Goal: Task Accomplishment & Management: Use online tool/utility

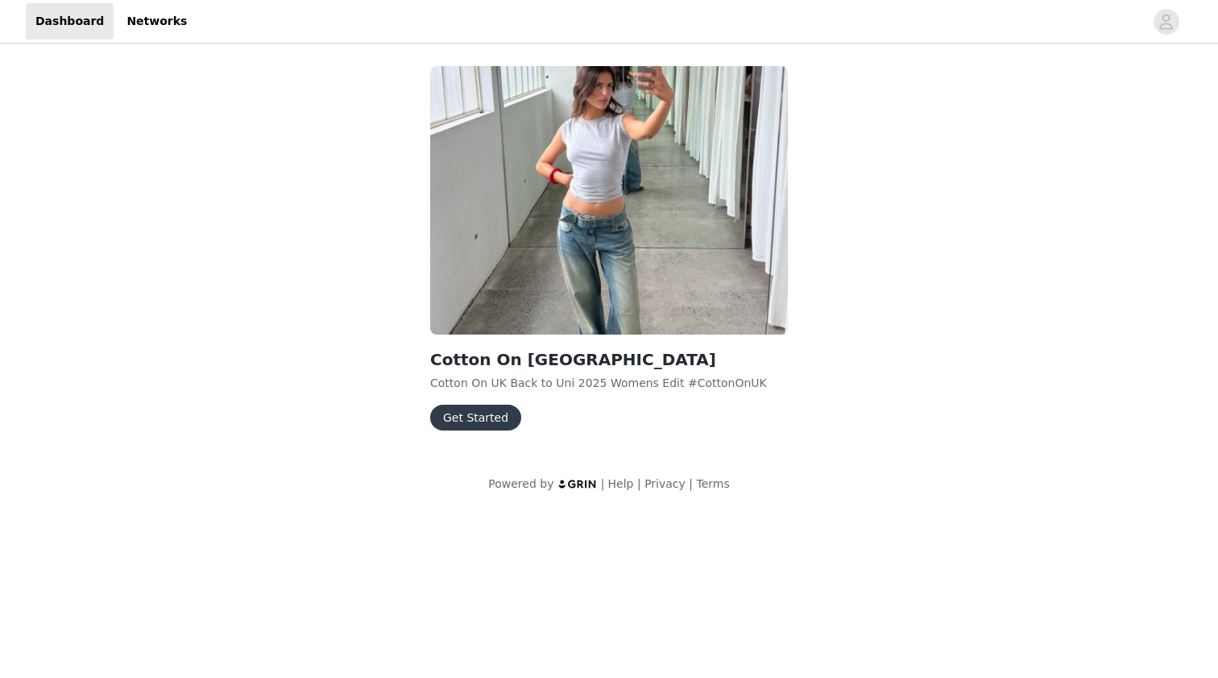
click at [479, 413] on button "Get Started" at bounding box center [475, 418] width 91 height 26
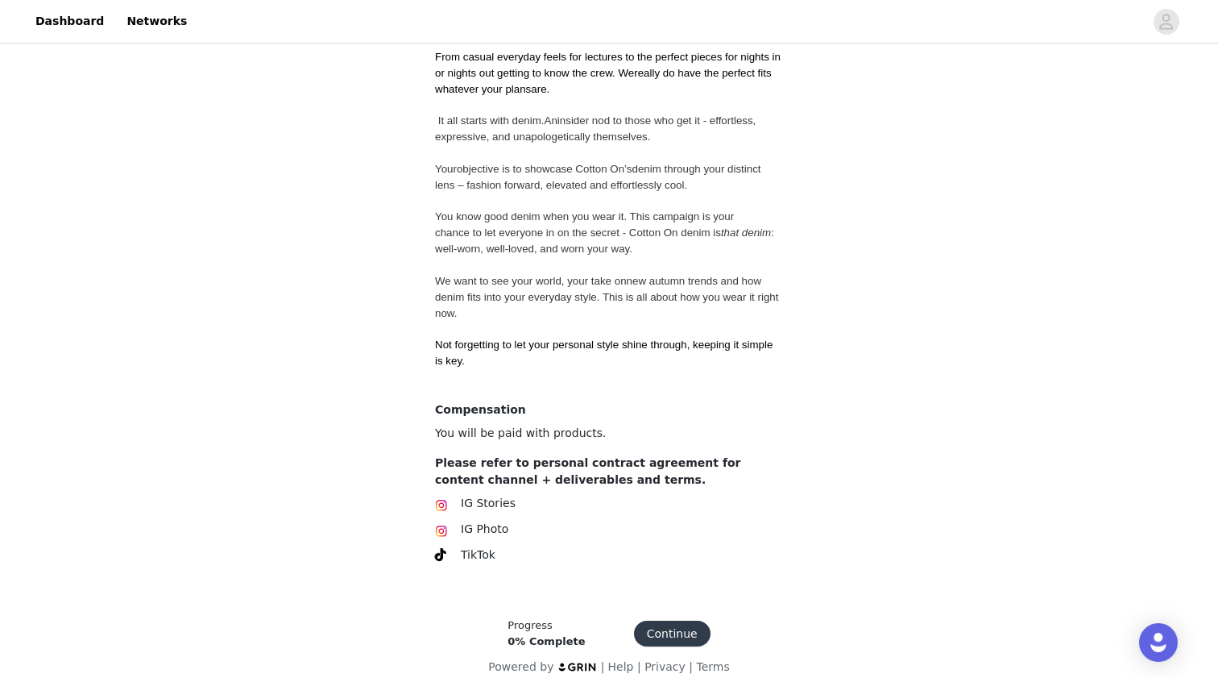
scroll to position [488, 0]
click at [674, 621] on button "Continue" at bounding box center [672, 634] width 77 height 26
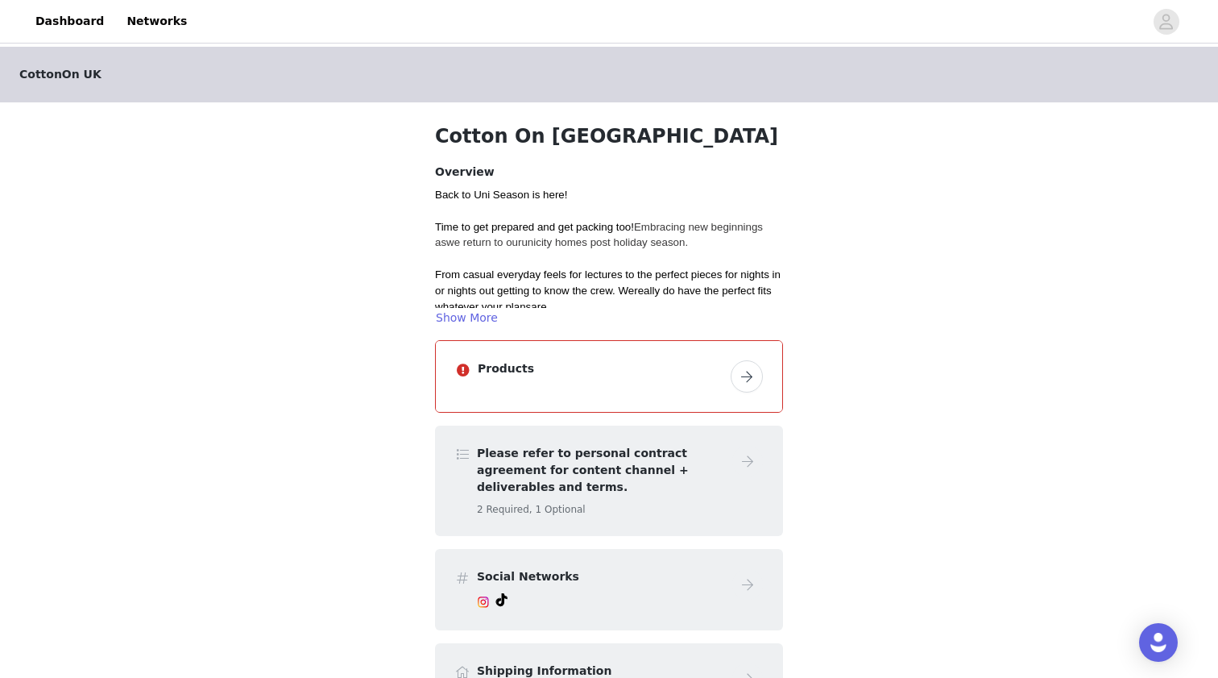
click at [755, 379] on button "button" at bounding box center [747, 376] width 32 height 32
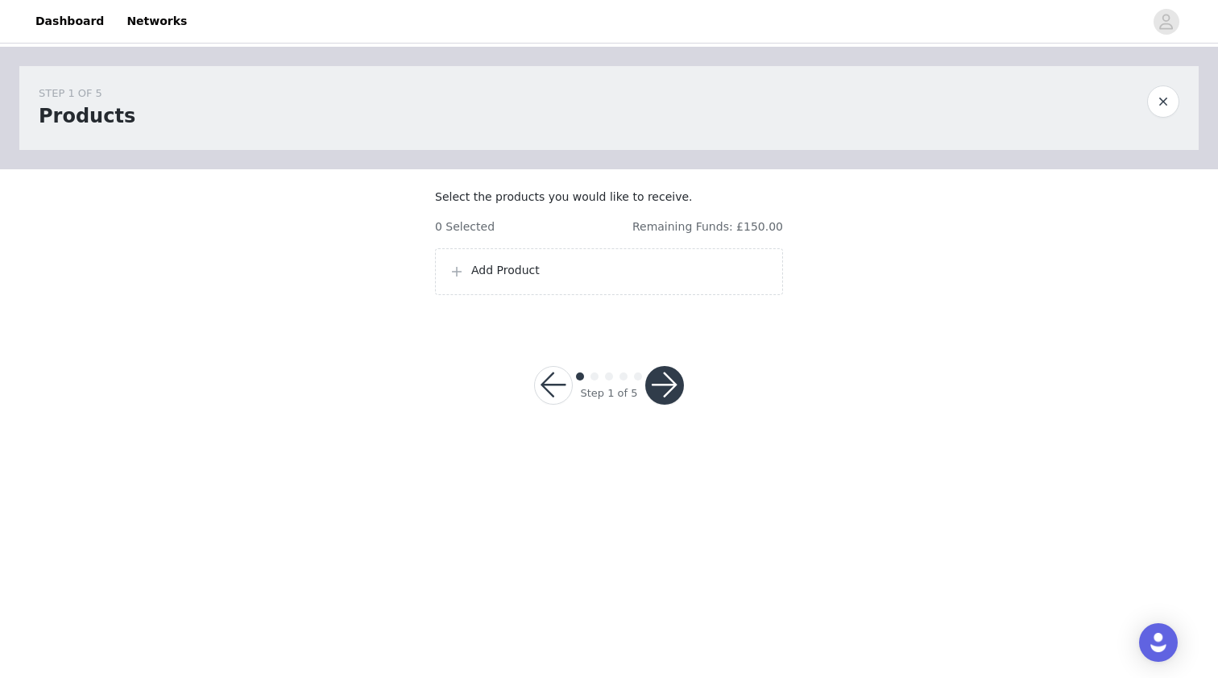
click at [584, 295] on div "Add Product" at bounding box center [609, 271] width 348 height 47
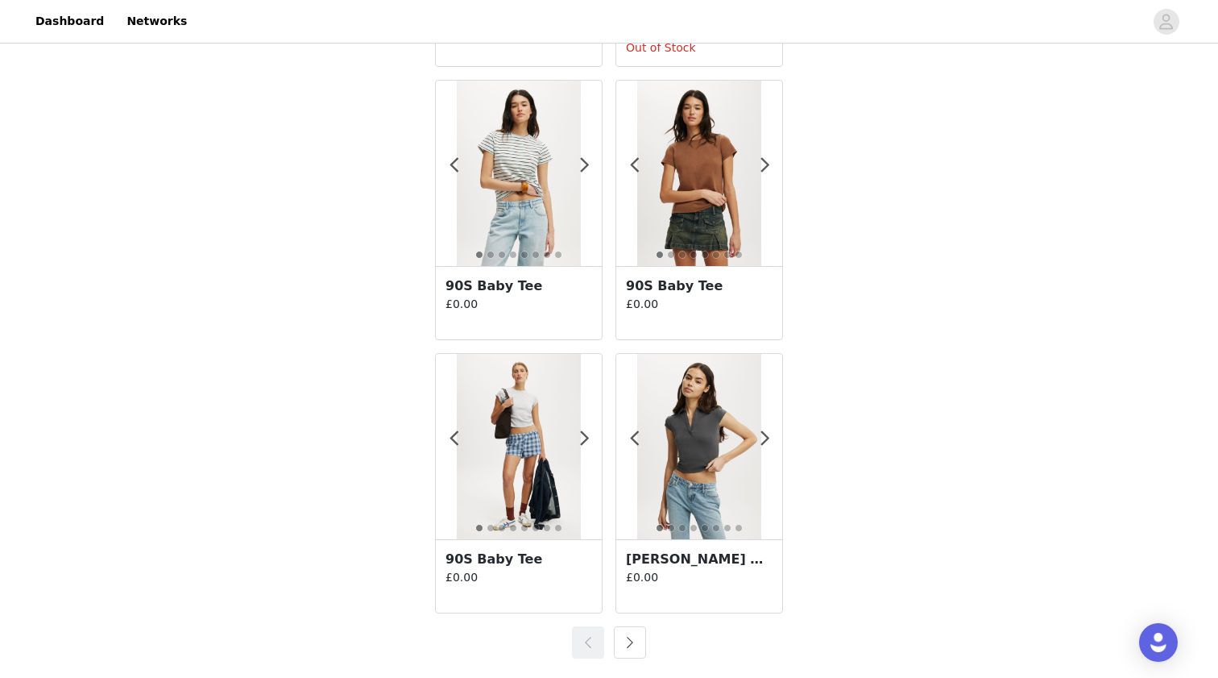
scroll to position [2757, 0]
click at [634, 636] on button "button" at bounding box center [630, 642] width 32 height 32
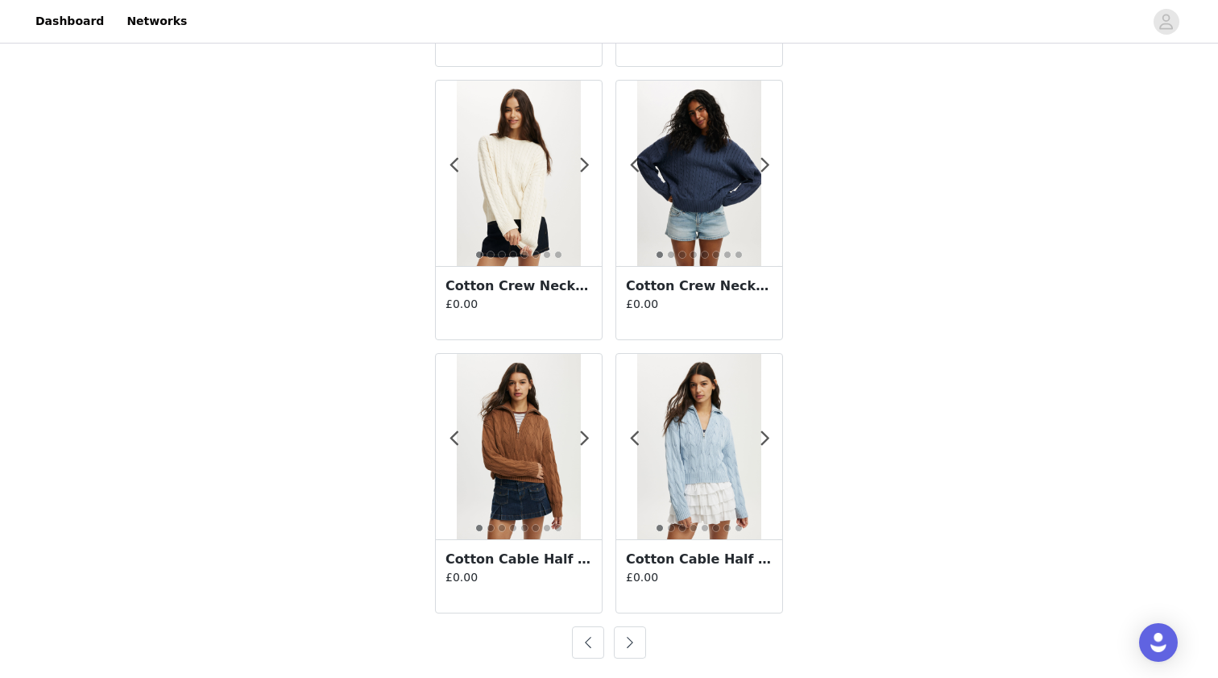
click at [635, 652] on button "button" at bounding box center [630, 642] width 32 height 32
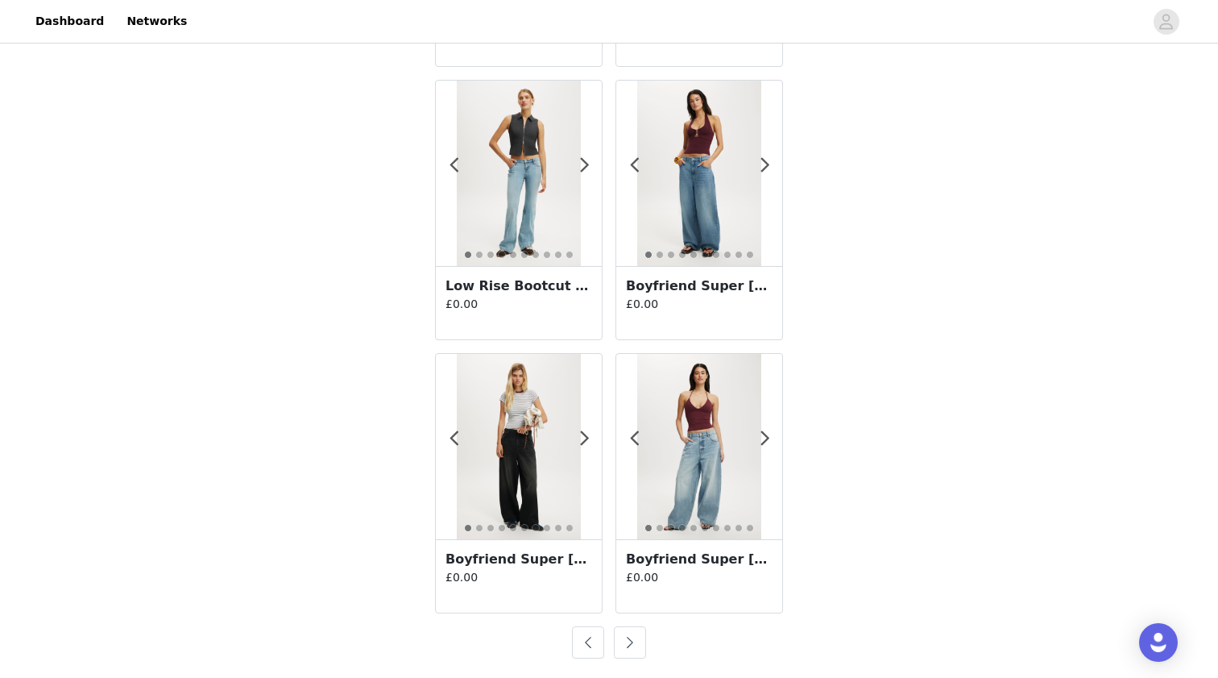
click at [631, 642] on button "button" at bounding box center [630, 642] width 32 height 32
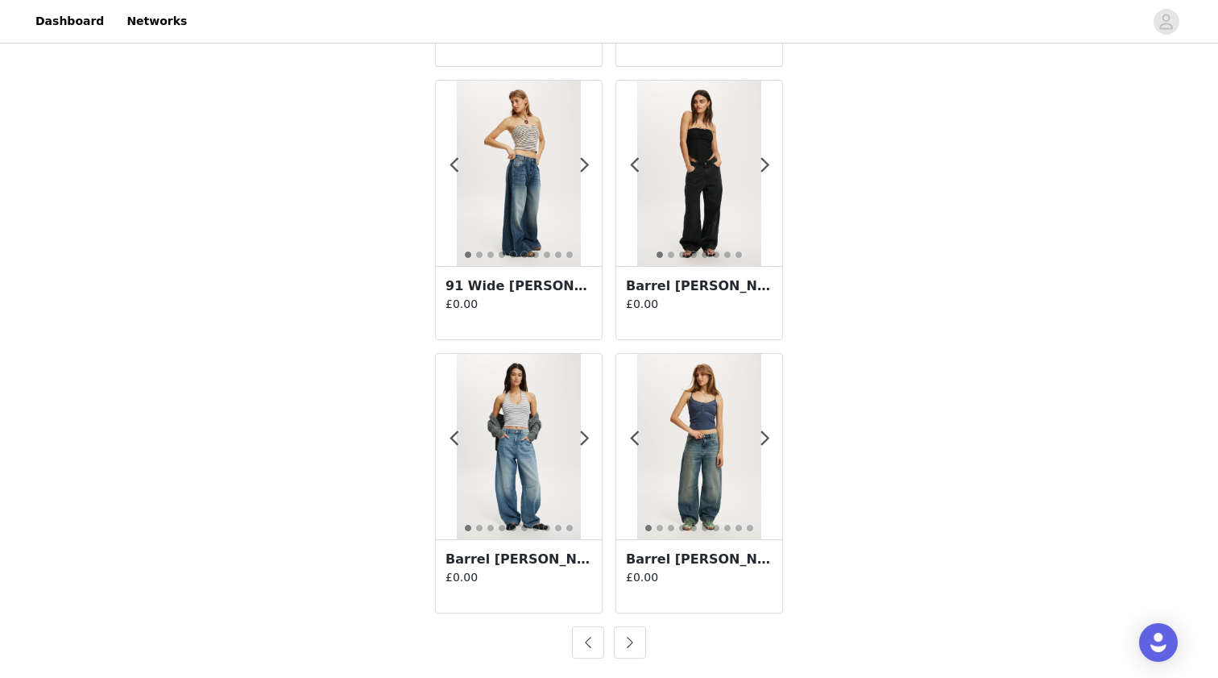
click at [637, 632] on button "button" at bounding box center [630, 642] width 32 height 32
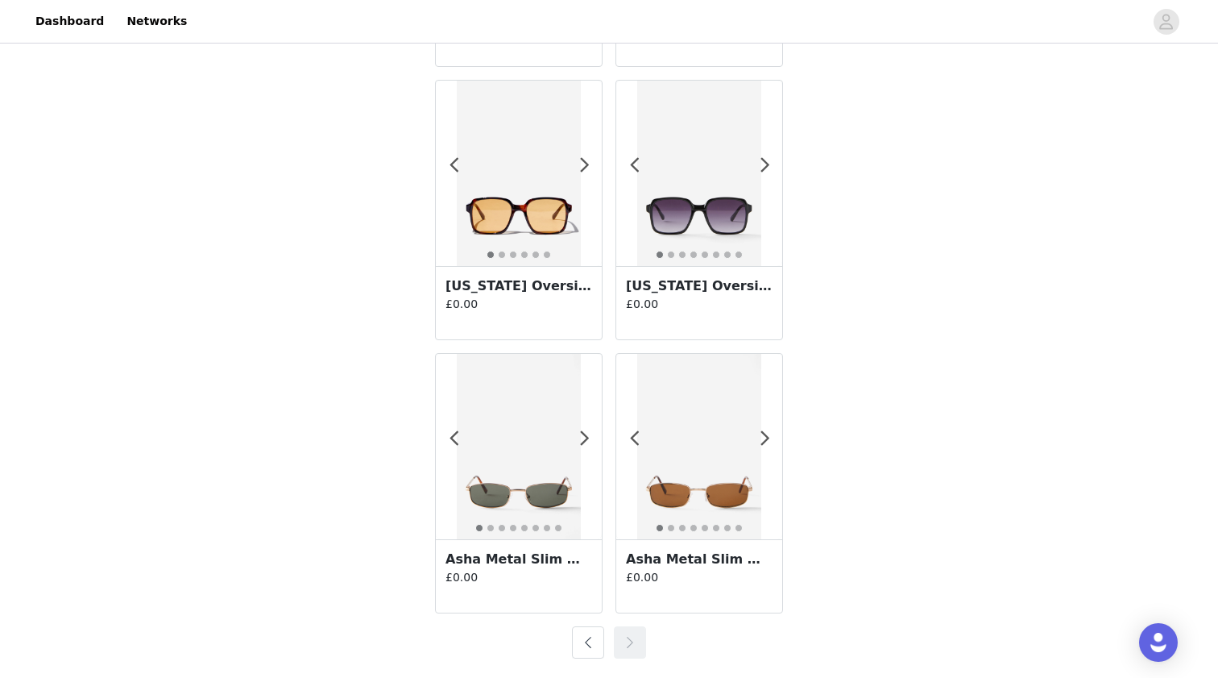
scroll to position [1937, 0]
click at [584, 438] on span at bounding box center [584, 438] width 36 height 0
click at [587, 165] on span at bounding box center [584, 165] width 36 height 0
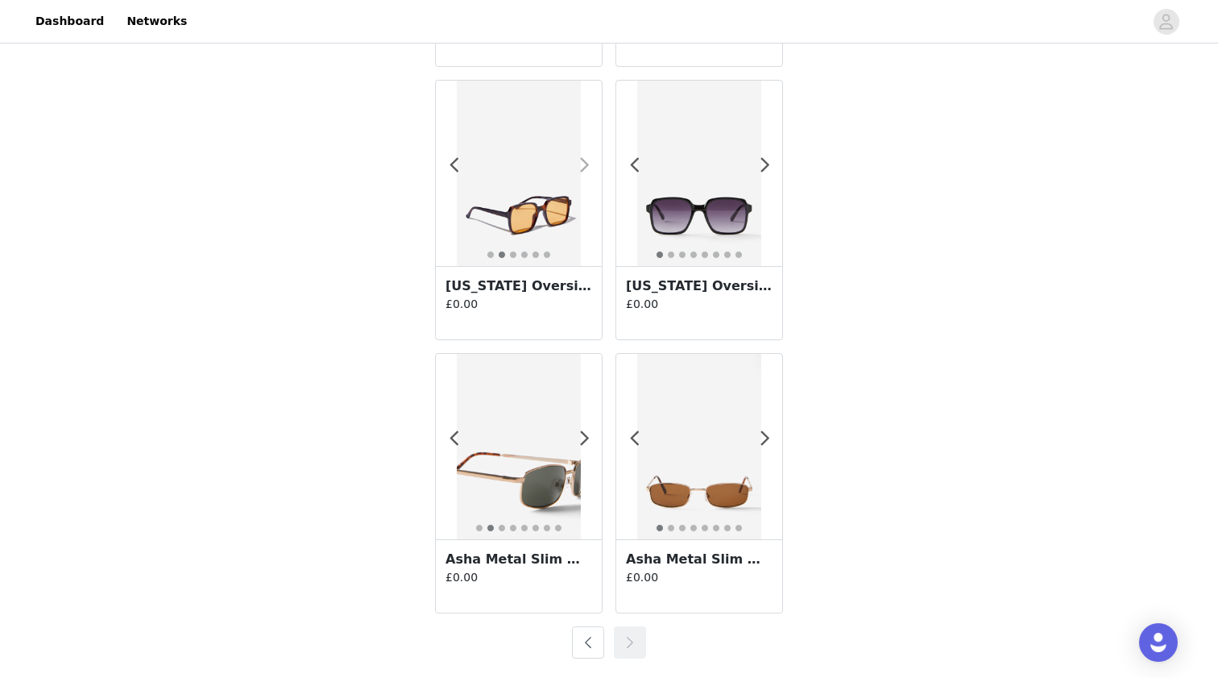
click at [587, 165] on span at bounding box center [584, 165] width 36 height 0
click at [520, 302] on p "£0.00" at bounding box center [519, 304] width 147 height 17
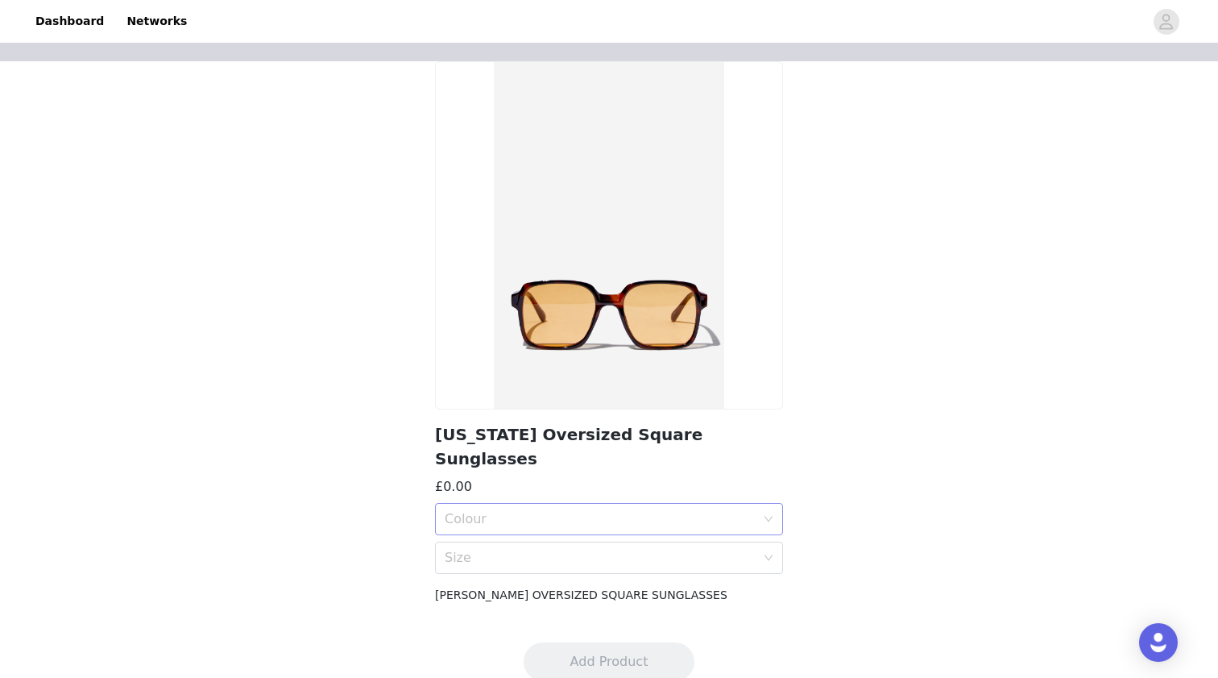
scroll to position [42, 0]
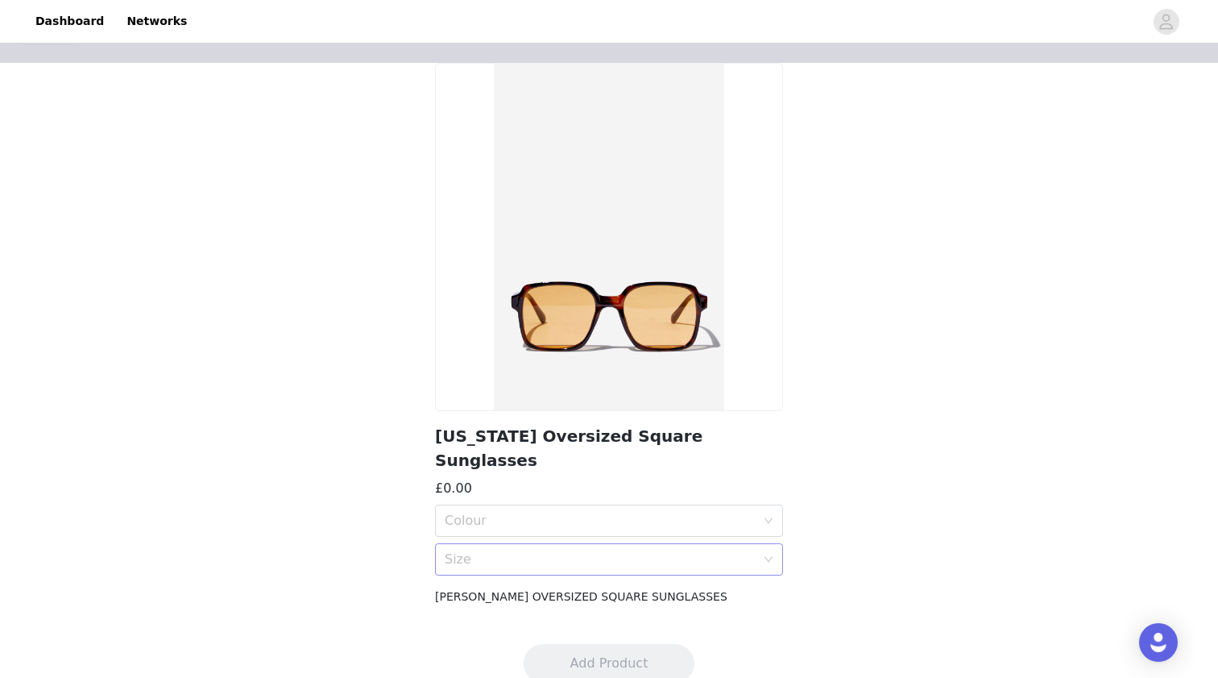
click at [488, 551] on div "Size" at bounding box center [600, 559] width 311 height 16
click at [491, 569] on div "OS" at bounding box center [609, 571] width 329 height 18
click at [488, 512] on div "Colour" at bounding box center [600, 520] width 311 height 16
click at [484, 537] on div "BLACK" at bounding box center [609, 532] width 329 height 18
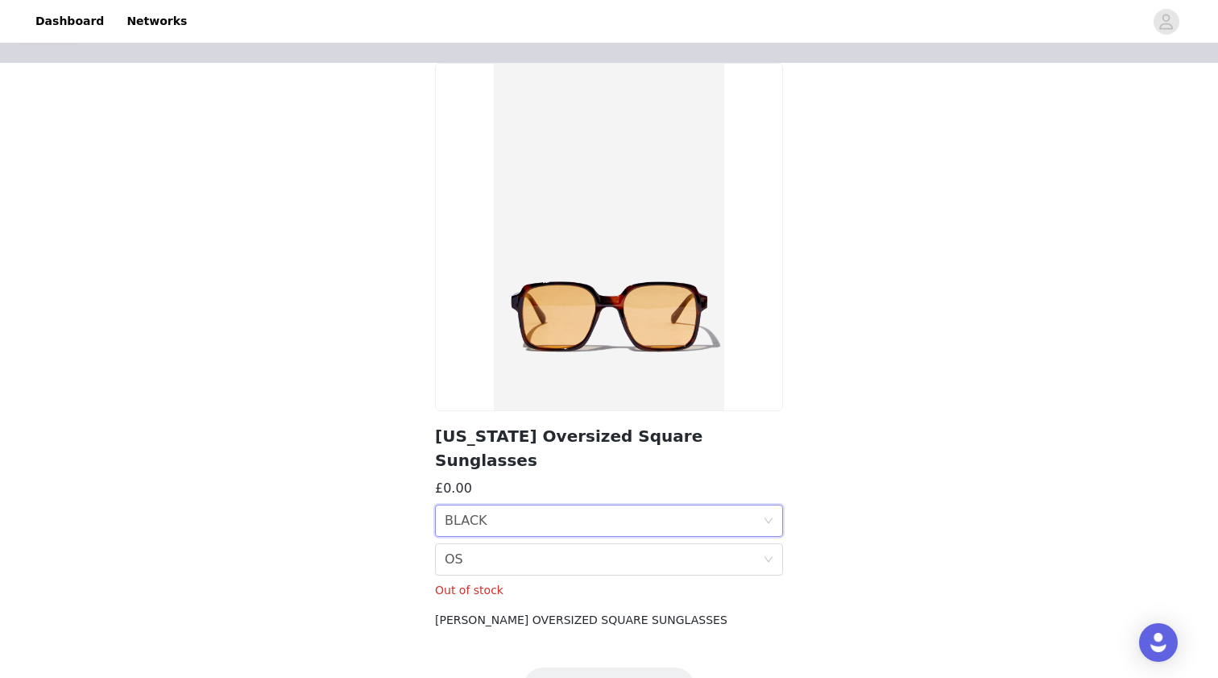
click at [496, 505] on div "Colour BLACK" at bounding box center [604, 520] width 318 height 31
click at [497, 557] on div "TORT/YELLOW" at bounding box center [609, 558] width 329 height 18
click at [765, 554] on icon "icon: down" at bounding box center [769, 559] width 10 height 10
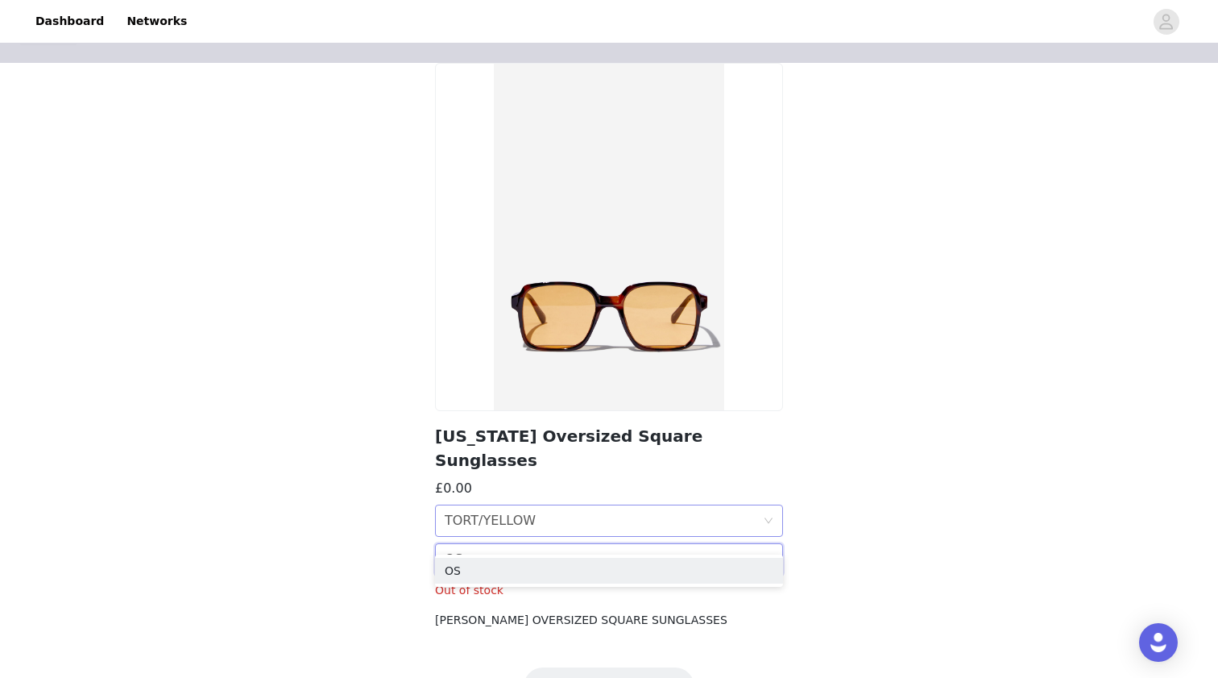
click at [761, 505] on div "Colour TORT/YELLOW" at bounding box center [604, 520] width 318 height 31
click at [720, 529] on div "BLACK" at bounding box center [609, 532] width 329 height 18
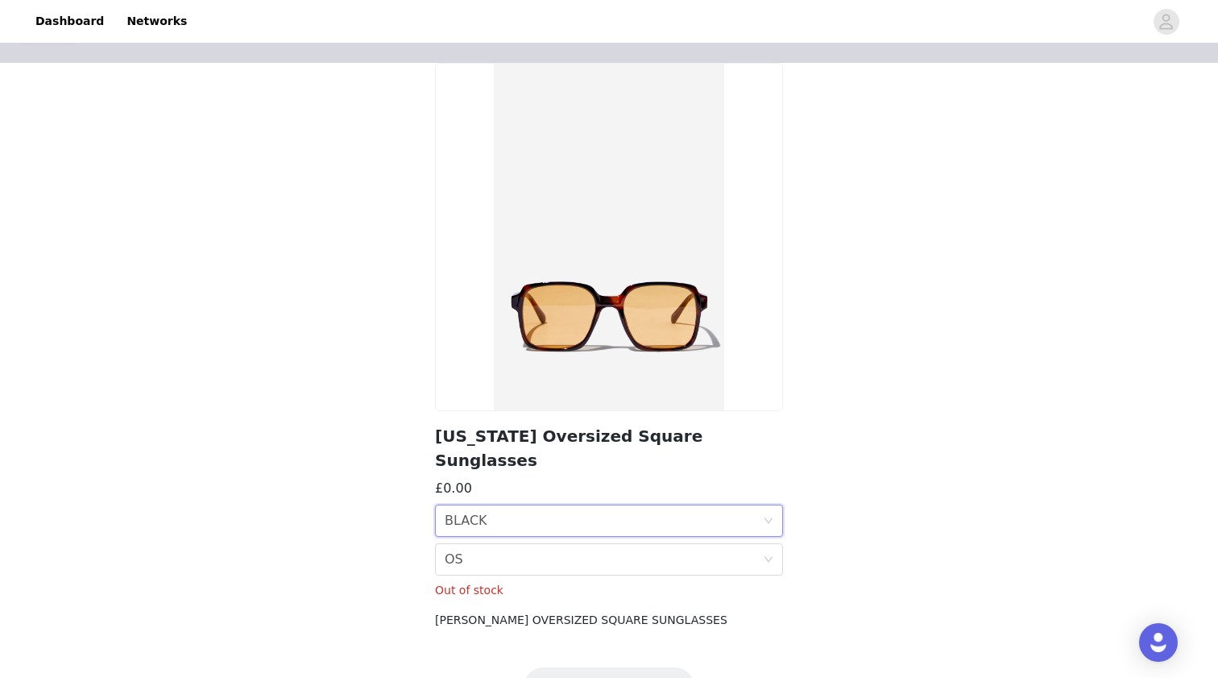
scroll to position [65, 0]
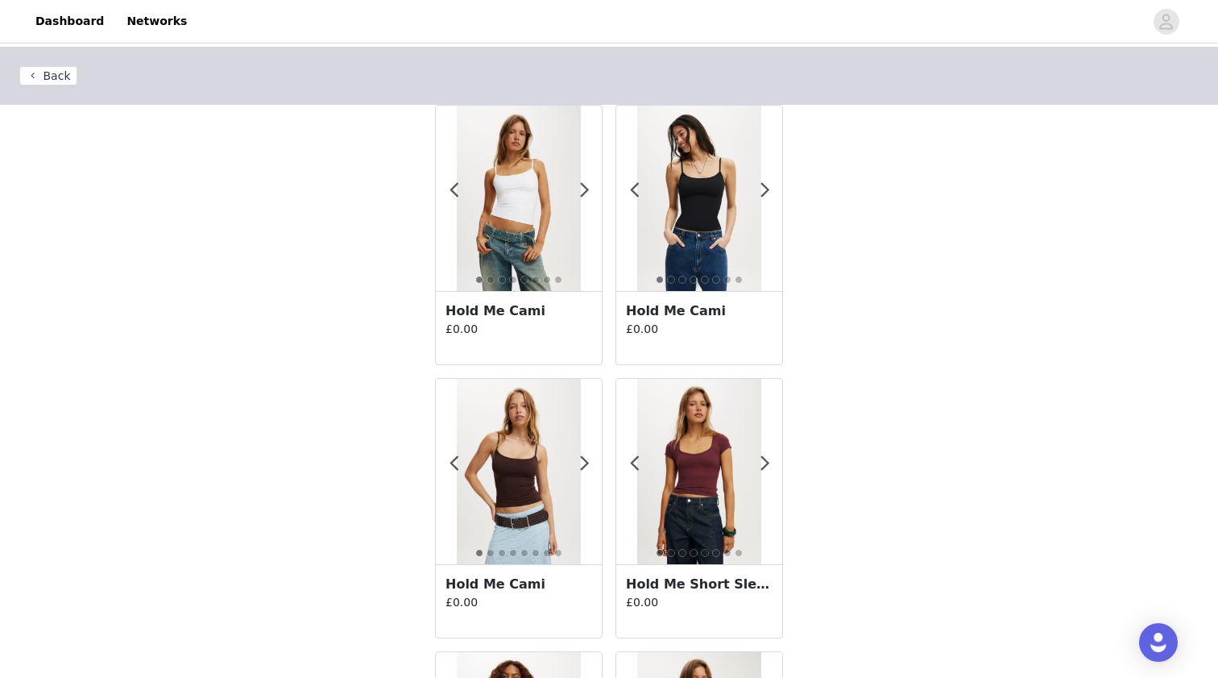
click at [541, 480] on img at bounding box center [518, 471] width 123 height 185
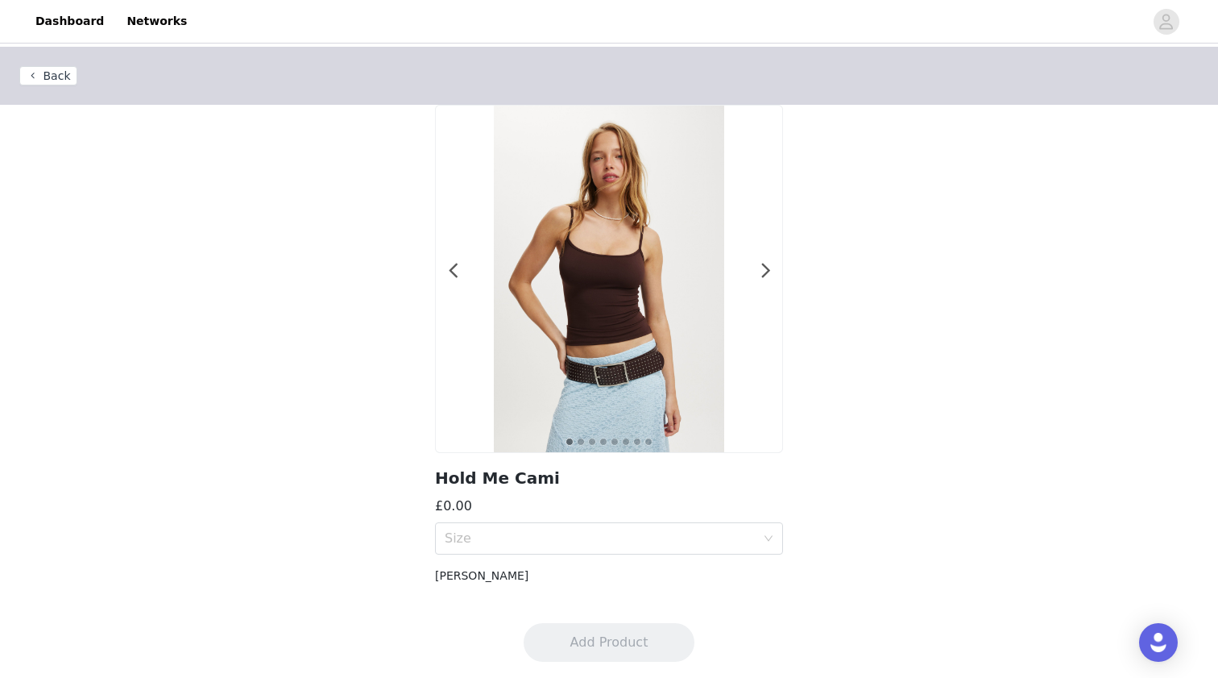
click at [52, 77] on button "Back" at bounding box center [48, 75] width 58 height 19
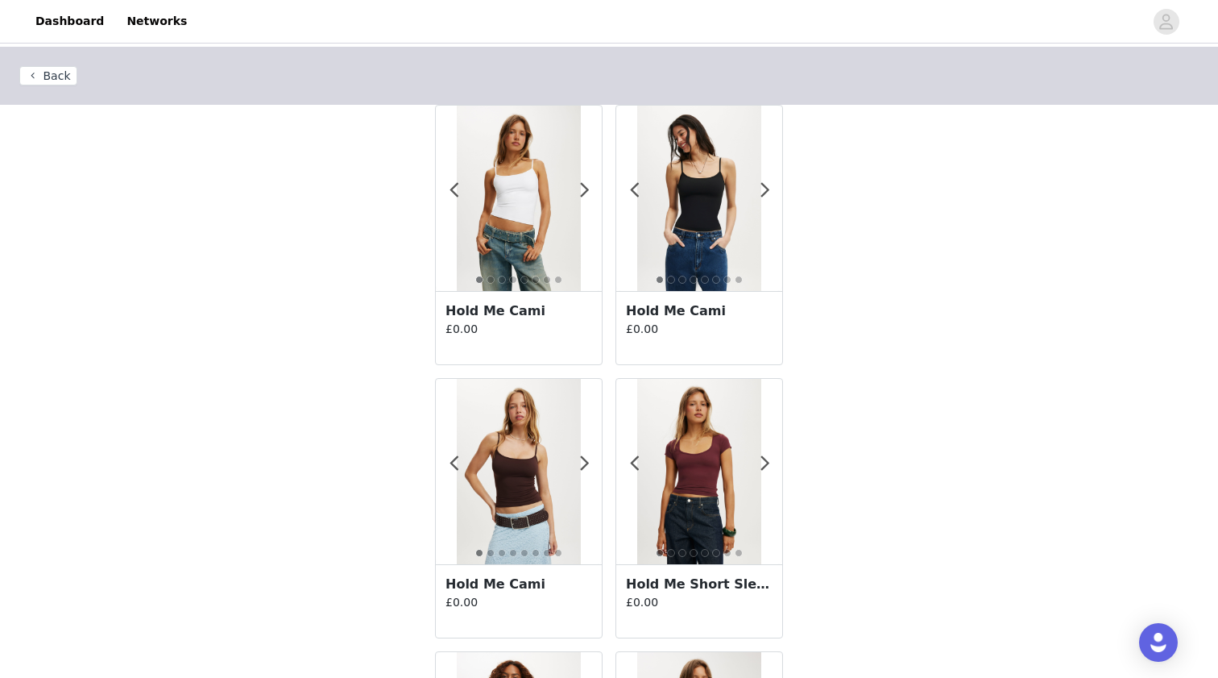
click at [40, 73] on button "Back" at bounding box center [48, 75] width 58 height 19
click at [45, 79] on button "Back" at bounding box center [48, 75] width 58 height 19
click at [33, 74] on button "Back" at bounding box center [48, 75] width 58 height 19
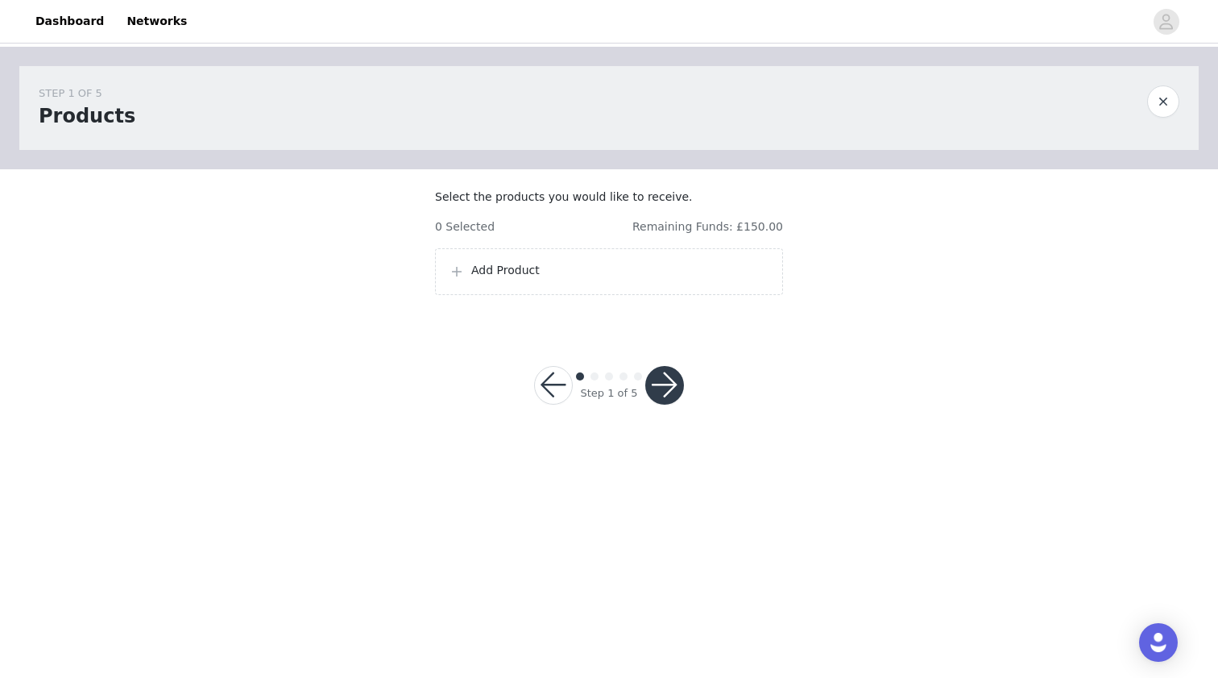
click at [559, 405] on button "button" at bounding box center [553, 385] width 39 height 39
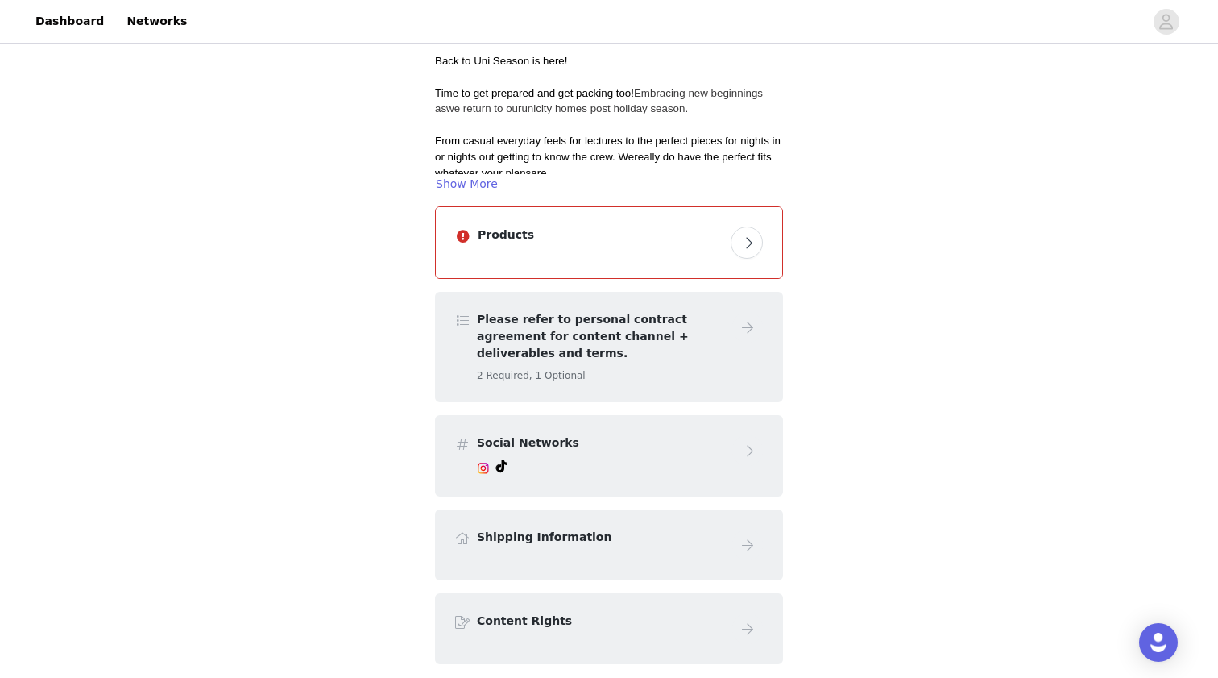
scroll to position [176, 0]
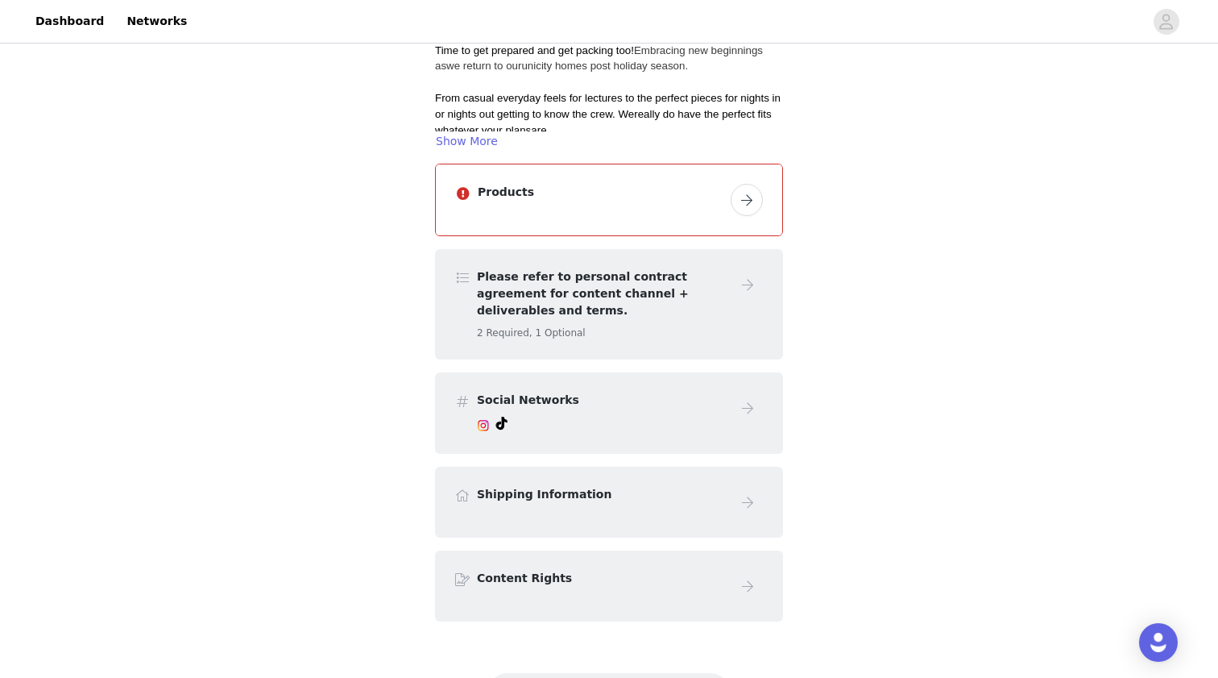
click at [697, 579] on div "Content Rights" at bounding box center [608, 586] width 309 height 32
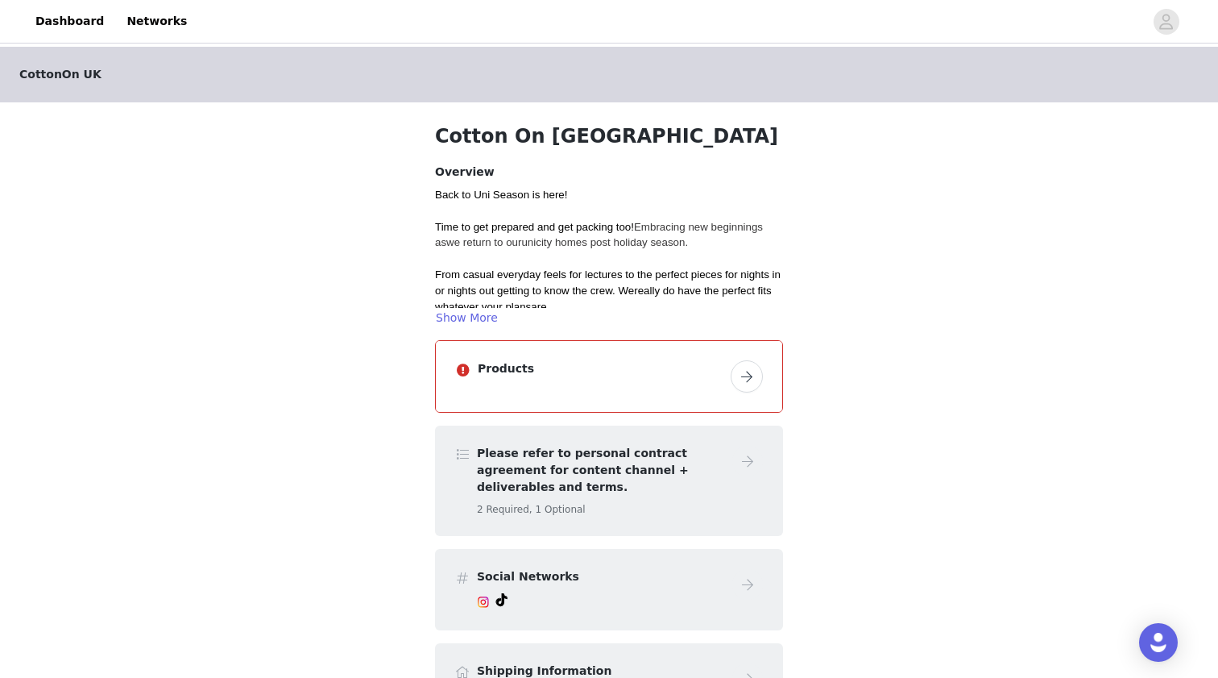
scroll to position [0, 0]
click at [746, 389] on button "button" at bounding box center [747, 376] width 32 height 32
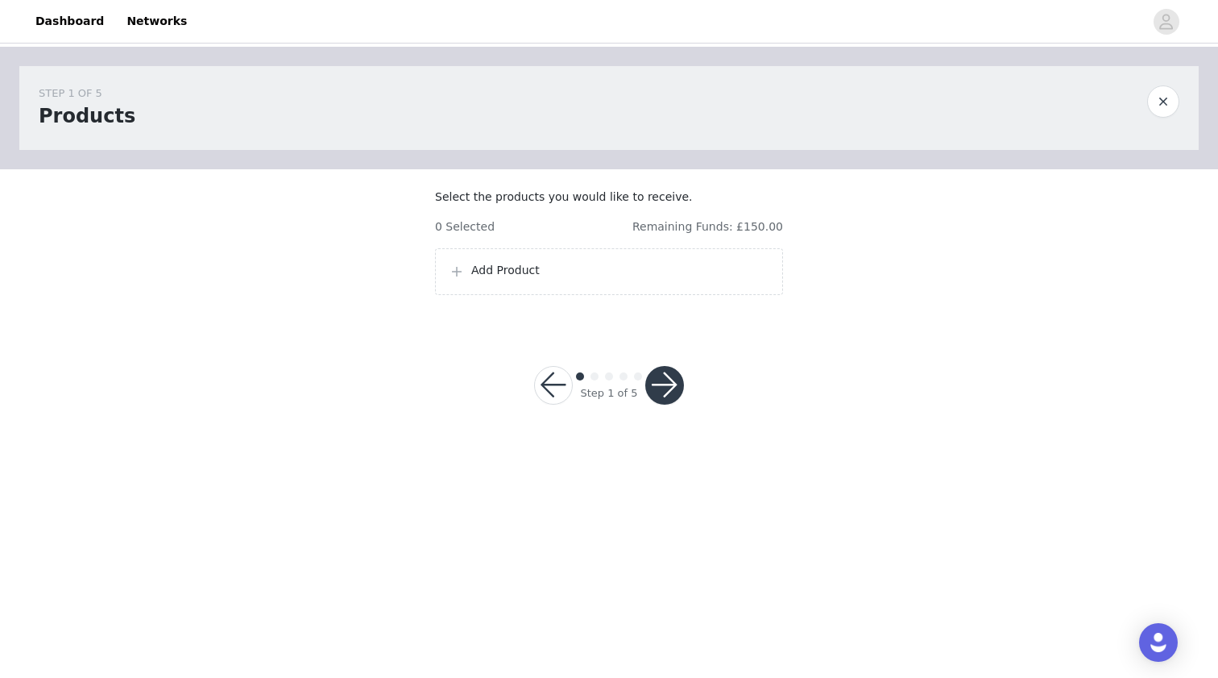
click at [484, 279] on p "Add Product" at bounding box center [620, 270] width 298 height 17
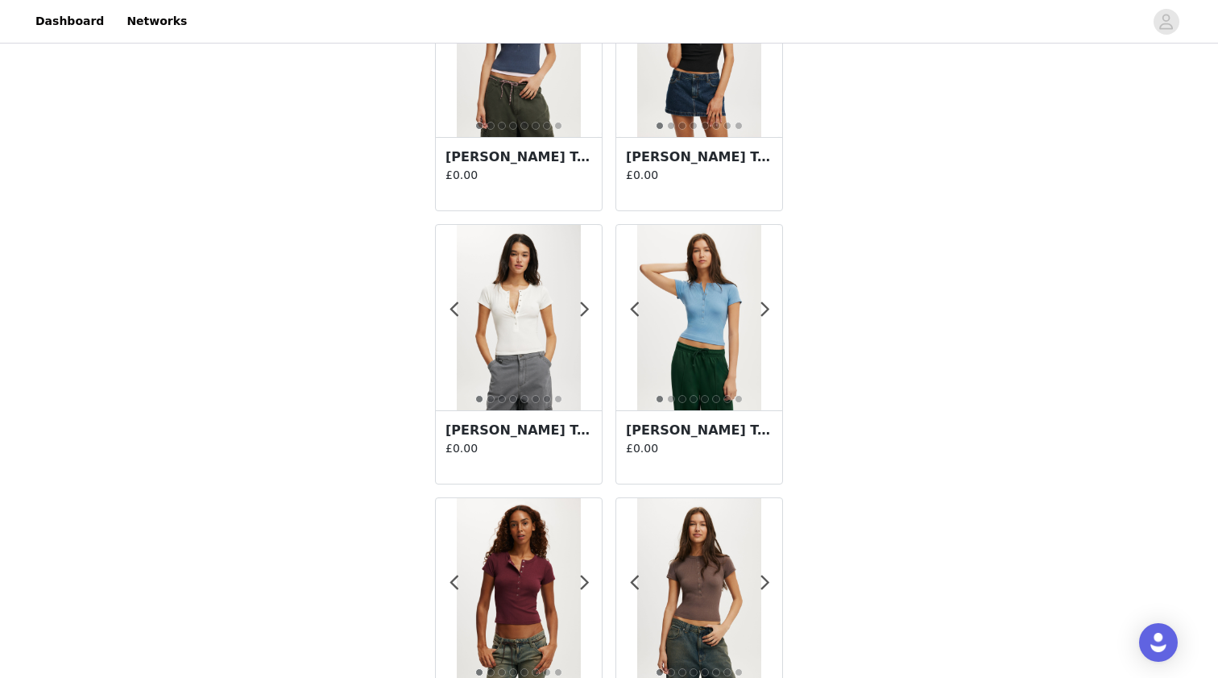
scroll to position [1519, 0]
click at [584, 310] on span at bounding box center [584, 310] width 36 height 0
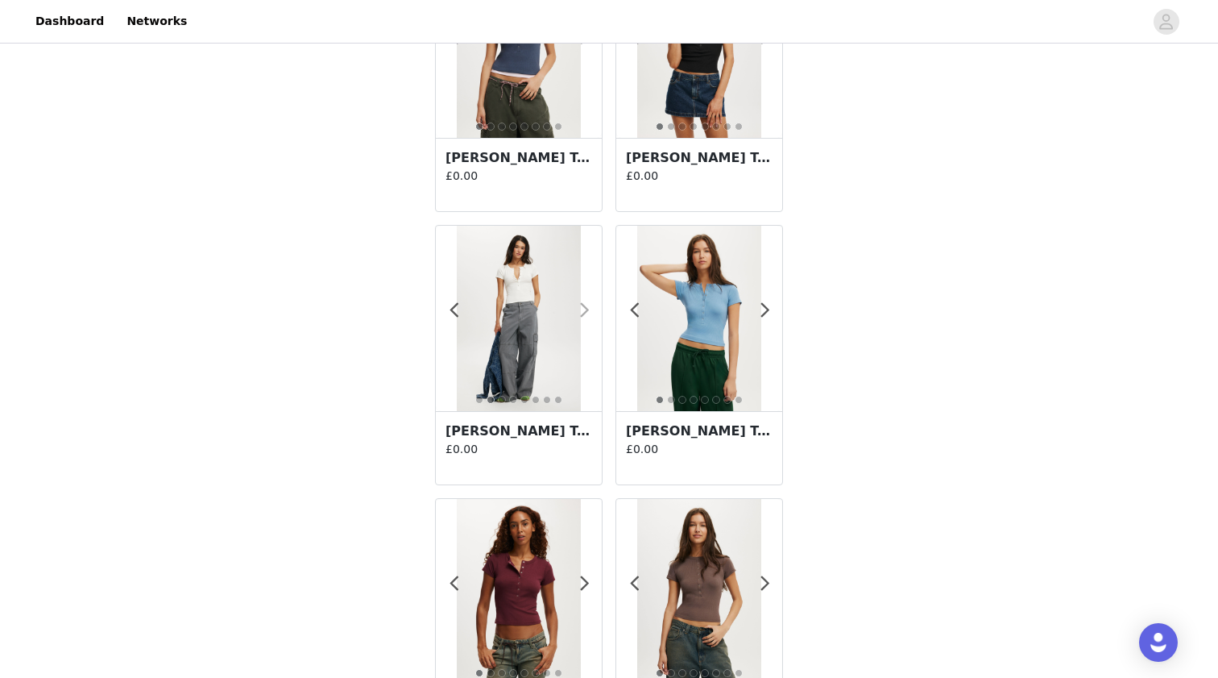
click at [585, 310] on span at bounding box center [584, 310] width 36 height 0
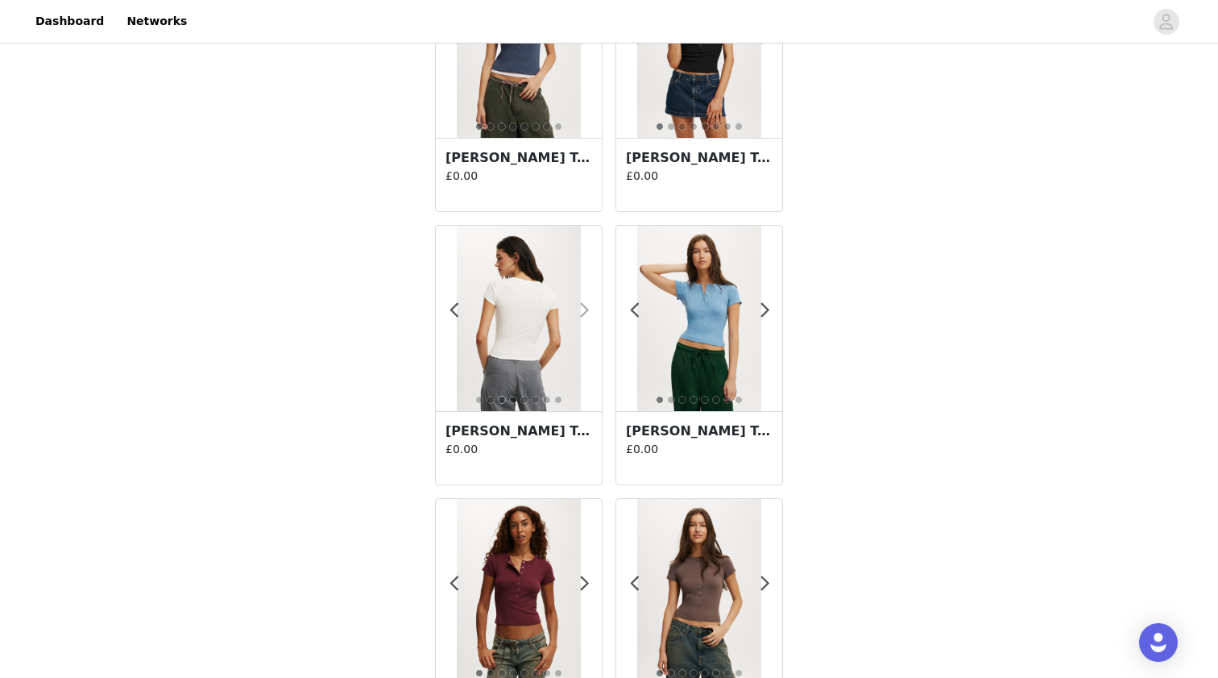
click at [585, 310] on span at bounding box center [584, 310] width 36 height 0
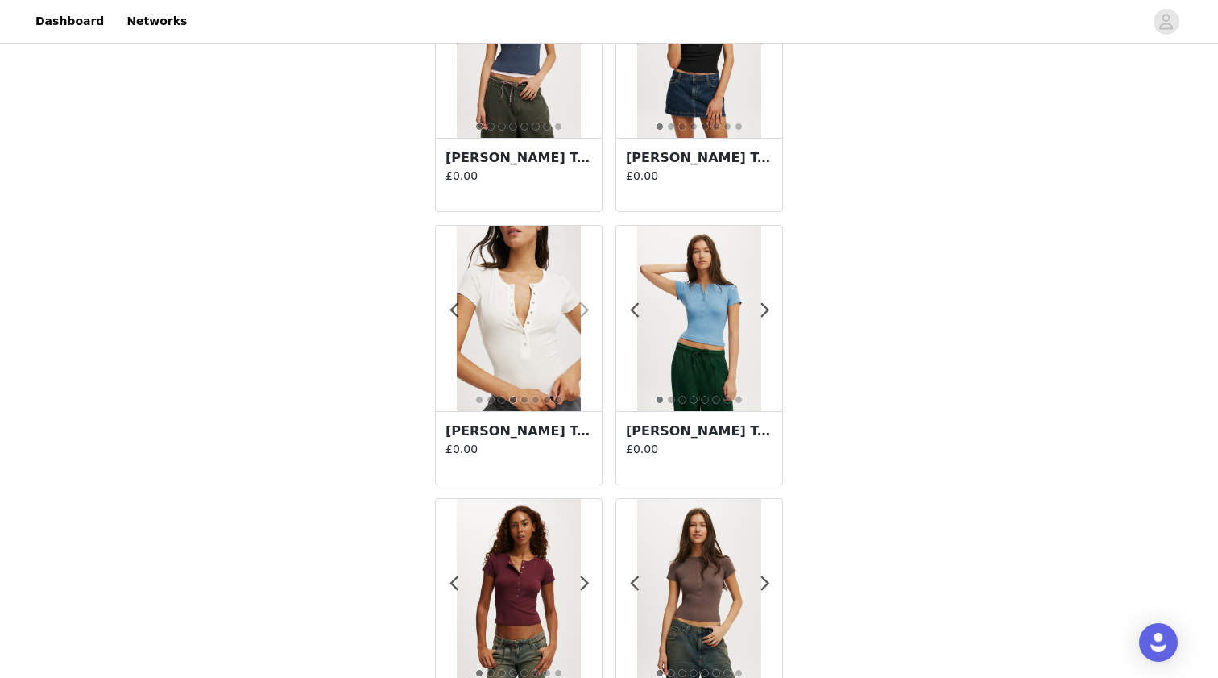
click at [584, 310] on span at bounding box center [584, 310] width 36 height 0
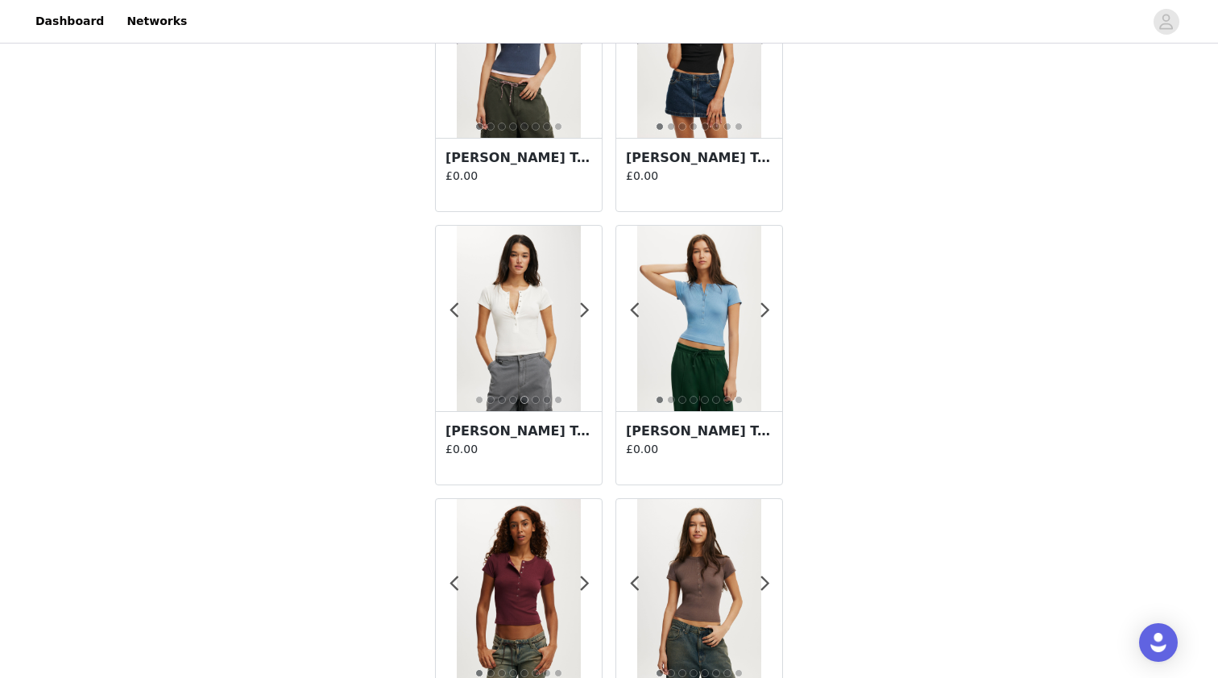
click at [494, 434] on h3 "[PERSON_NAME] Tee" at bounding box center [519, 430] width 147 height 19
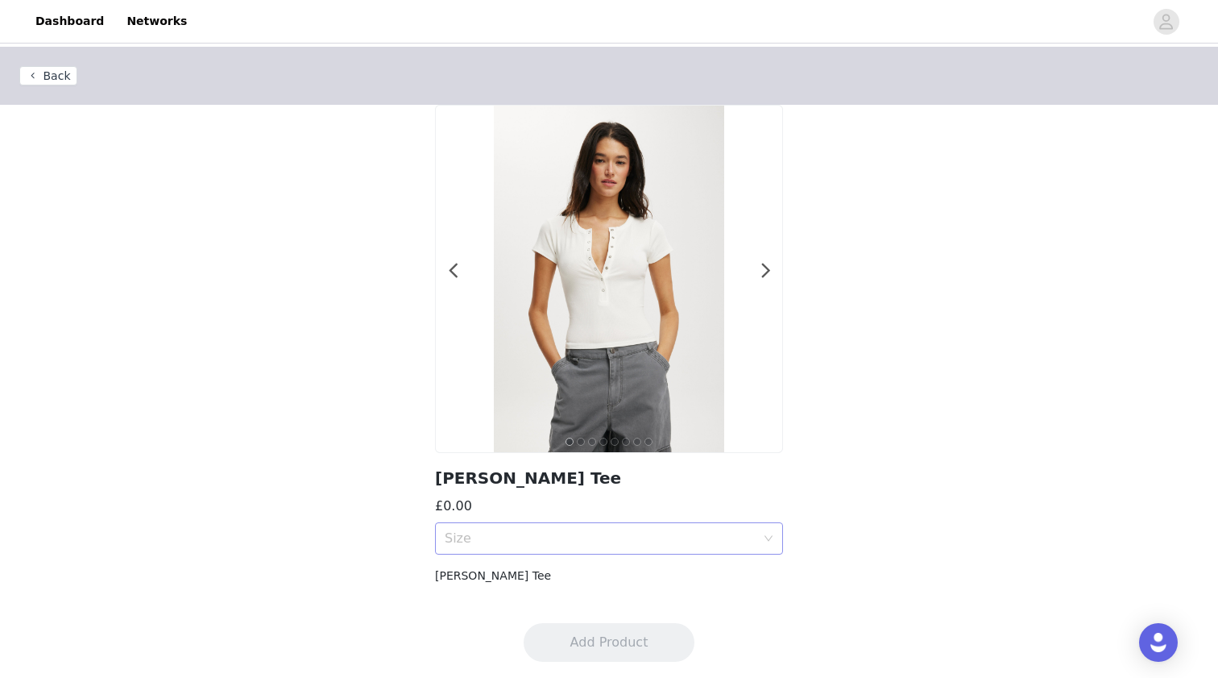
click at [521, 538] on div "Size" at bounding box center [600, 538] width 311 height 16
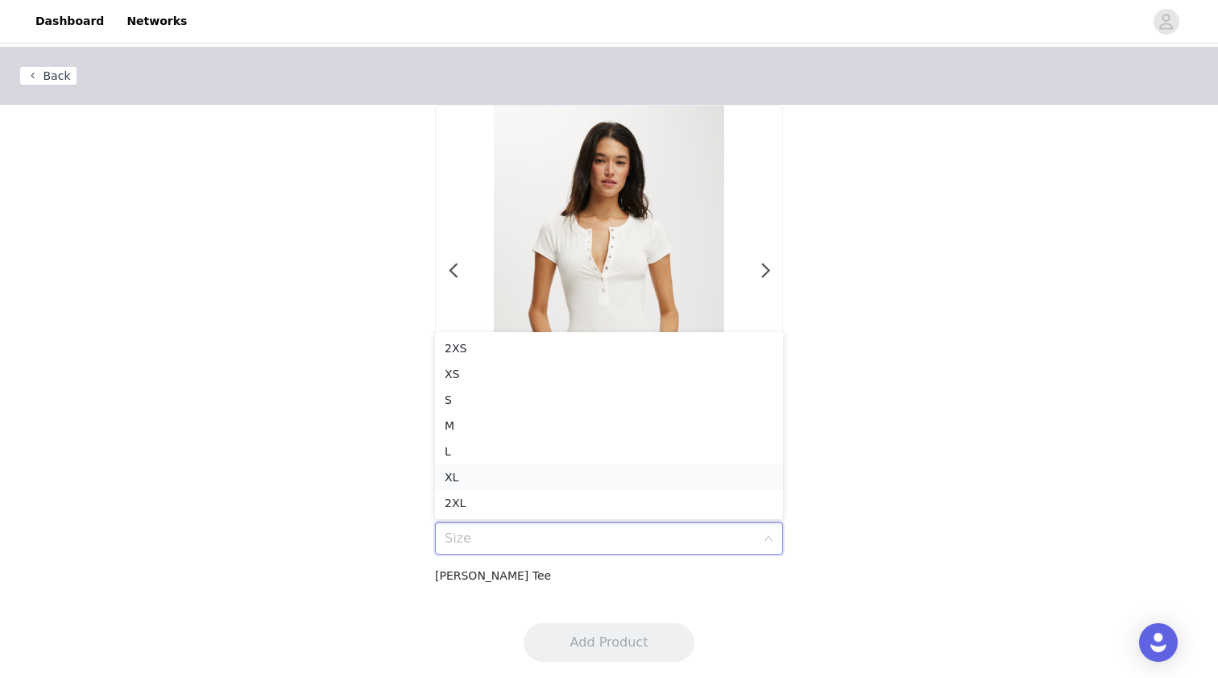
click at [502, 475] on div "XL" at bounding box center [609, 477] width 329 height 18
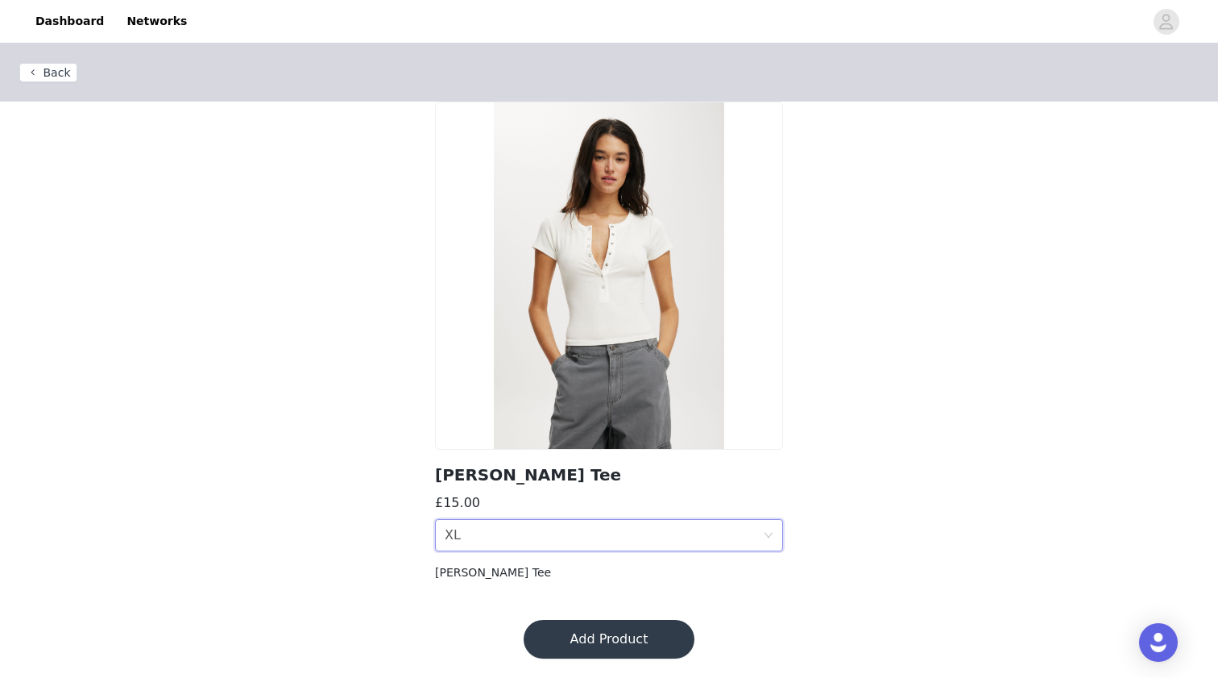
scroll to position [3, 0]
click at [573, 640] on button "Add Product" at bounding box center [609, 639] width 171 height 39
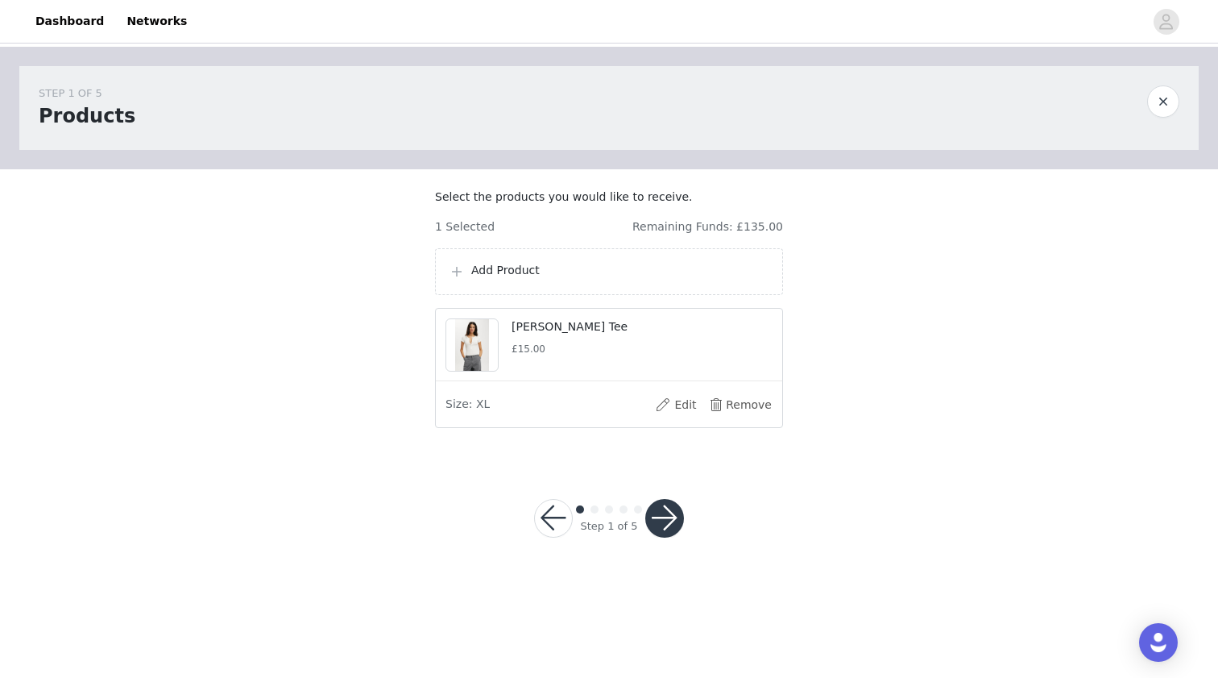
click at [488, 279] on p "Add Product" at bounding box center [620, 270] width 298 height 17
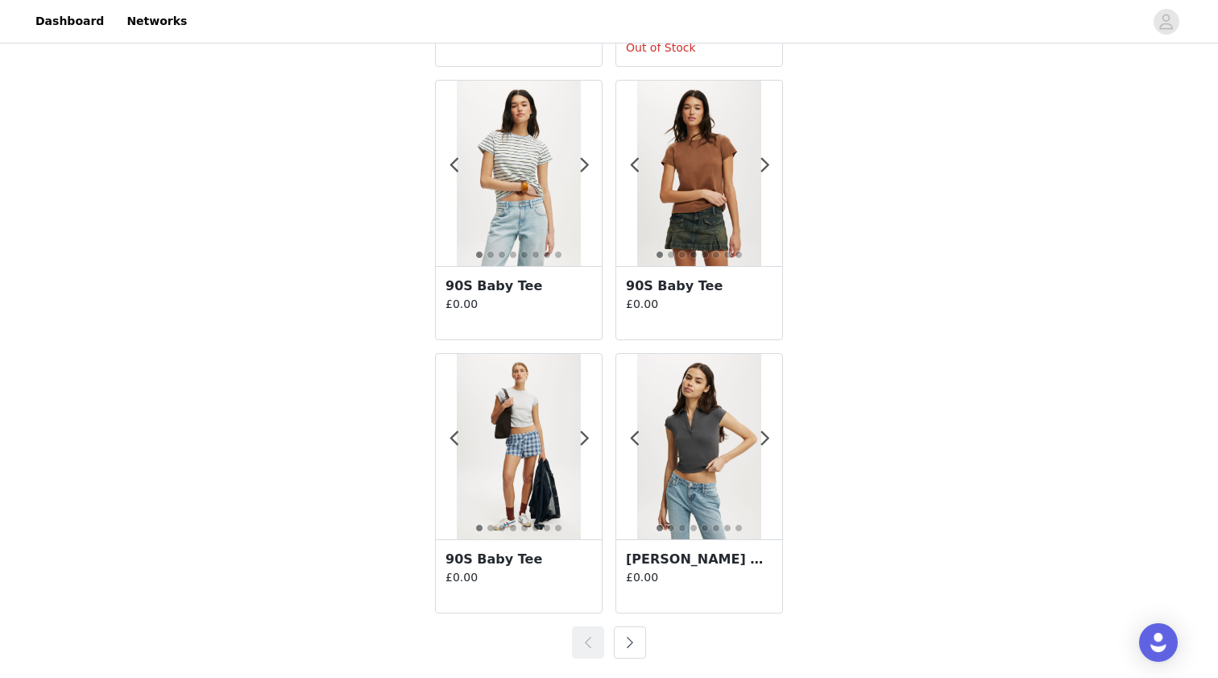
scroll to position [2757, 0]
click at [624, 645] on button "button" at bounding box center [630, 642] width 32 height 32
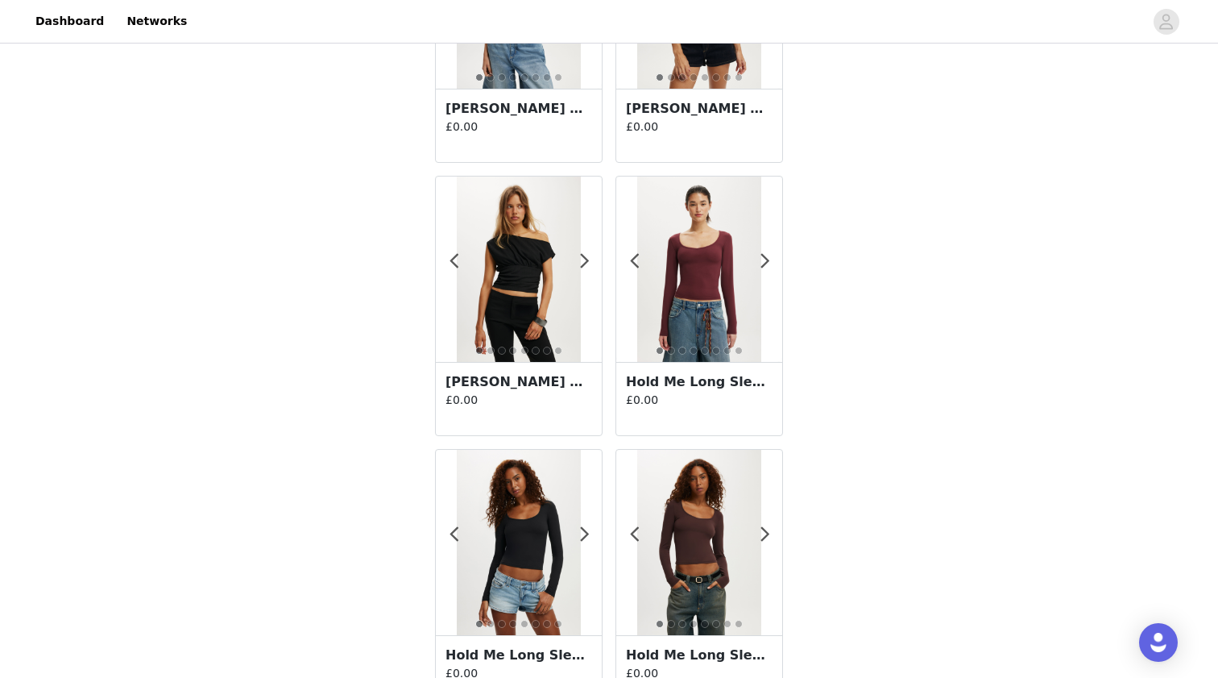
scroll to position [193, 0]
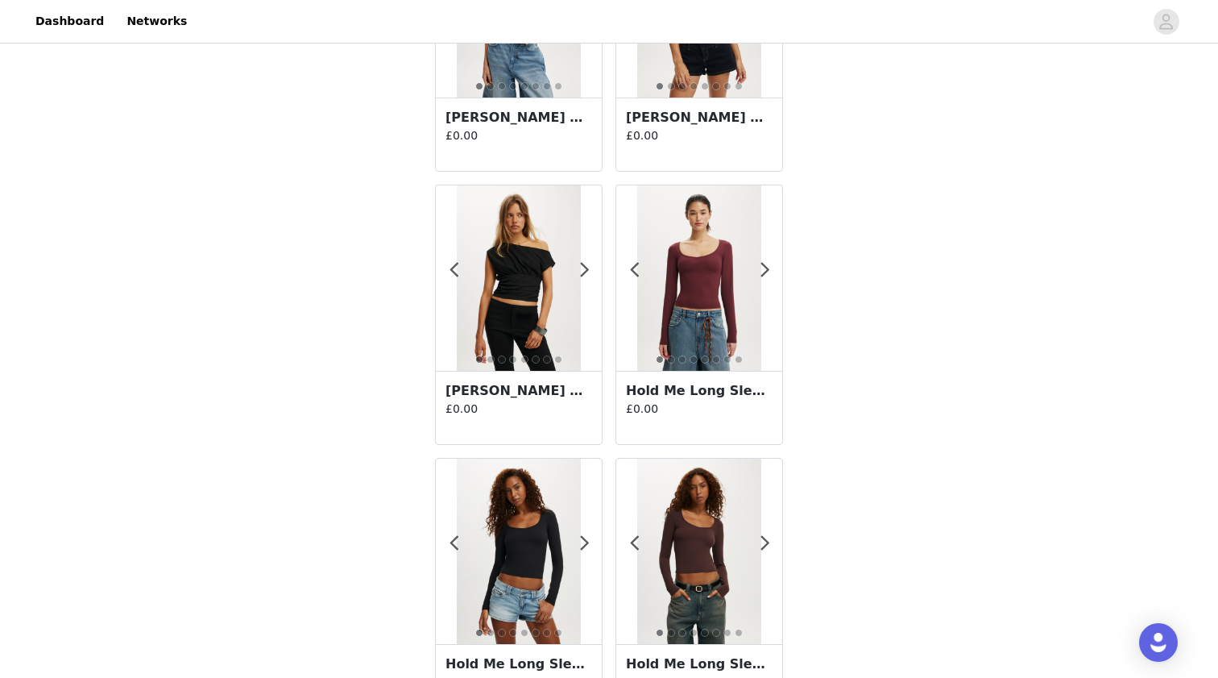
click at [502, 391] on h3 "[PERSON_NAME] Off Shoulder Short Sleeve" at bounding box center [519, 390] width 147 height 19
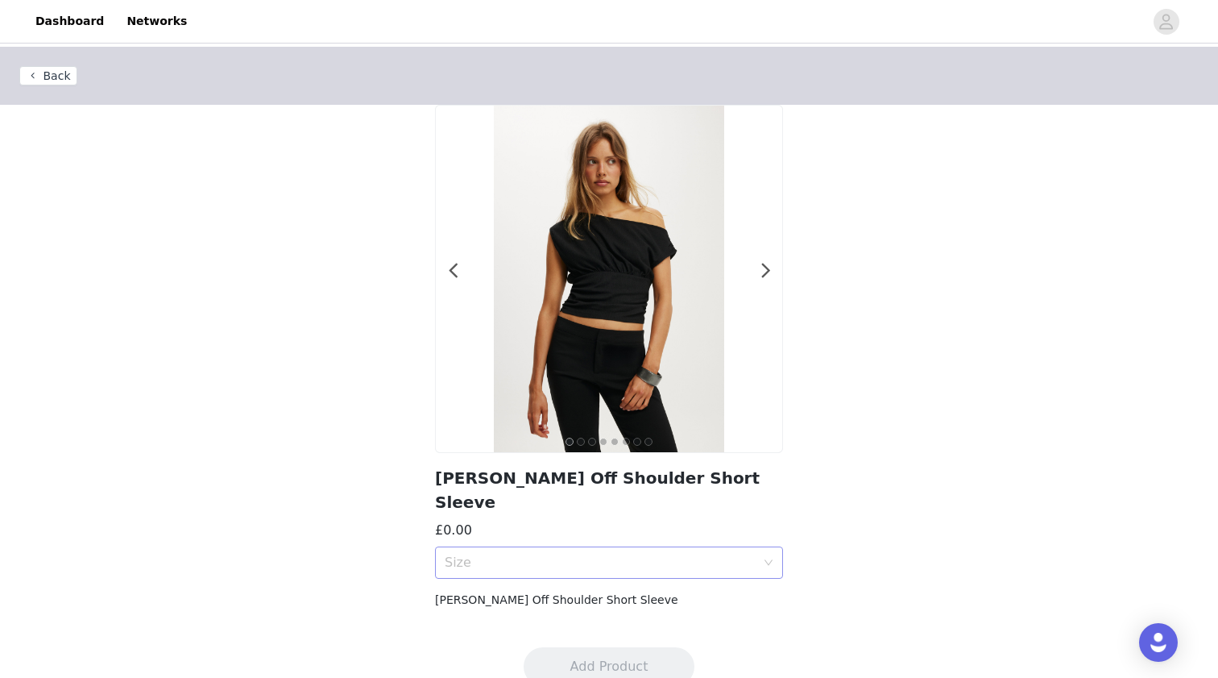
click at [546, 554] on div "Size" at bounding box center [600, 562] width 311 height 16
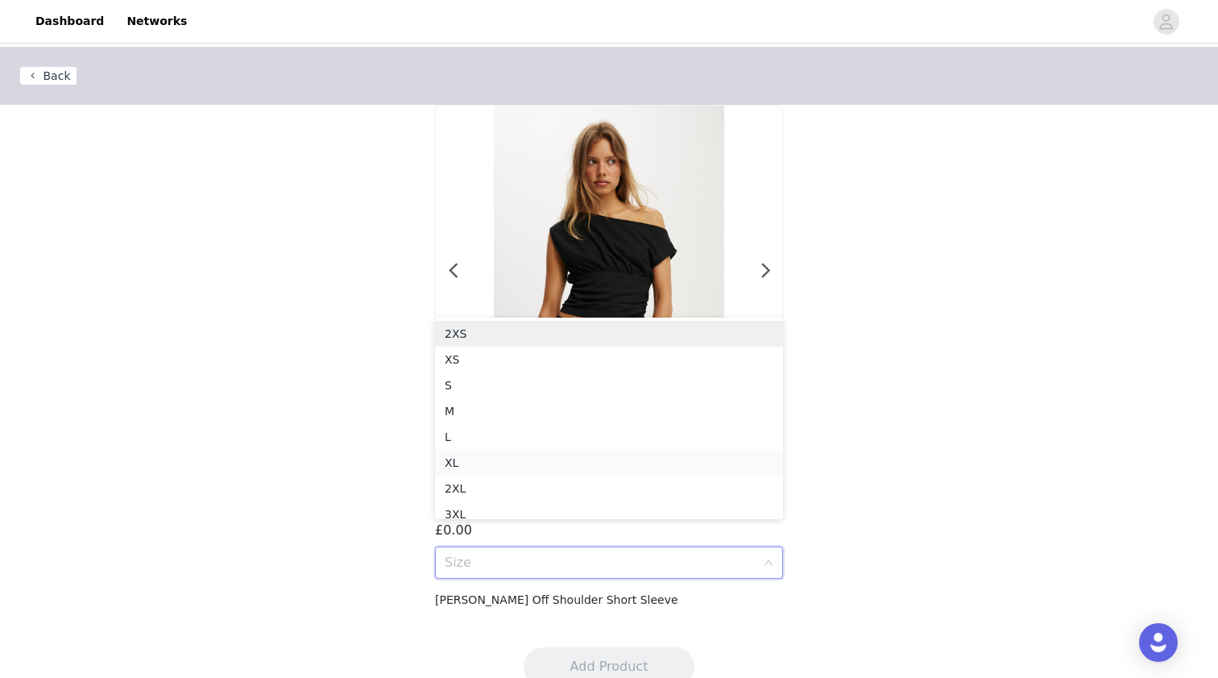
scroll to position [8, 0]
click at [508, 447] on div "XL" at bounding box center [609, 455] width 329 height 18
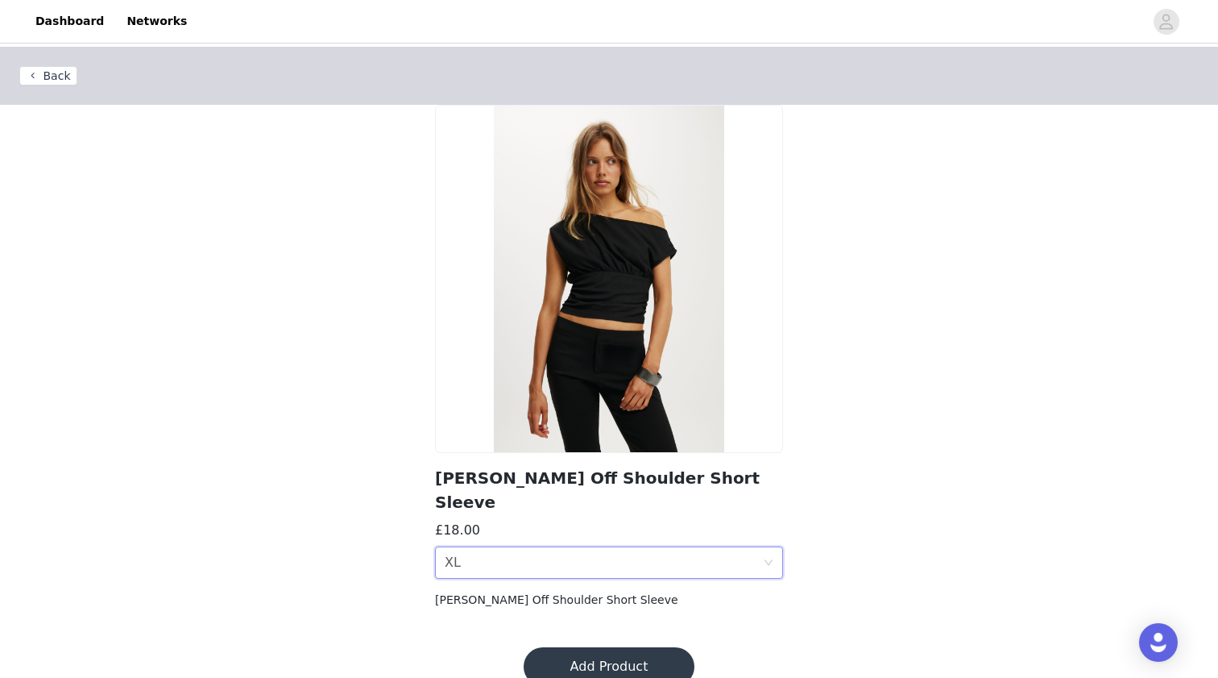
click at [629, 547] on div "Size XL" at bounding box center [604, 562] width 318 height 31
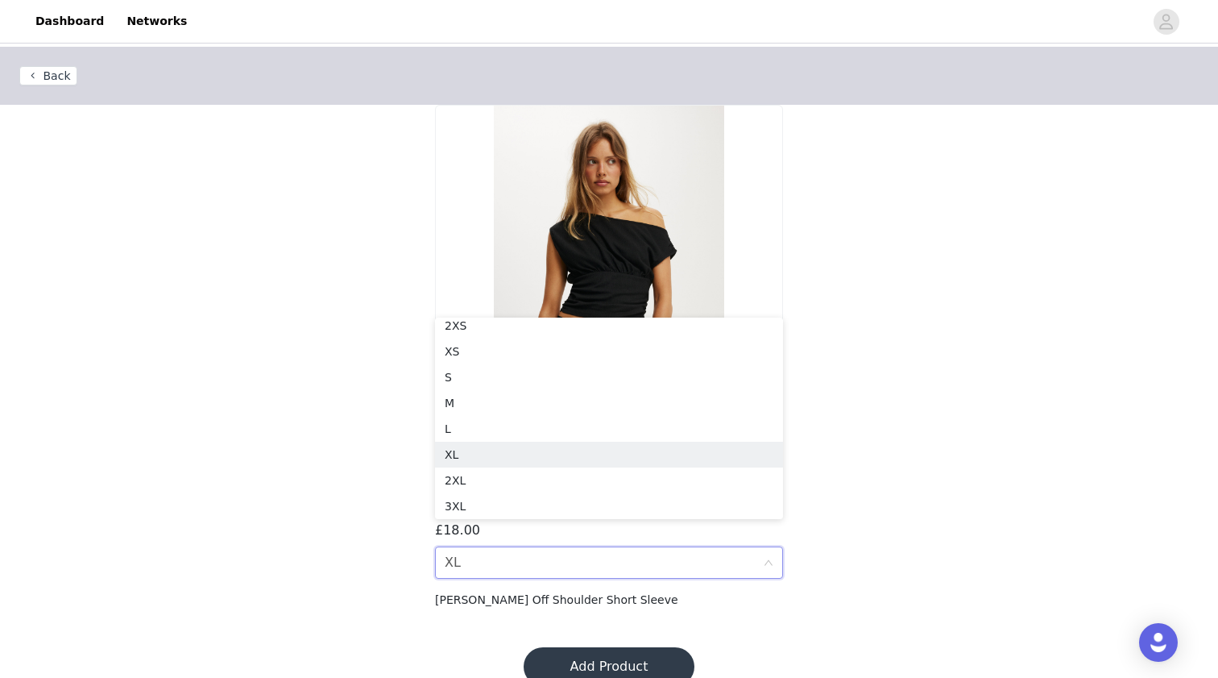
click at [380, 402] on div "Back [PERSON_NAME] Off Shoulder Short Sleeve £18.00 Size XL [PERSON_NAME] Off S…" at bounding box center [609, 337] width 1218 height 581
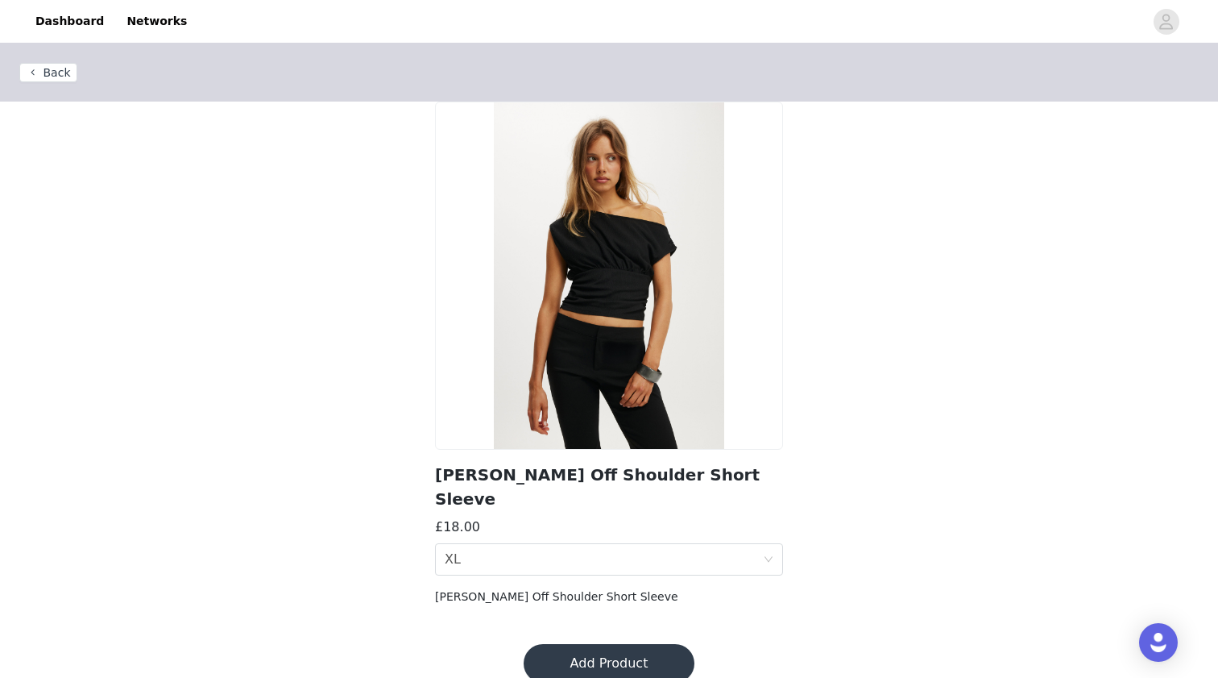
scroll to position [3, 0]
click at [598, 644] on button "Add Product" at bounding box center [609, 663] width 171 height 39
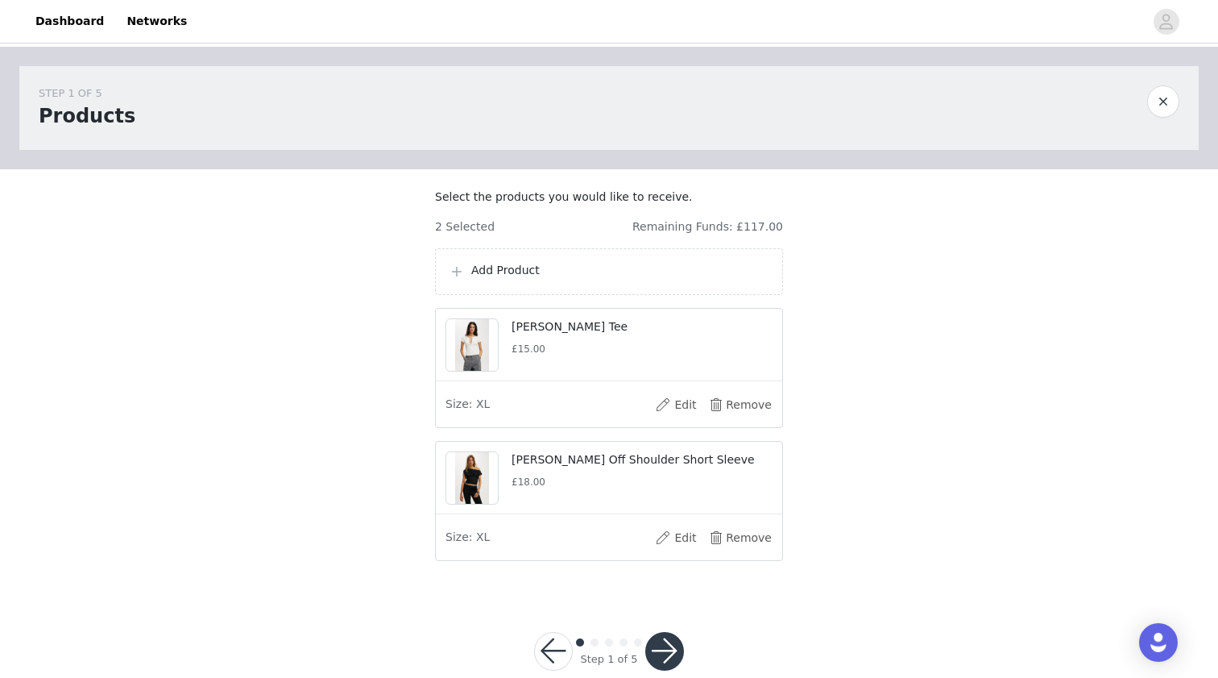
click at [506, 281] on div "Add Product" at bounding box center [609, 271] width 321 height 19
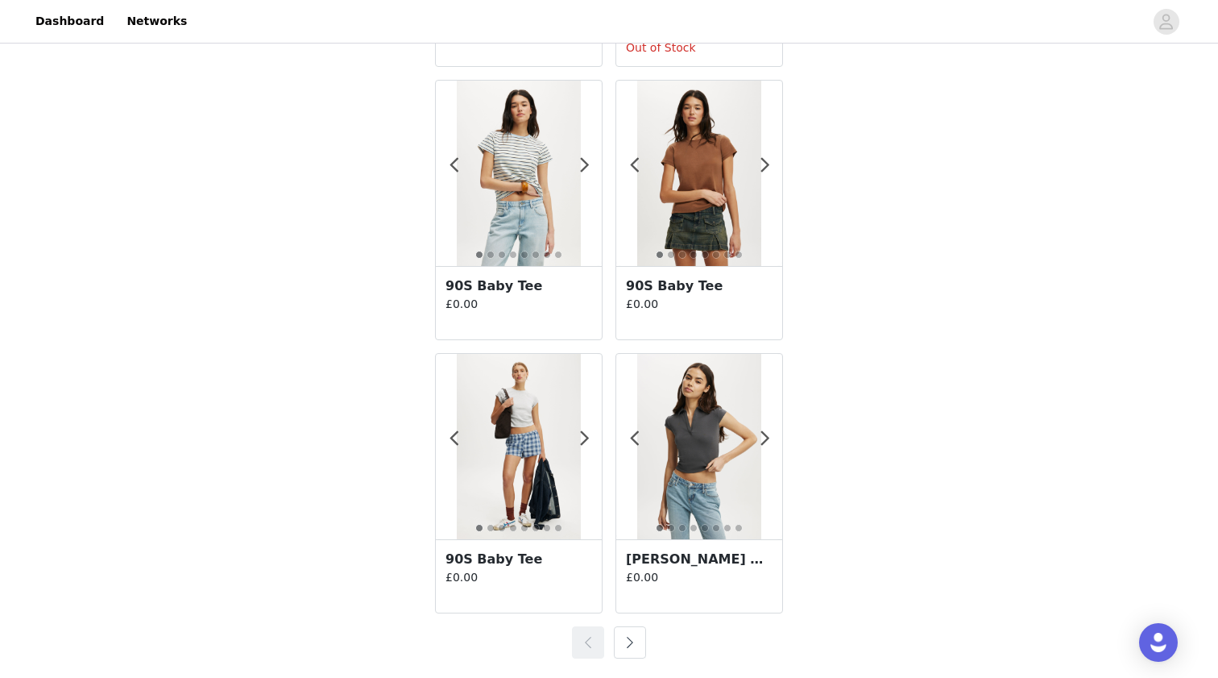
scroll to position [2757, 0]
click at [629, 644] on button "button" at bounding box center [630, 642] width 32 height 32
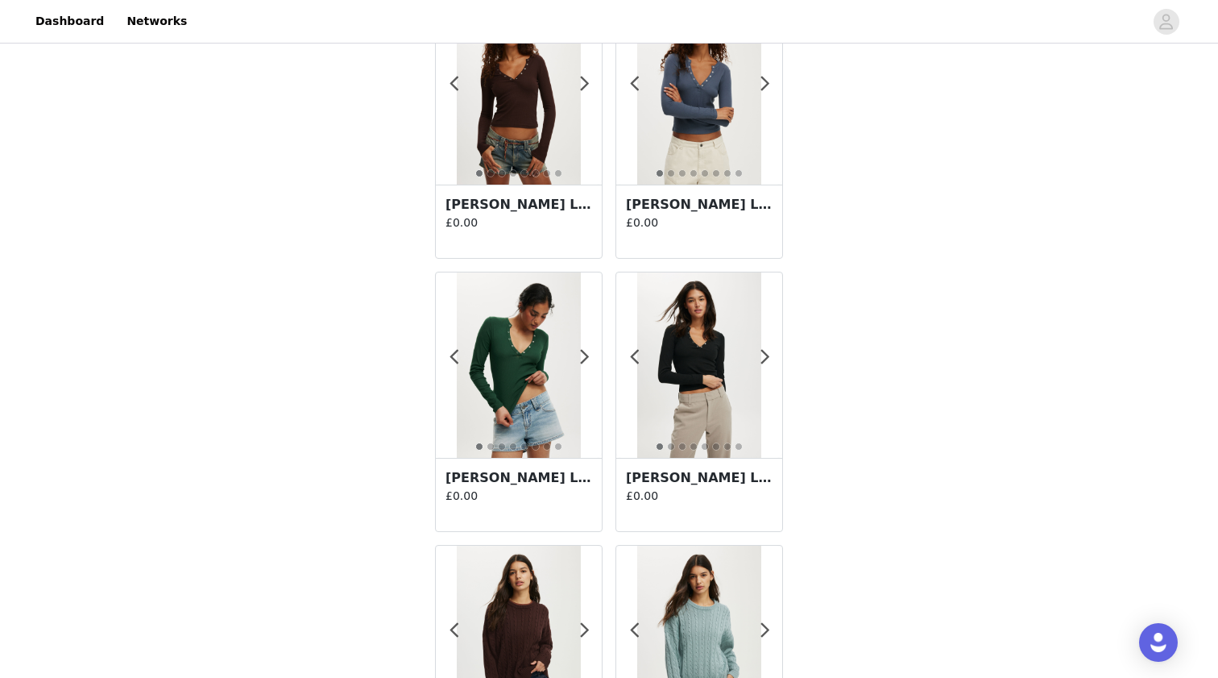
scroll to position [2525, 0]
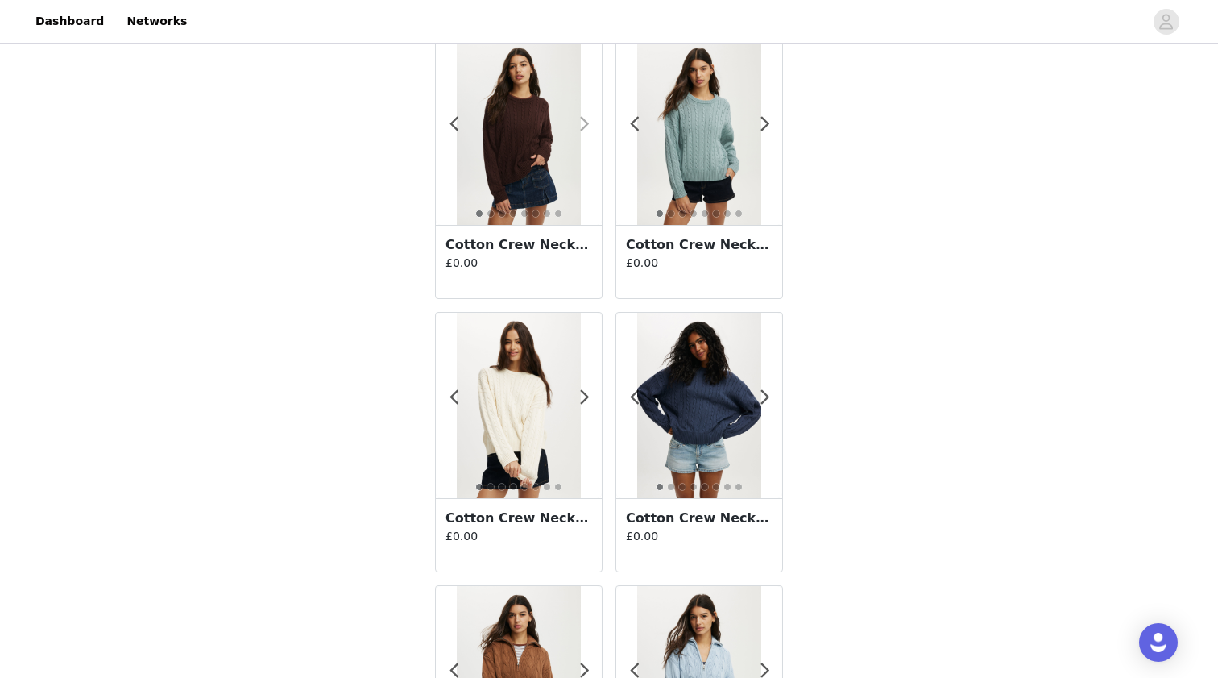
click at [586, 124] on span at bounding box center [584, 124] width 36 height 0
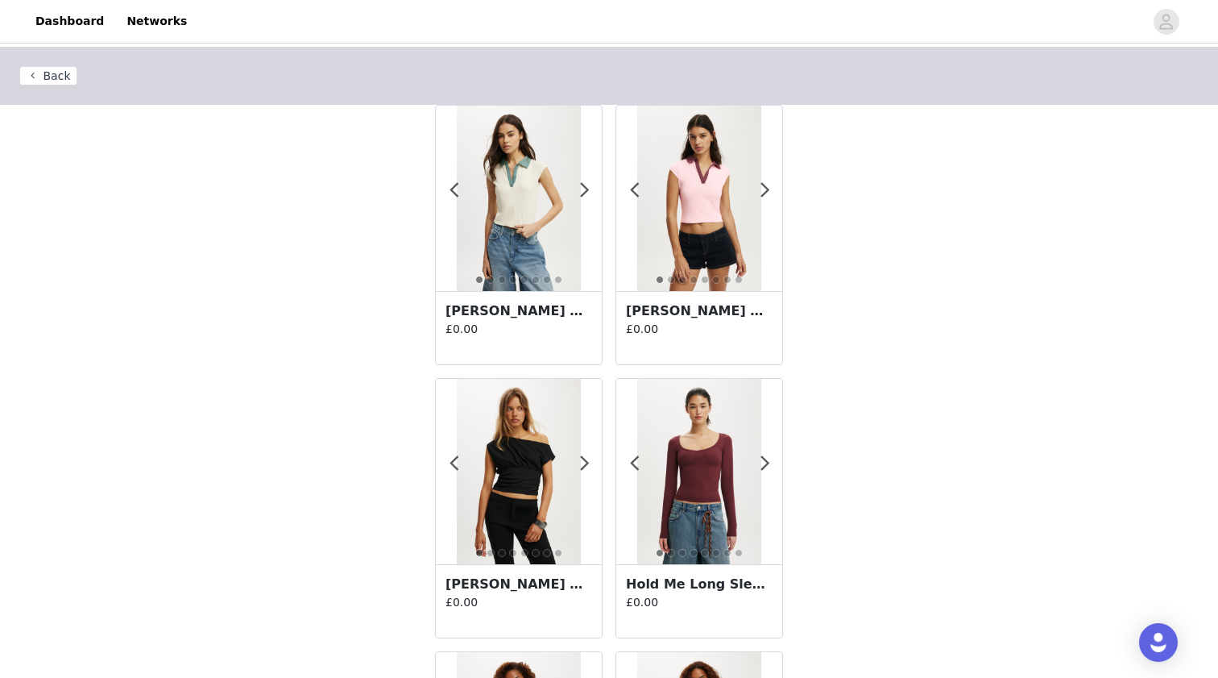
scroll to position [29, 0]
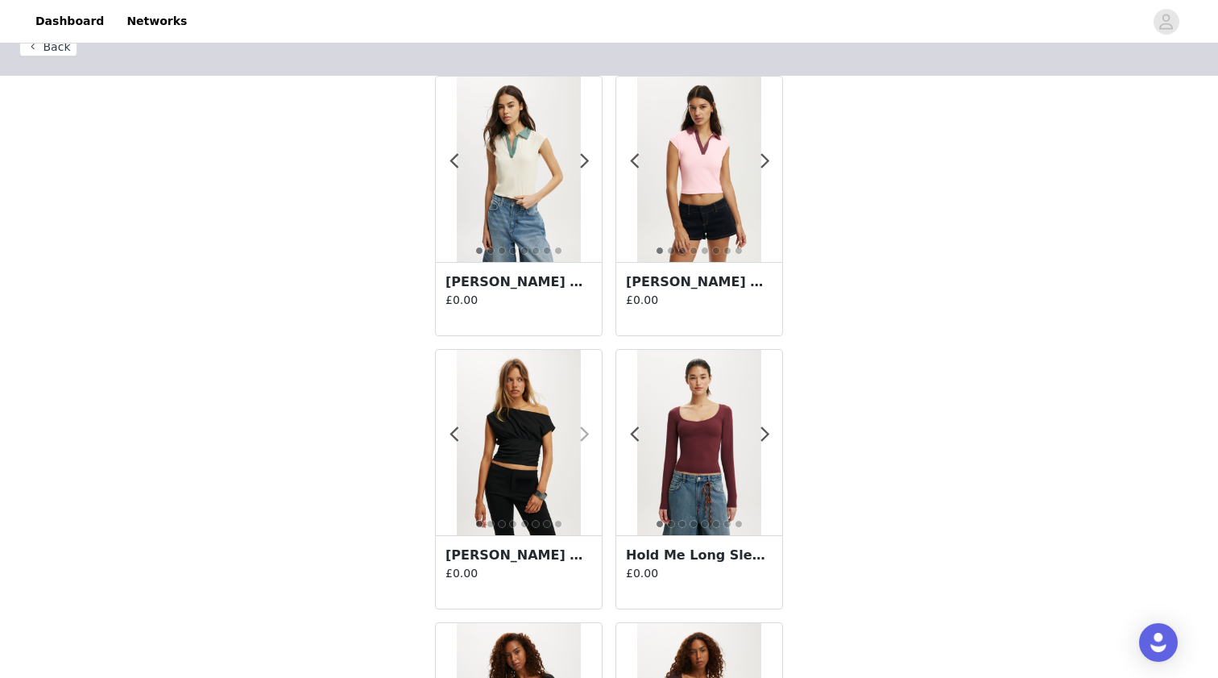
click at [579, 434] on span at bounding box center [584, 434] width 36 height 0
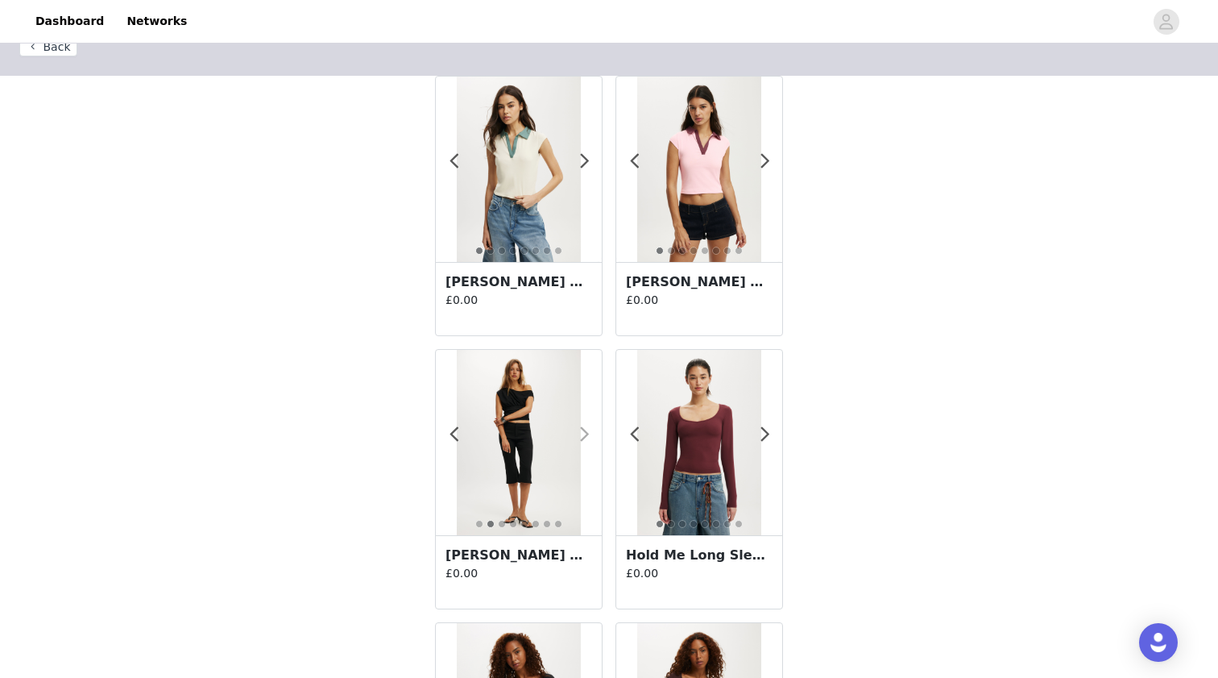
click at [583, 434] on span at bounding box center [584, 434] width 36 height 0
click at [584, 434] on span at bounding box center [584, 434] width 36 height 0
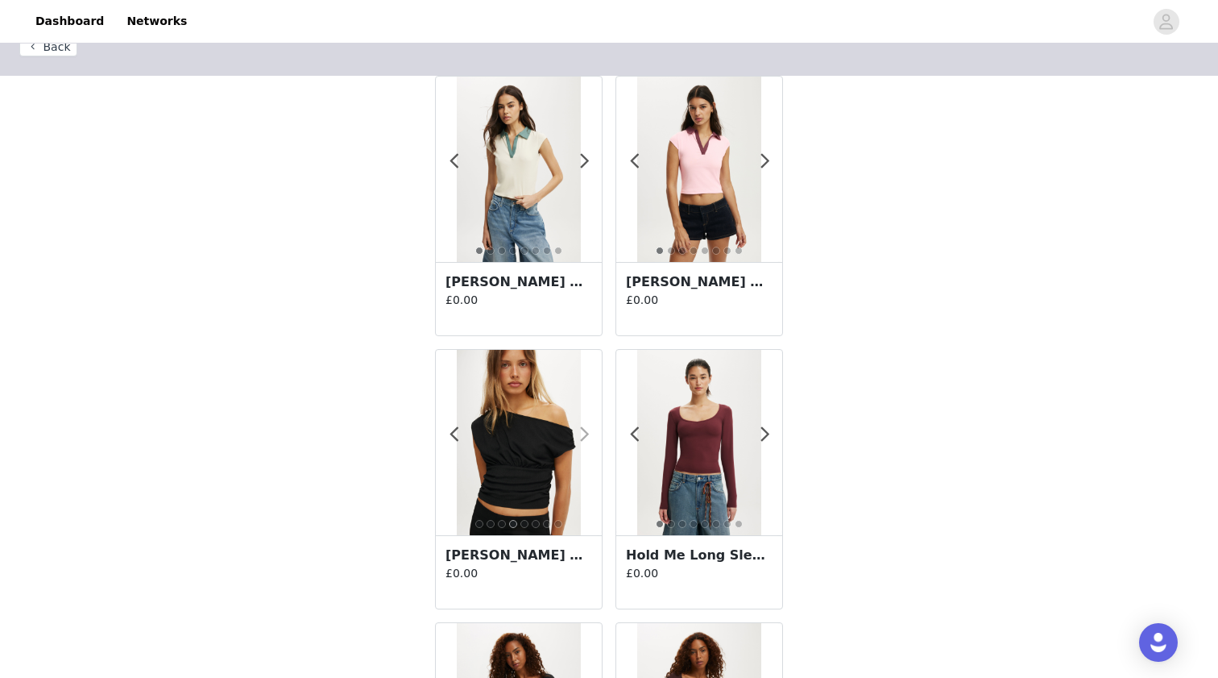
click at [583, 434] on span at bounding box center [584, 434] width 36 height 0
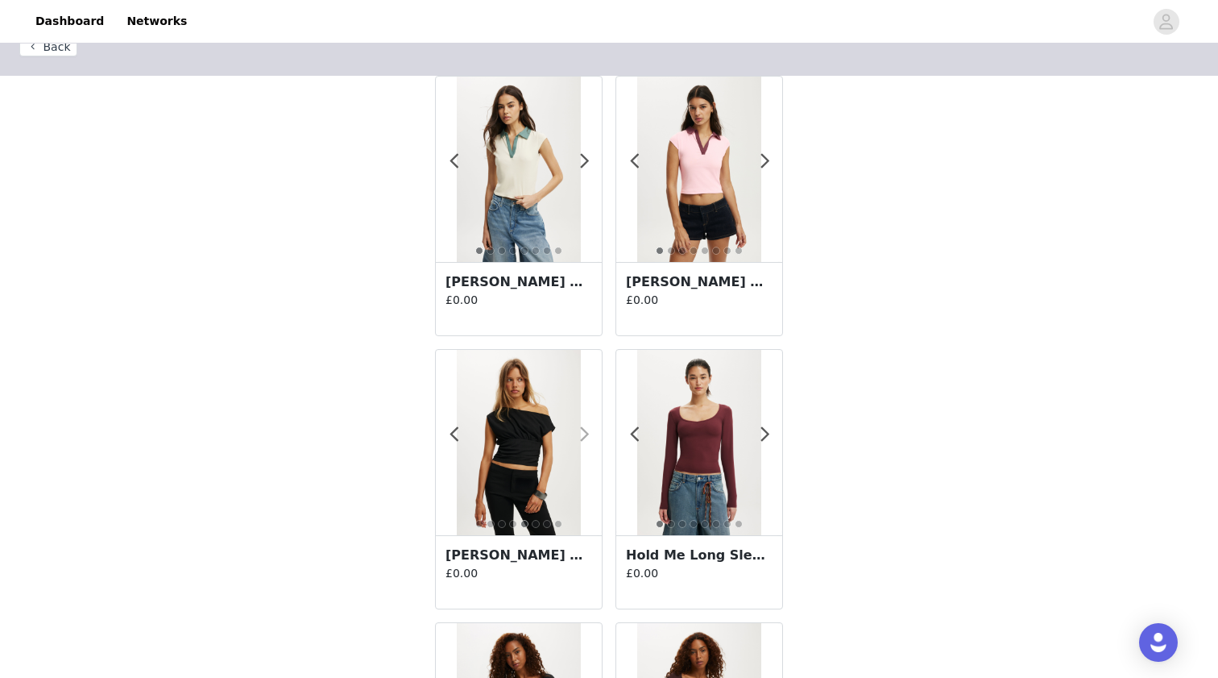
click at [586, 434] on span at bounding box center [584, 434] width 36 height 0
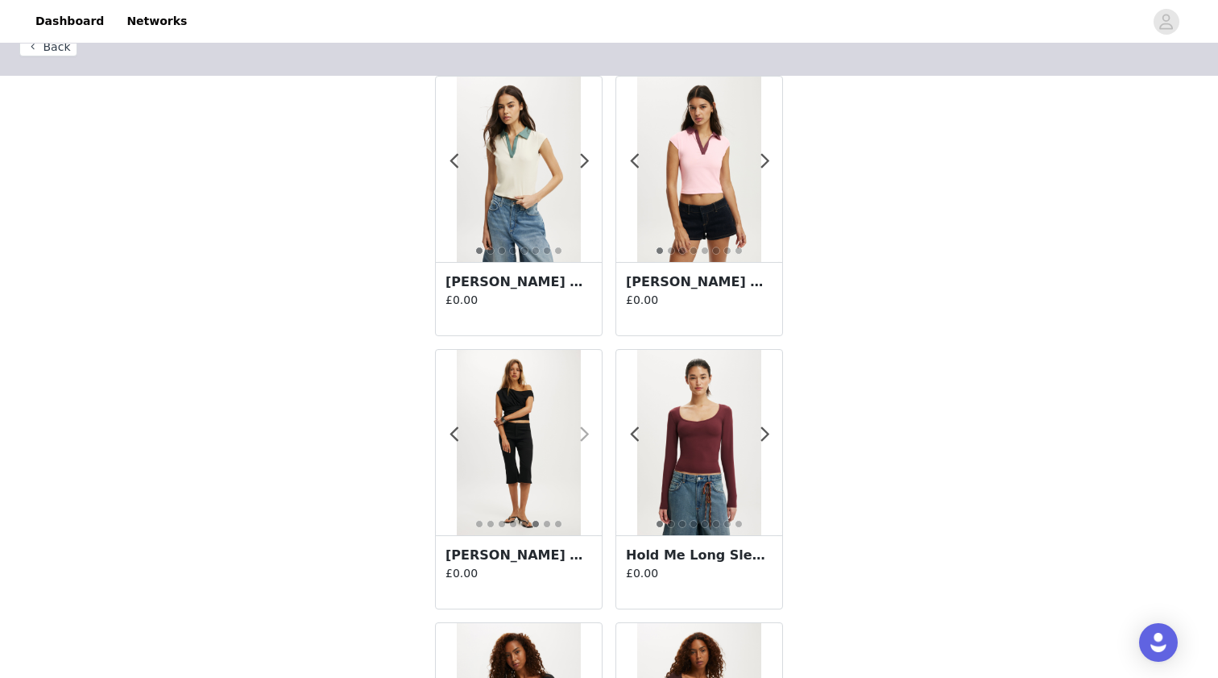
click at [585, 434] on span at bounding box center [584, 434] width 36 height 0
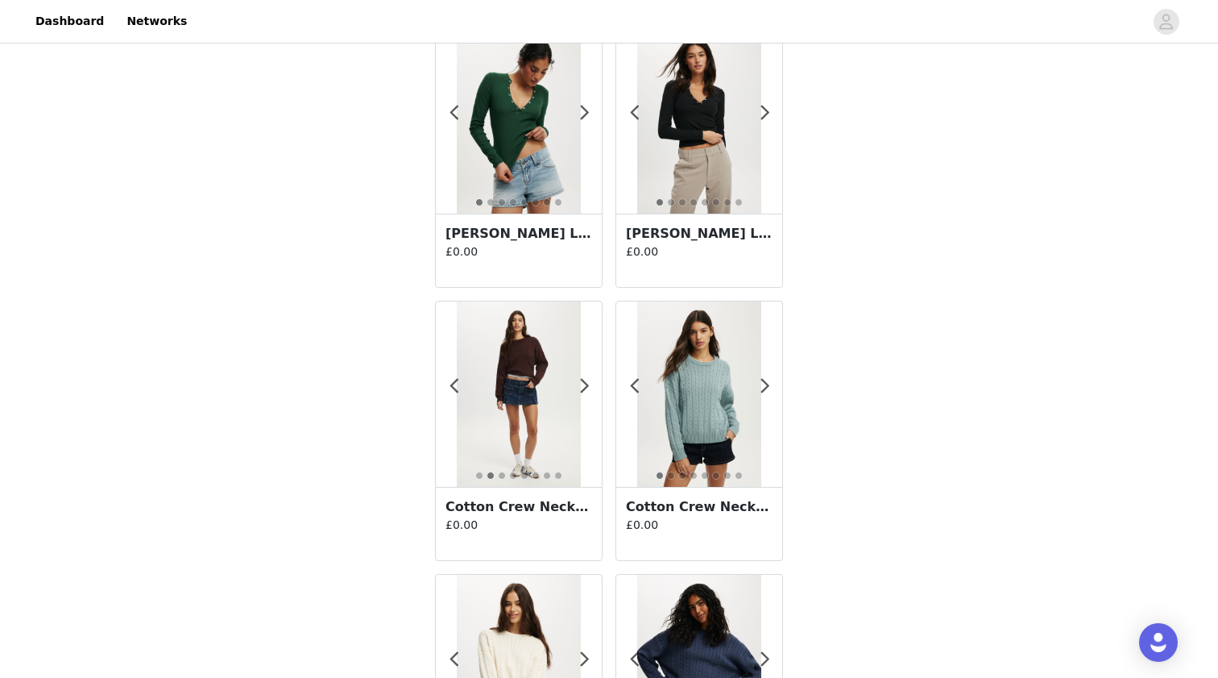
scroll to position [2327, 0]
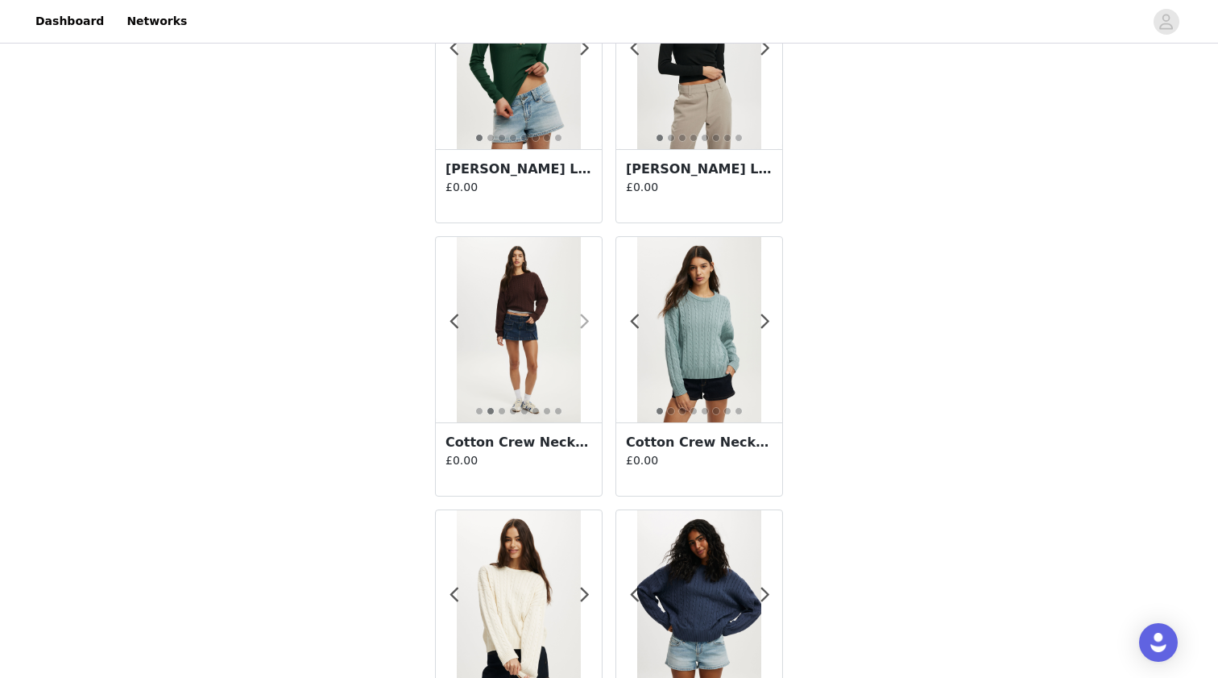
click at [580, 322] on span at bounding box center [584, 322] width 36 height 0
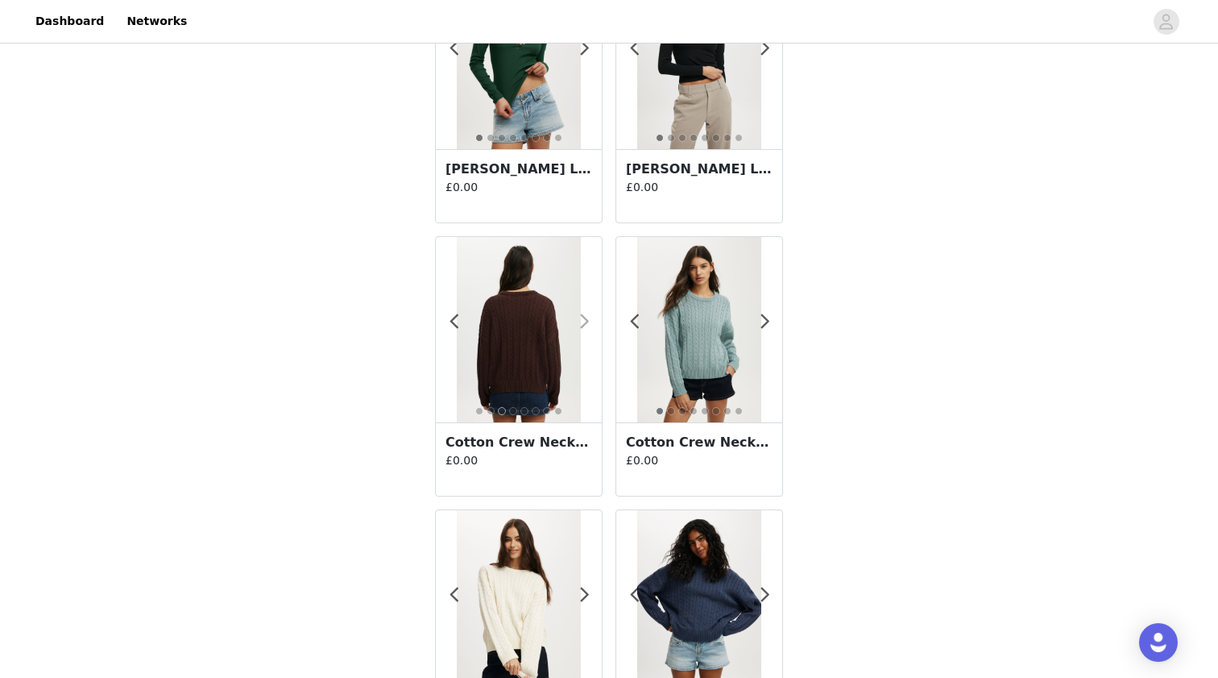
click at [584, 322] on span at bounding box center [584, 322] width 36 height 0
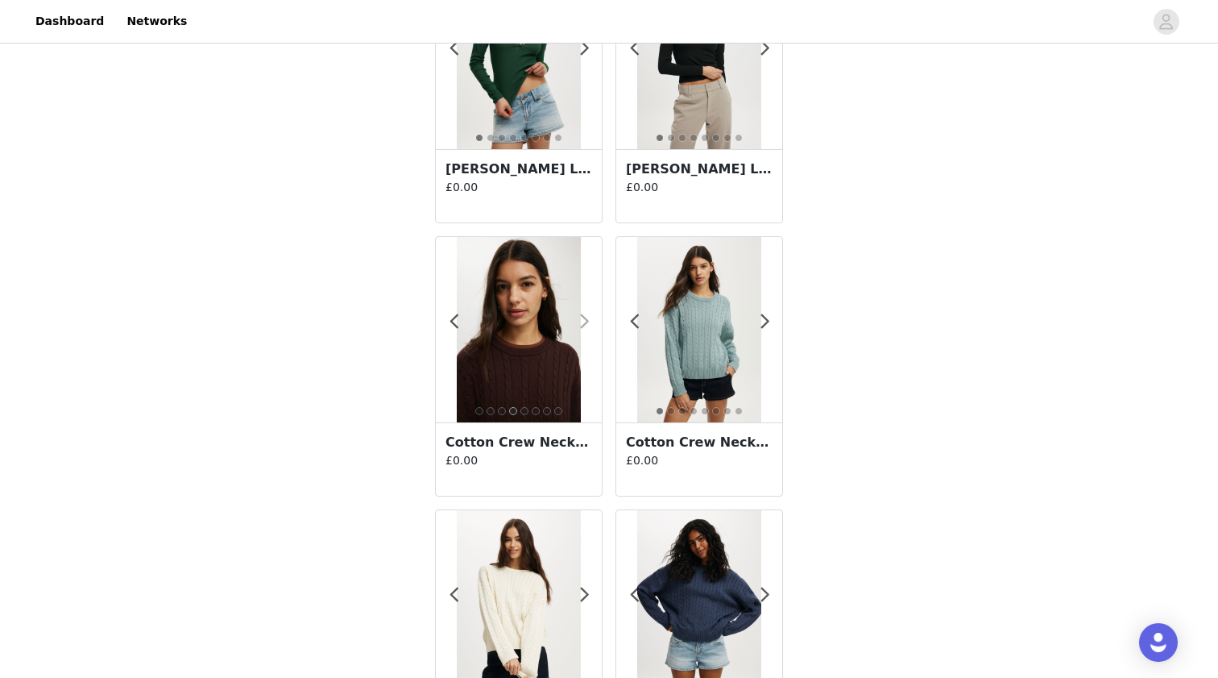
click at [585, 322] on span at bounding box center [584, 322] width 36 height 0
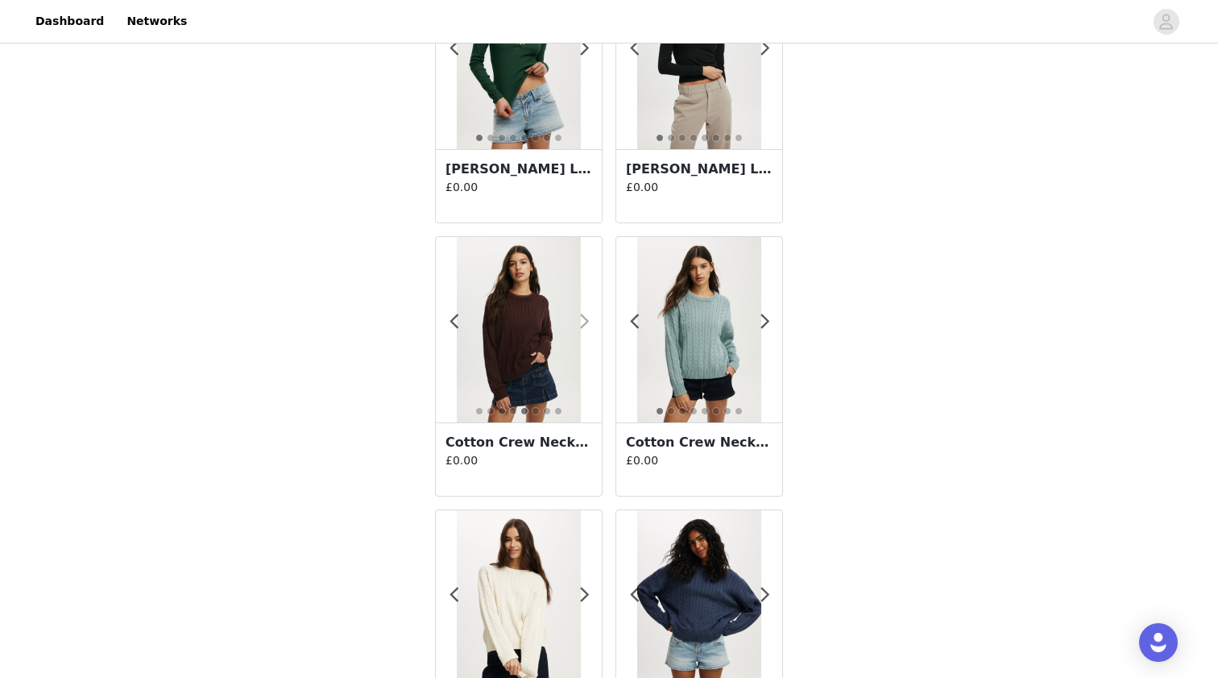
click at [587, 322] on span at bounding box center [584, 322] width 36 height 0
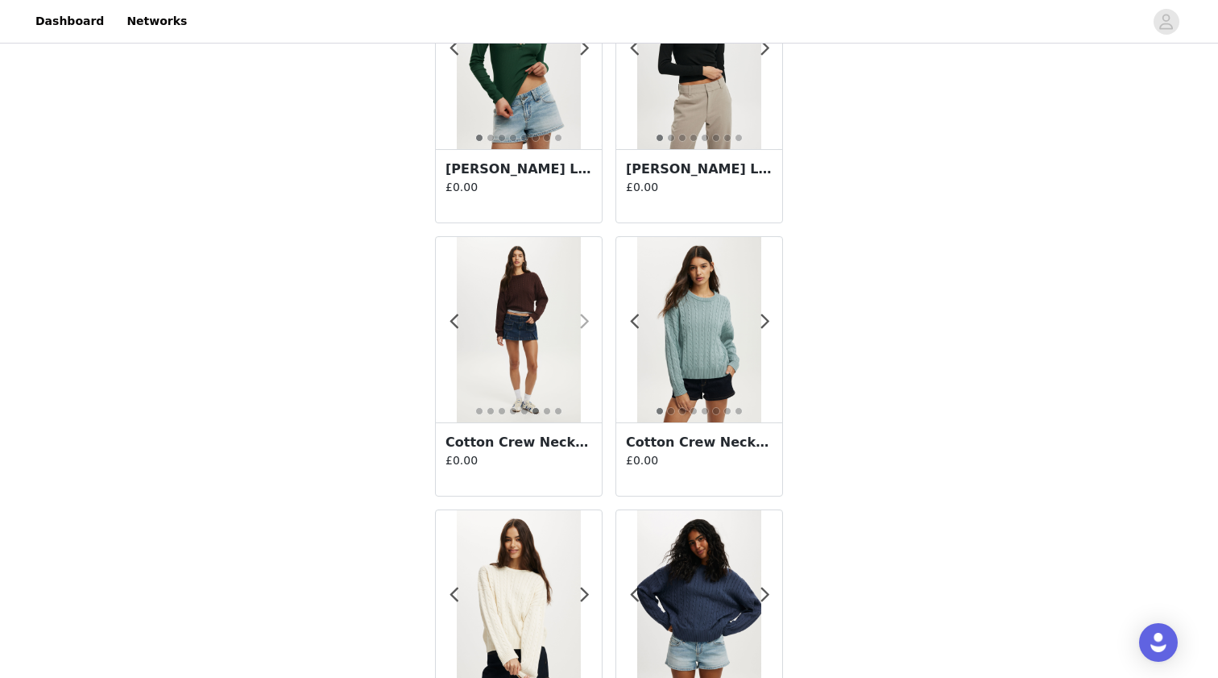
click at [584, 322] on span at bounding box center [584, 322] width 36 height 0
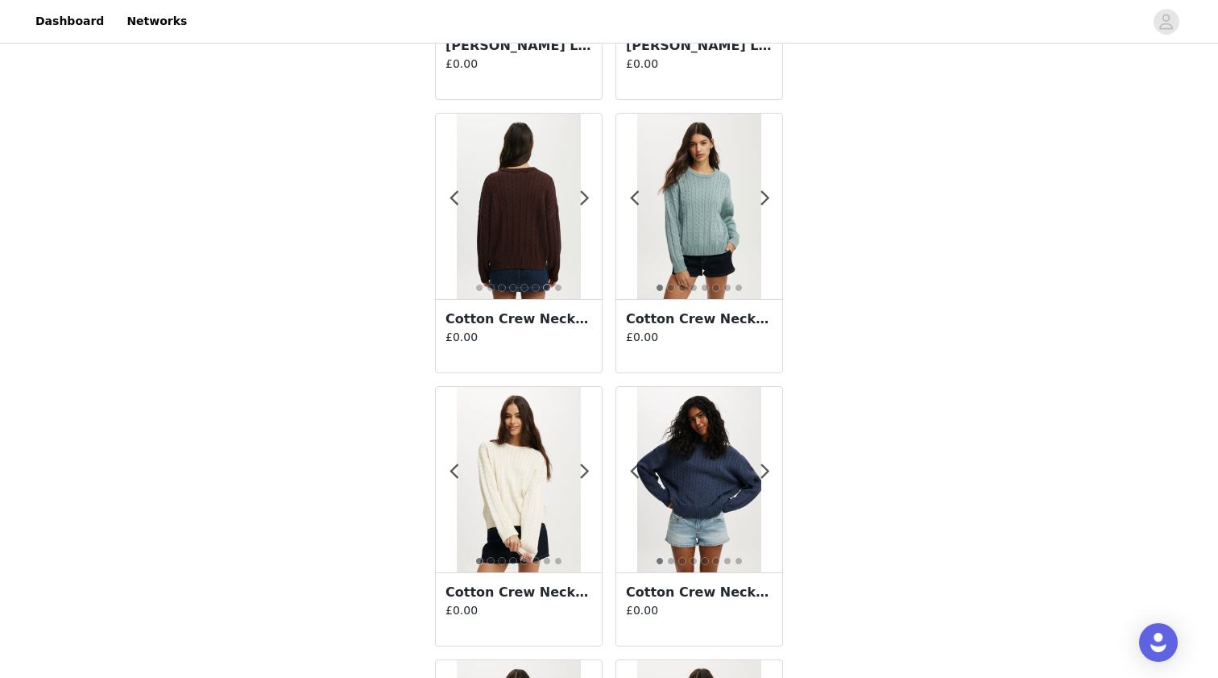
scroll to position [2467, 0]
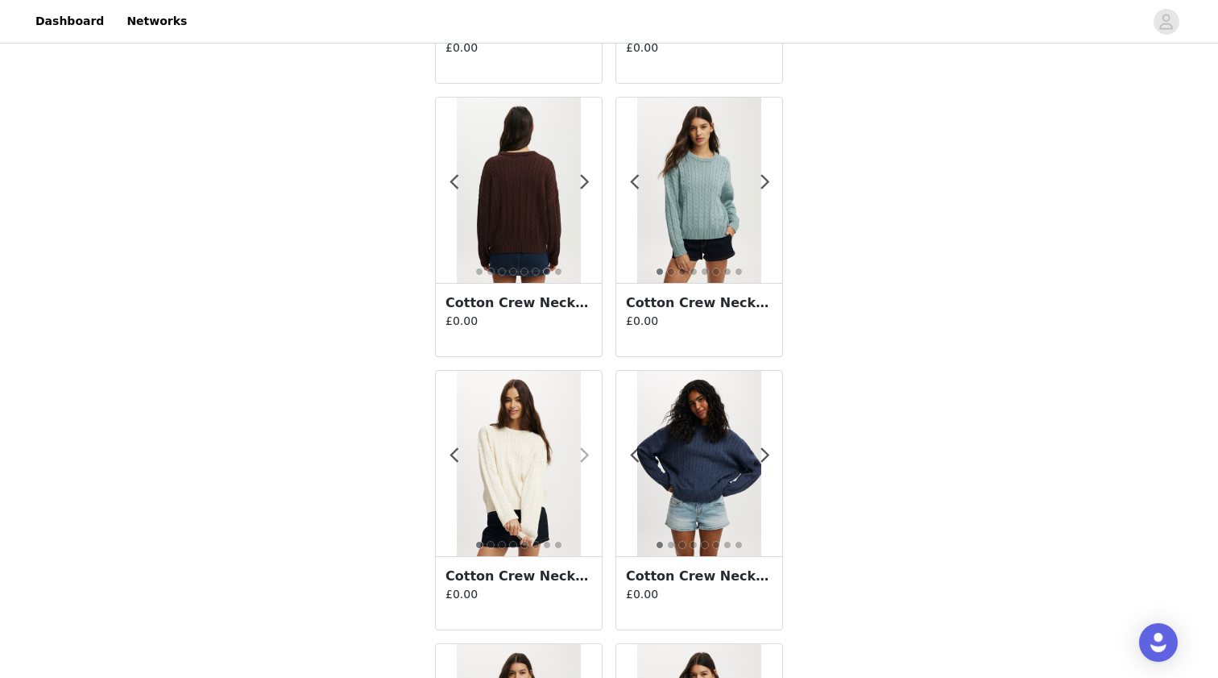
click at [585, 455] on span at bounding box center [584, 455] width 36 height 0
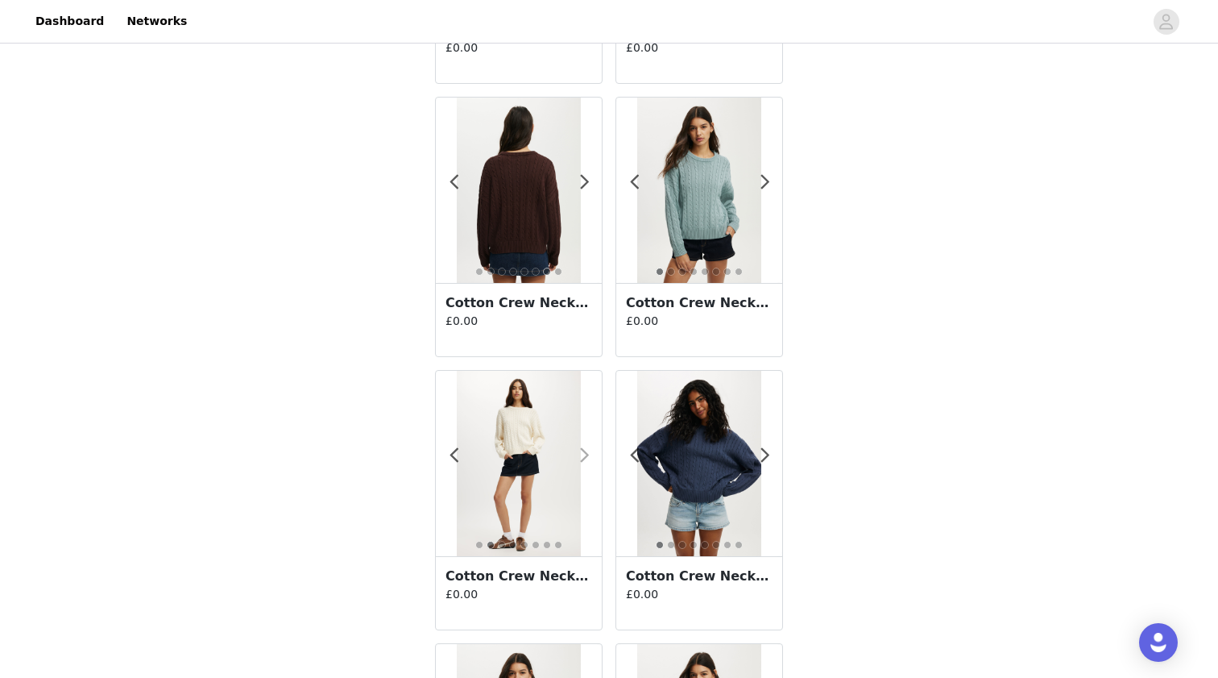
click at [587, 455] on span at bounding box center [584, 455] width 36 height 0
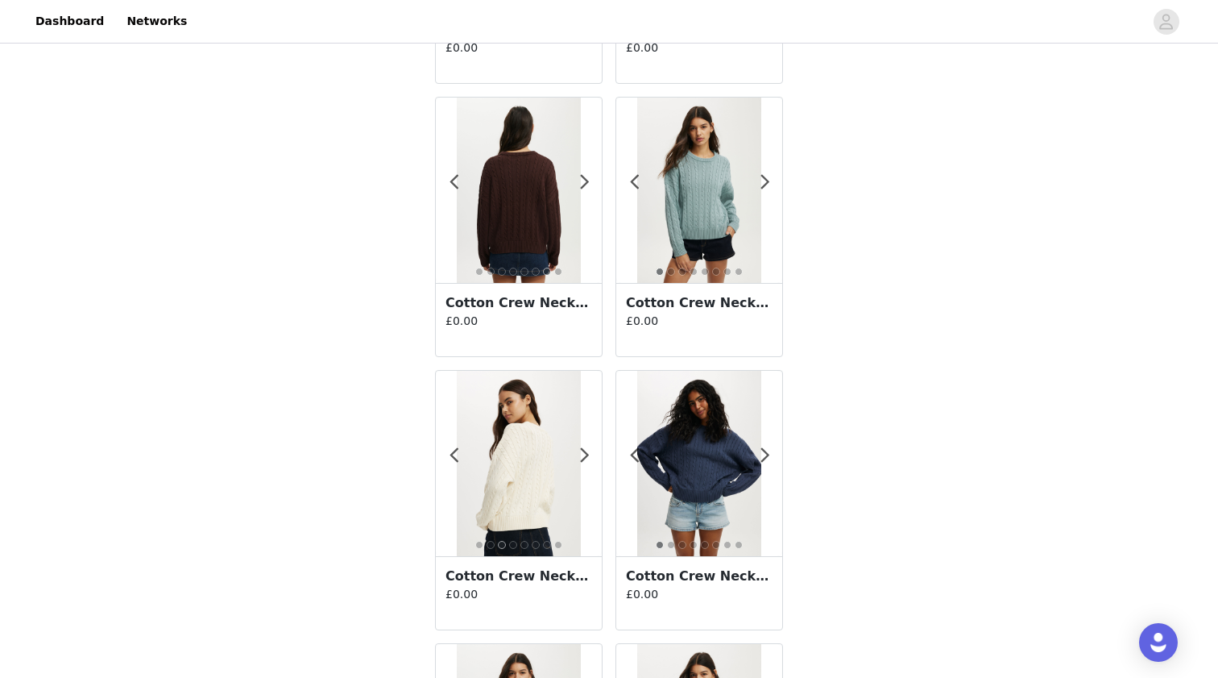
click at [535, 576] on h3 "Cotton Crew Neck Sweater" at bounding box center [519, 575] width 147 height 19
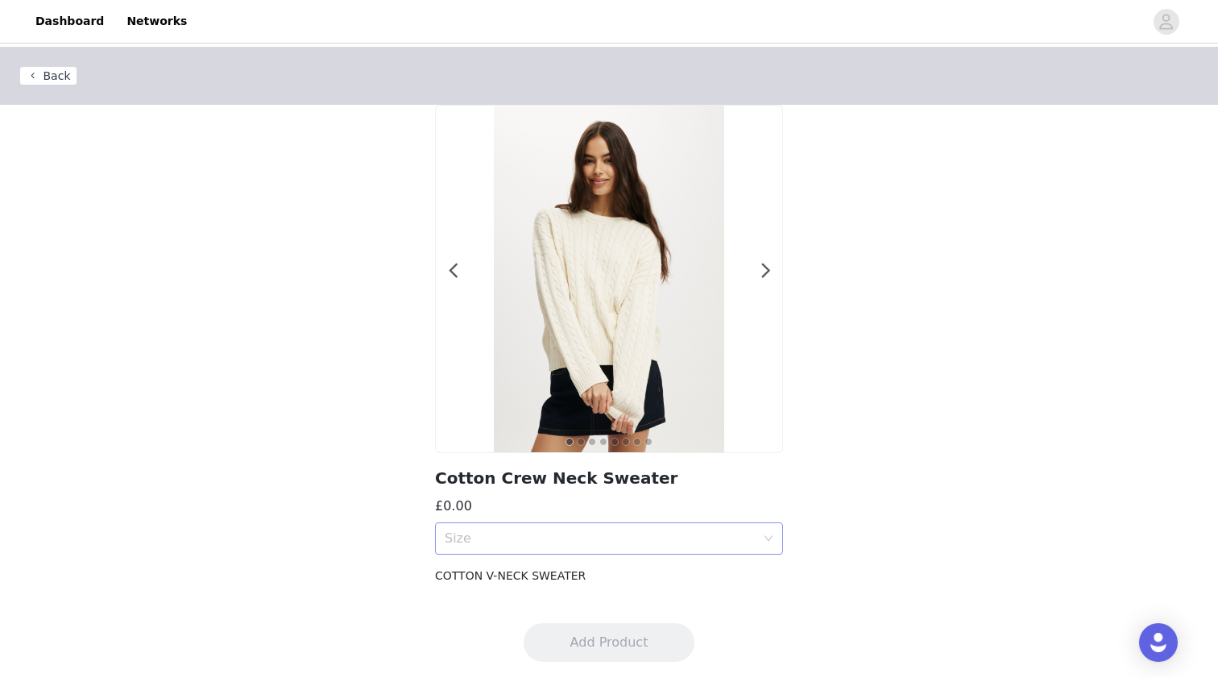
click at [543, 549] on div "Size" at bounding box center [604, 538] width 318 height 31
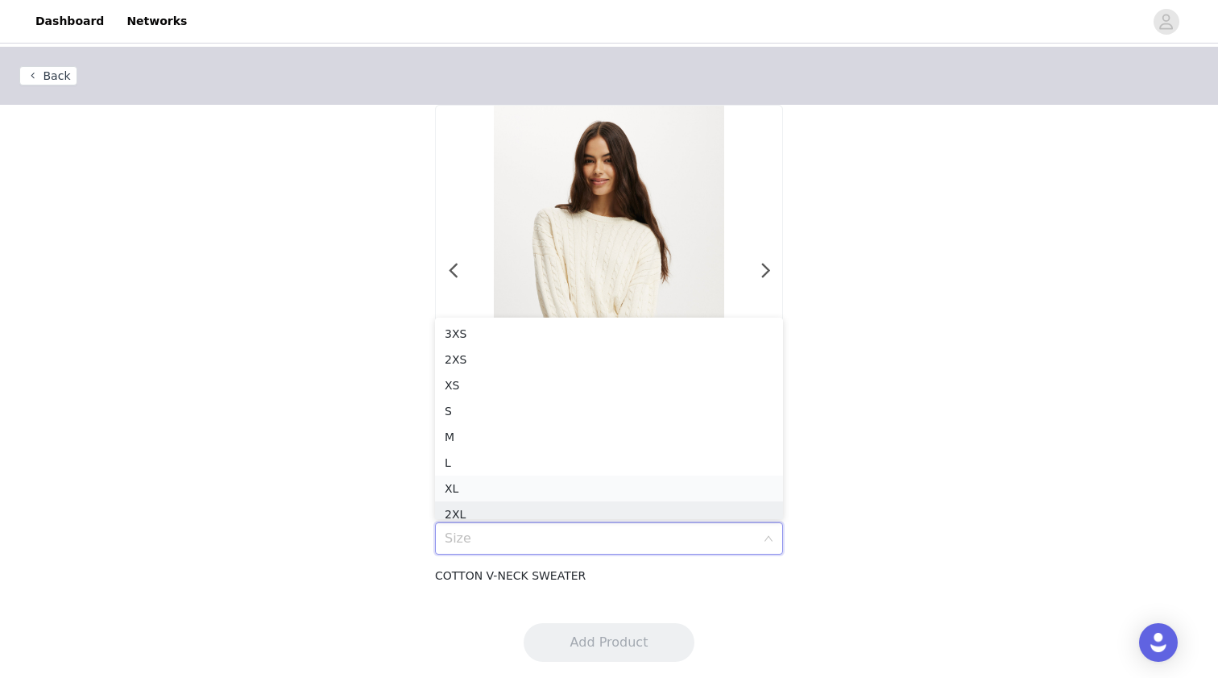
scroll to position [8, 0]
click at [530, 483] on div "XL" at bounding box center [609, 480] width 329 height 18
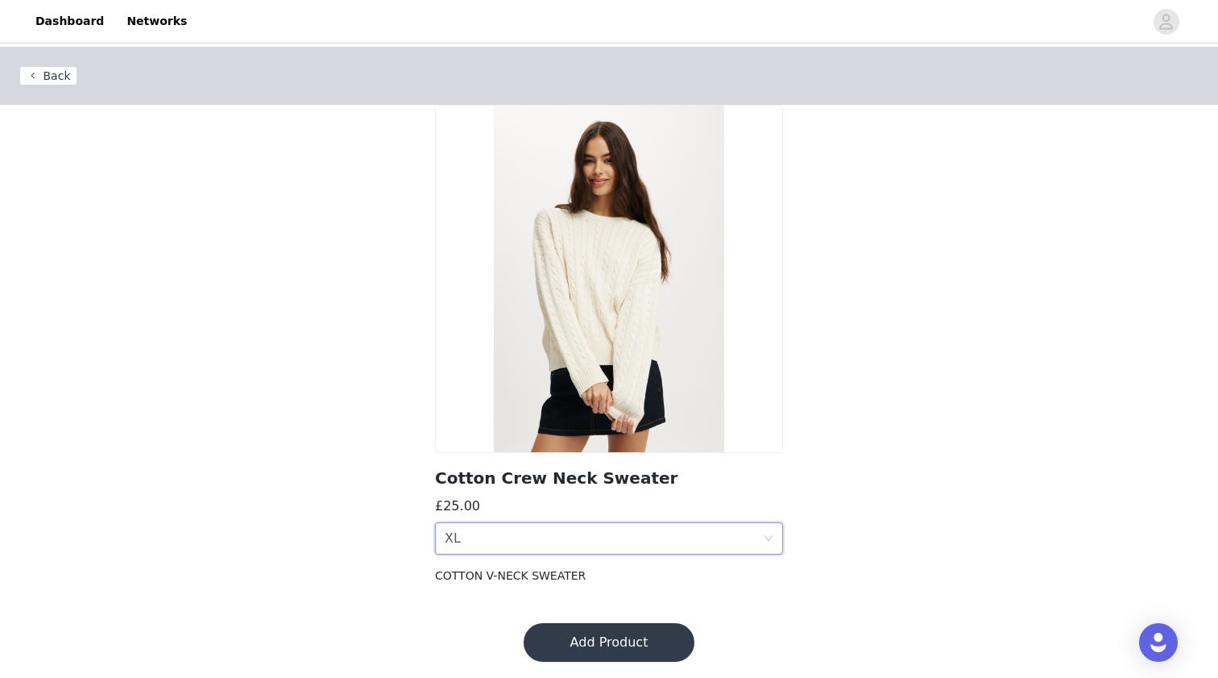
click at [621, 636] on button "Add Product" at bounding box center [609, 642] width 171 height 39
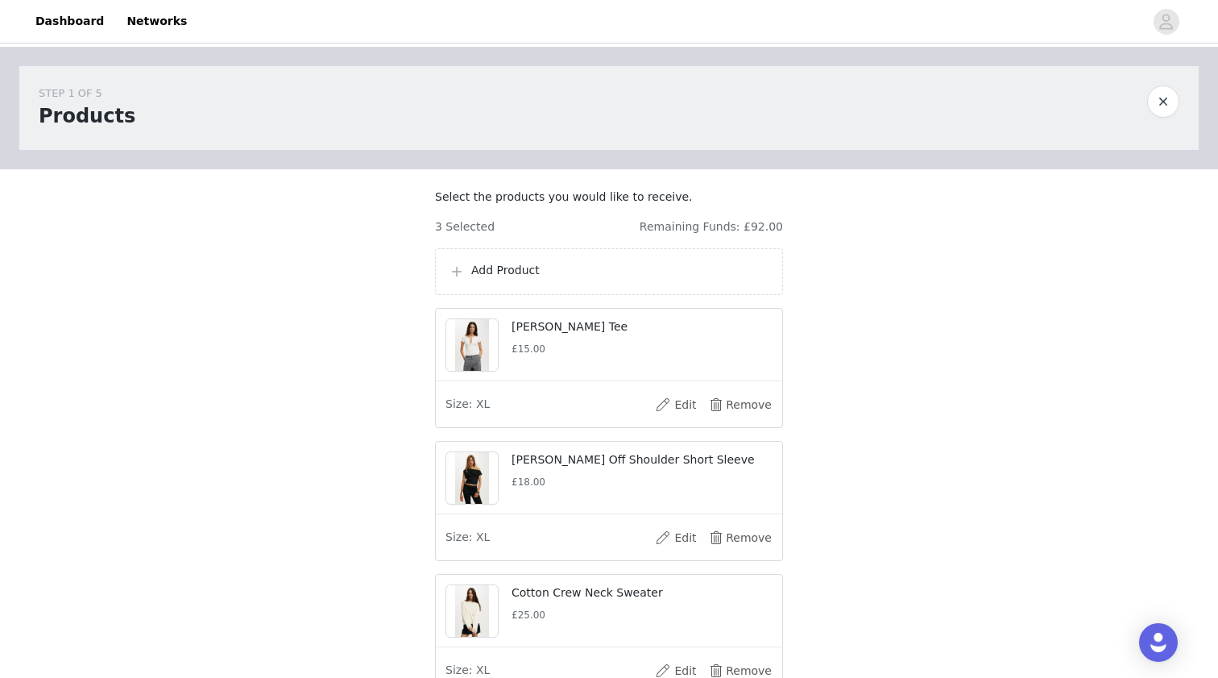
click at [504, 279] on p "Add Product" at bounding box center [620, 270] width 298 height 17
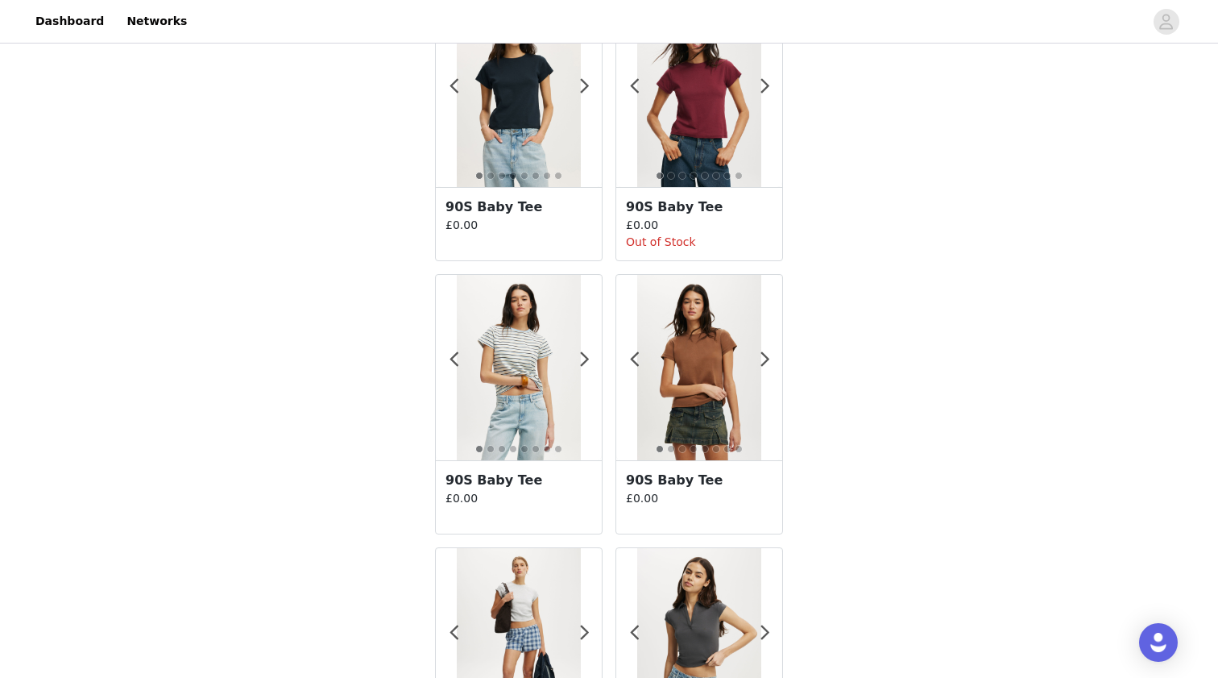
scroll to position [2757, 0]
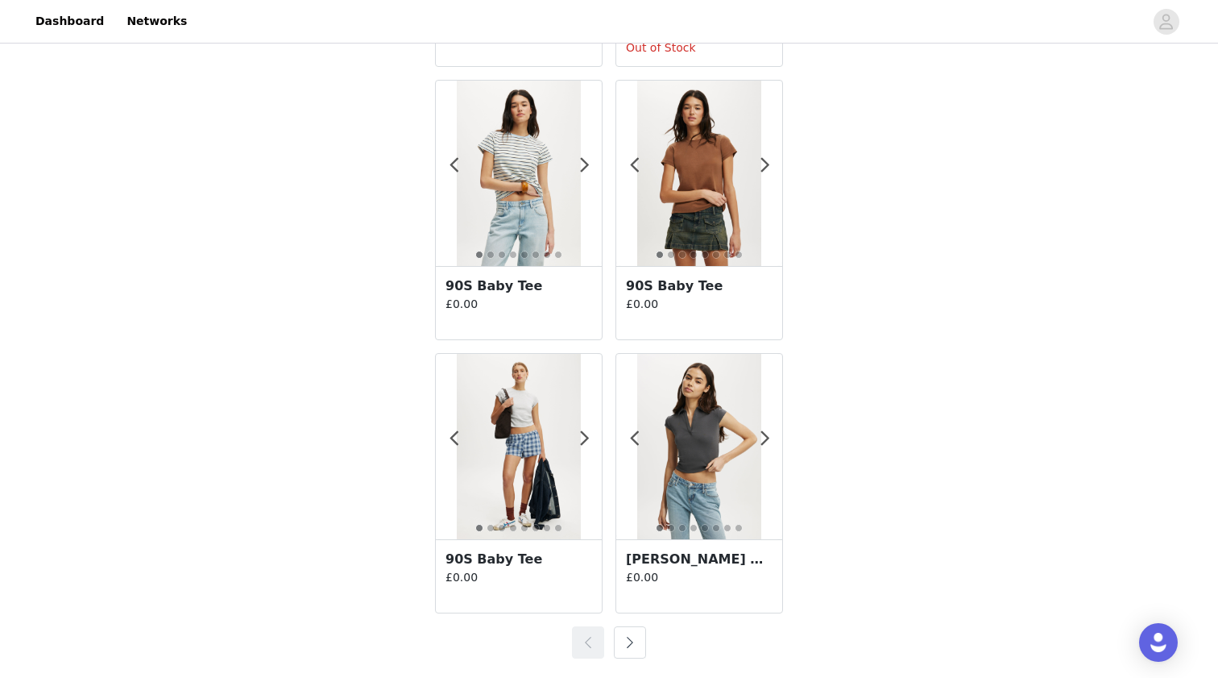
click at [630, 642] on button "button" at bounding box center [630, 642] width 32 height 32
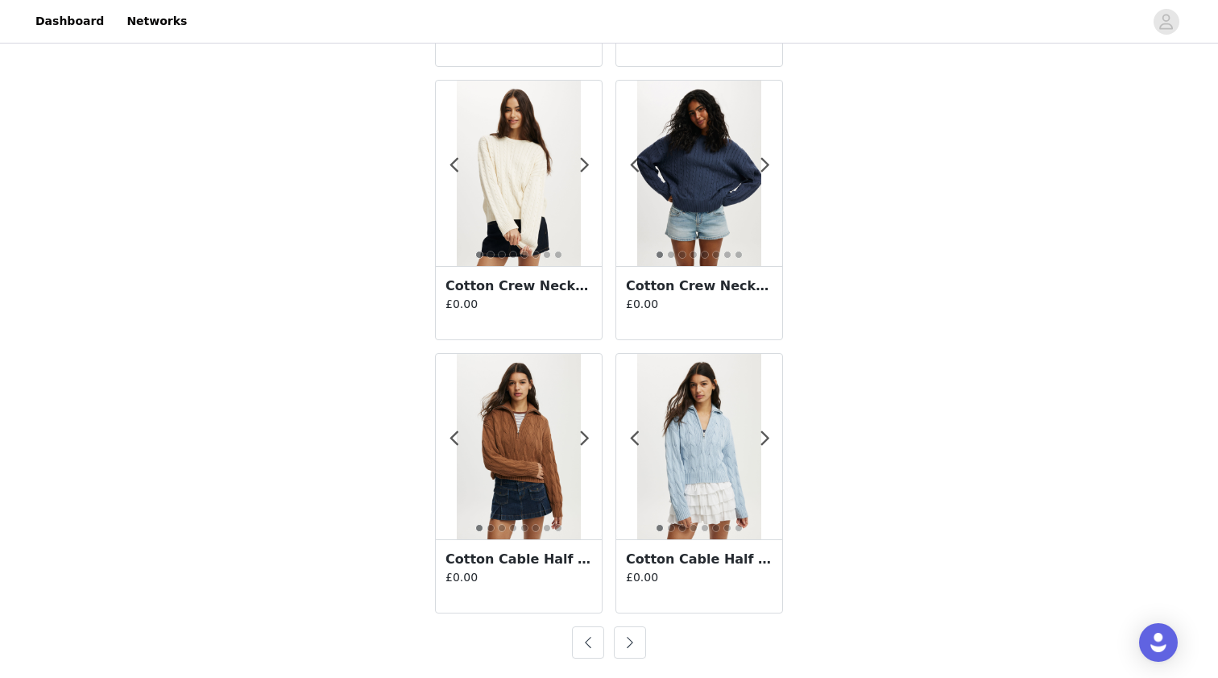
click at [631, 648] on button "button" at bounding box center [630, 642] width 32 height 32
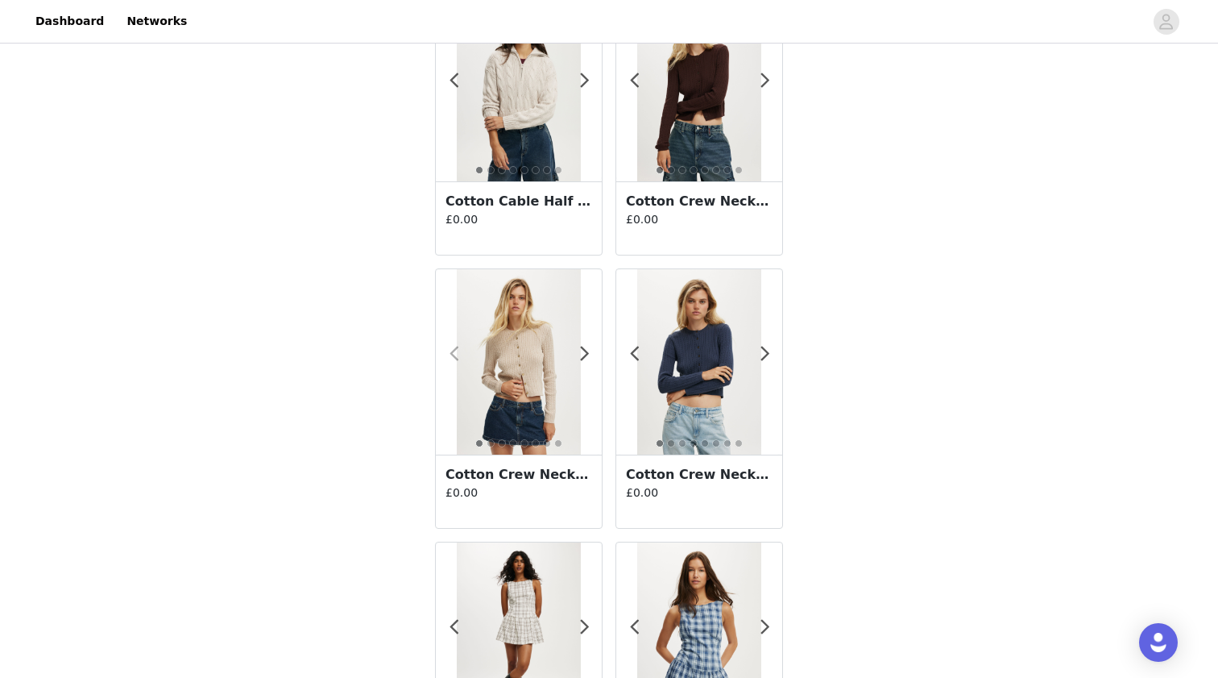
scroll to position [119, 0]
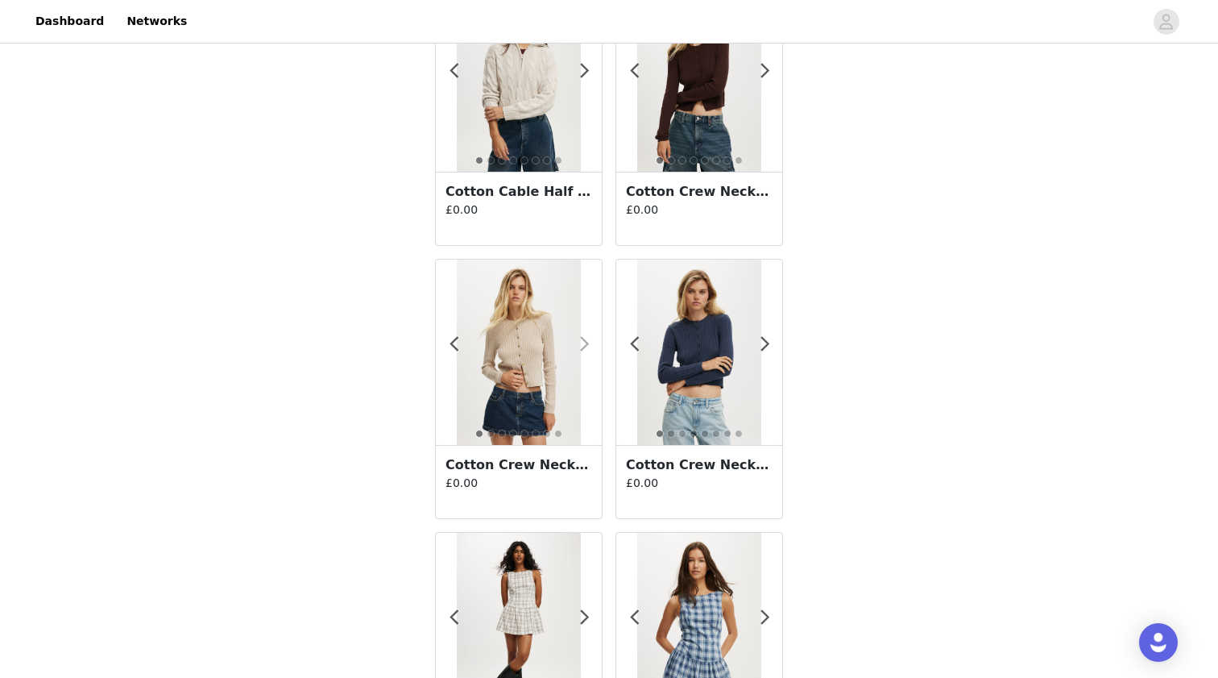
click at [582, 344] on span at bounding box center [584, 344] width 36 height 0
click at [581, 344] on span at bounding box center [584, 344] width 36 height 0
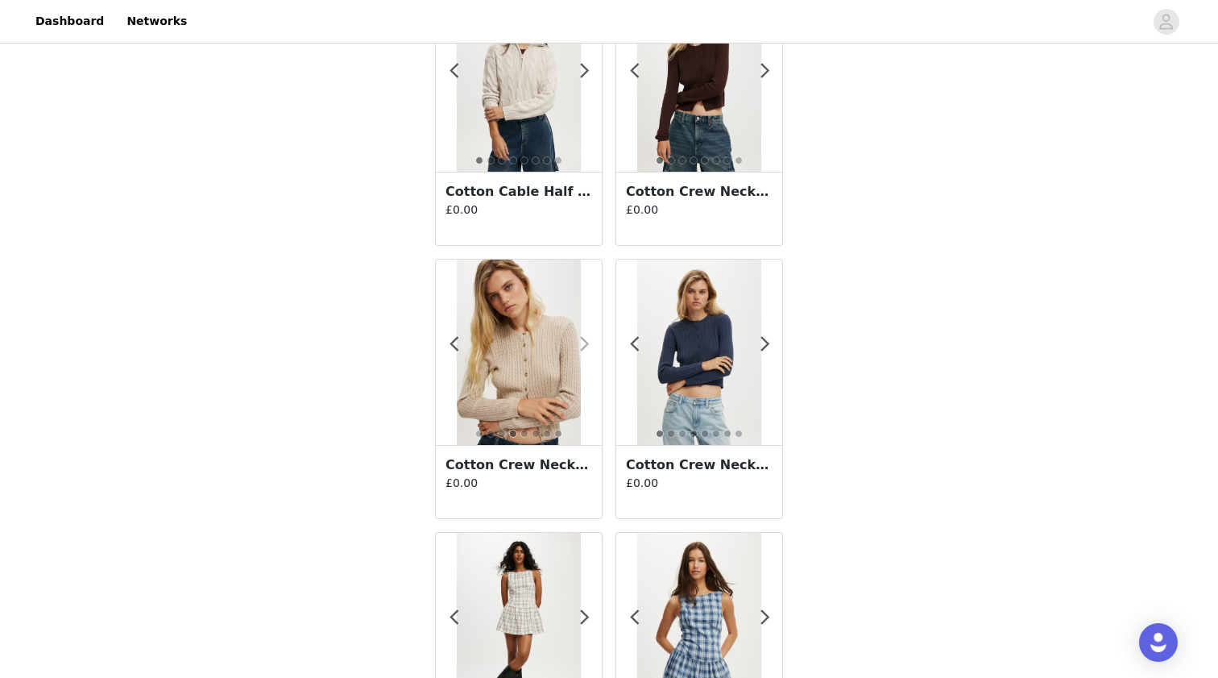
click at [581, 344] on span at bounding box center [584, 344] width 36 height 0
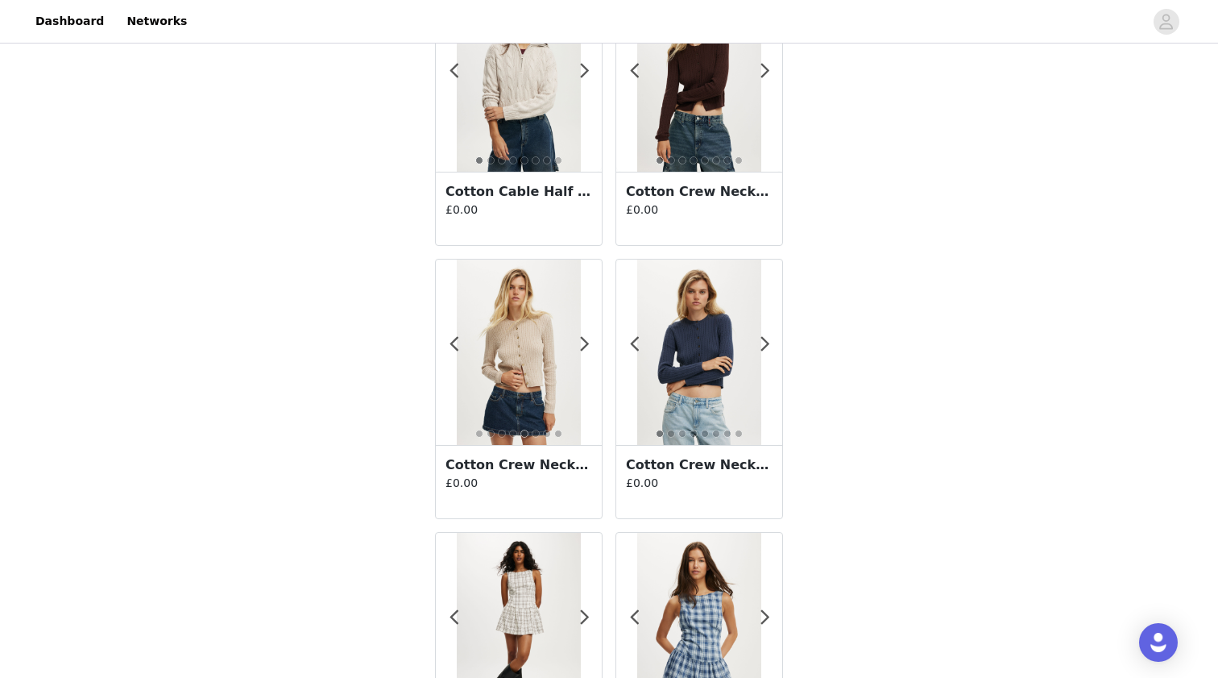
scroll to position [10, 0]
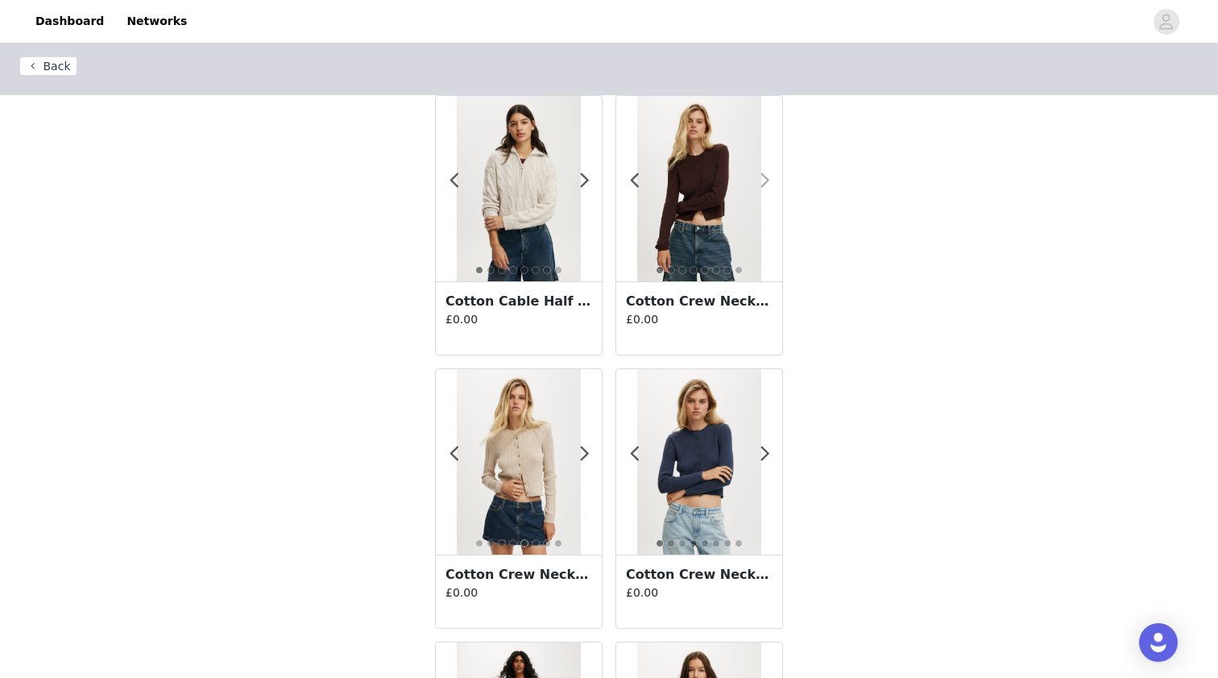
click at [765, 181] on span at bounding box center [765, 181] width 36 height 0
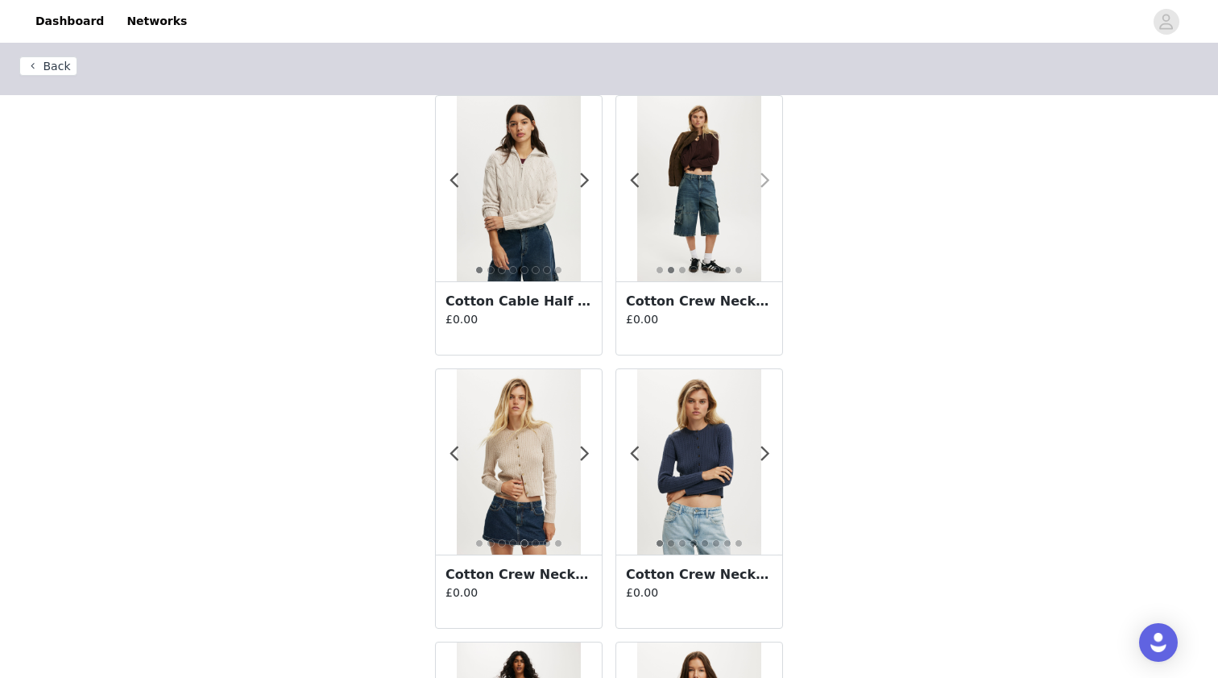
click at [767, 181] on span at bounding box center [765, 181] width 36 height 0
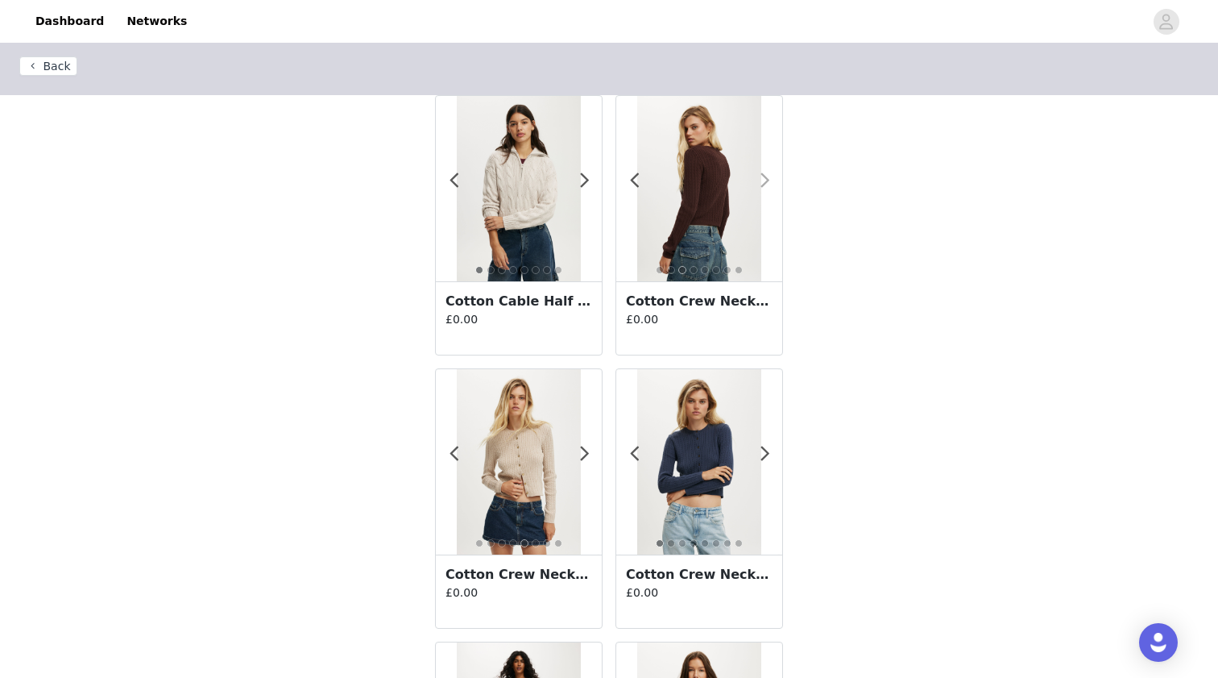
click at [766, 181] on span at bounding box center [765, 181] width 36 height 0
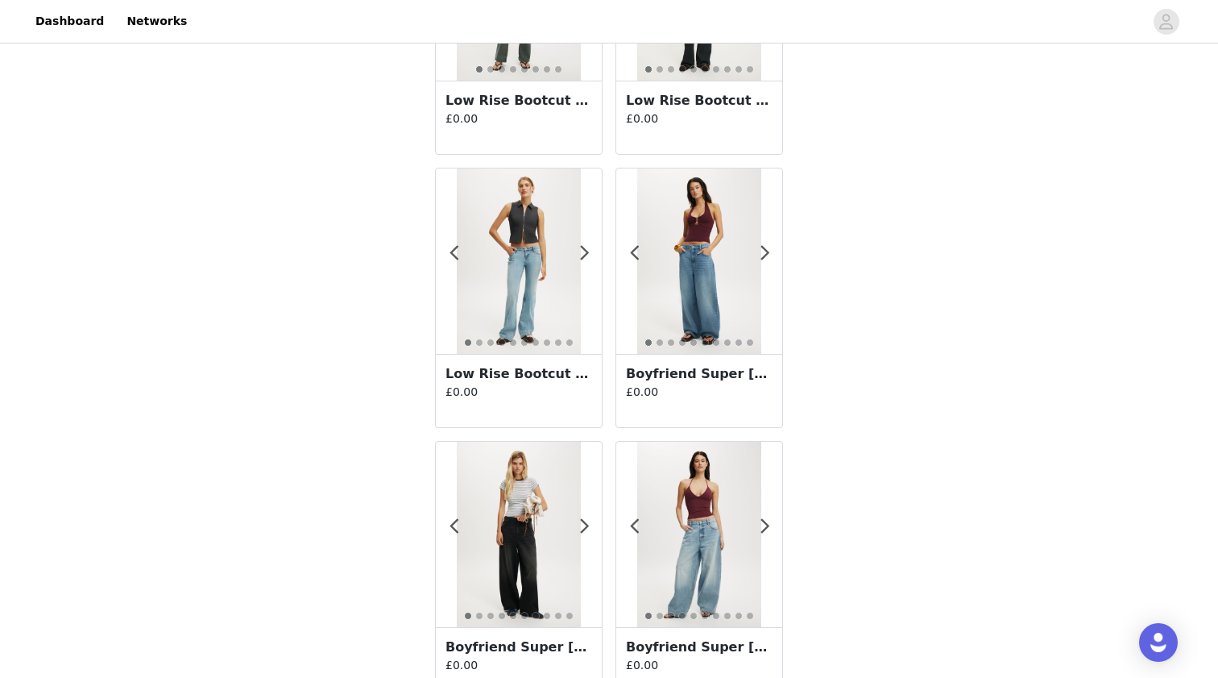
scroll to position [2757, 0]
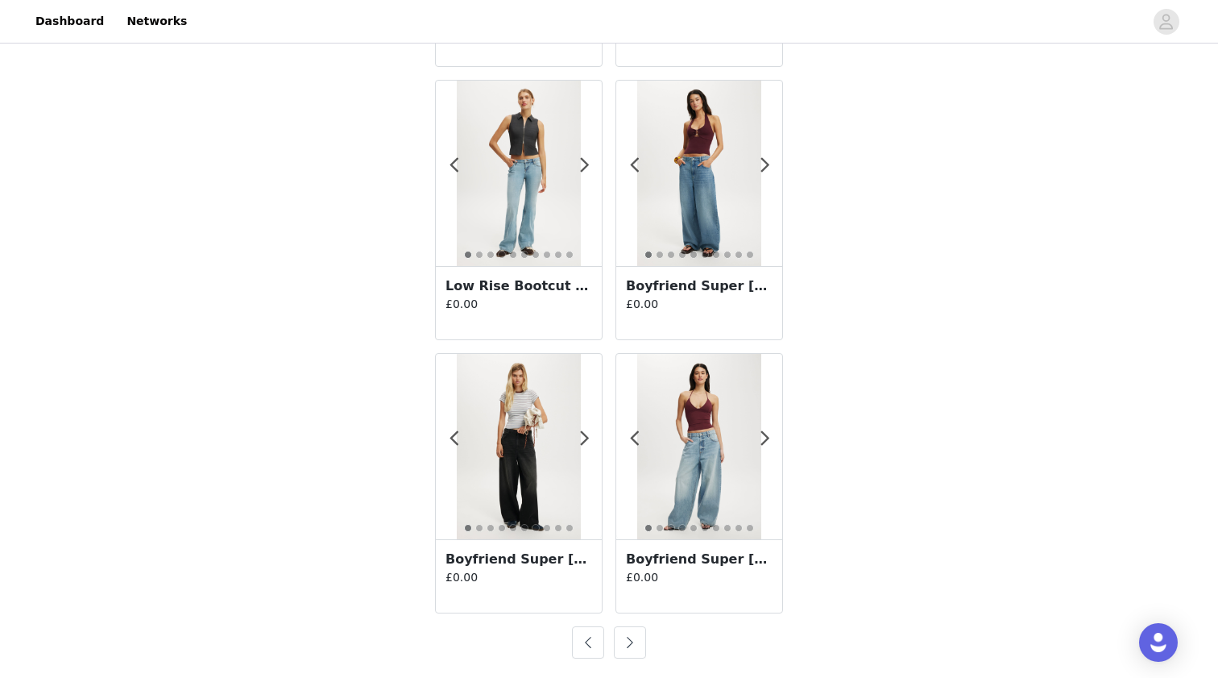
click at [627, 645] on button "button" at bounding box center [630, 642] width 32 height 32
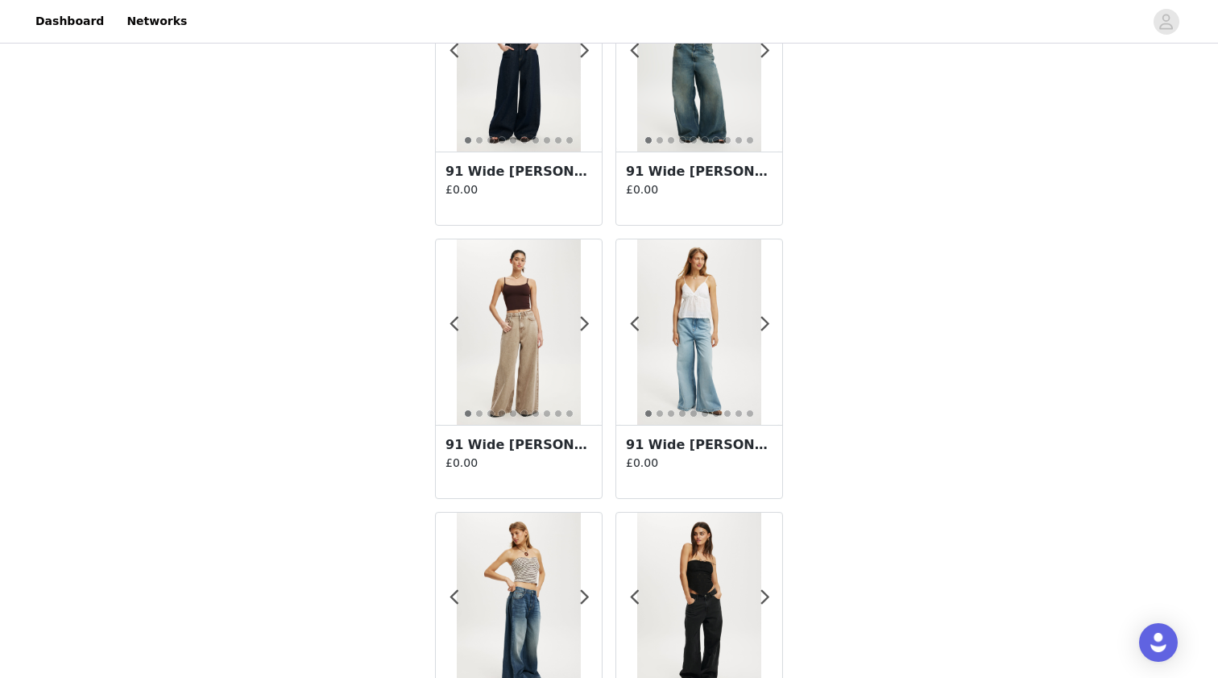
scroll to position [2270, 0]
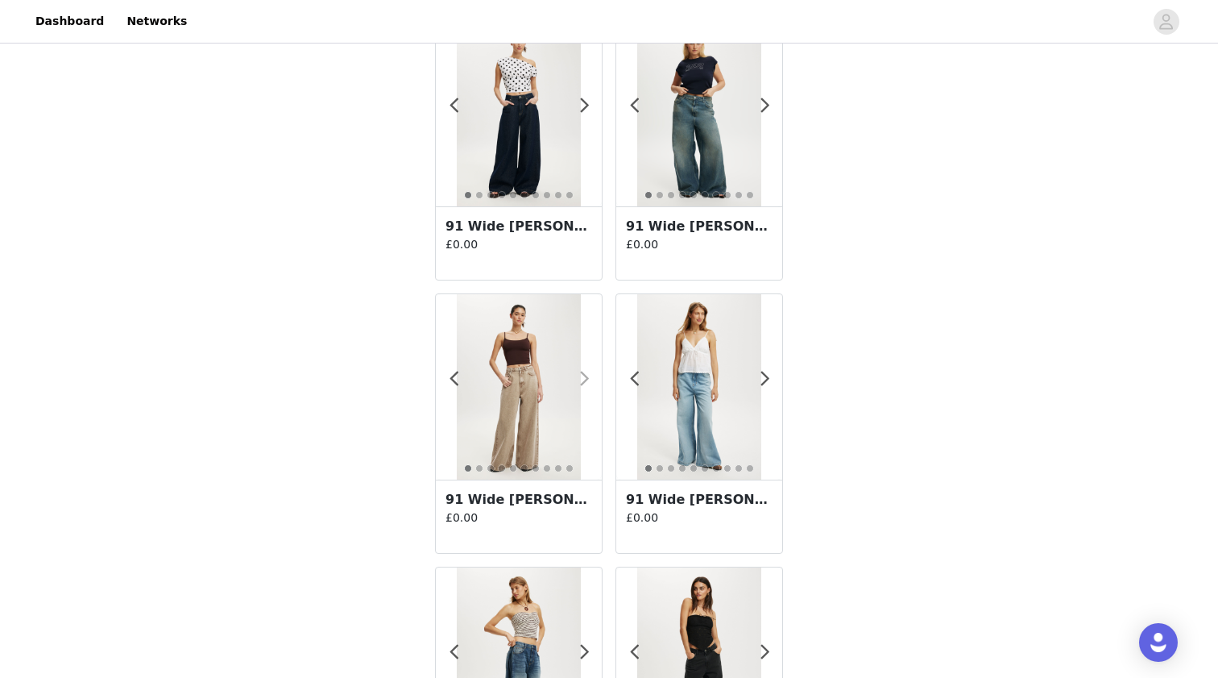
click at [583, 379] on span at bounding box center [584, 379] width 36 height 0
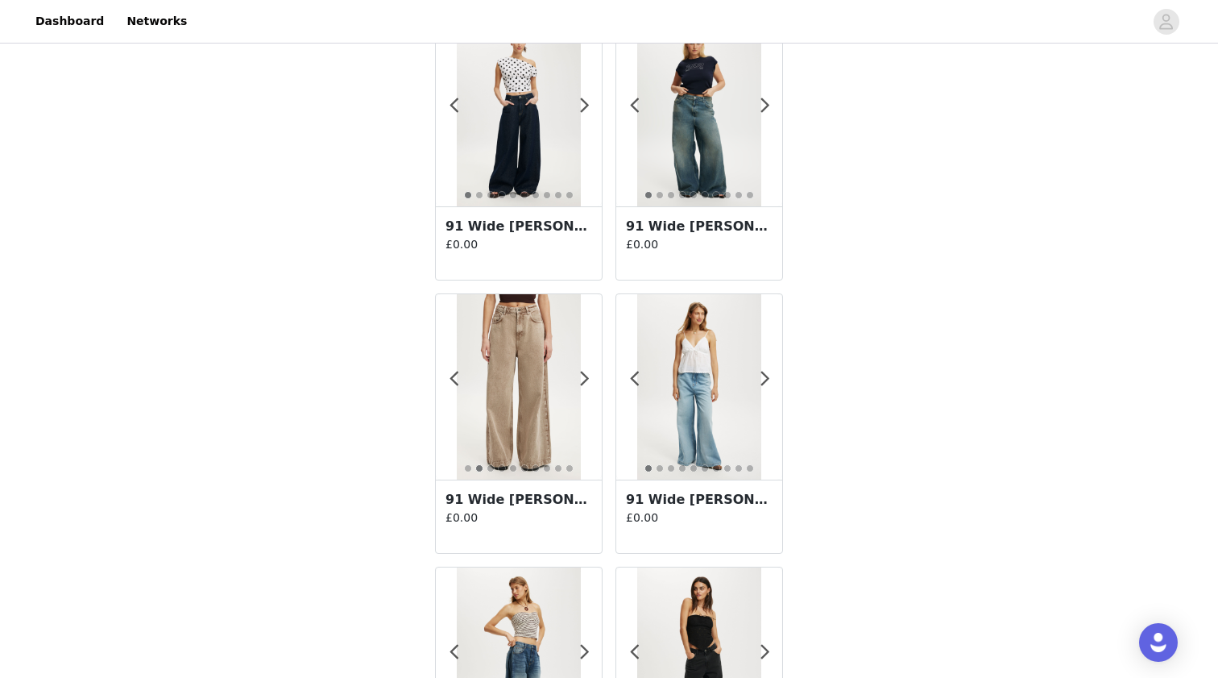
click at [546, 138] on img at bounding box center [518, 113] width 123 height 185
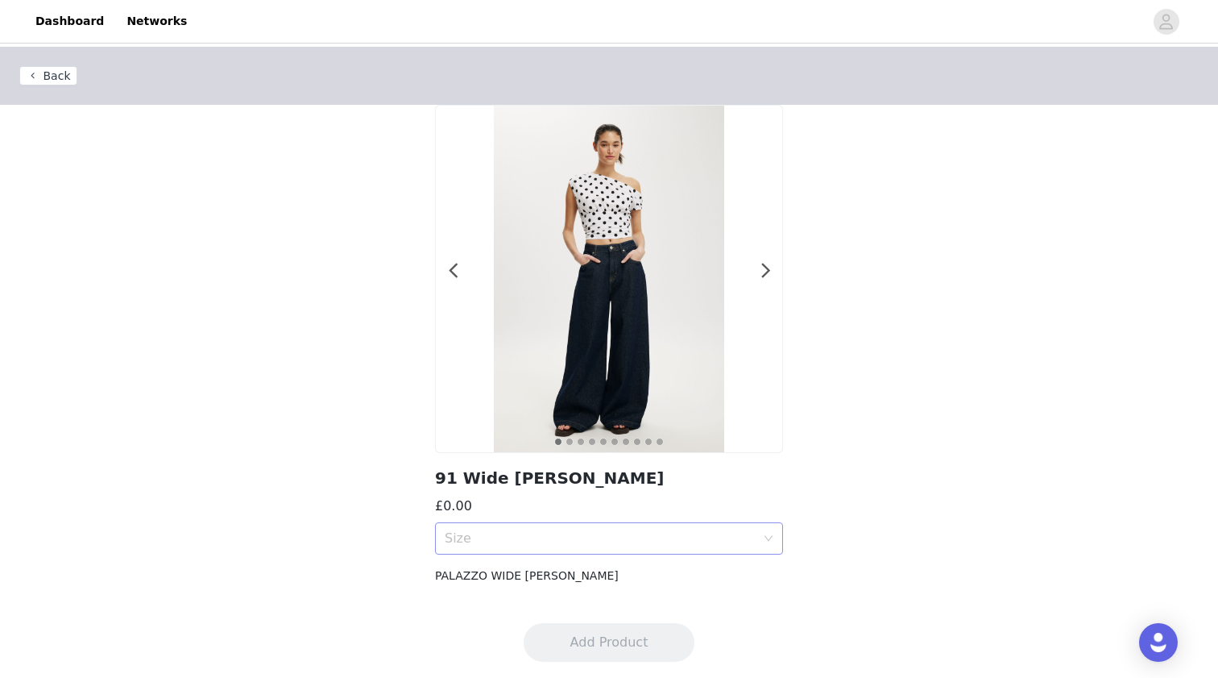
click at [629, 534] on div "Size" at bounding box center [600, 538] width 311 height 16
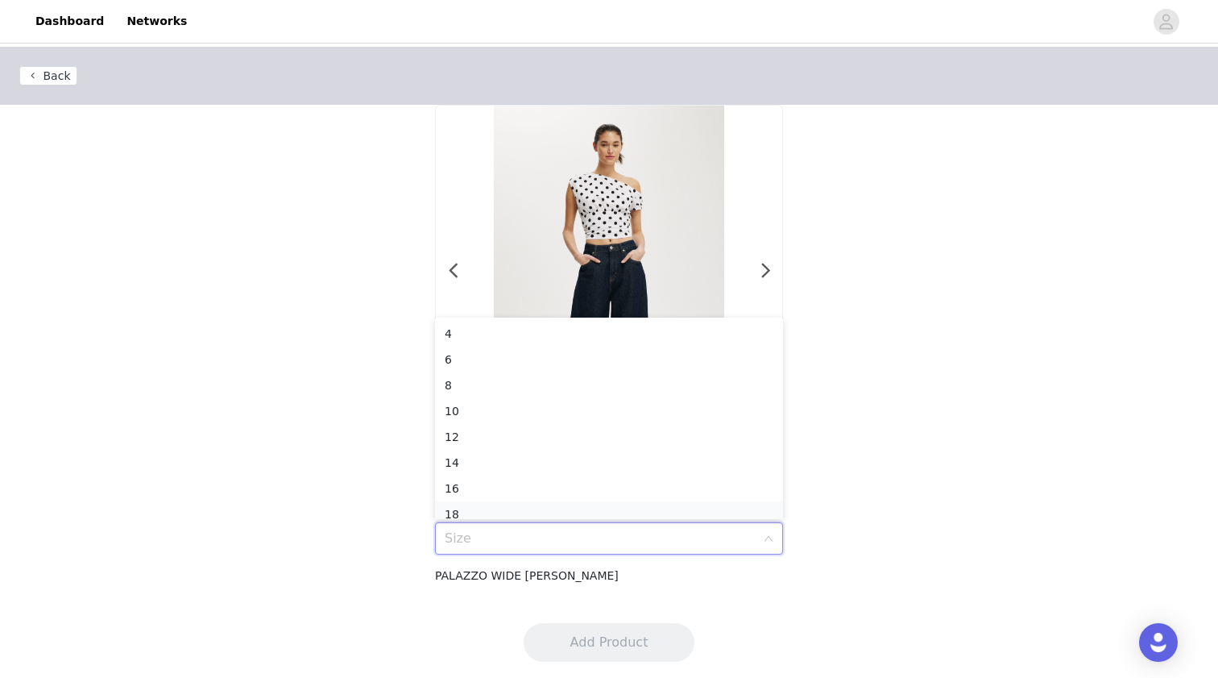
scroll to position [8, 0]
click at [604, 477] on div "16" at bounding box center [609, 480] width 329 height 18
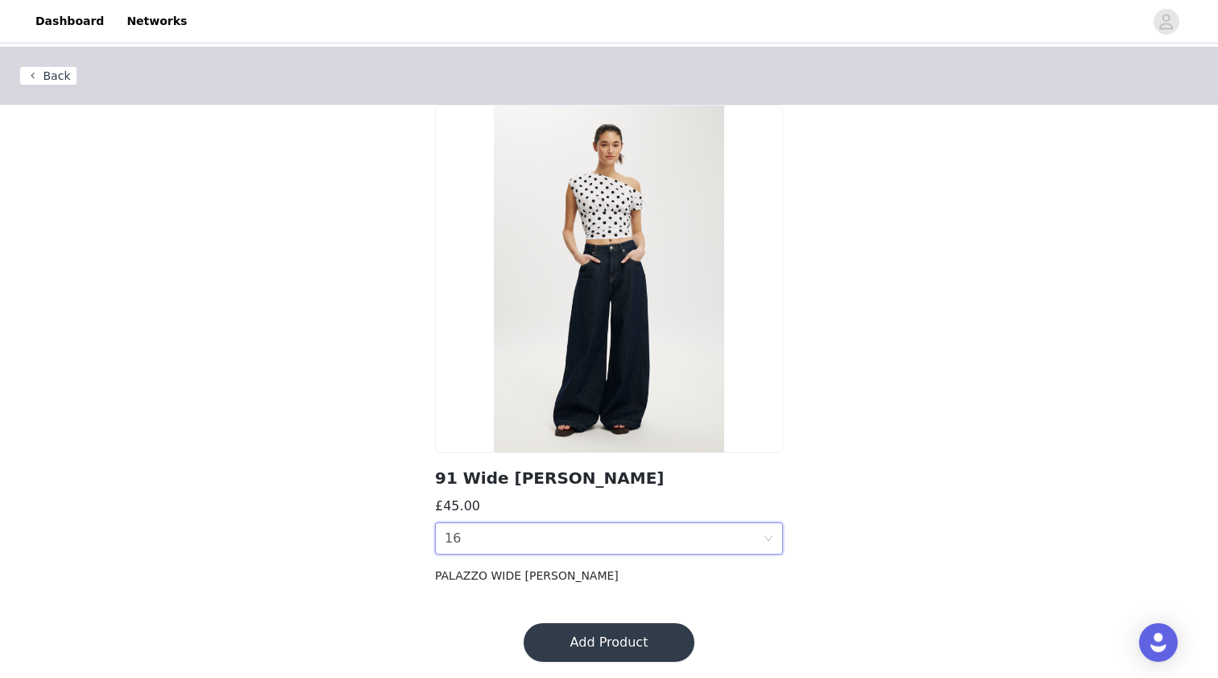
click at [630, 537] on div "Size 16" at bounding box center [604, 538] width 318 height 31
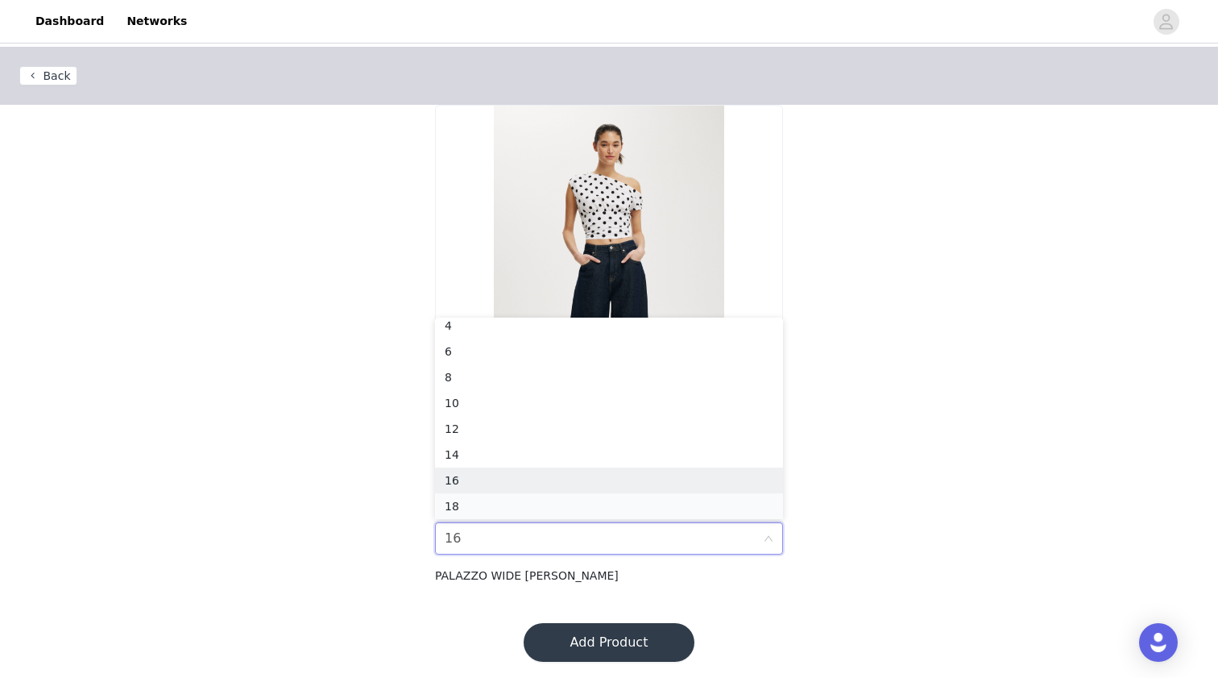
click at [600, 504] on div "18" at bounding box center [609, 506] width 329 height 18
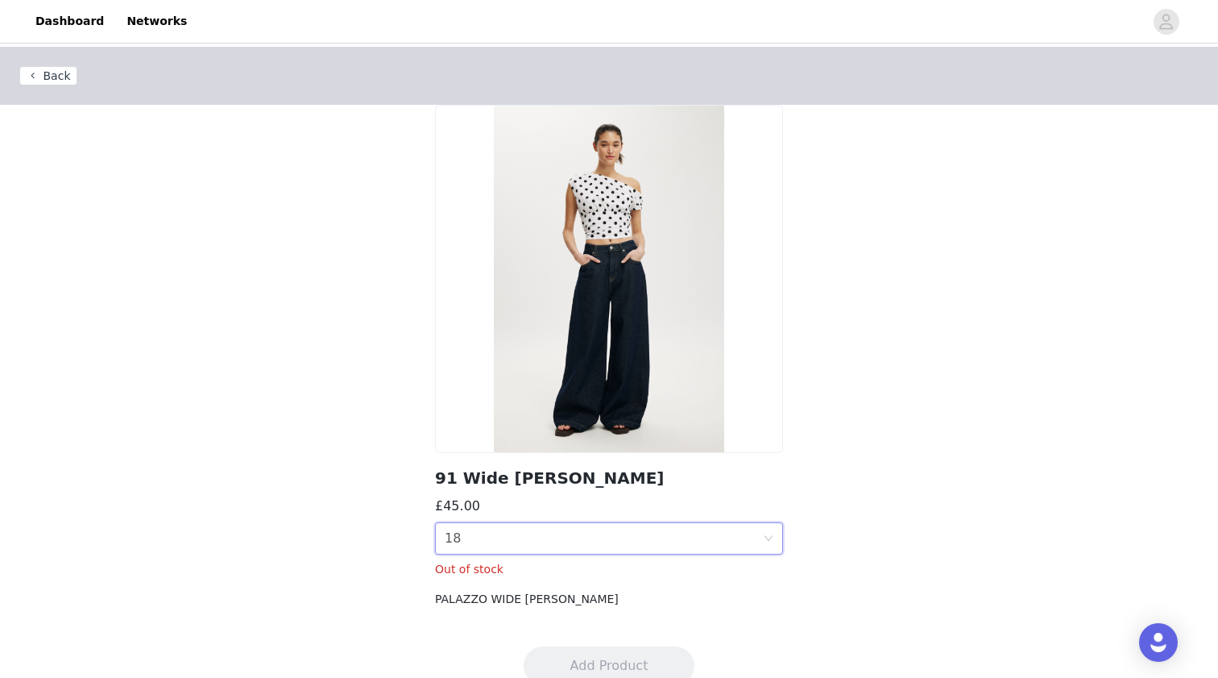
click at [621, 535] on div "Size 18" at bounding box center [604, 538] width 318 height 31
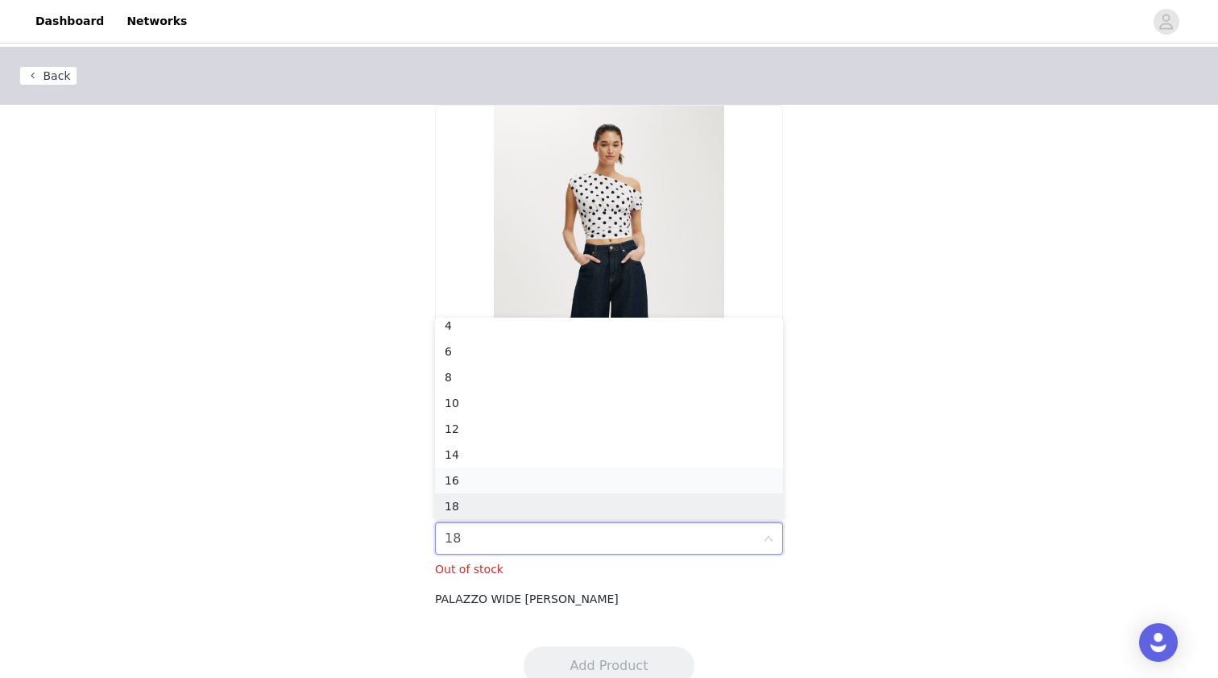
click at [595, 476] on div "16" at bounding box center [609, 480] width 329 height 18
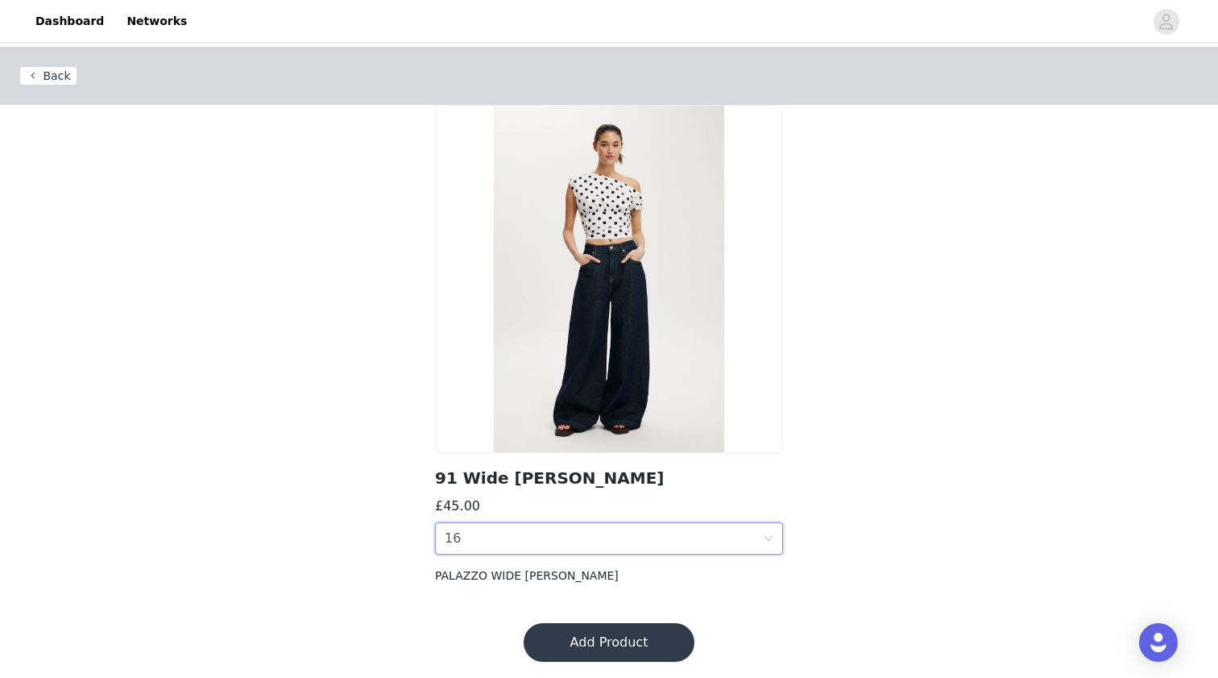
click at [620, 648] on button "Add Product" at bounding box center [609, 642] width 171 height 39
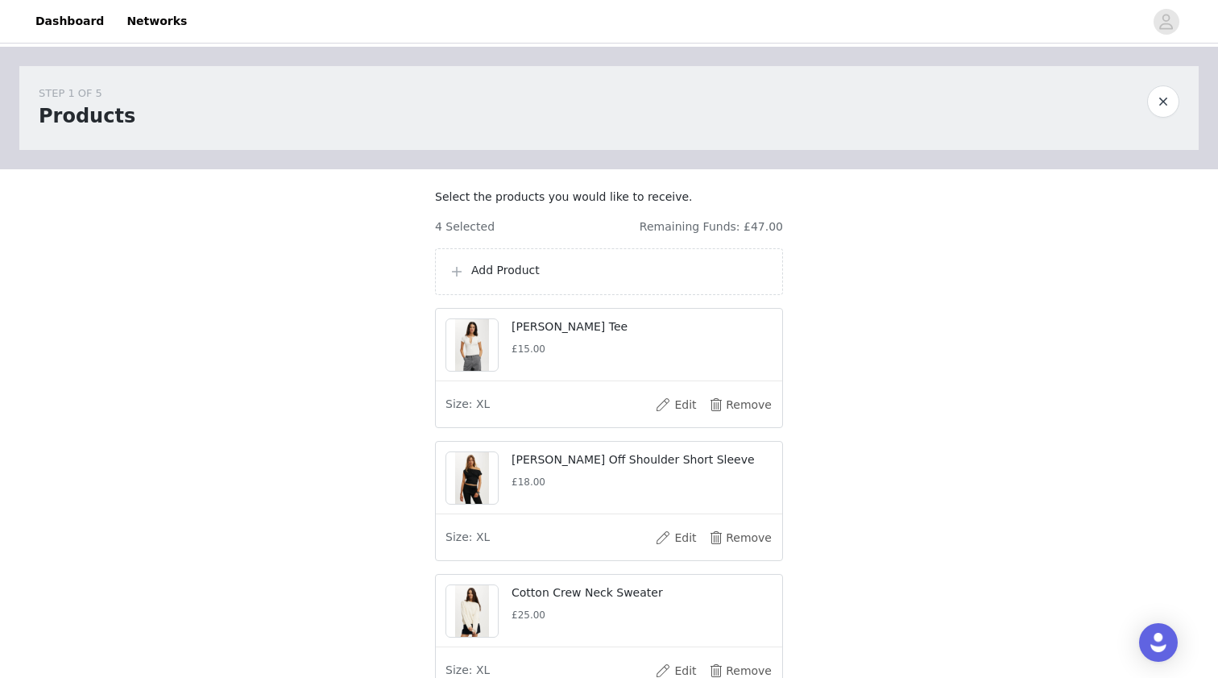
click at [596, 279] on p "Add Product" at bounding box center [620, 270] width 298 height 17
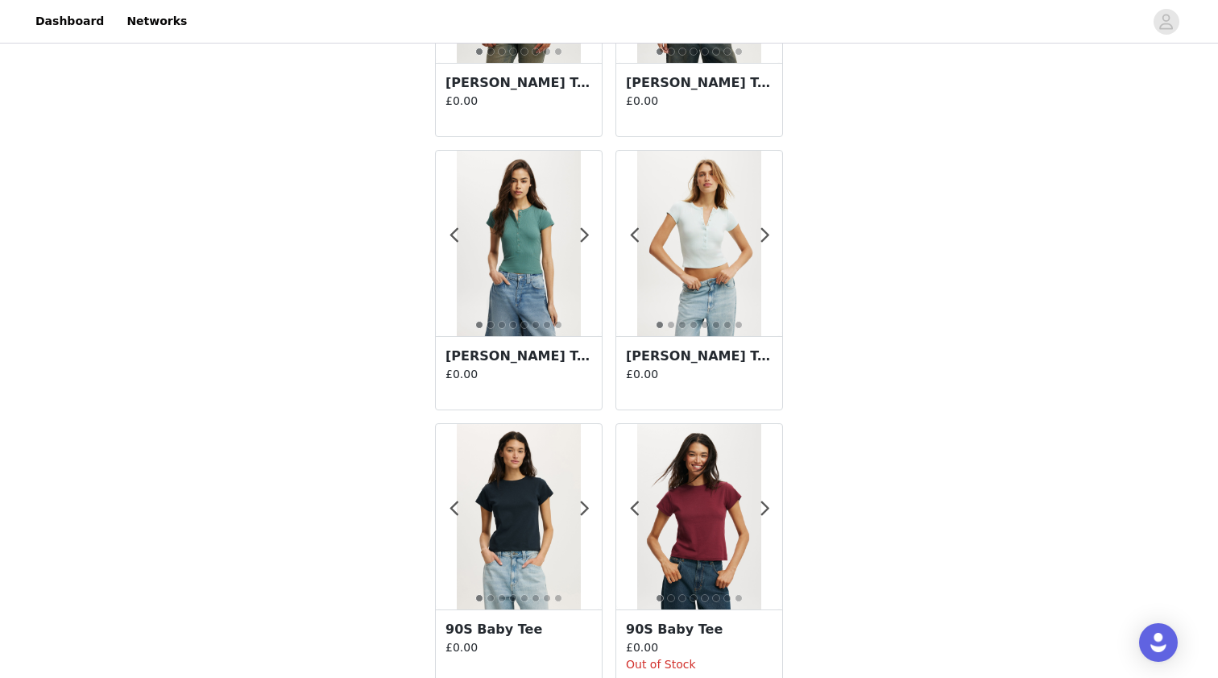
scroll to position [2757, 0]
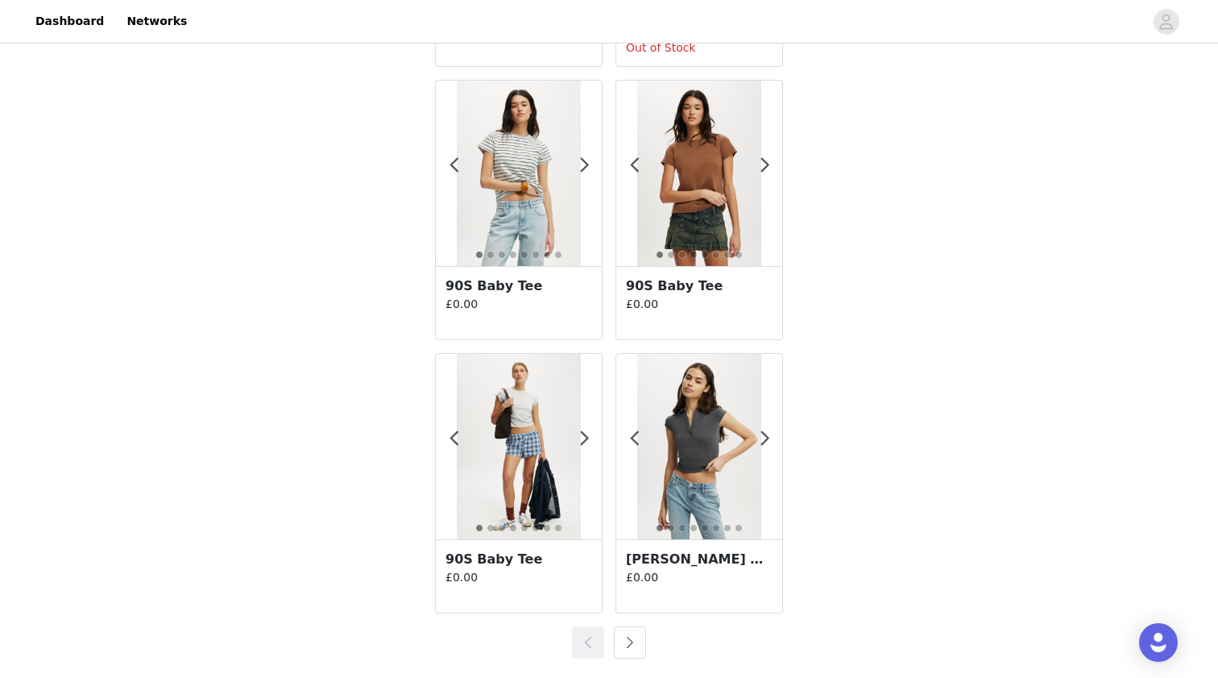
click at [632, 649] on button "button" at bounding box center [630, 642] width 32 height 32
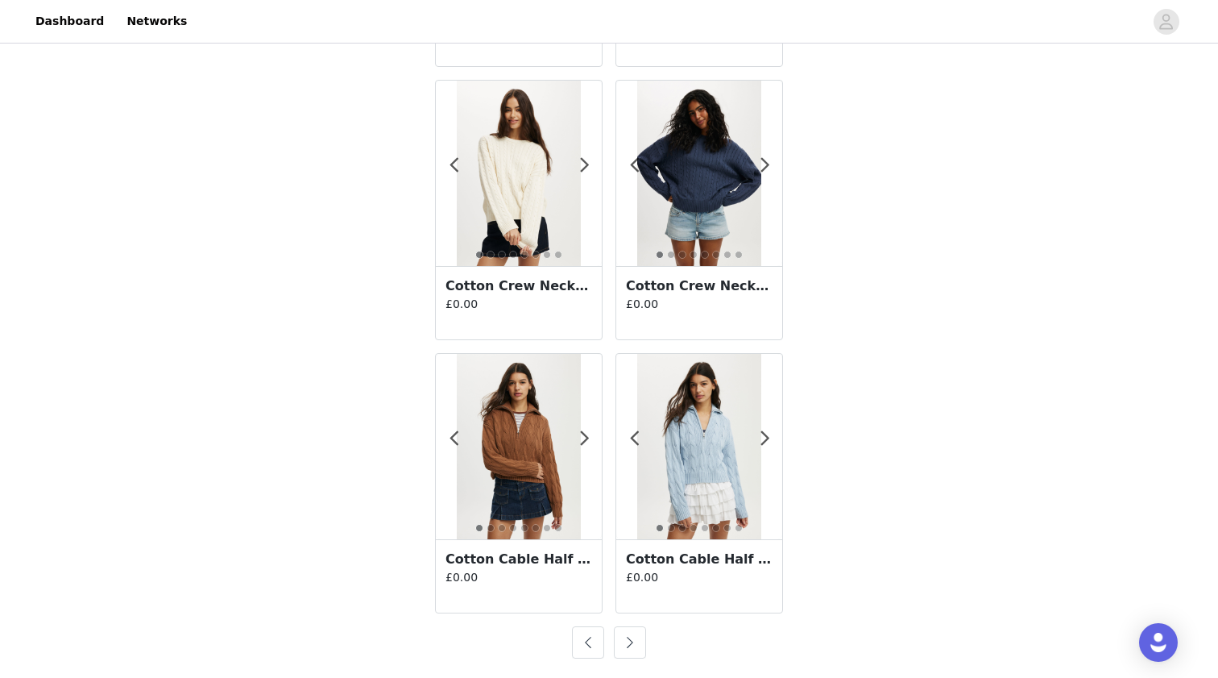
click at [632, 646] on button "button" at bounding box center [630, 642] width 32 height 32
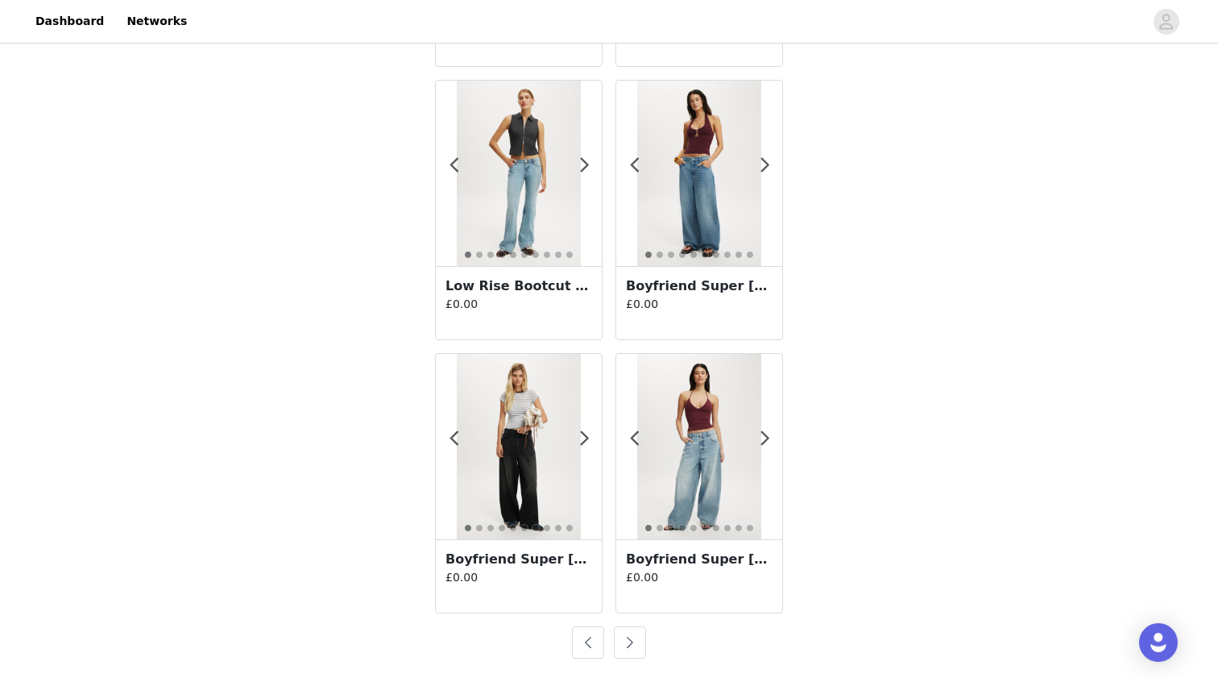
click at [629, 643] on button "button" at bounding box center [630, 642] width 32 height 32
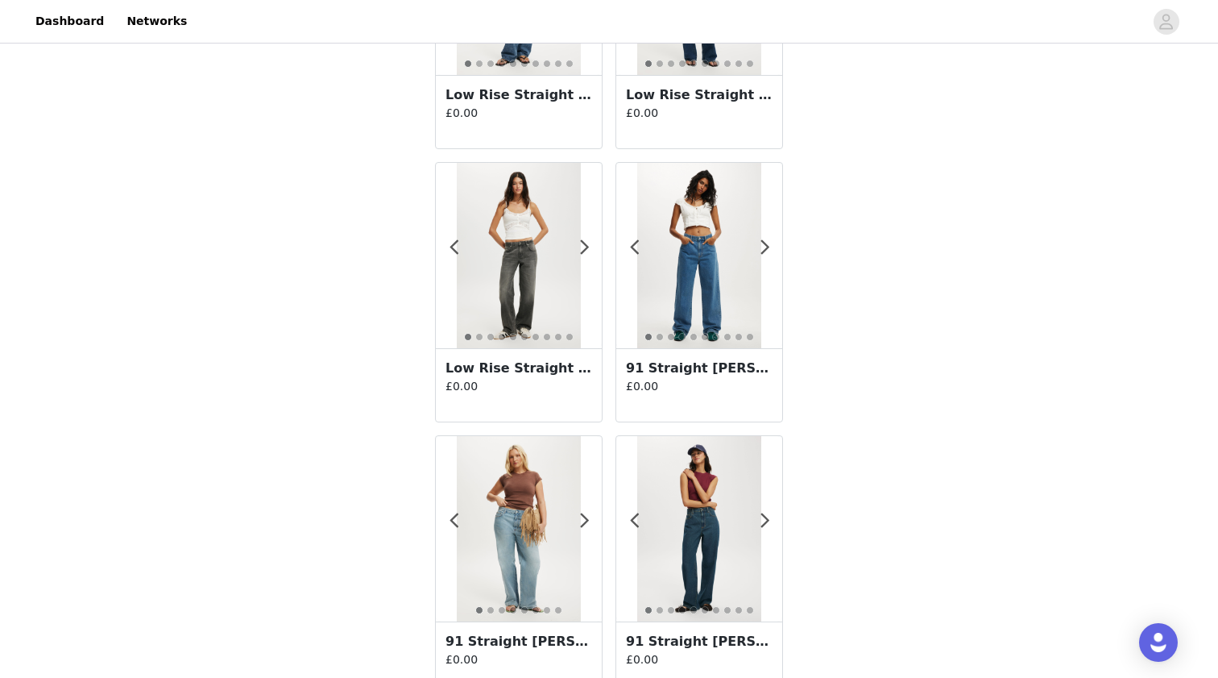
scroll to position [1334, 0]
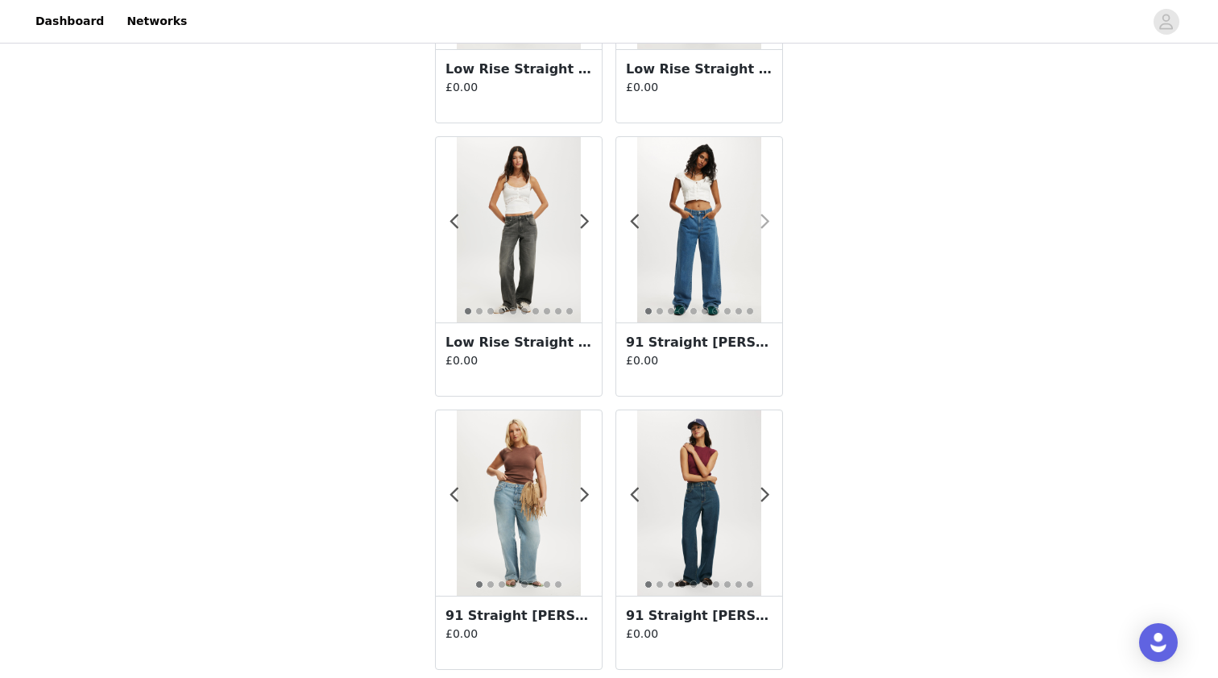
click at [766, 222] on span at bounding box center [765, 222] width 36 height 0
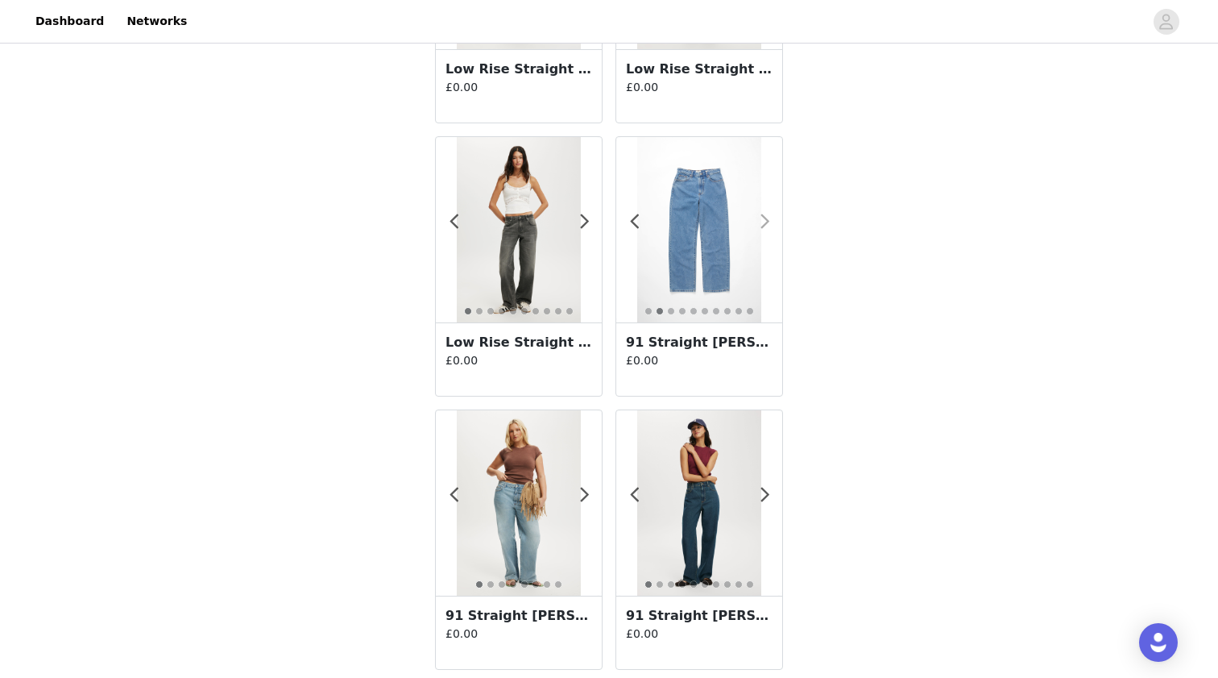
click at [766, 222] on span at bounding box center [765, 222] width 36 height 0
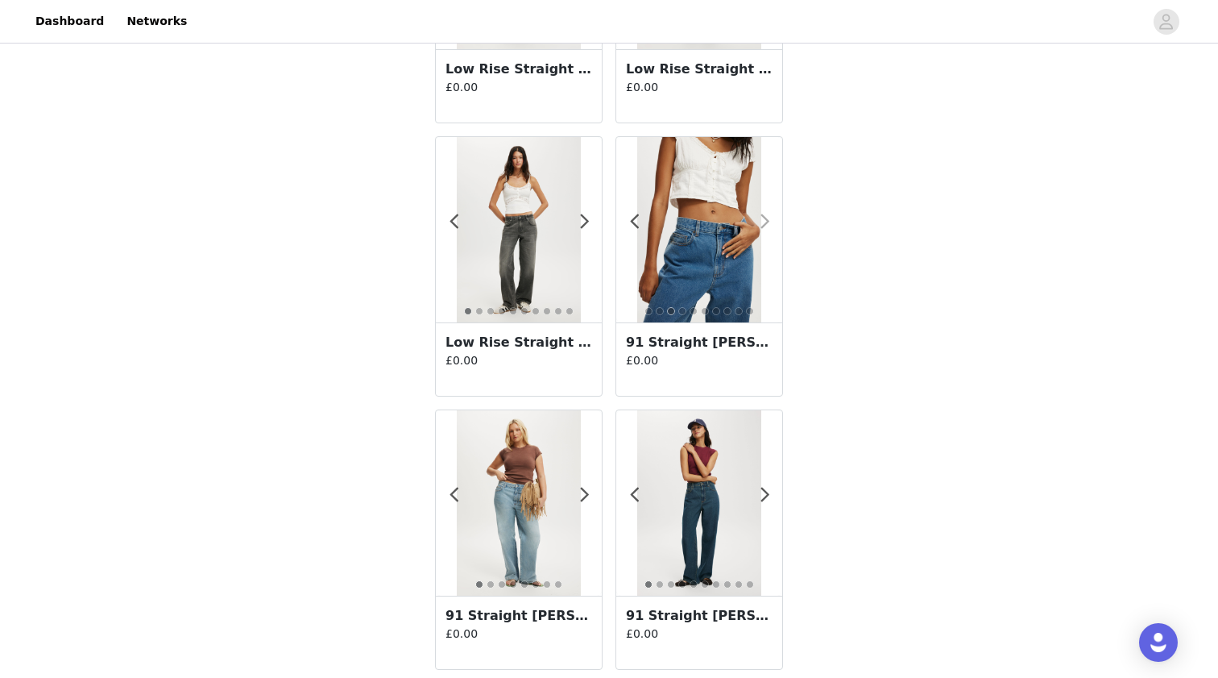
click at [764, 222] on span at bounding box center [765, 222] width 36 height 0
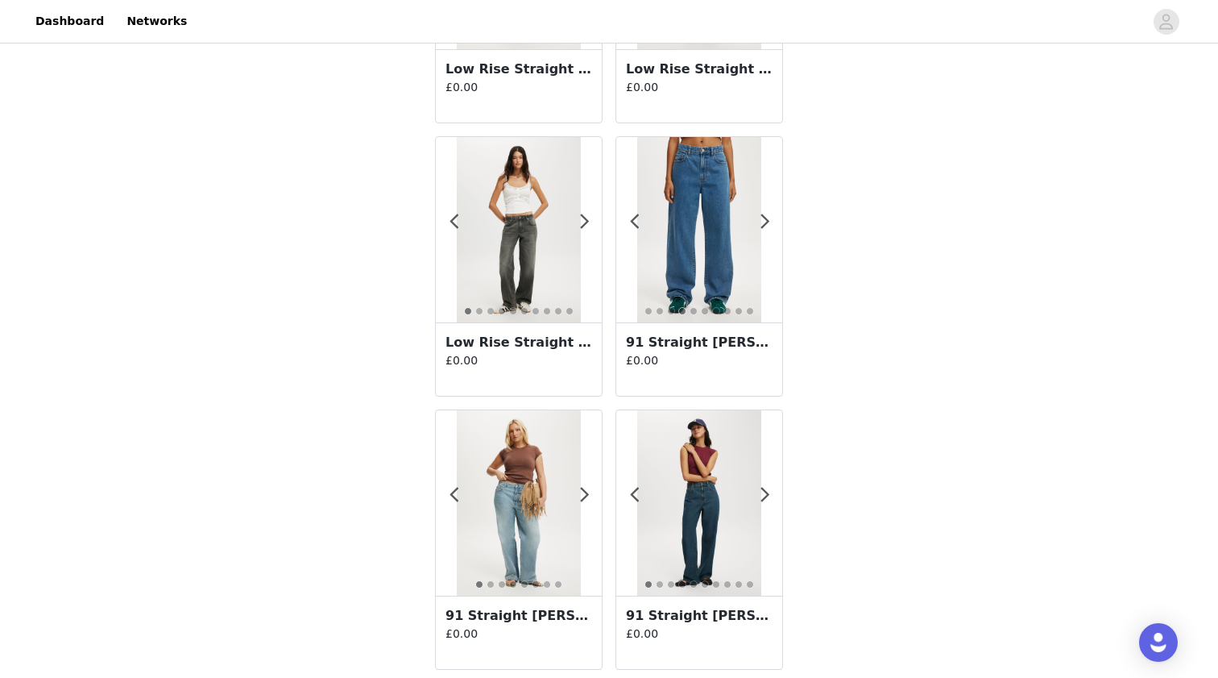
click at [728, 244] on img at bounding box center [698, 229] width 123 height 185
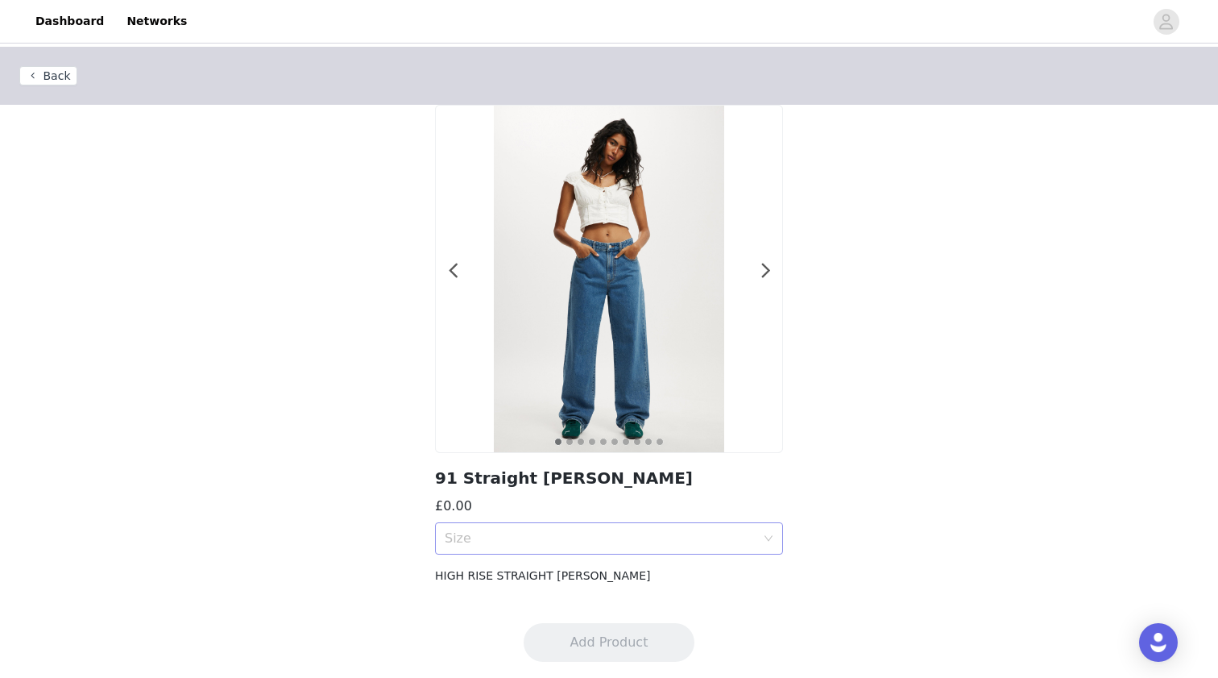
click at [694, 544] on div "Size" at bounding box center [600, 538] width 311 height 16
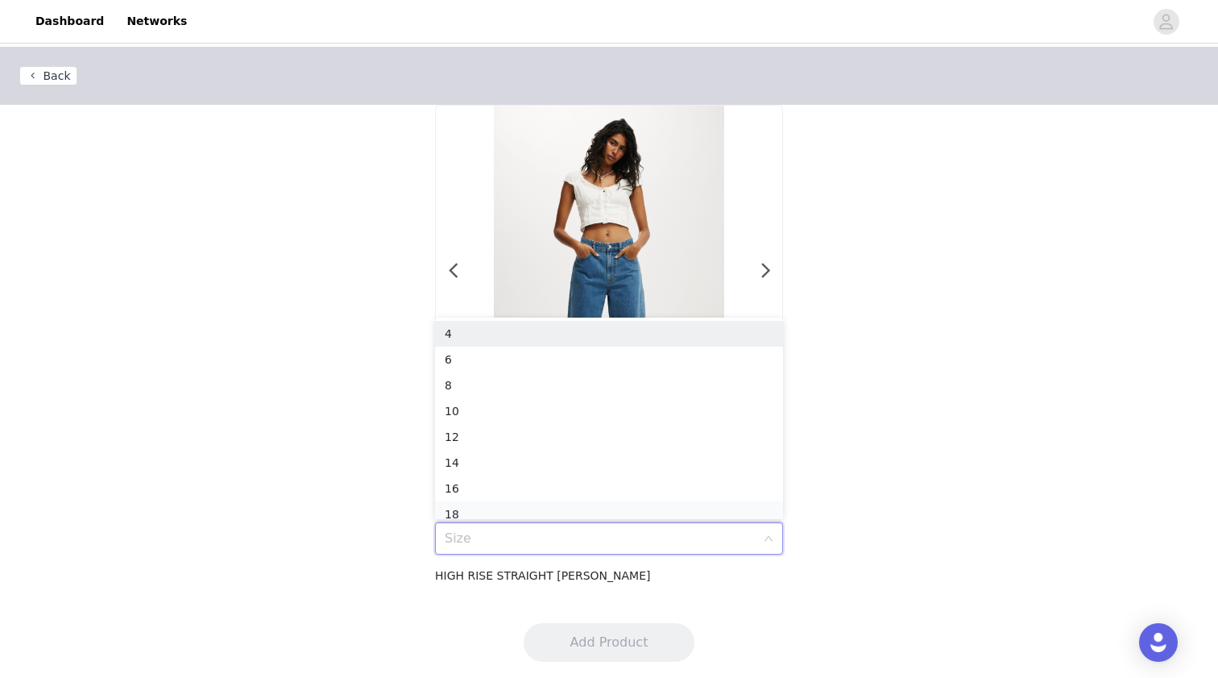
scroll to position [8, 0]
click at [663, 500] on div "18" at bounding box center [609, 506] width 329 height 18
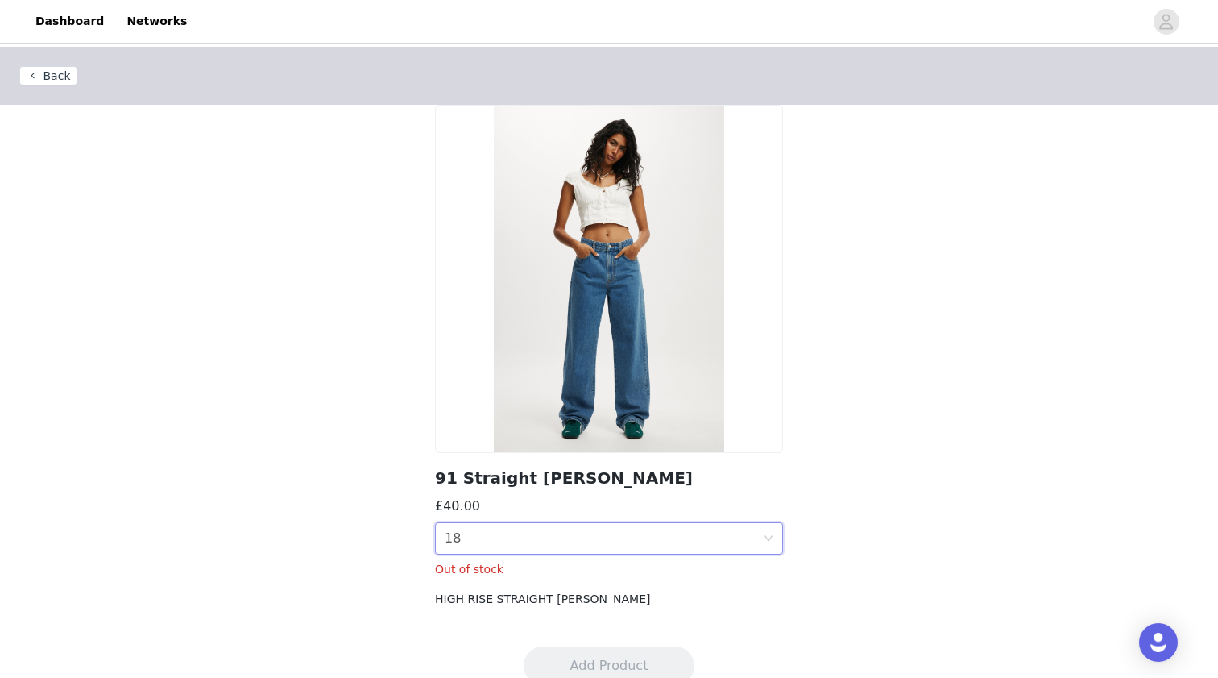
click at [668, 542] on div "Size 18" at bounding box center [604, 538] width 318 height 31
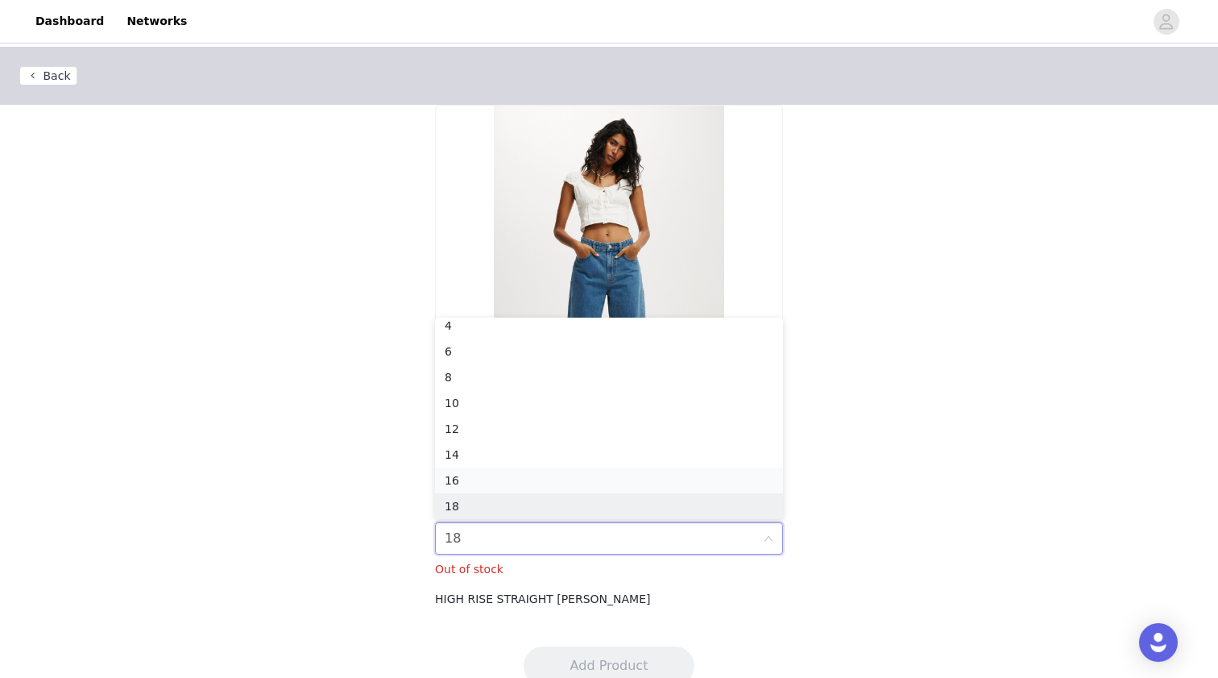
click at [650, 473] on div "16" at bounding box center [609, 480] width 329 height 18
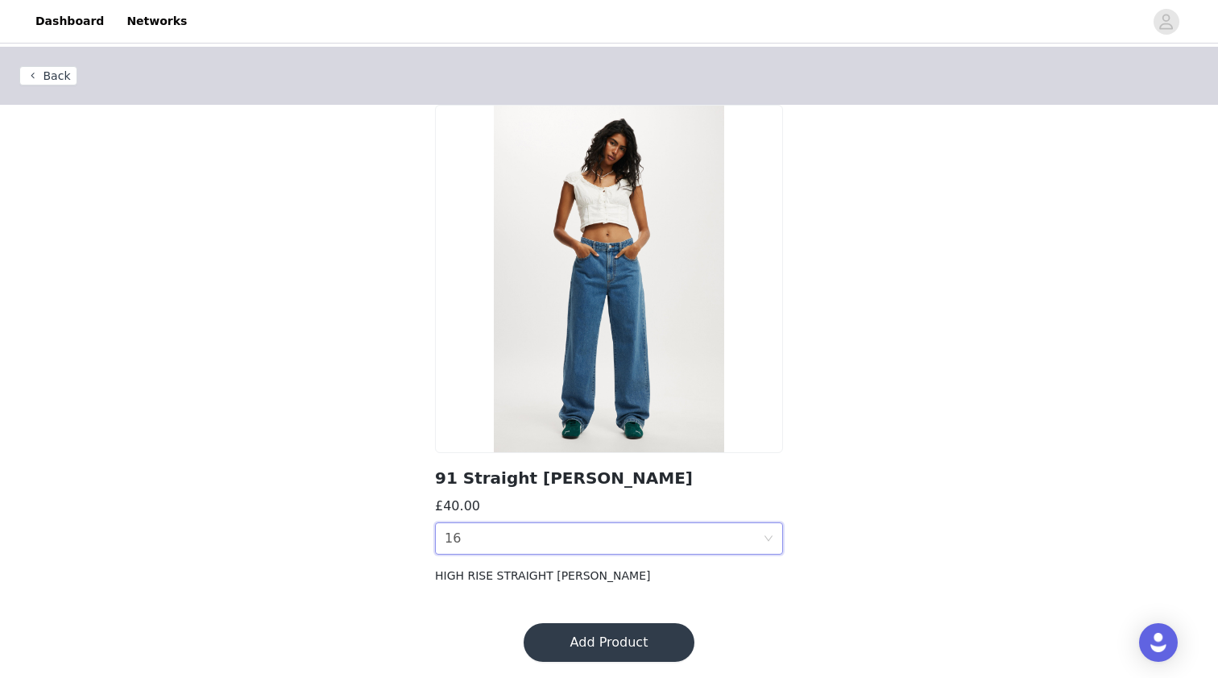
click at [645, 643] on button "Add Product" at bounding box center [609, 642] width 171 height 39
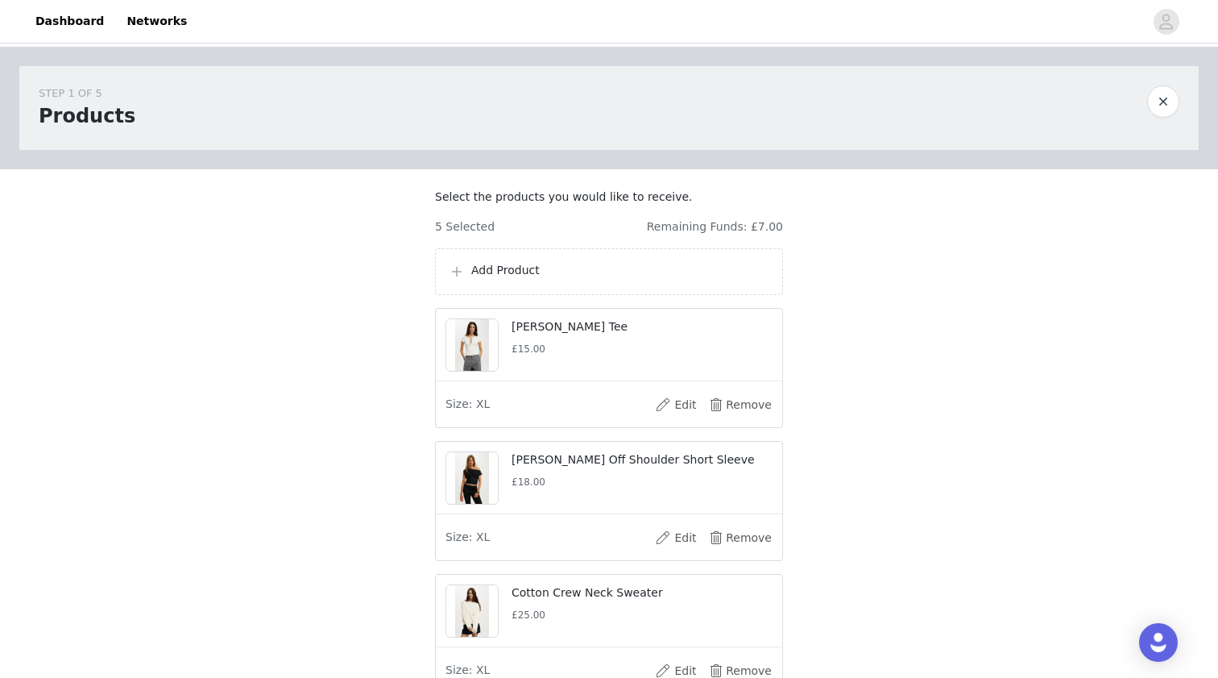
click at [654, 279] on p "Add Product" at bounding box center [620, 270] width 298 height 17
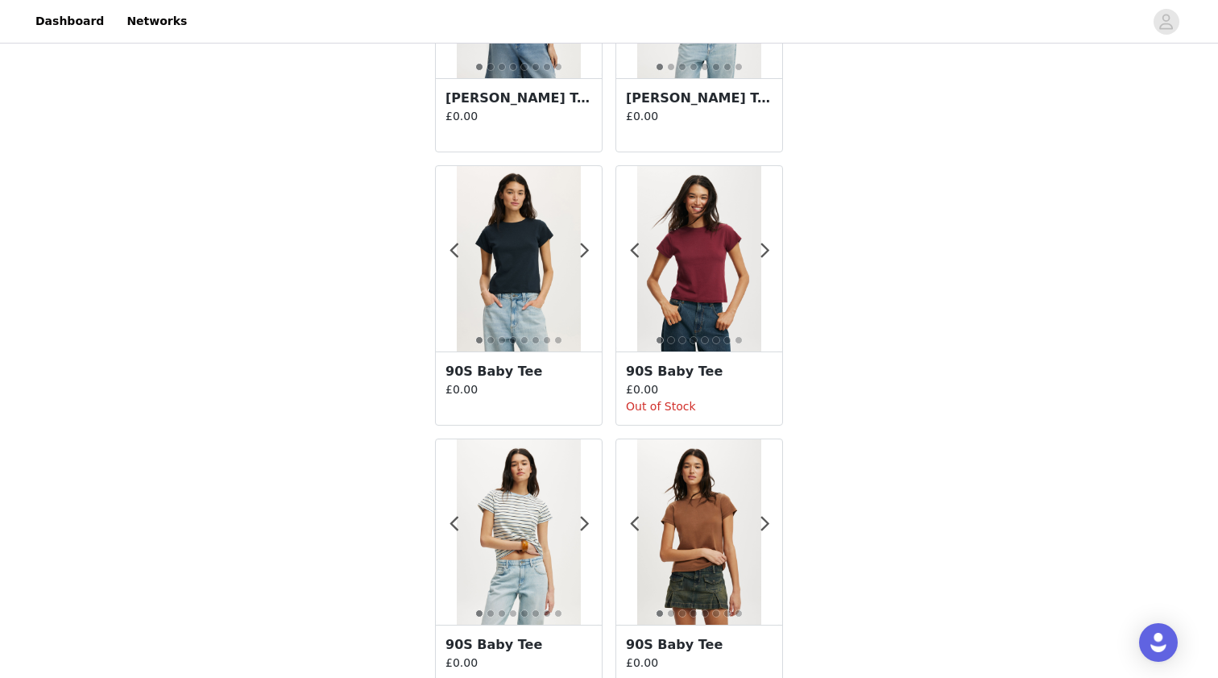
scroll to position [2757, 0]
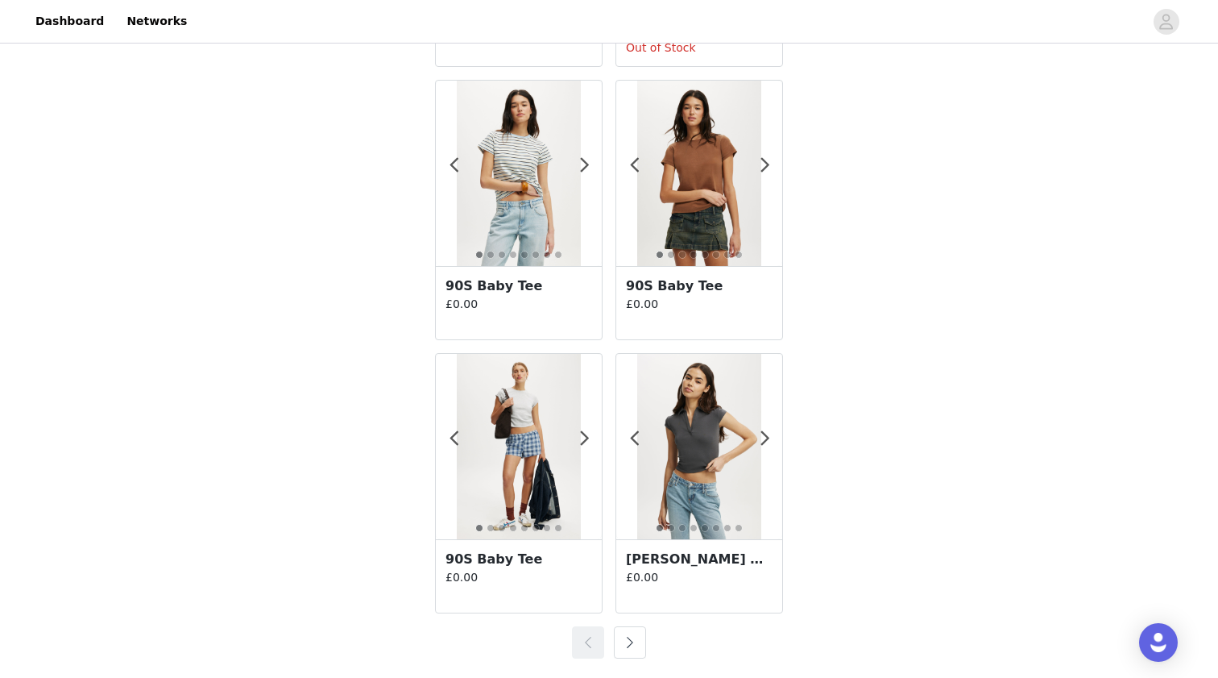
click at [633, 641] on button "button" at bounding box center [630, 642] width 32 height 32
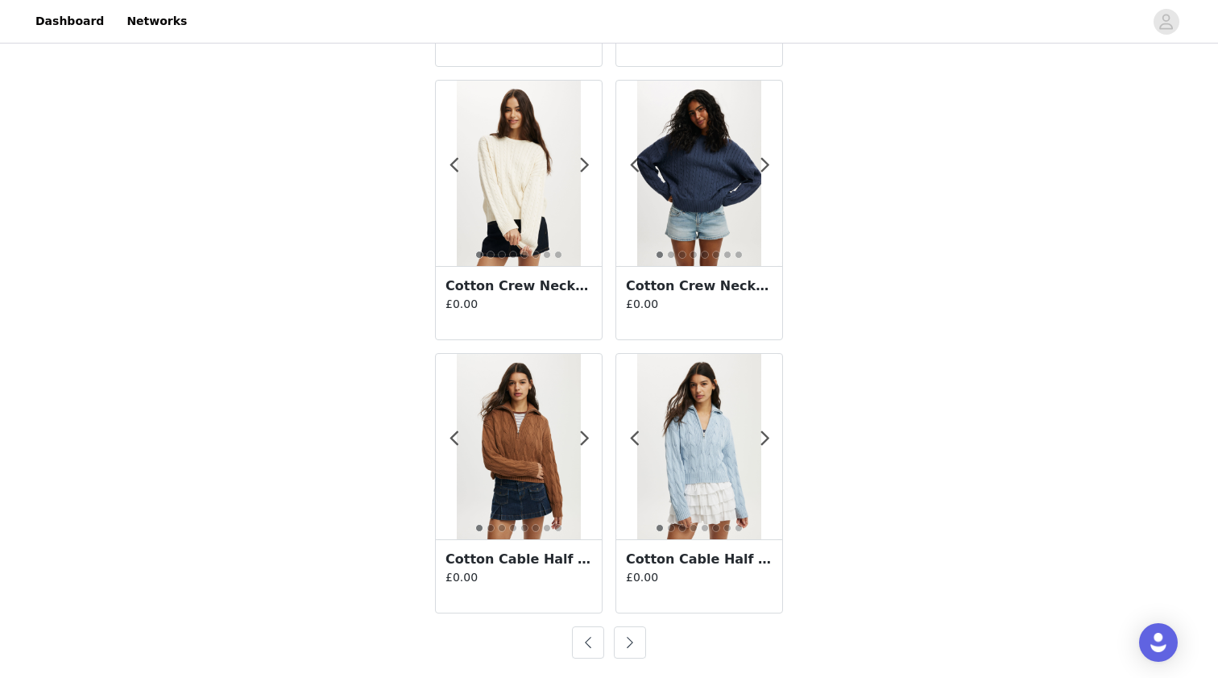
click at [631, 645] on button "button" at bounding box center [630, 642] width 32 height 32
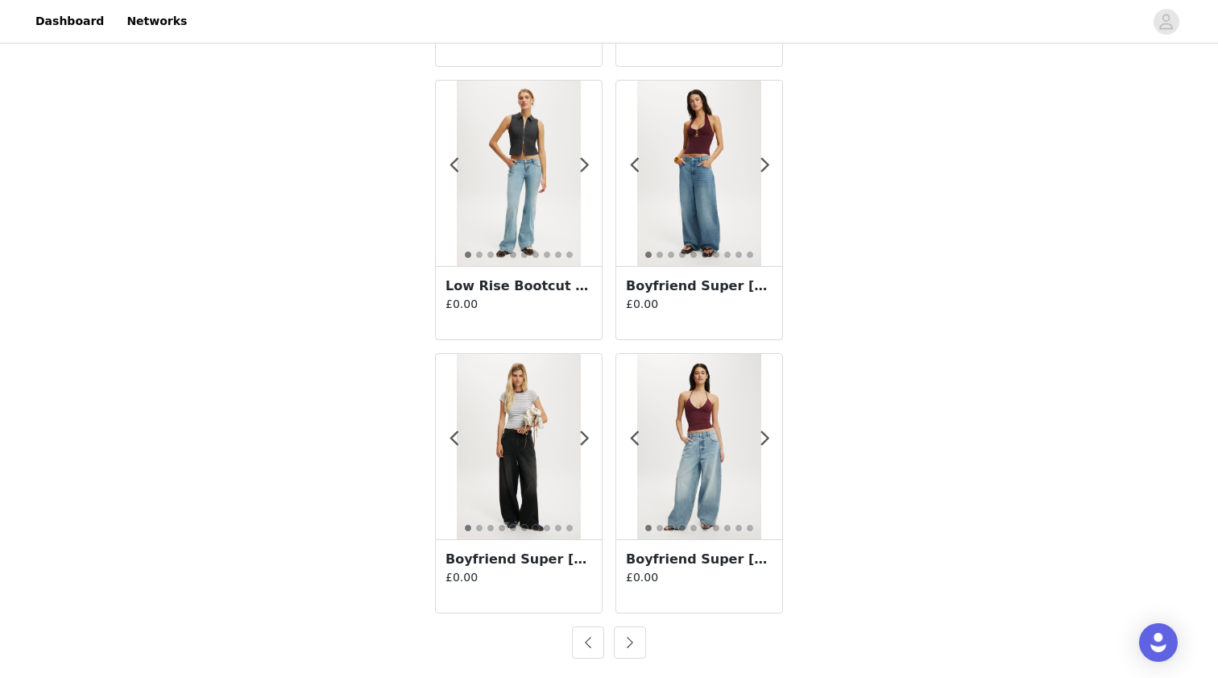
click at [631, 641] on button "button" at bounding box center [630, 642] width 32 height 32
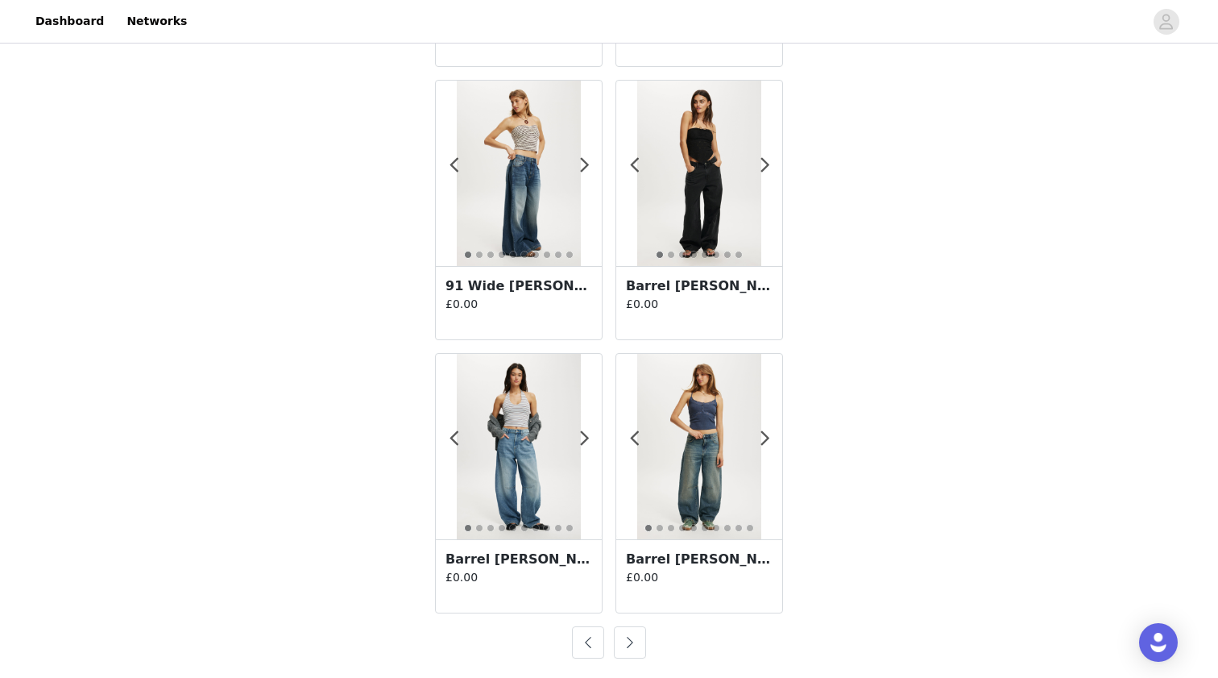
click at [632, 645] on button "button" at bounding box center [630, 642] width 32 height 32
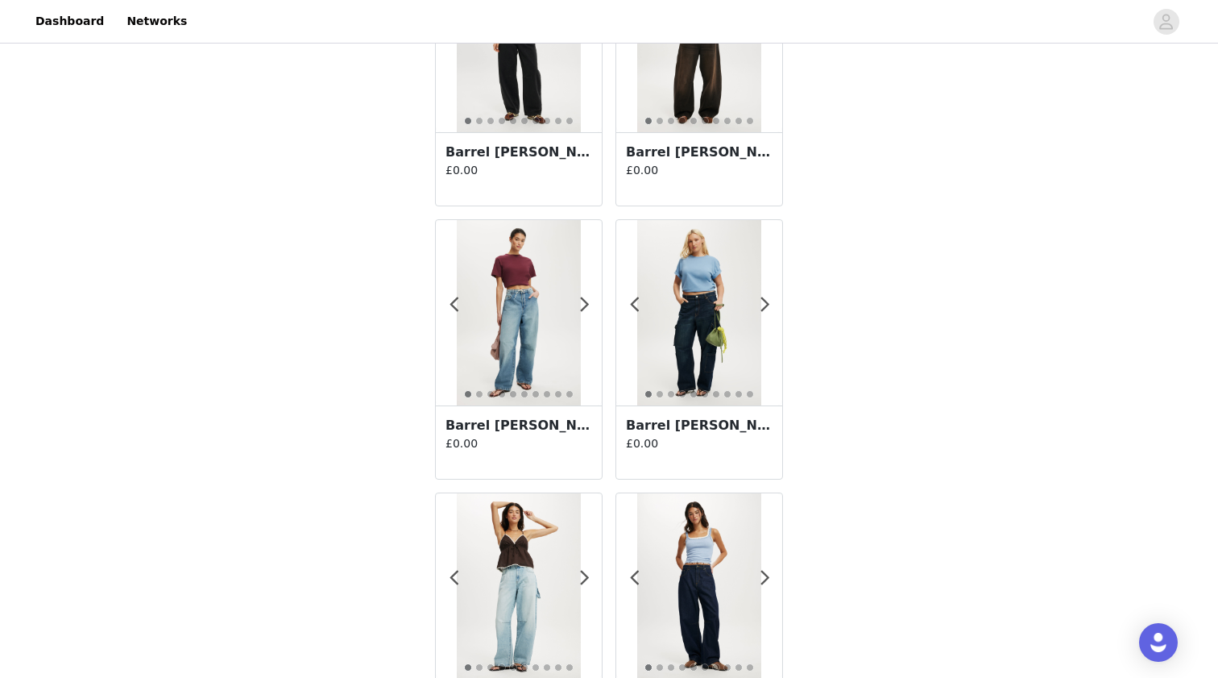
scroll to position [648, 0]
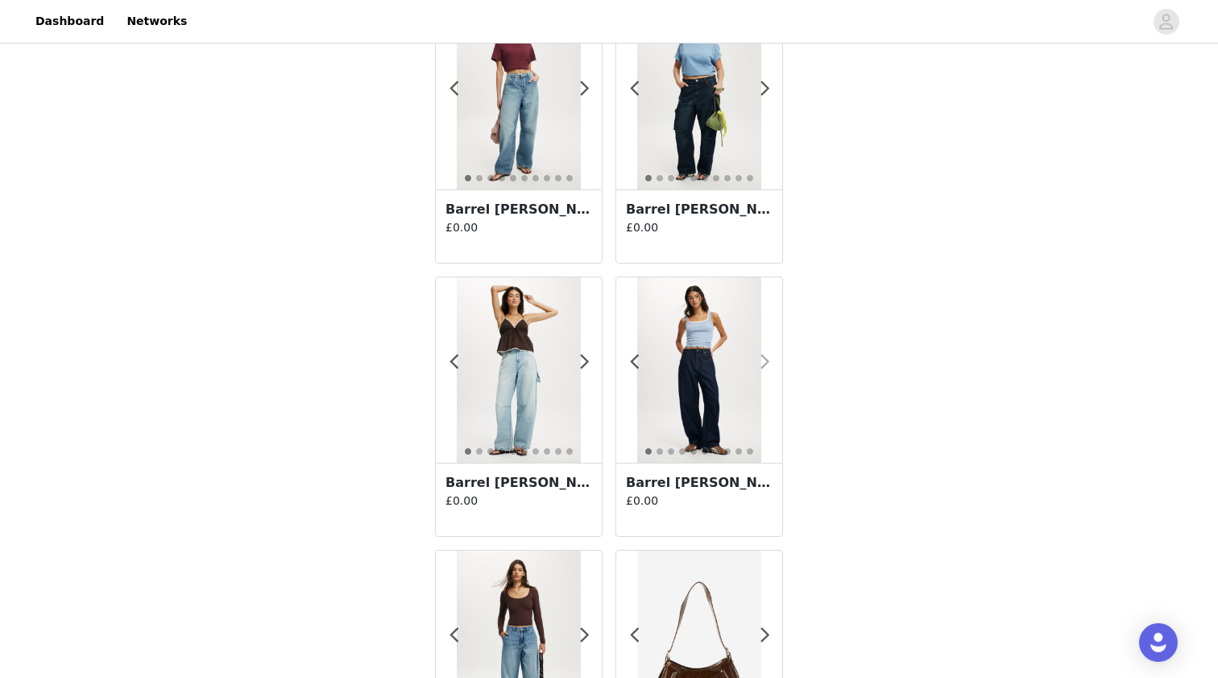
click at [770, 362] on span at bounding box center [765, 362] width 36 height 0
click at [768, 362] on span at bounding box center [765, 362] width 36 height 0
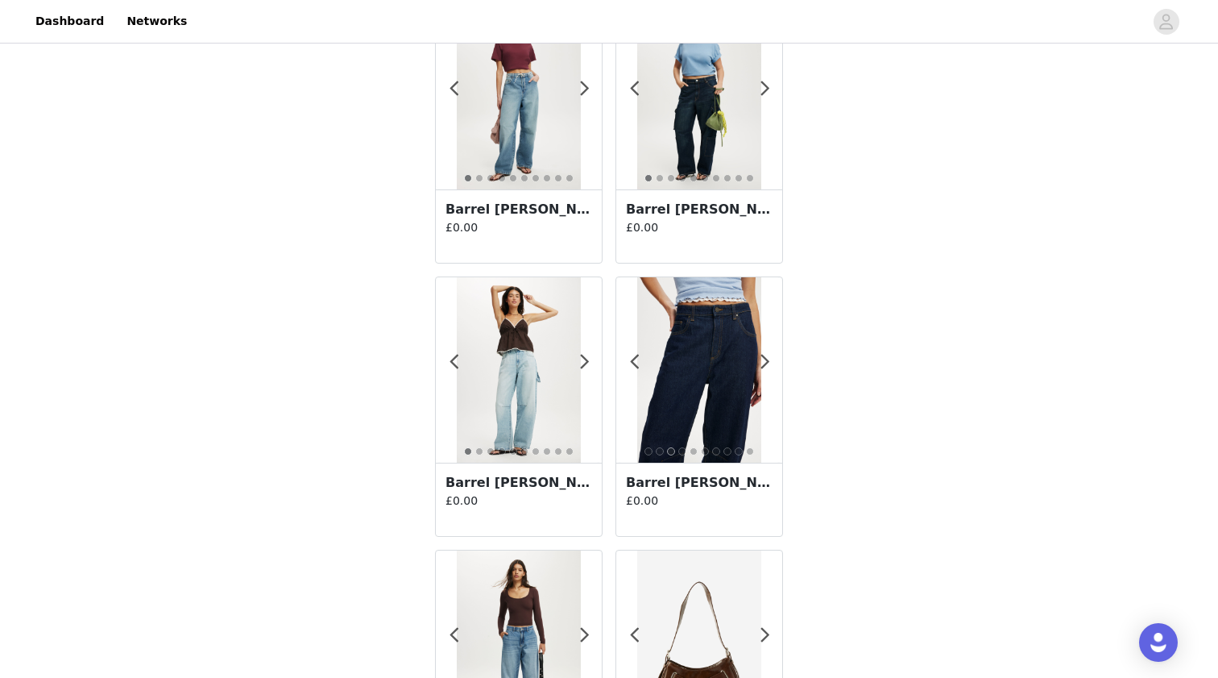
click at [721, 399] on img at bounding box center [698, 369] width 123 height 185
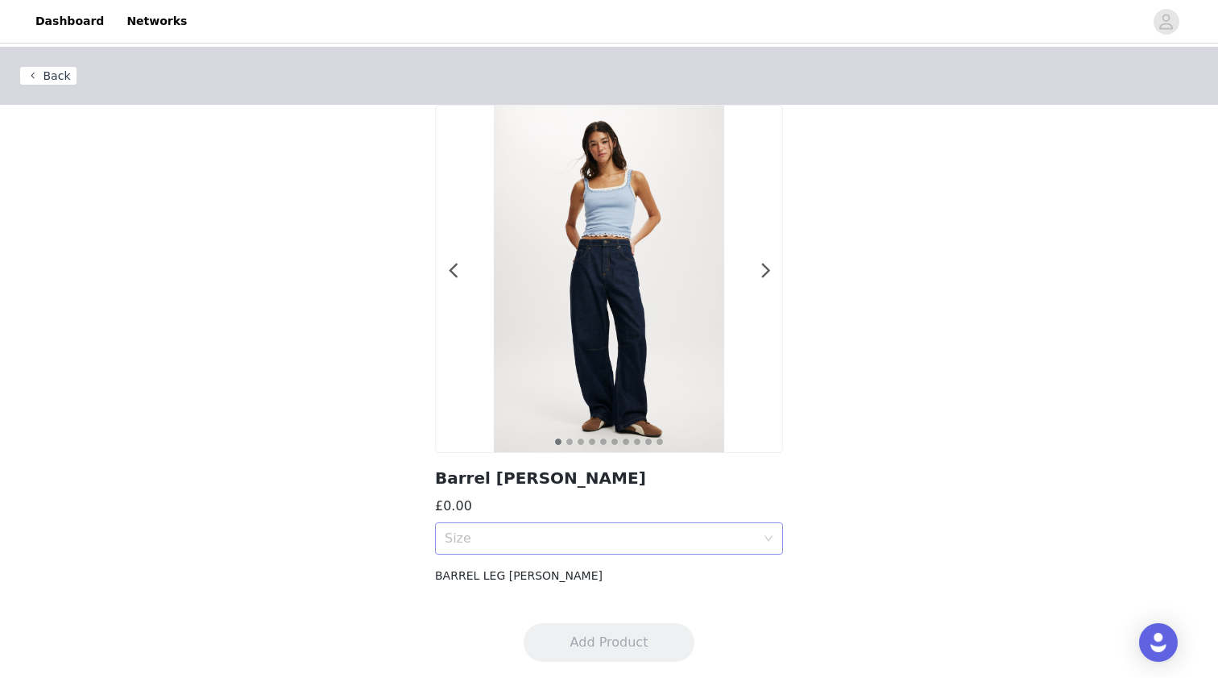
click at [728, 541] on div "Size" at bounding box center [600, 538] width 311 height 16
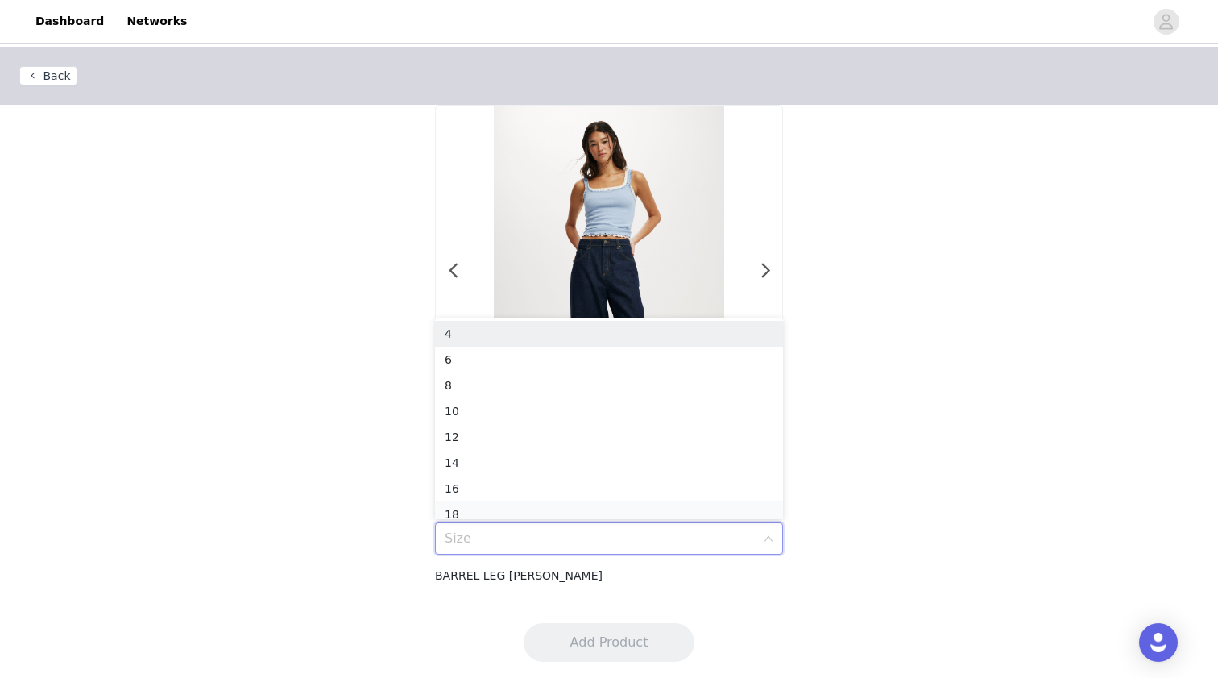
scroll to position [8, 0]
click at [699, 509] on div "18" at bounding box center [609, 506] width 329 height 18
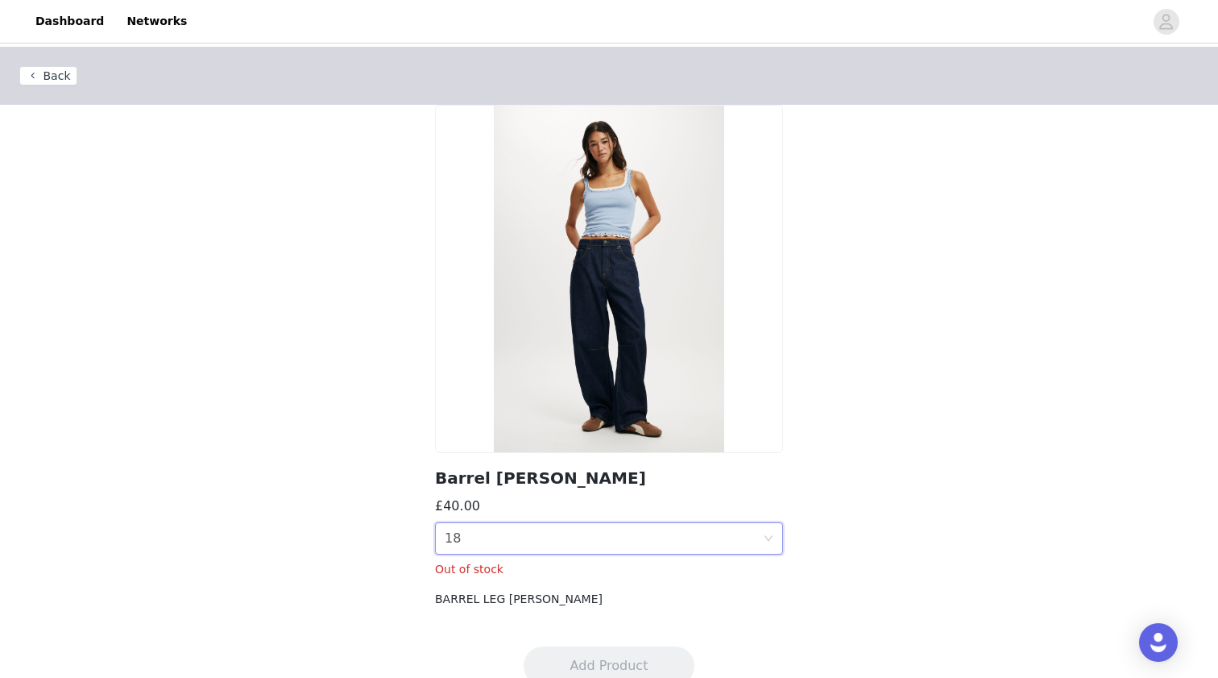
click at [699, 539] on div "Size 18" at bounding box center [604, 538] width 318 height 31
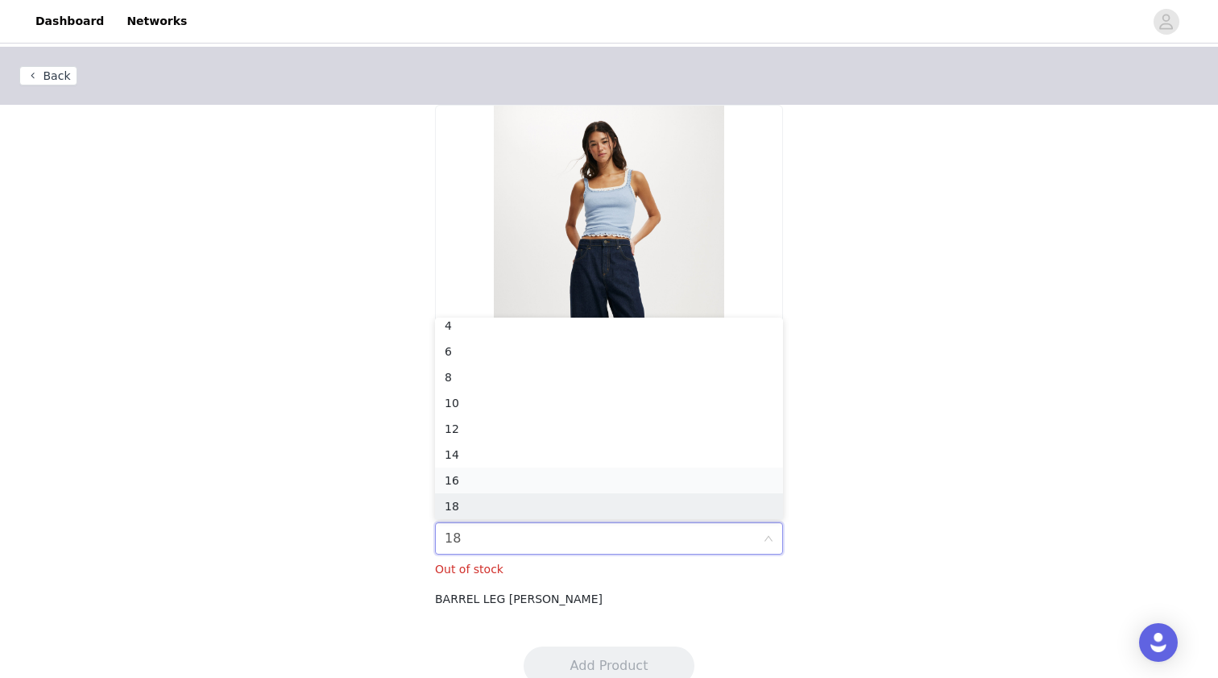
click at [678, 480] on div "16" at bounding box center [609, 480] width 329 height 18
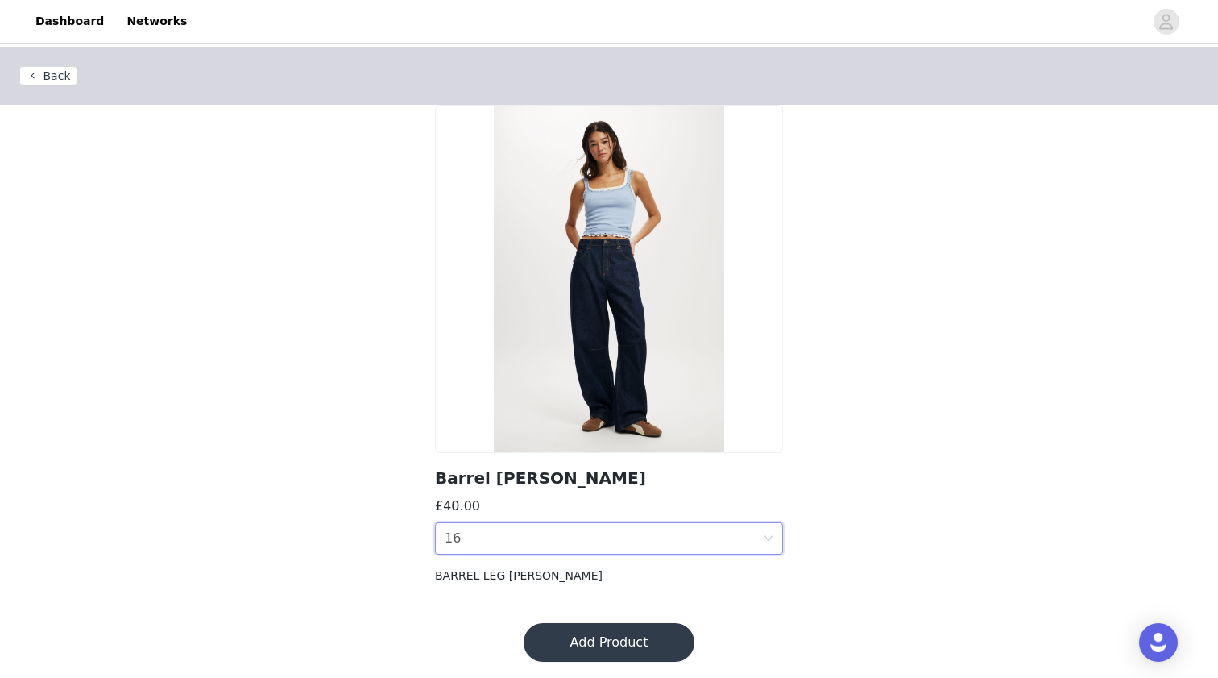
click at [630, 649] on button "Add Product" at bounding box center [609, 642] width 171 height 39
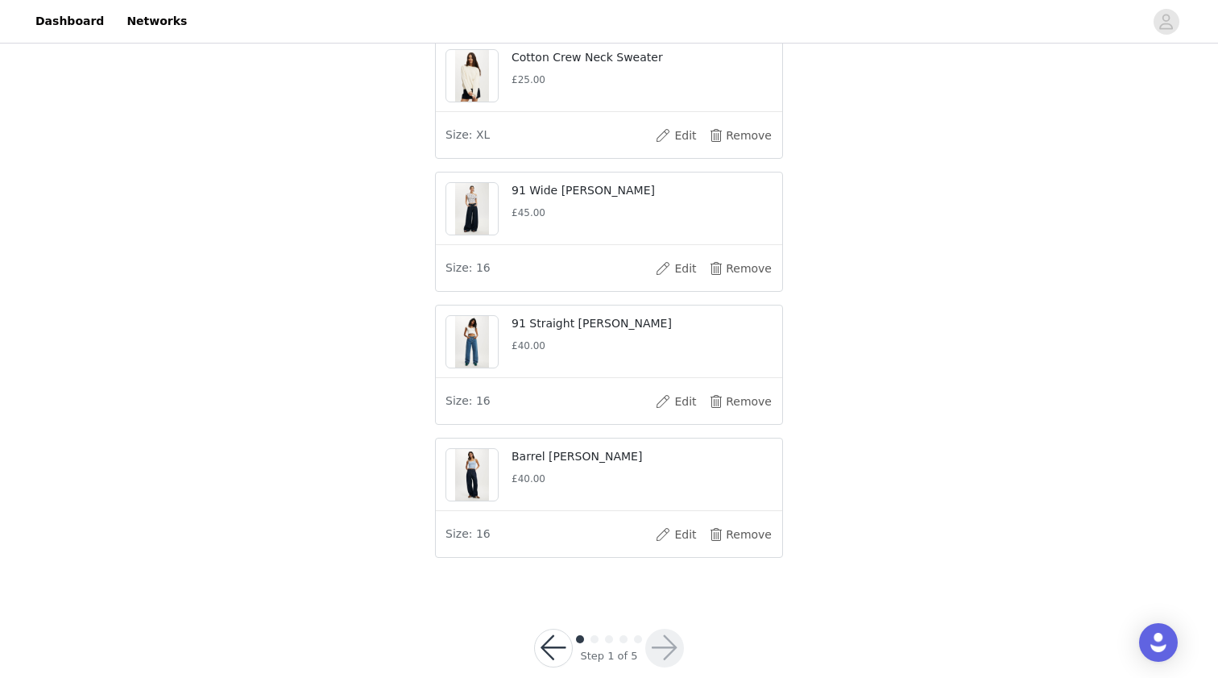
scroll to position [651, 0]
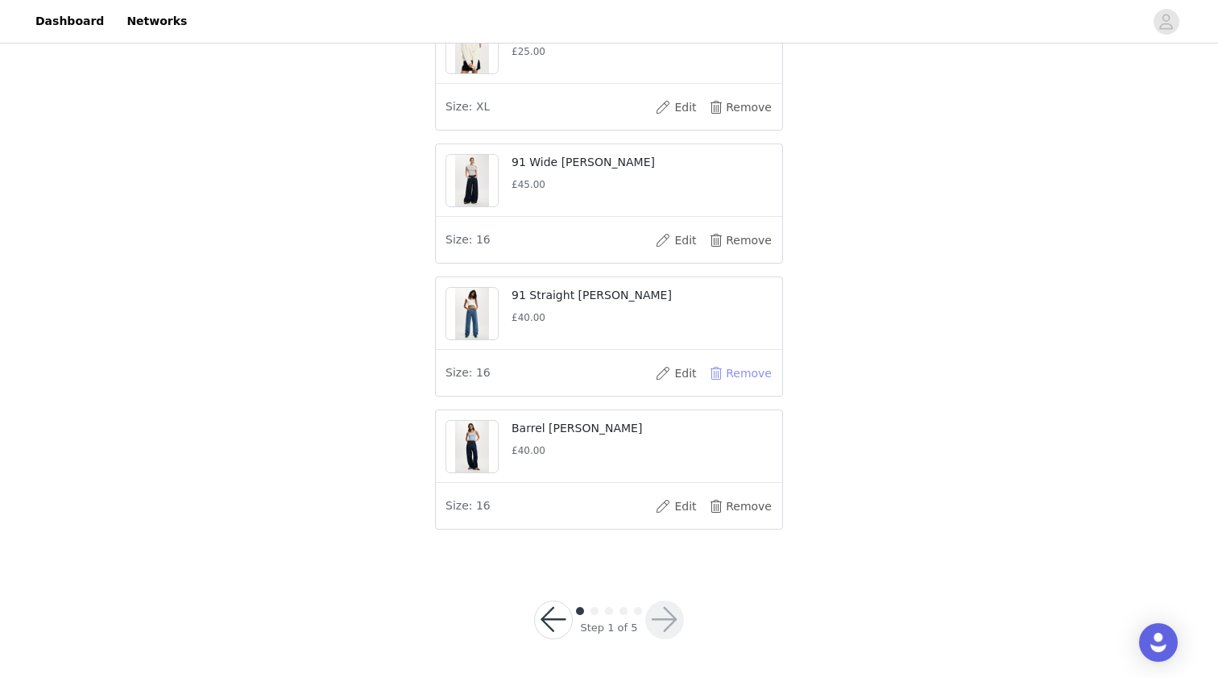
click at [726, 379] on button "Remove" at bounding box center [740, 373] width 64 height 26
click at [664, 620] on button "button" at bounding box center [664, 619] width 39 height 39
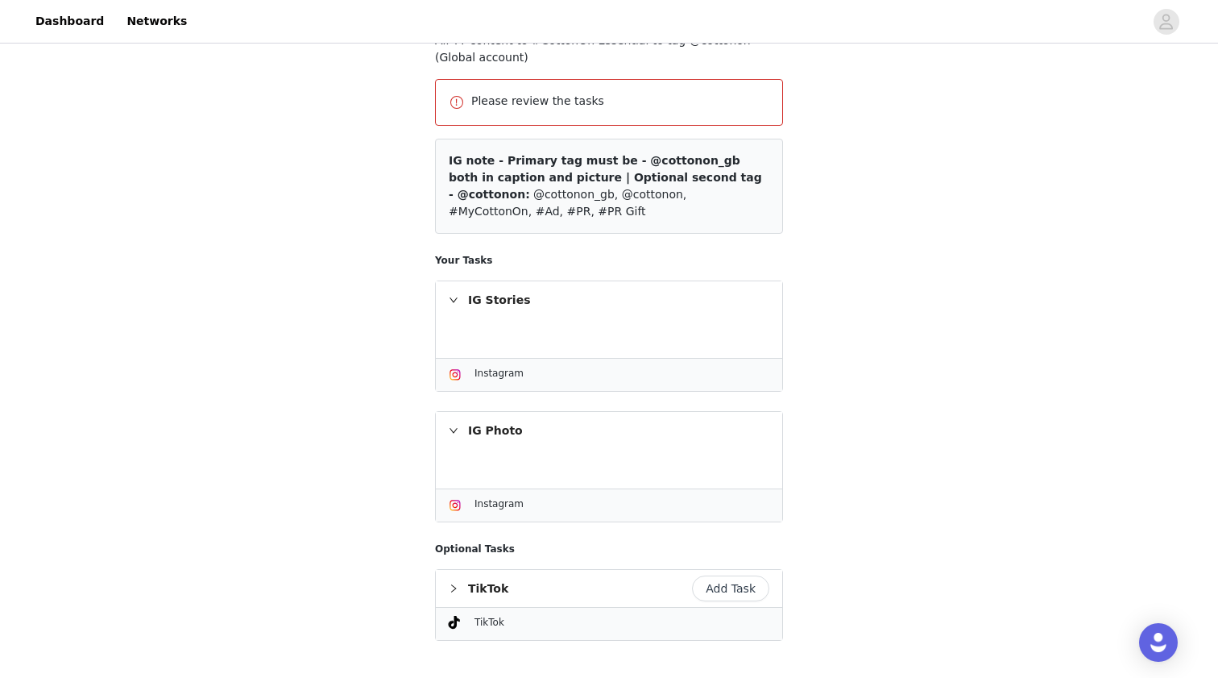
scroll to position [307, 0]
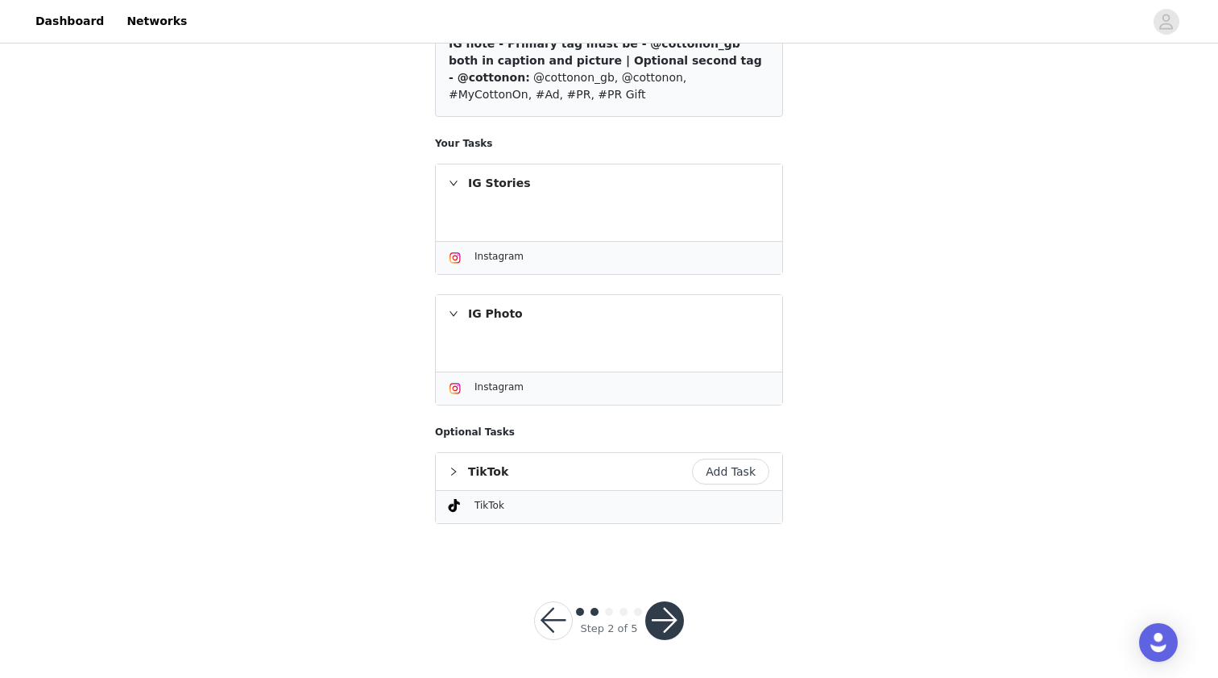
click at [557, 619] on button "button" at bounding box center [553, 620] width 39 height 39
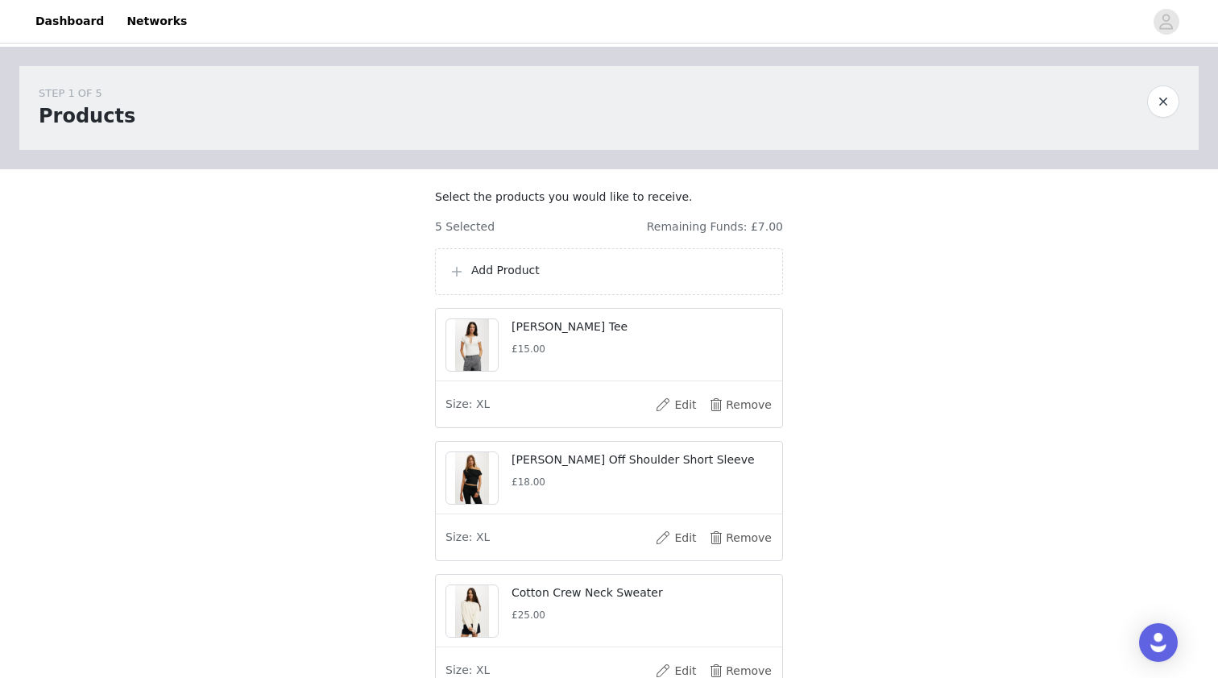
click at [737, 279] on p "Add Product" at bounding box center [620, 270] width 298 height 17
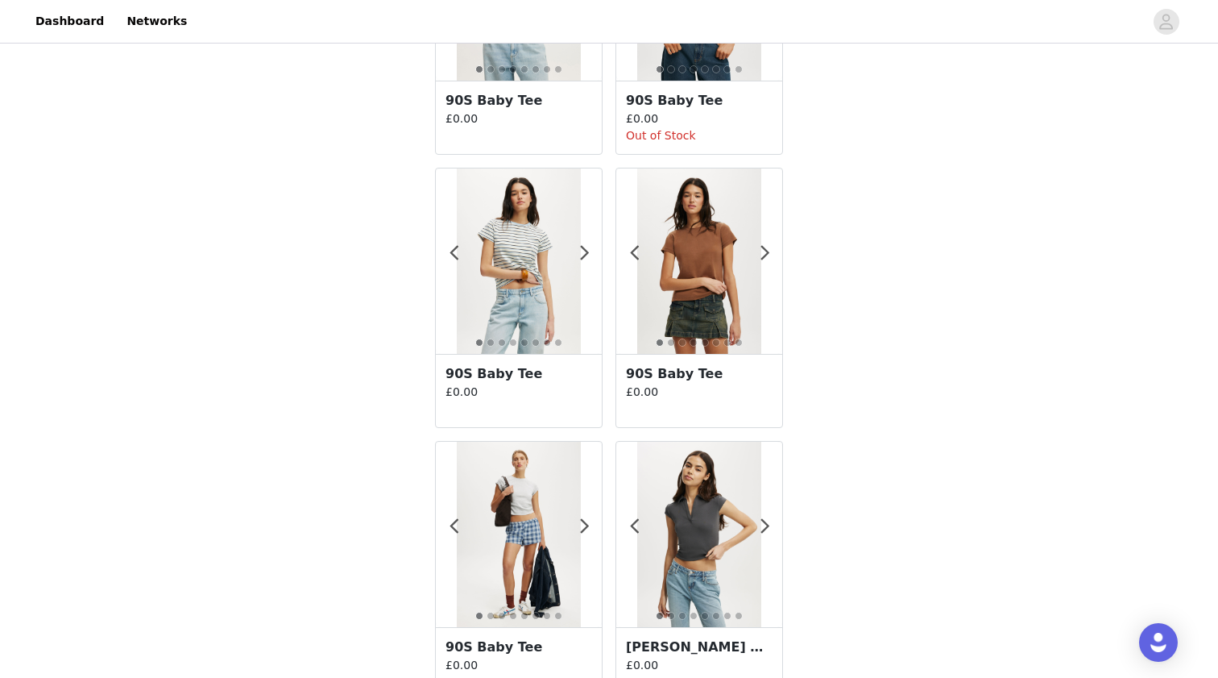
scroll to position [2757, 0]
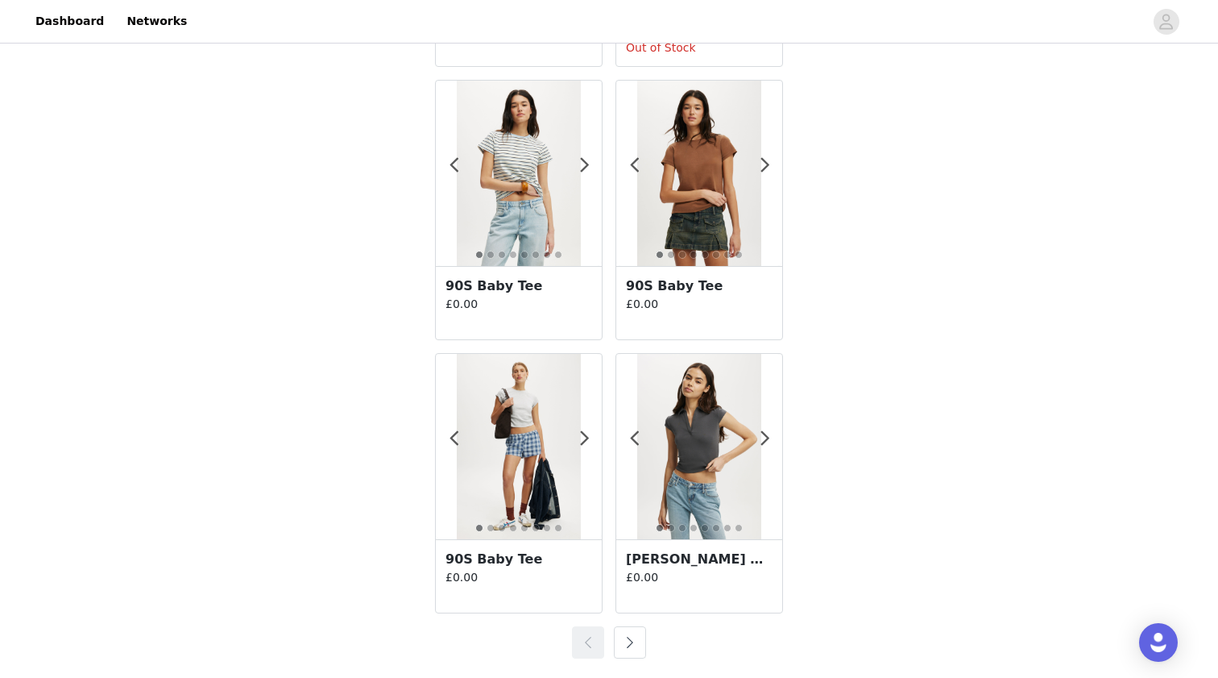
click at [630, 641] on button "button" at bounding box center [630, 642] width 32 height 32
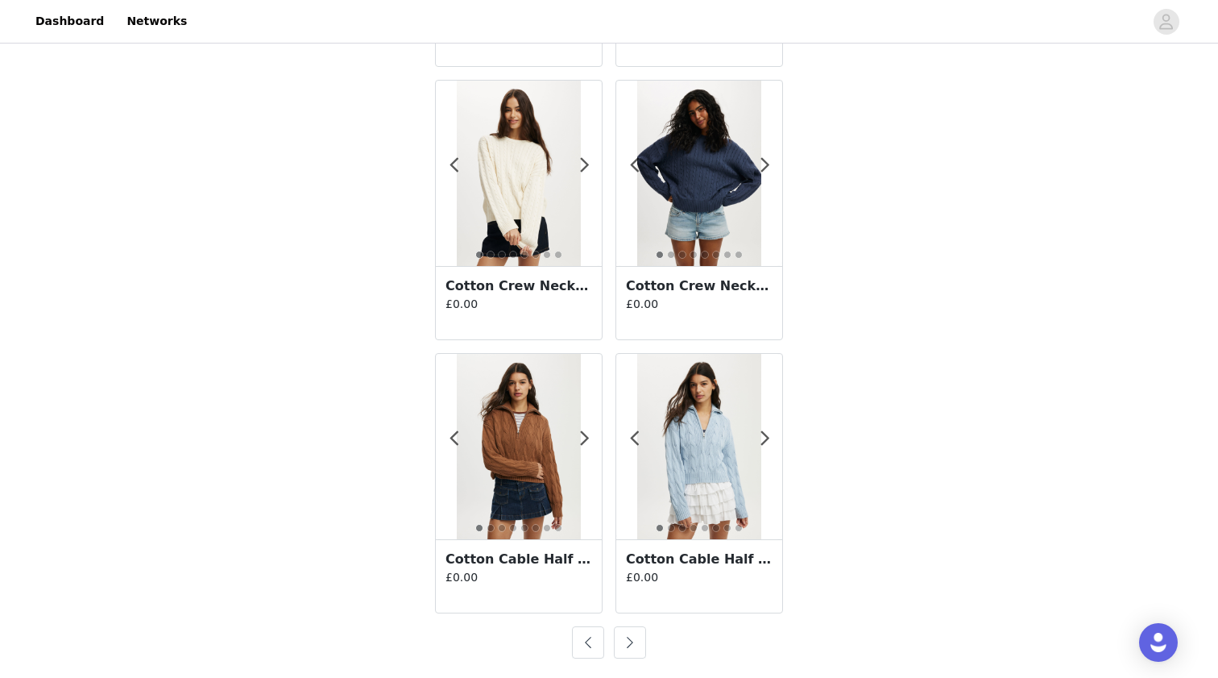
click at [632, 654] on button "button" at bounding box center [630, 642] width 32 height 32
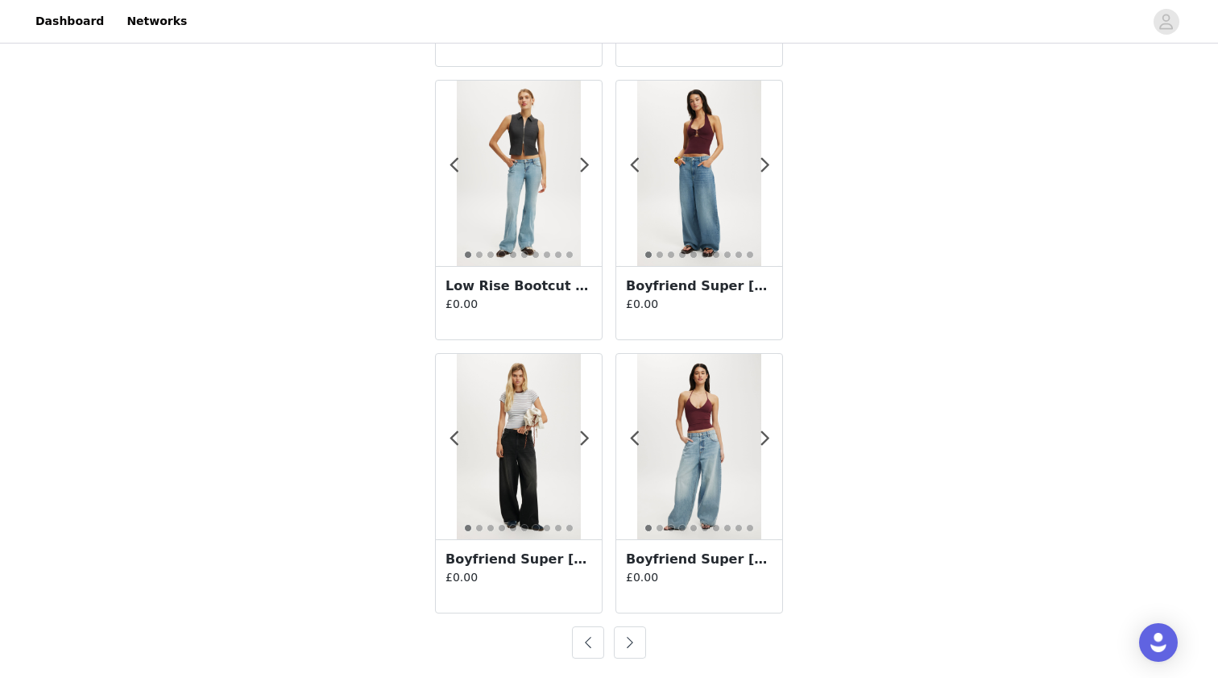
click at [632, 641] on button "button" at bounding box center [630, 642] width 32 height 32
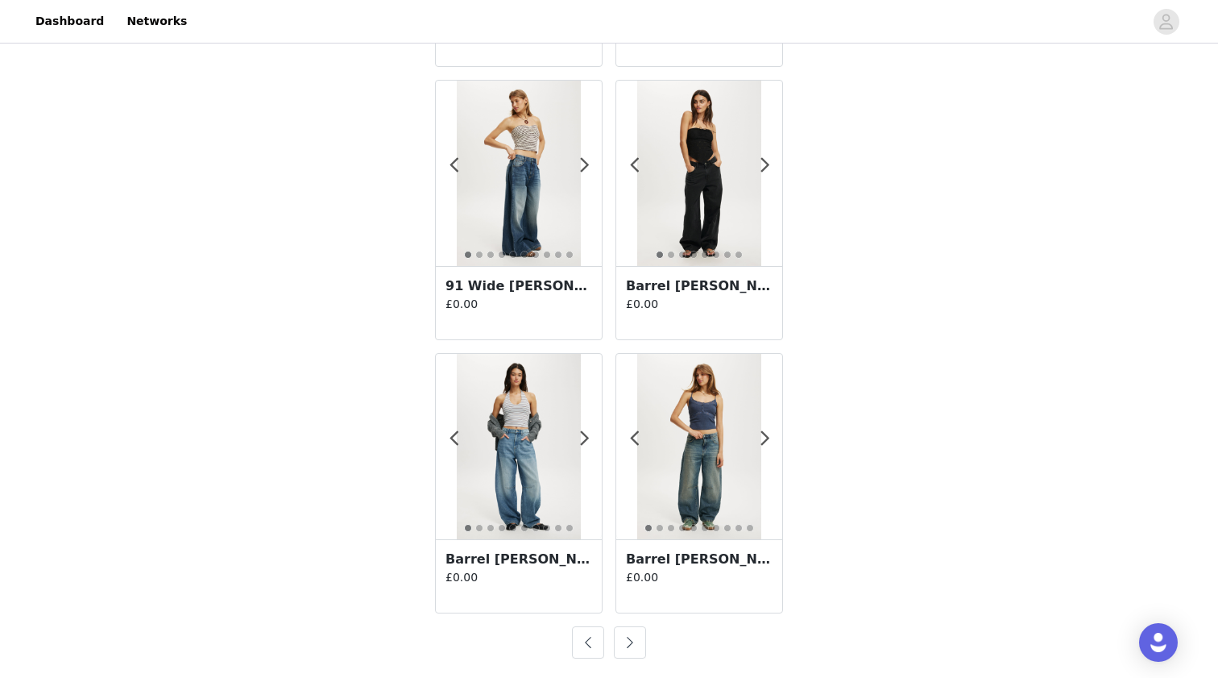
click at [629, 642] on button "button" at bounding box center [630, 642] width 32 height 32
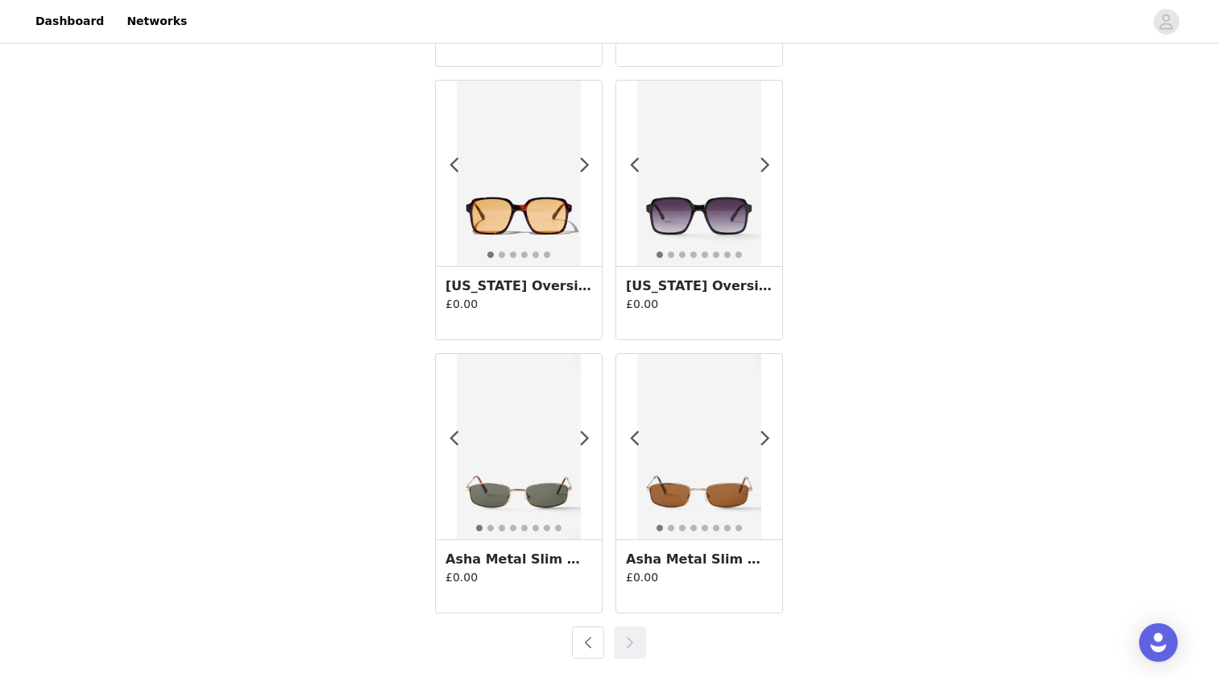
scroll to position [1937, 0]
click at [543, 281] on h3 "[US_STATE] Oversized Square Sunglasses" at bounding box center [519, 285] width 147 height 19
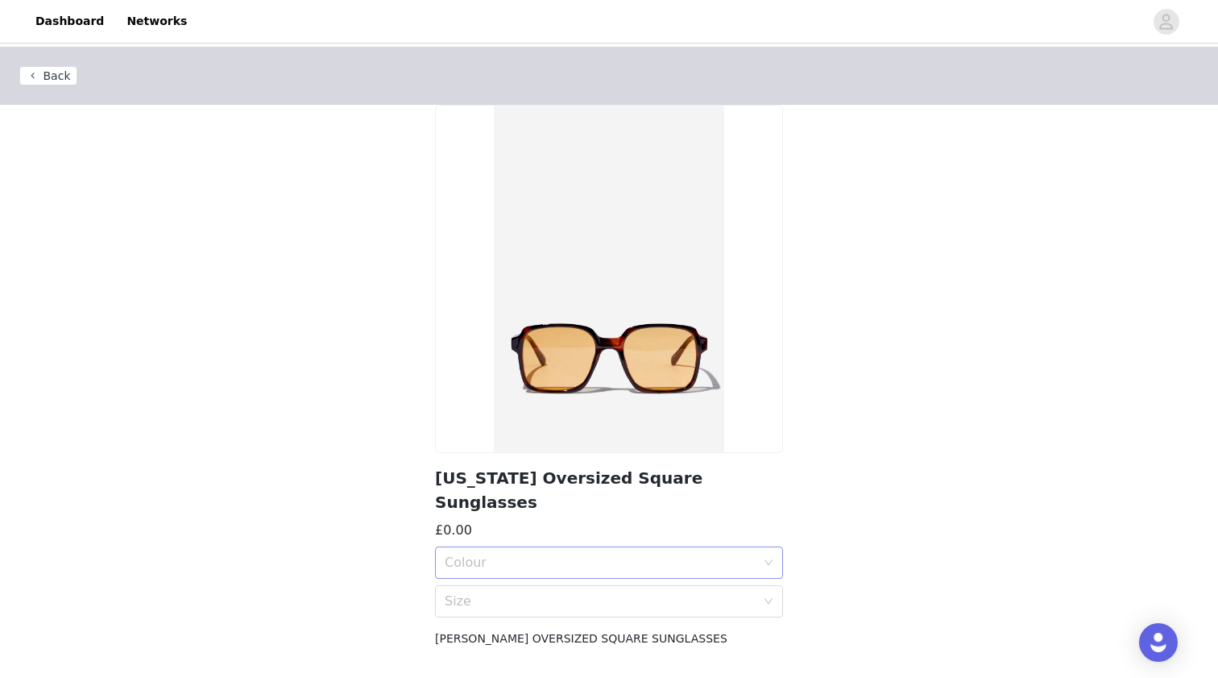
click at [553, 554] on div "Colour" at bounding box center [600, 562] width 311 height 16
click at [558, 595] on div "TORT/YELLOW" at bounding box center [609, 600] width 329 height 18
click at [555, 587] on div "Size" at bounding box center [604, 601] width 318 height 31
click at [556, 612] on div "OS" at bounding box center [609, 613] width 329 height 18
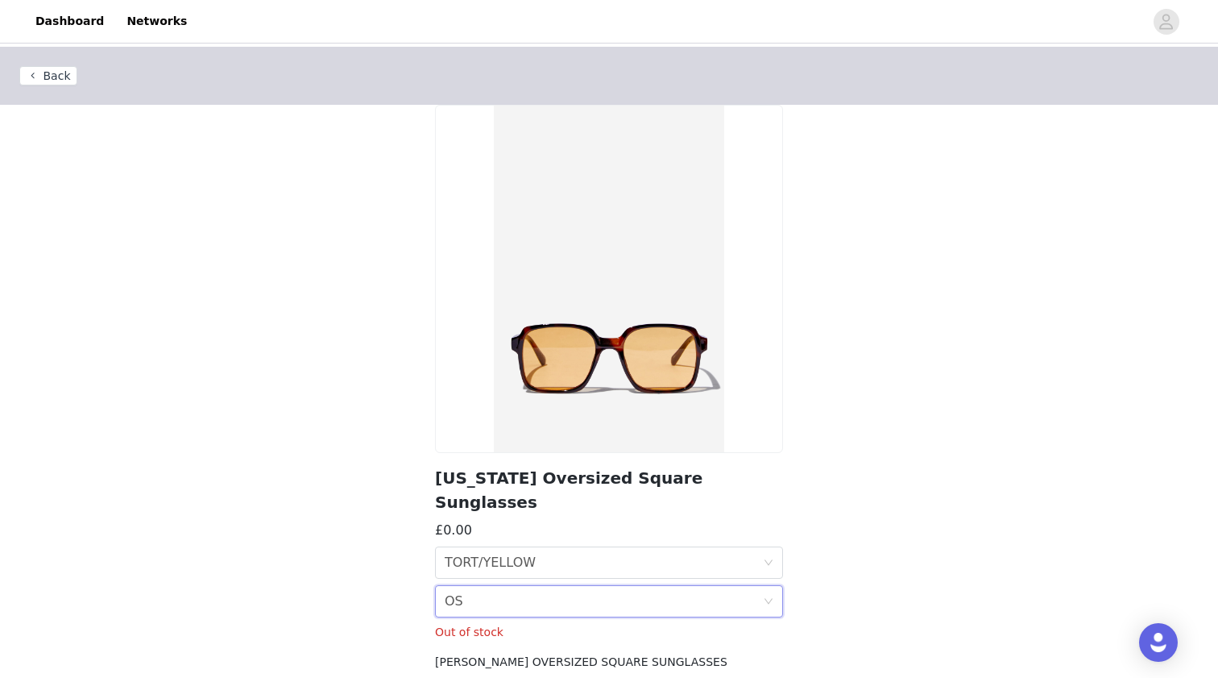
click at [54, 78] on button "Back" at bounding box center [48, 75] width 58 height 19
click at [58, 75] on button "Back" at bounding box center [48, 75] width 58 height 19
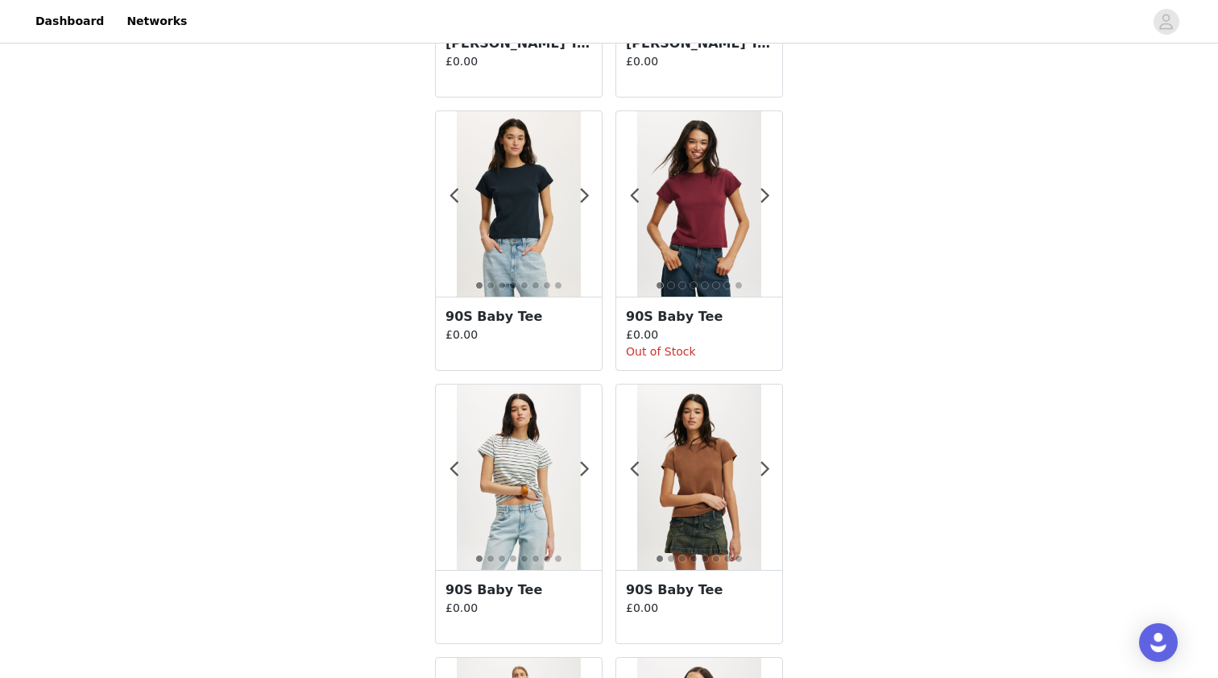
scroll to position [2757, 0]
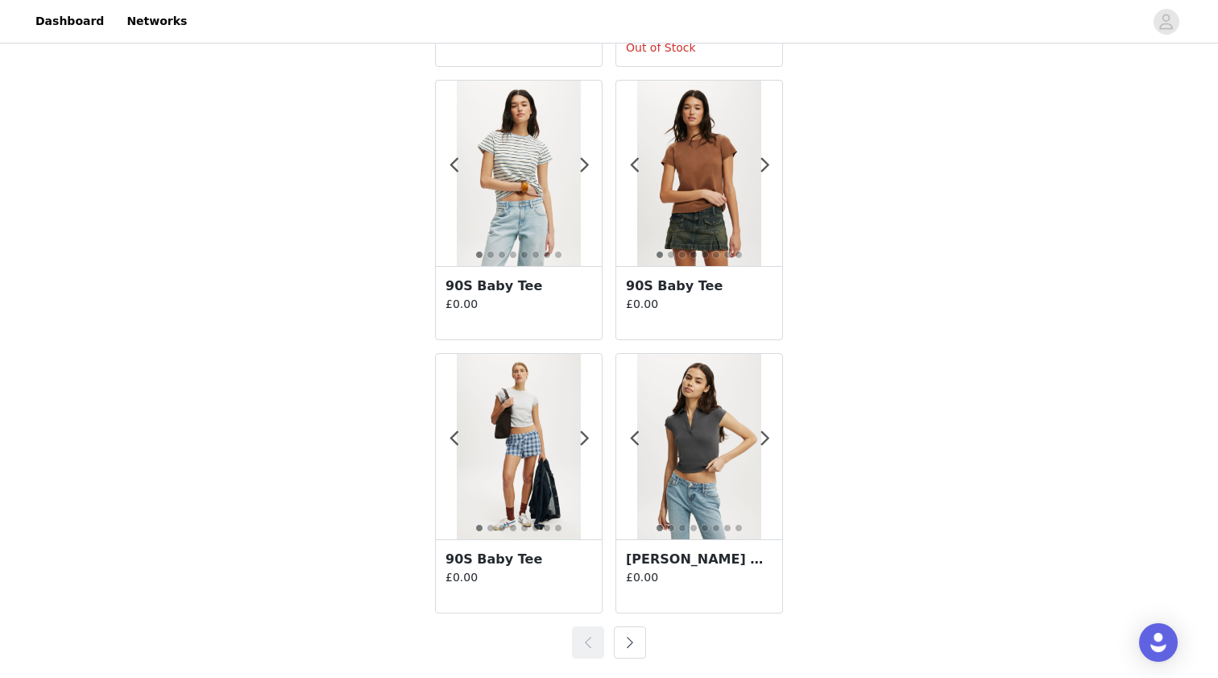
click at [627, 654] on button "button" at bounding box center [630, 642] width 32 height 32
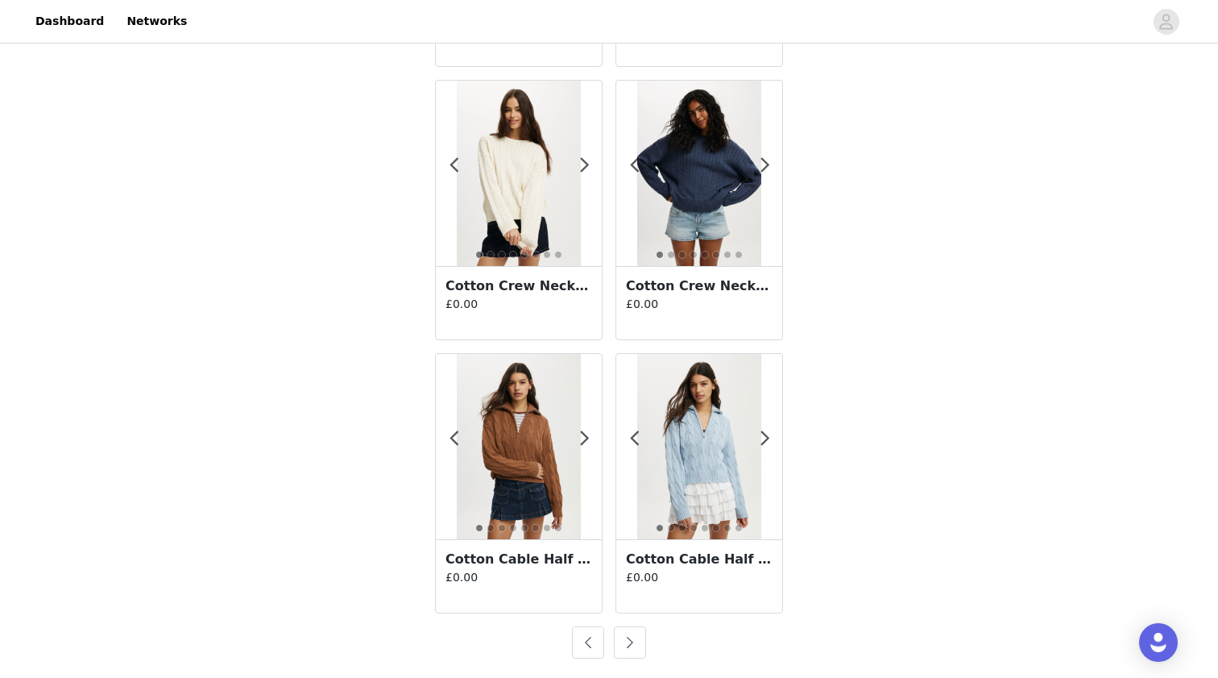
click at [628, 650] on button "button" at bounding box center [630, 642] width 32 height 32
click at [630, 647] on button "button" at bounding box center [630, 642] width 32 height 32
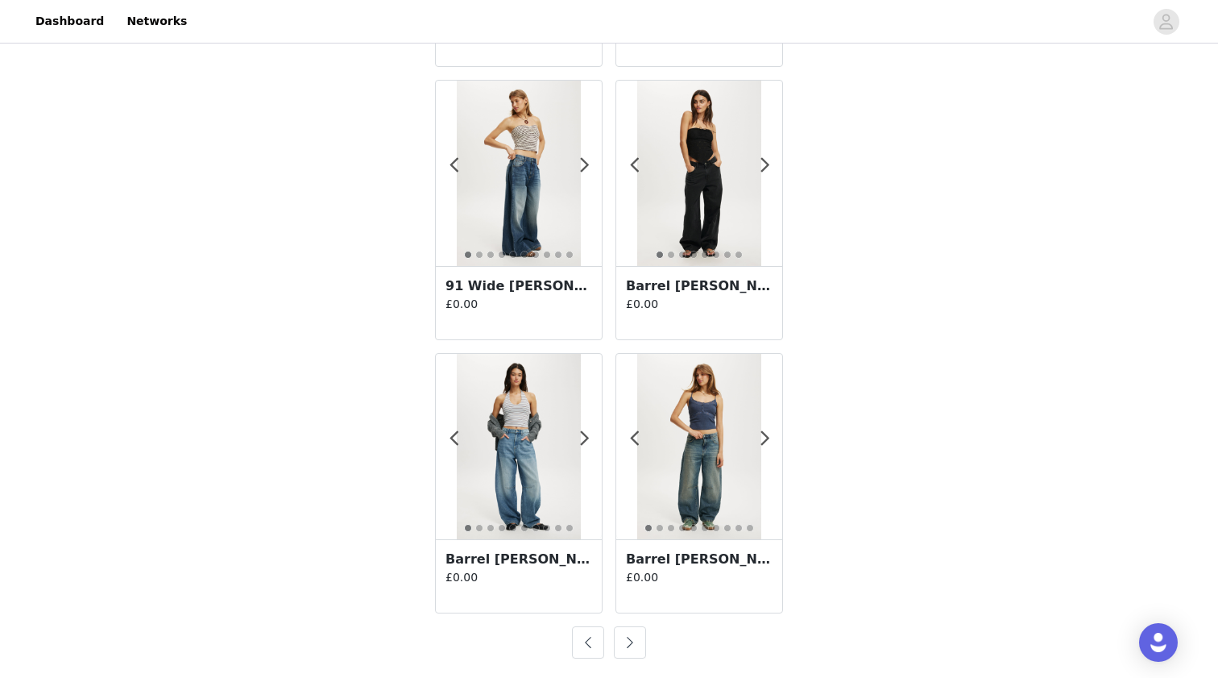
click at [630, 647] on button "button" at bounding box center [630, 642] width 32 height 32
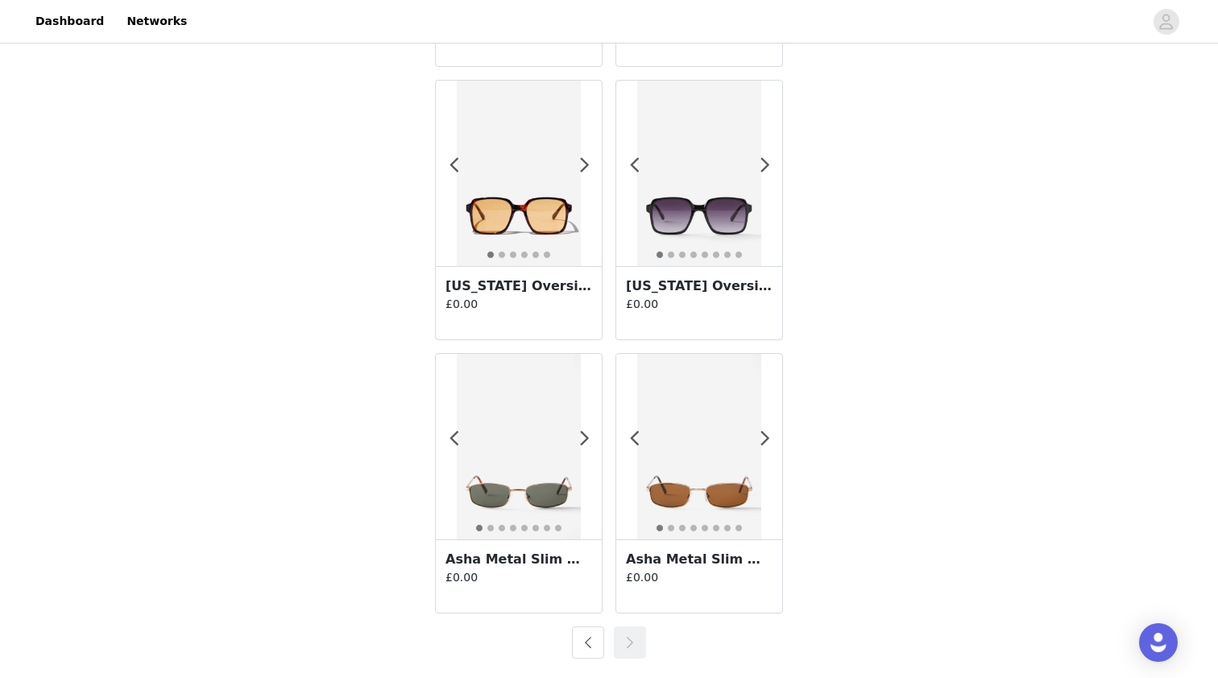
scroll to position [1937, 0]
click at [688, 560] on h3 "Asha Metal Slim Wrap Around Sunglasses" at bounding box center [699, 559] width 147 height 19
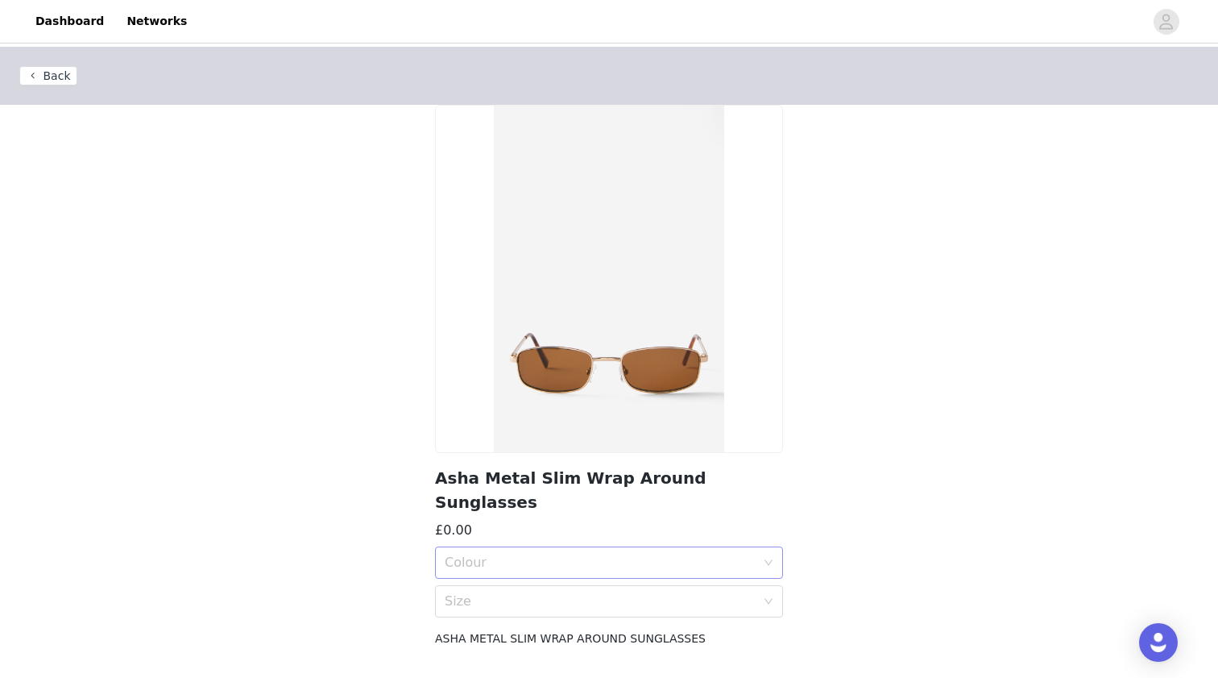
click at [664, 554] on div "Colour" at bounding box center [600, 562] width 311 height 16
click at [647, 601] on div "MATTE GOLD/BROWN" at bounding box center [609, 600] width 329 height 18
click at [612, 591] on div "Size" at bounding box center [604, 601] width 318 height 31
click at [611, 612] on div "OS" at bounding box center [609, 613] width 329 height 18
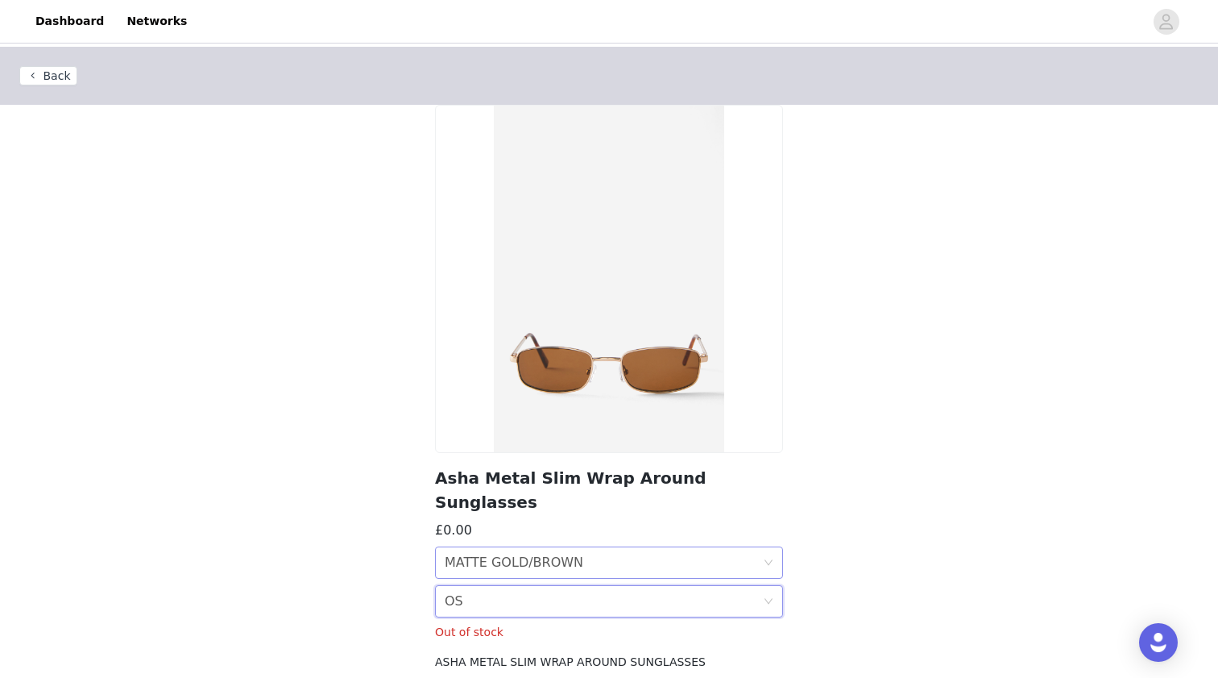
click at [640, 549] on div "Colour MATTE GOLD/BROWN" at bounding box center [604, 562] width 318 height 31
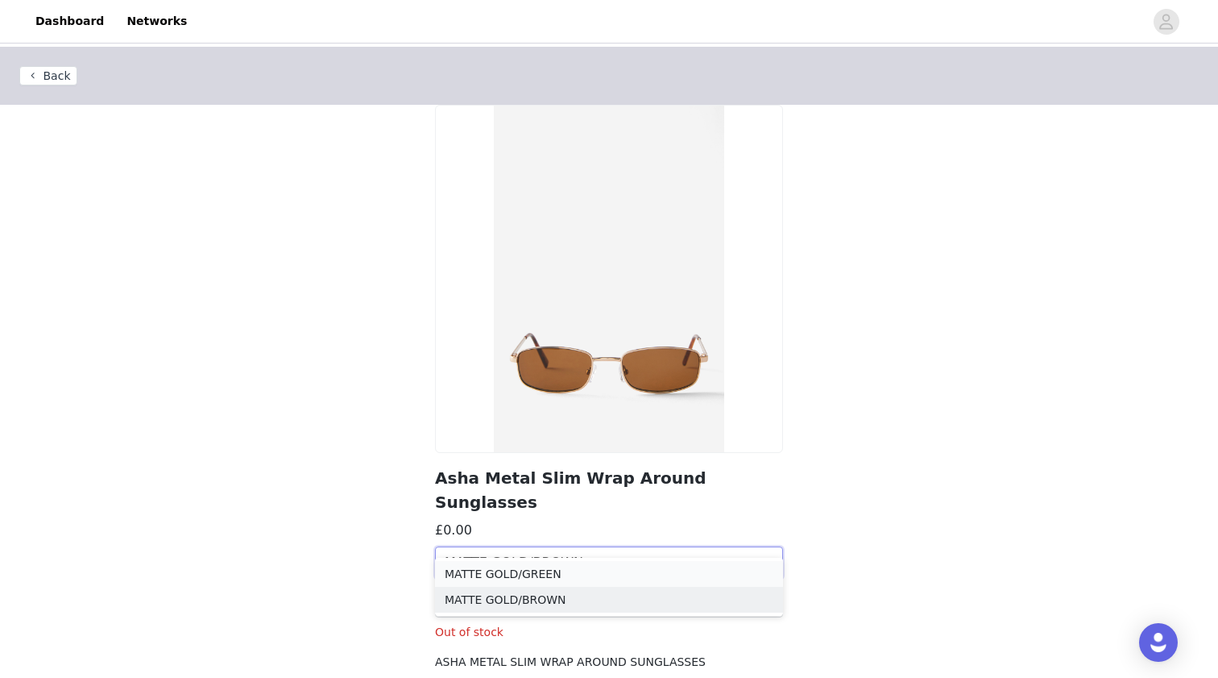
click at [628, 572] on div "MATTE GOLD/GREEN" at bounding box center [609, 574] width 329 height 18
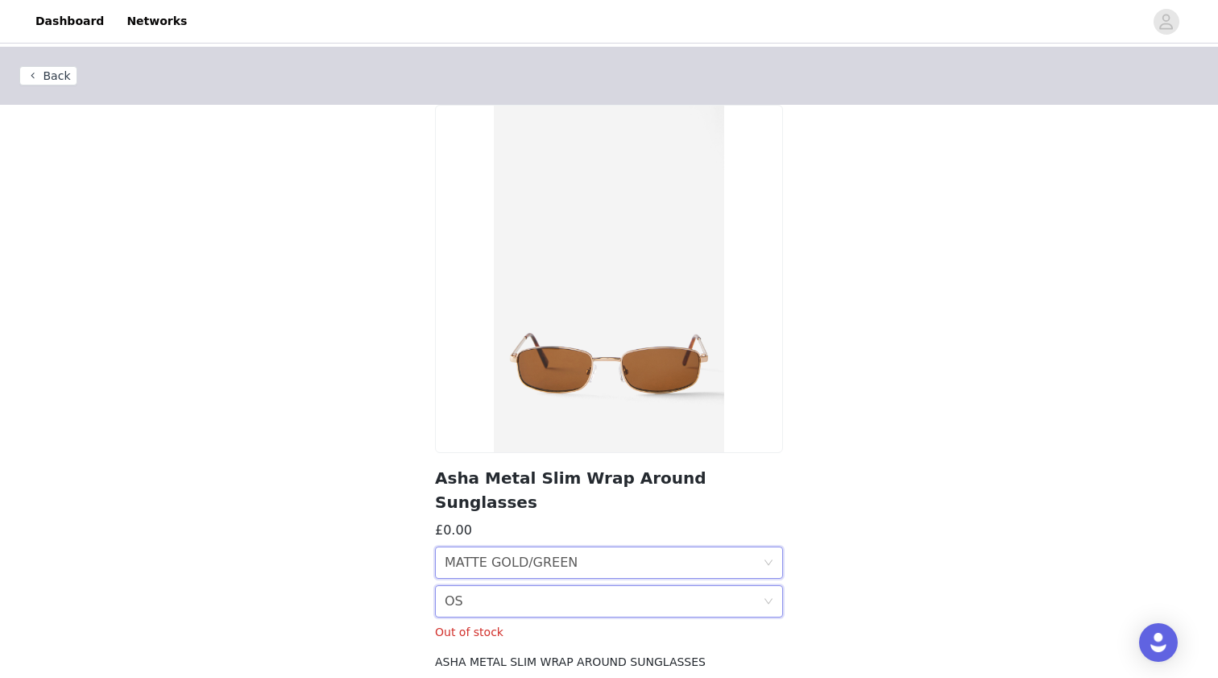
click at [626, 586] on div "Size OS" at bounding box center [604, 601] width 318 height 31
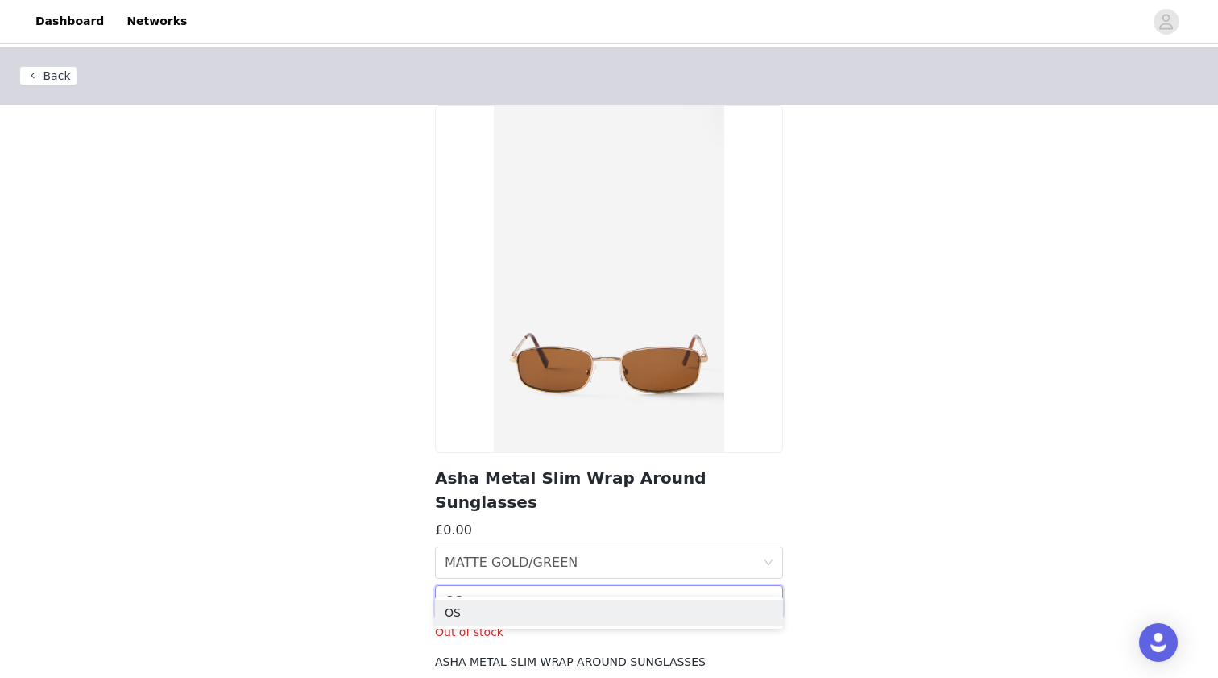
drag, startPoint x: 825, startPoint y: 429, endPoint x: 815, endPoint y: 426, distance: 11.0
click at [824, 429] on div "Back Asha Metal Slim Wrap Around Sunglasses £0.00 Colour MATTE GOLD/GREEN Size …" at bounding box center [609, 368] width 1218 height 643
click at [61, 77] on button "Back" at bounding box center [48, 75] width 58 height 19
click at [59, 73] on button "Back" at bounding box center [48, 75] width 58 height 19
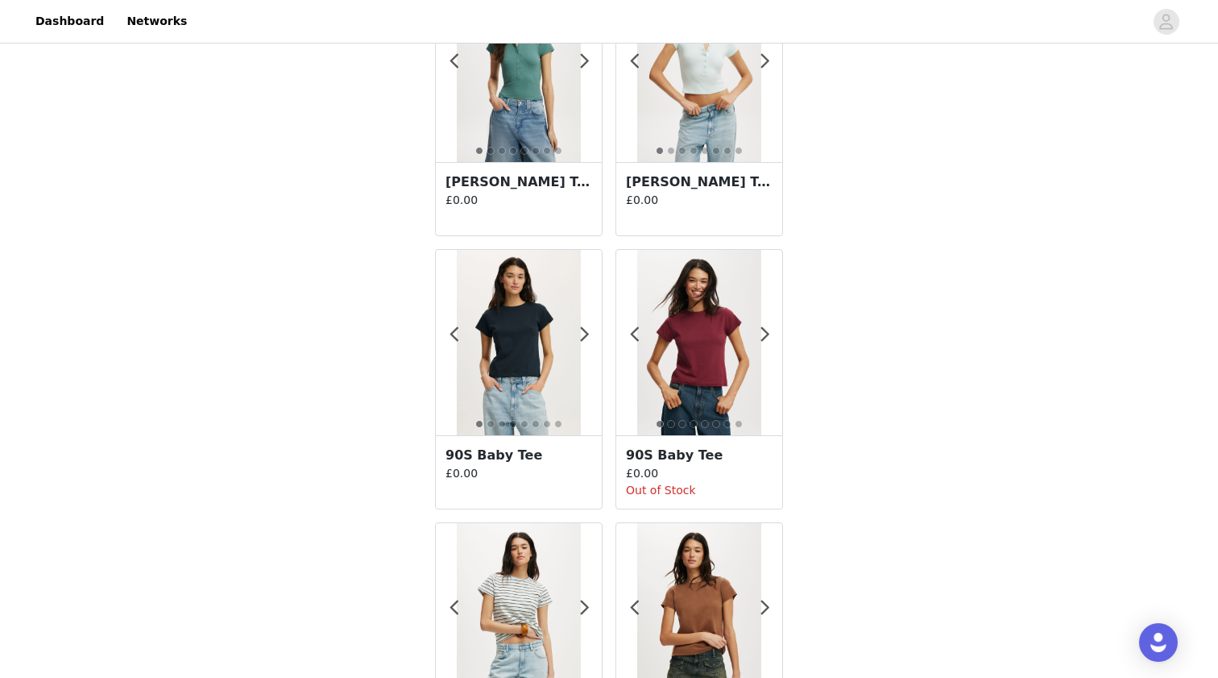
scroll to position [2757, 0]
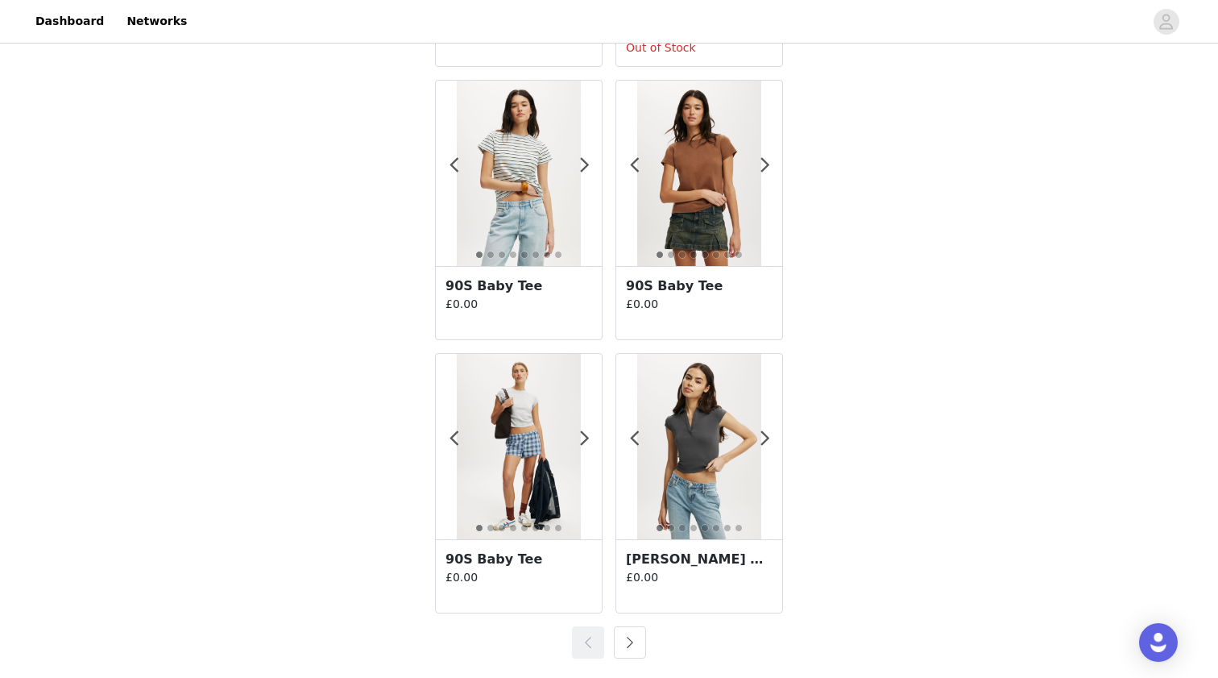
click at [631, 648] on button "button" at bounding box center [630, 642] width 32 height 32
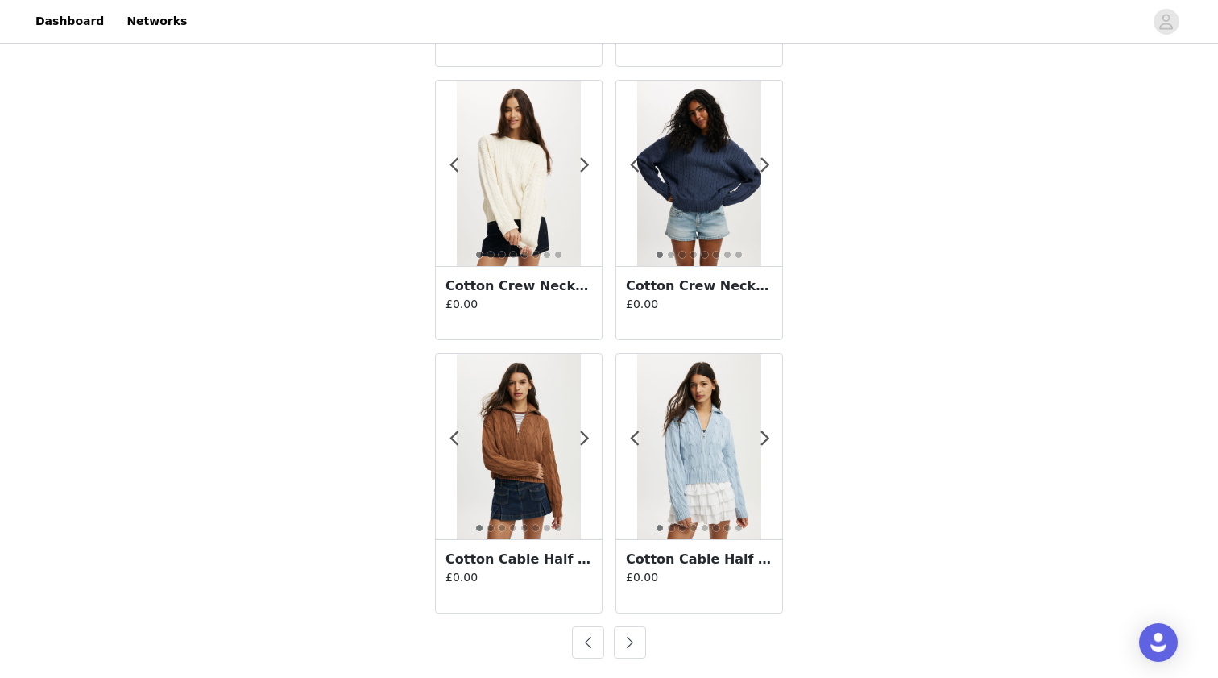
click at [631, 644] on button "button" at bounding box center [630, 642] width 32 height 32
click at [631, 645] on button "button" at bounding box center [630, 642] width 32 height 32
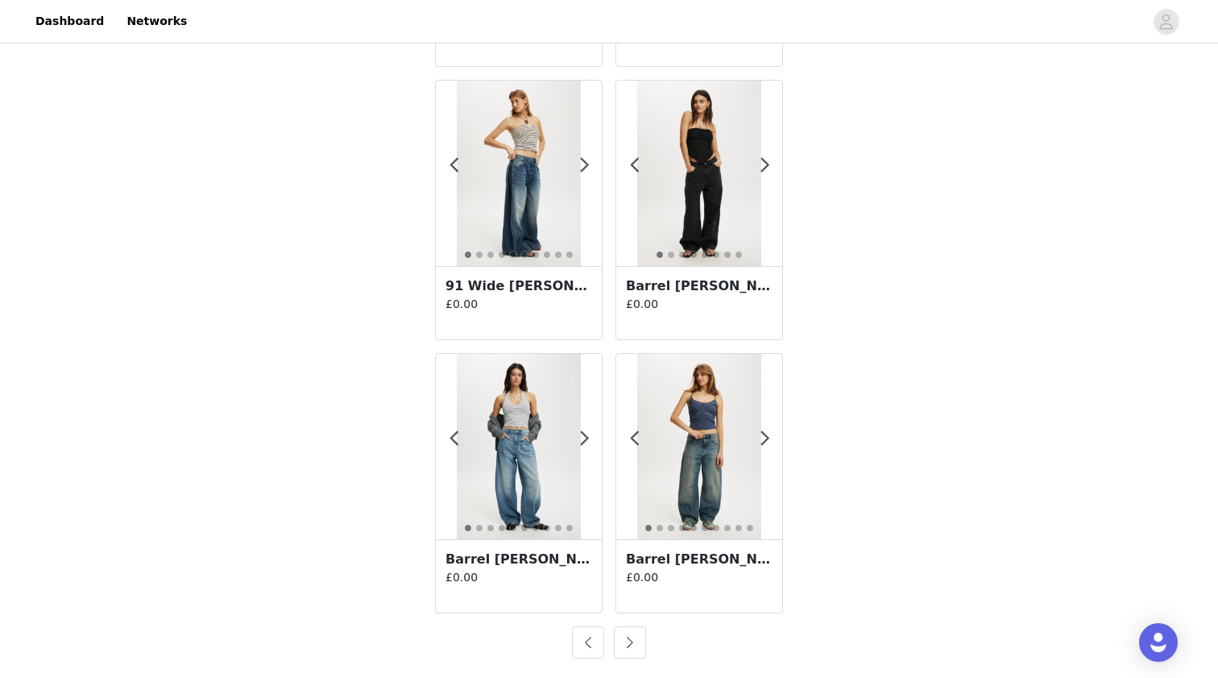
click at [631, 647] on button "button" at bounding box center [630, 642] width 32 height 32
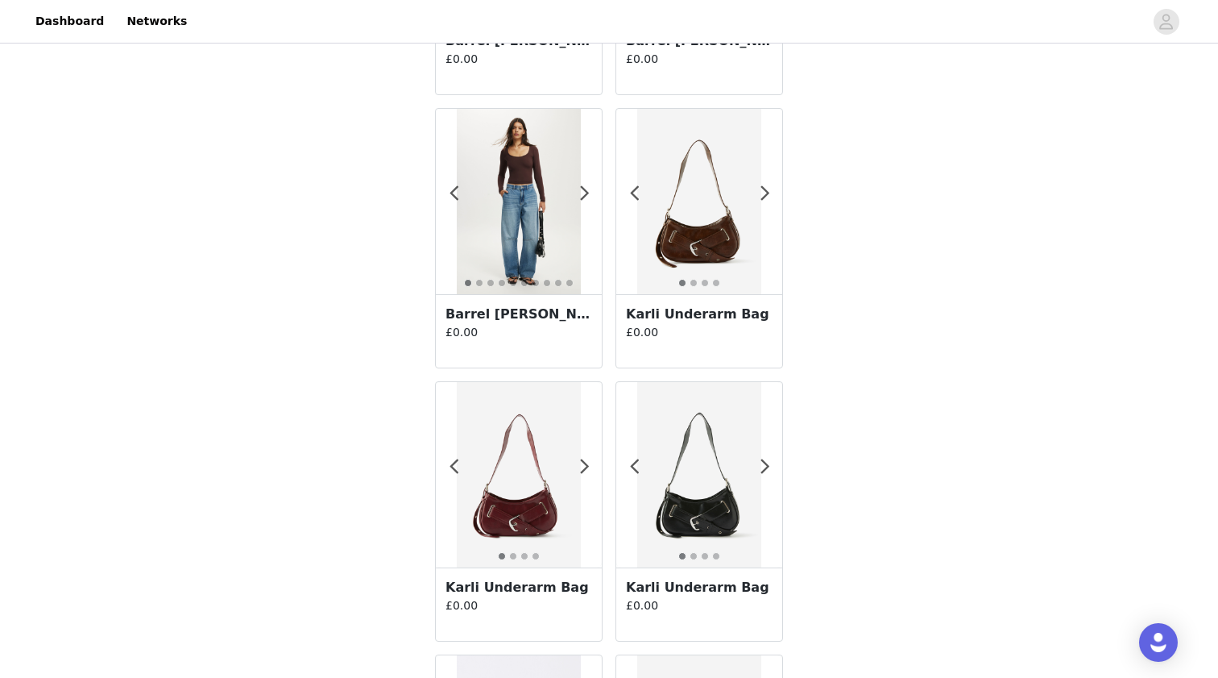
scroll to position [1202, 0]
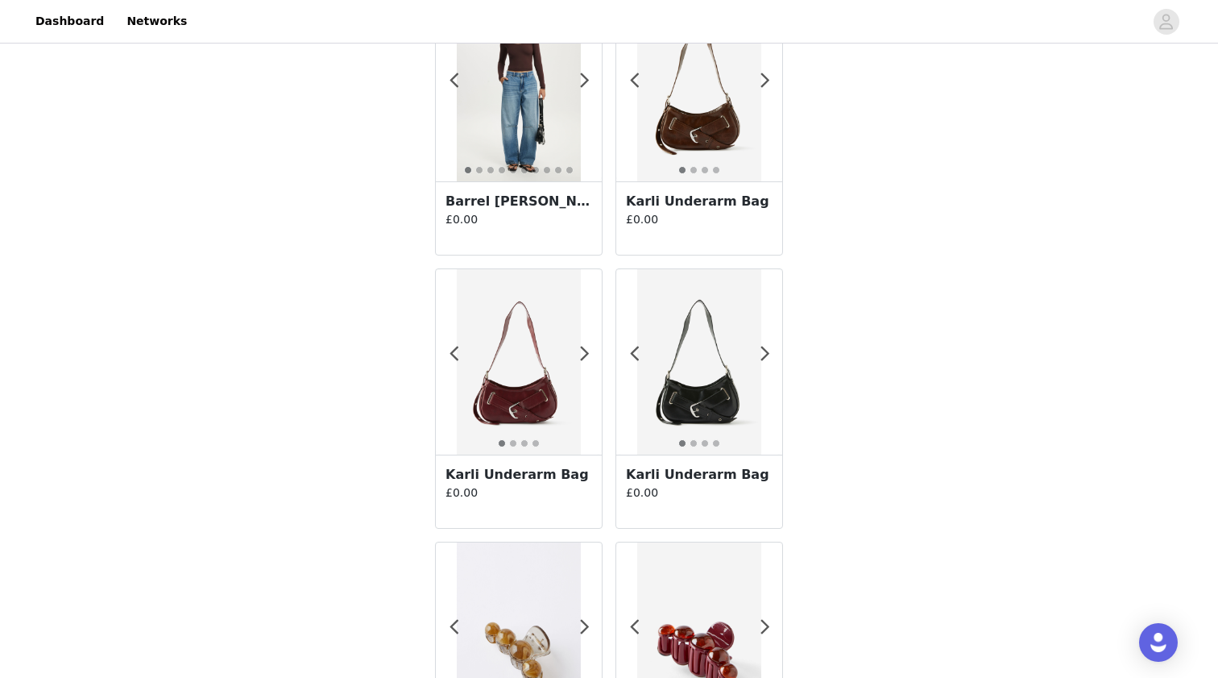
click at [545, 406] on img at bounding box center [518, 361] width 123 height 185
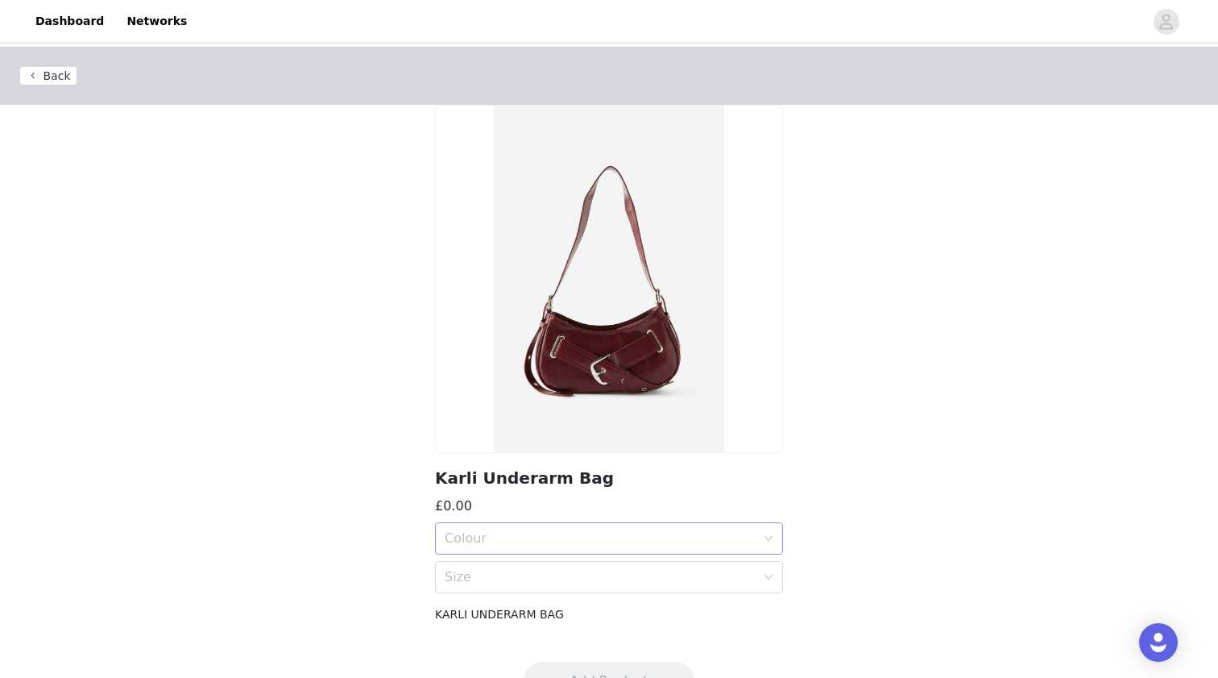
click at [608, 546] on div "Colour" at bounding box center [604, 538] width 318 height 31
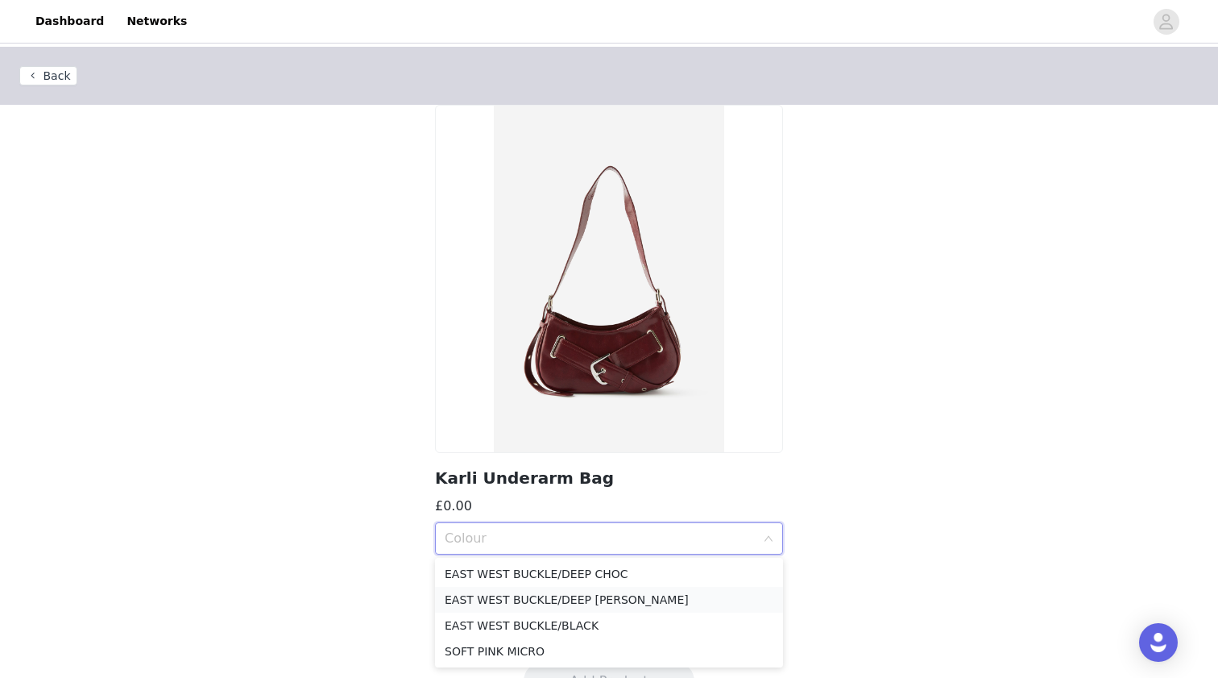
click at [629, 598] on div "EAST WEST BUCKLE/DEEP [PERSON_NAME]" at bounding box center [609, 600] width 329 height 18
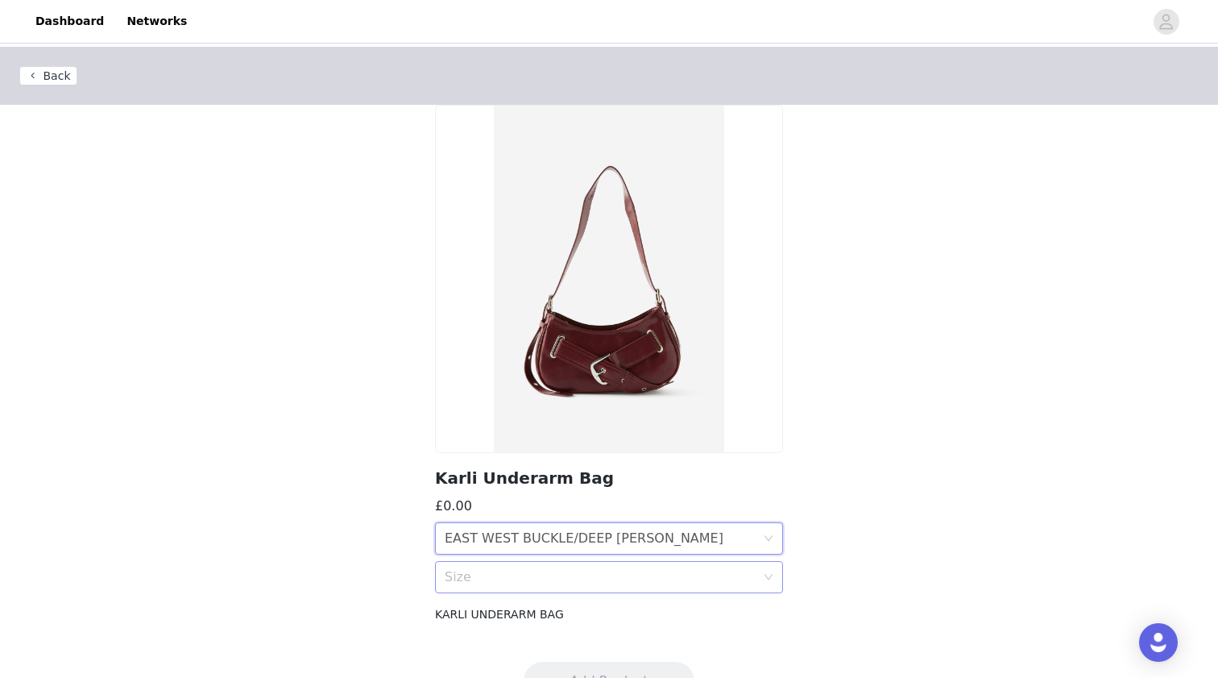
click at [626, 582] on div "Size" at bounding box center [600, 577] width 311 height 16
click at [625, 615] on div "OS" at bounding box center [609, 613] width 329 height 18
click at [628, 543] on div "EAST WEST BUCKLE/DEEP [PERSON_NAME]" at bounding box center [584, 538] width 279 height 31
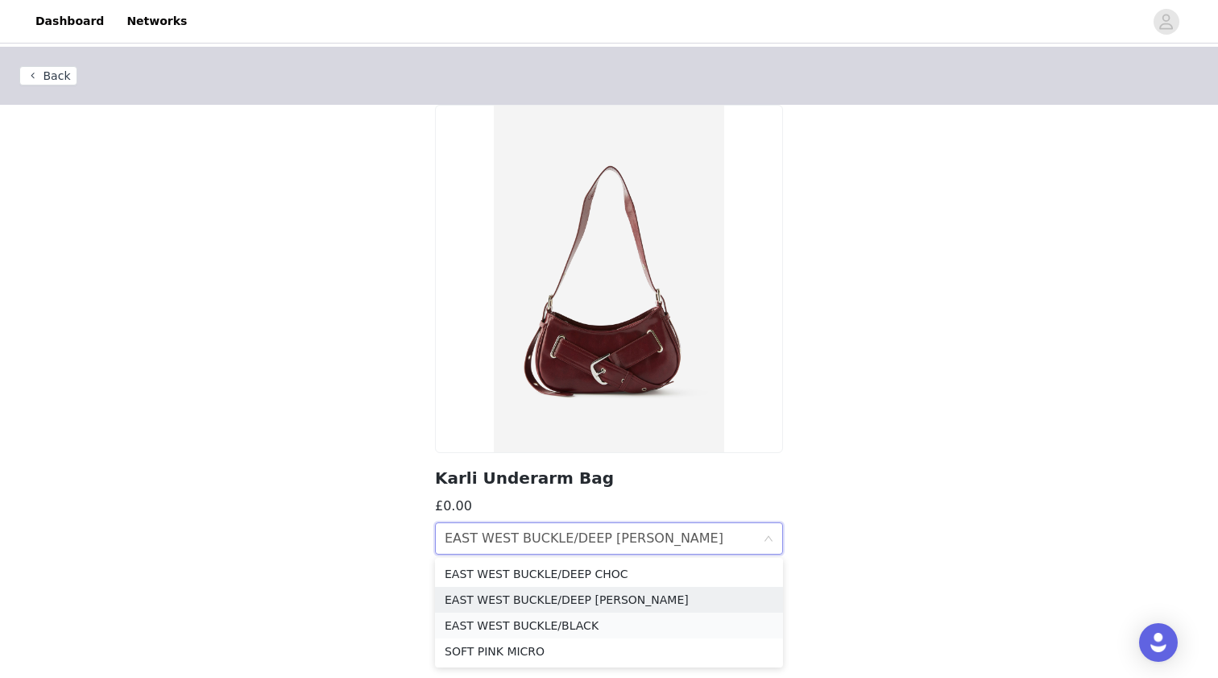
click at [618, 620] on div "EAST WEST BUCKLE/BLACK" at bounding box center [609, 625] width 329 height 18
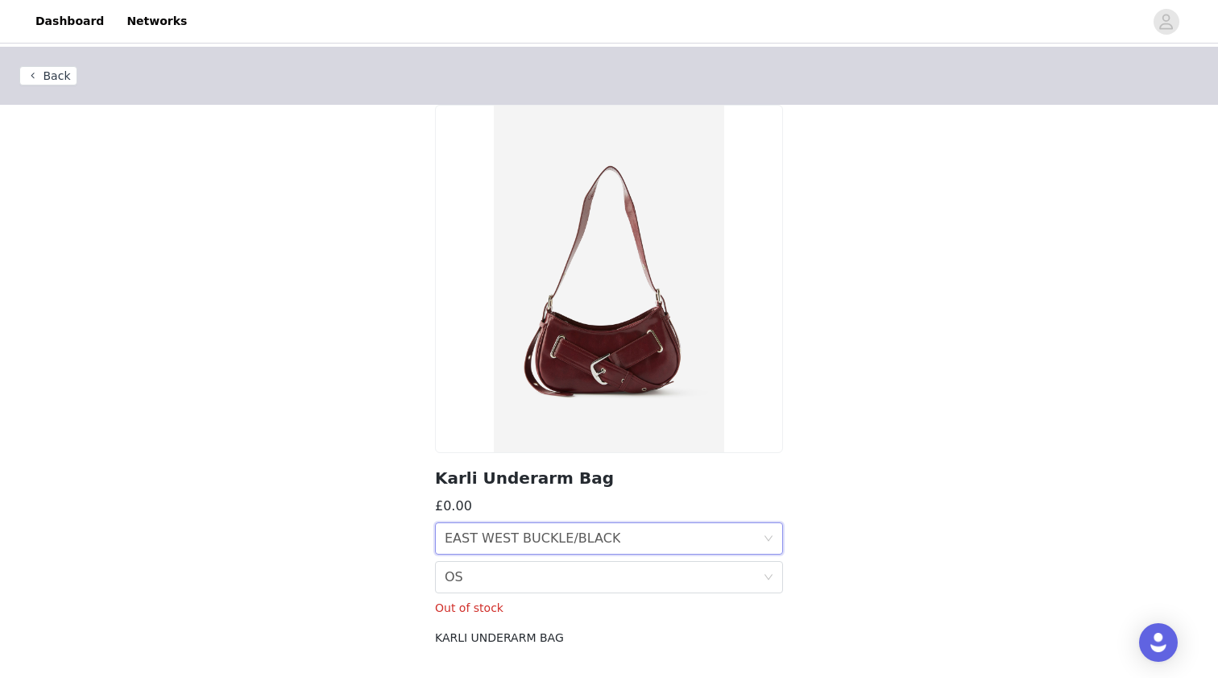
click at [614, 545] on div "Colour EAST WEST BUCKLE/BLACK" at bounding box center [604, 538] width 318 height 31
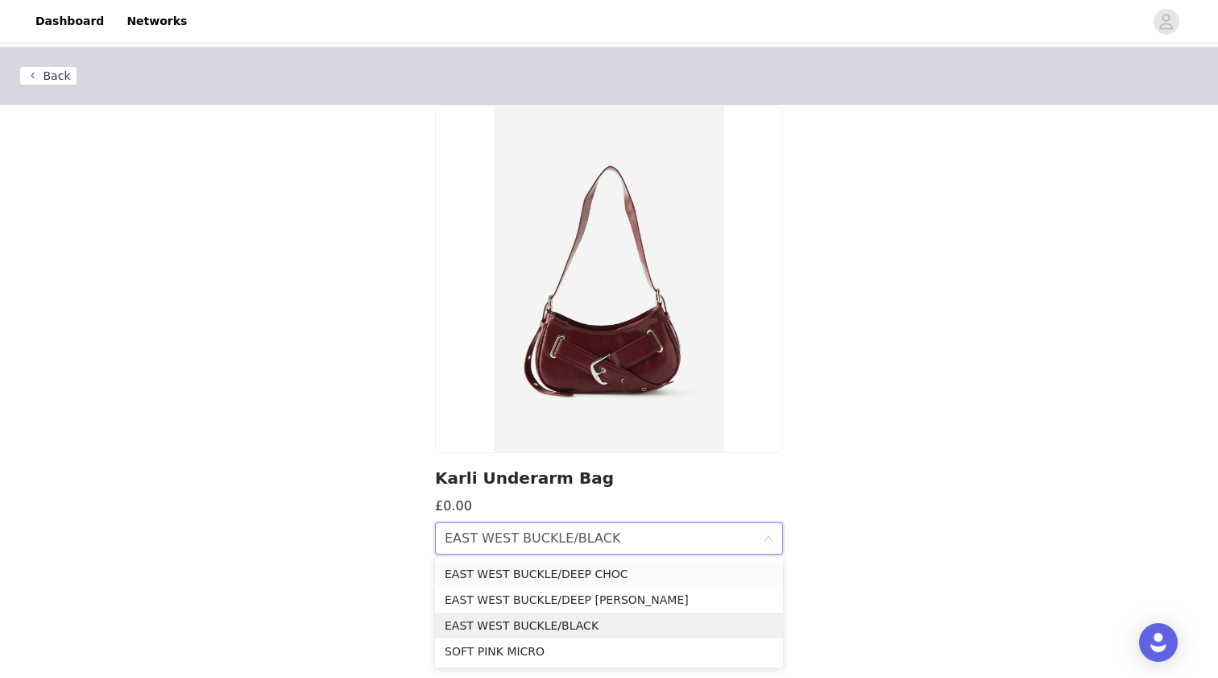
click at [605, 578] on div "EAST WEST BUCKLE/DEEP CHOC" at bounding box center [609, 574] width 329 height 18
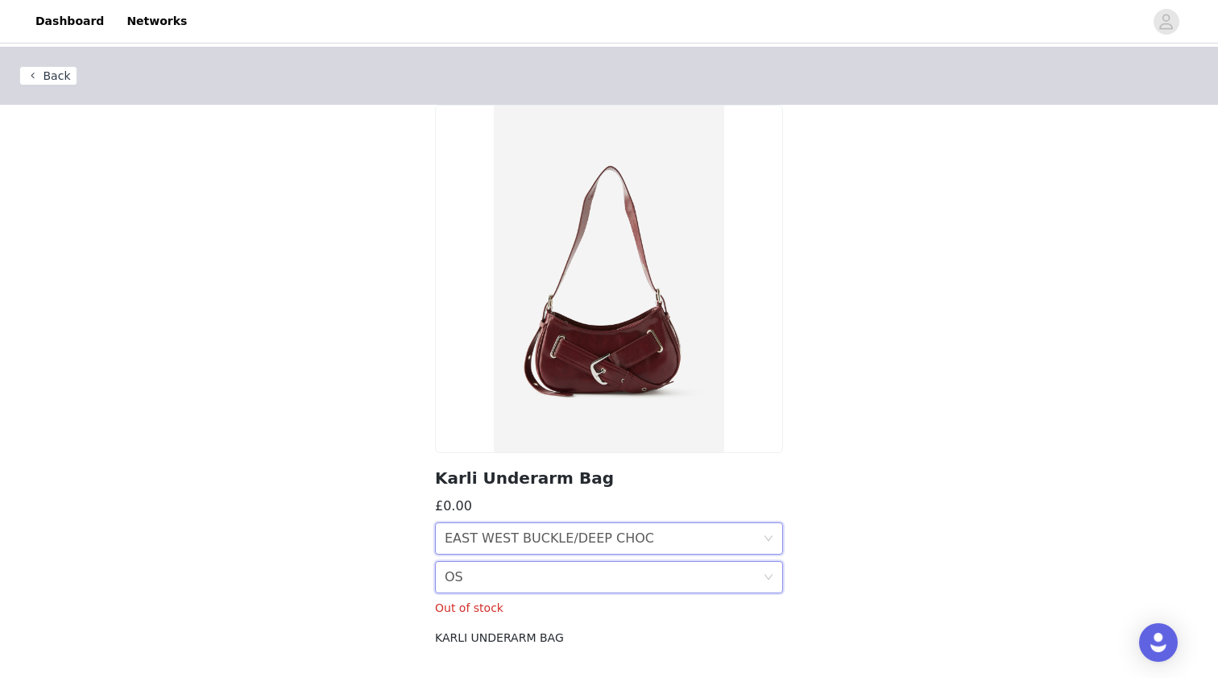
click at [607, 577] on div "Size OS" at bounding box center [604, 577] width 318 height 31
drag, startPoint x: 608, startPoint y: 542, endPoint x: 620, endPoint y: 537, distance: 13.0
click at [608, 542] on div "EAST WEST BUCKLE/DEEP CHOC" at bounding box center [550, 538] width 210 height 31
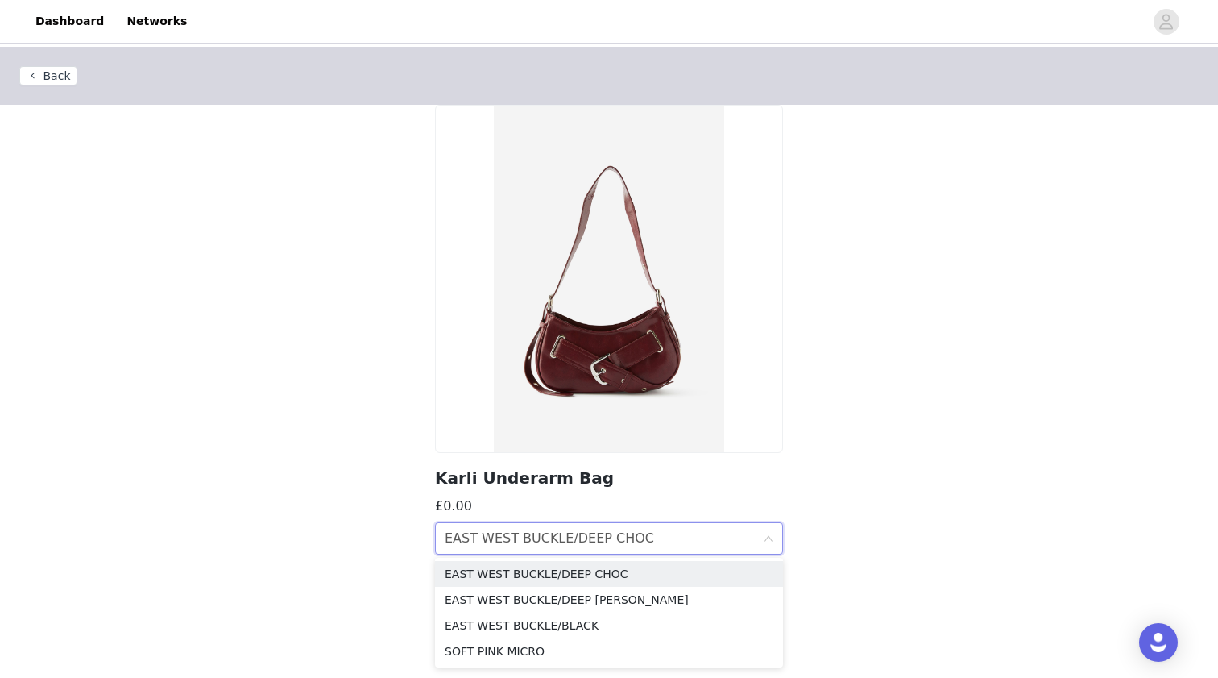
click at [627, 538] on div "EAST WEST BUCKLE/DEEP CHOC" at bounding box center [550, 538] width 210 height 31
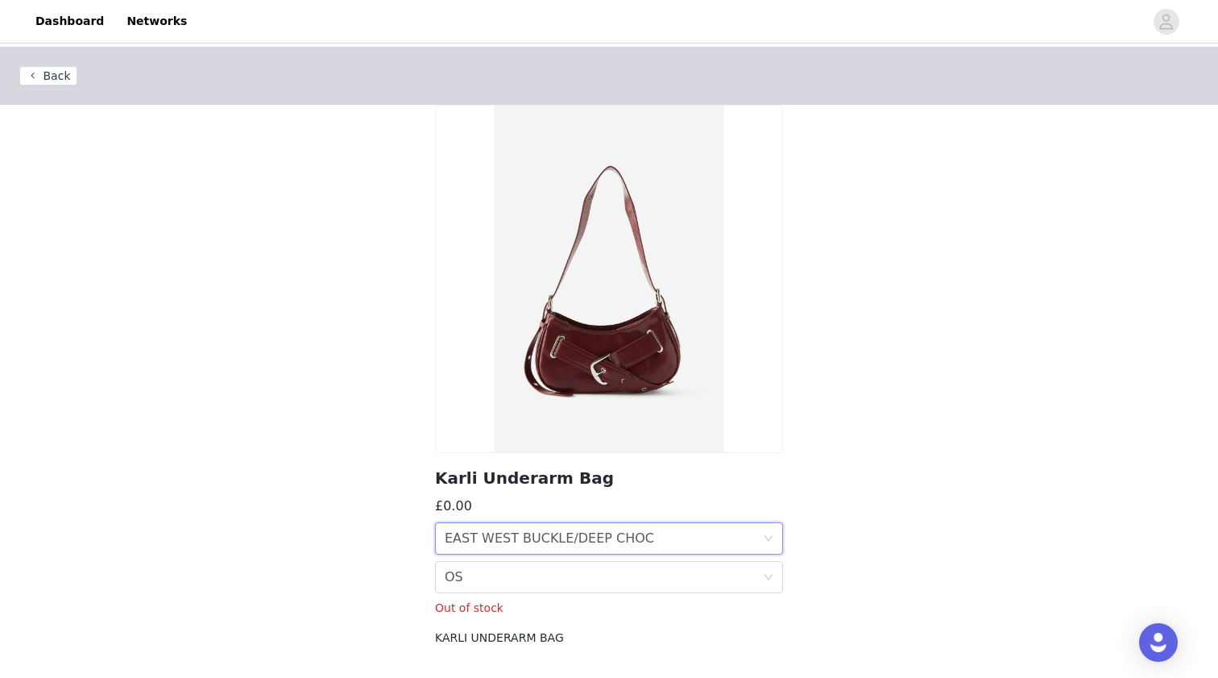
drag, startPoint x: 610, startPoint y: 541, endPoint x: 601, endPoint y: 578, distance: 38.1
click at [610, 542] on div "EAST WEST BUCKLE/DEEP CHOC" at bounding box center [550, 538] width 210 height 31
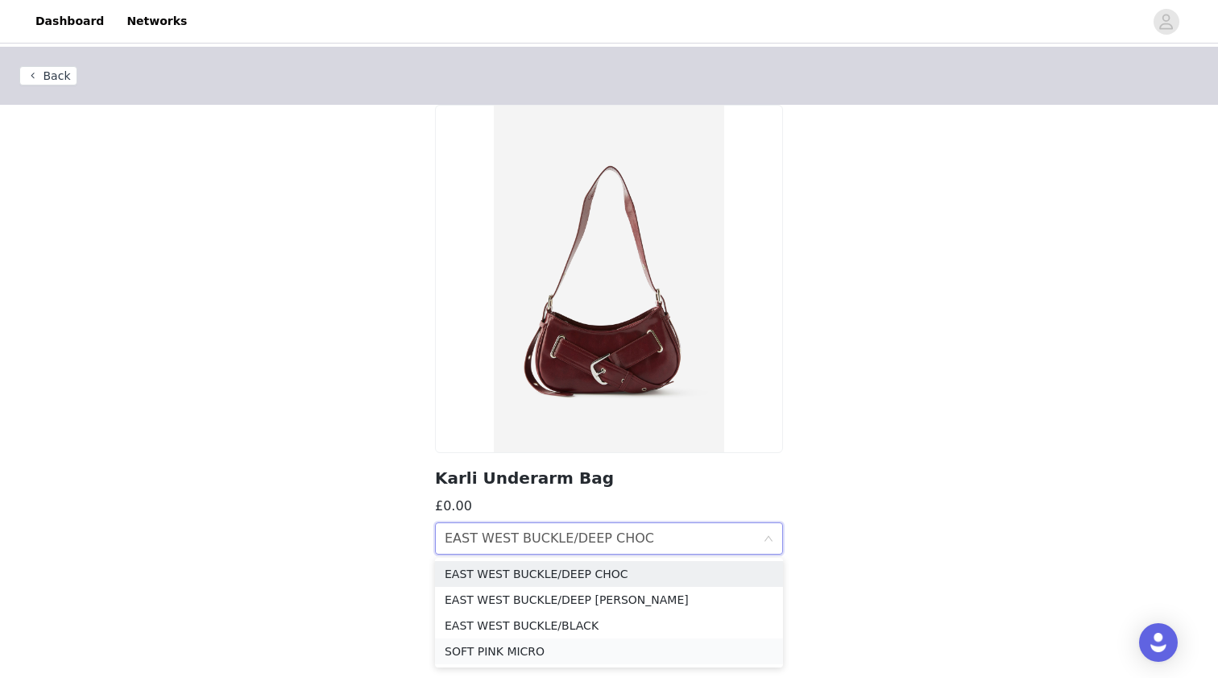
click at [602, 654] on div "SOFT PINK MICRO" at bounding box center [609, 651] width 329 height 18
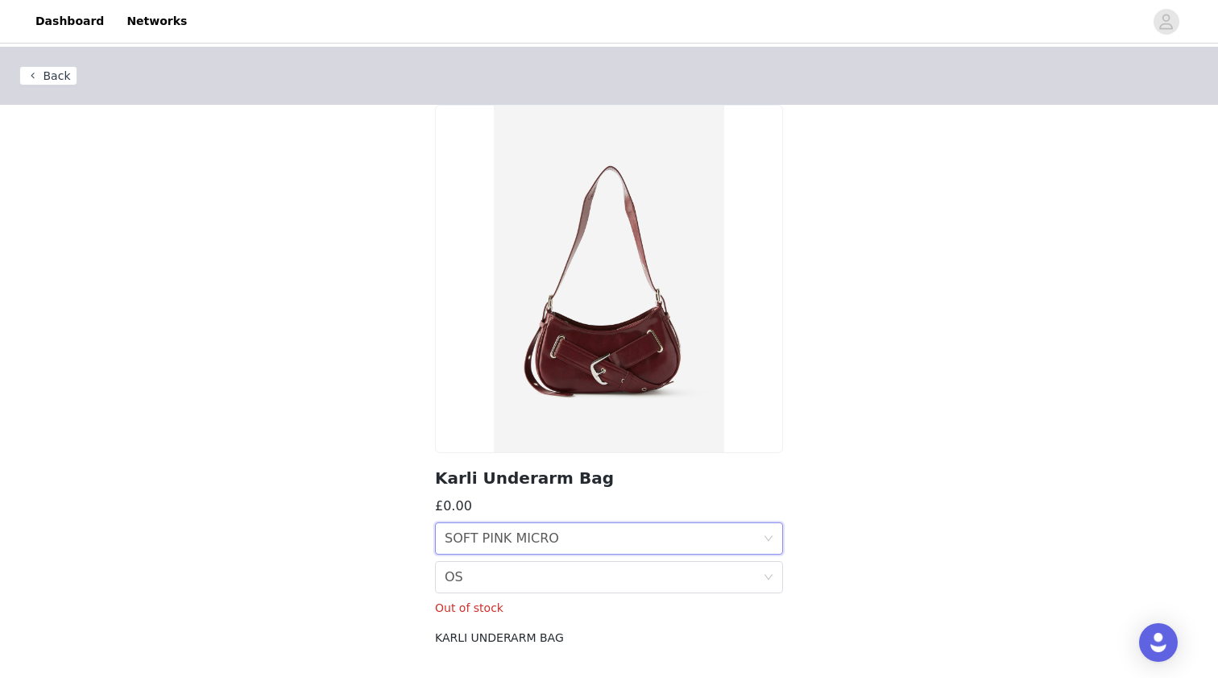
click at [56, 74] on button "Back" at bounding box center [48, 75] width 58 height 19
click at [50, 77] on button "Back" at bounding box center [48, 75] width 58 height 19
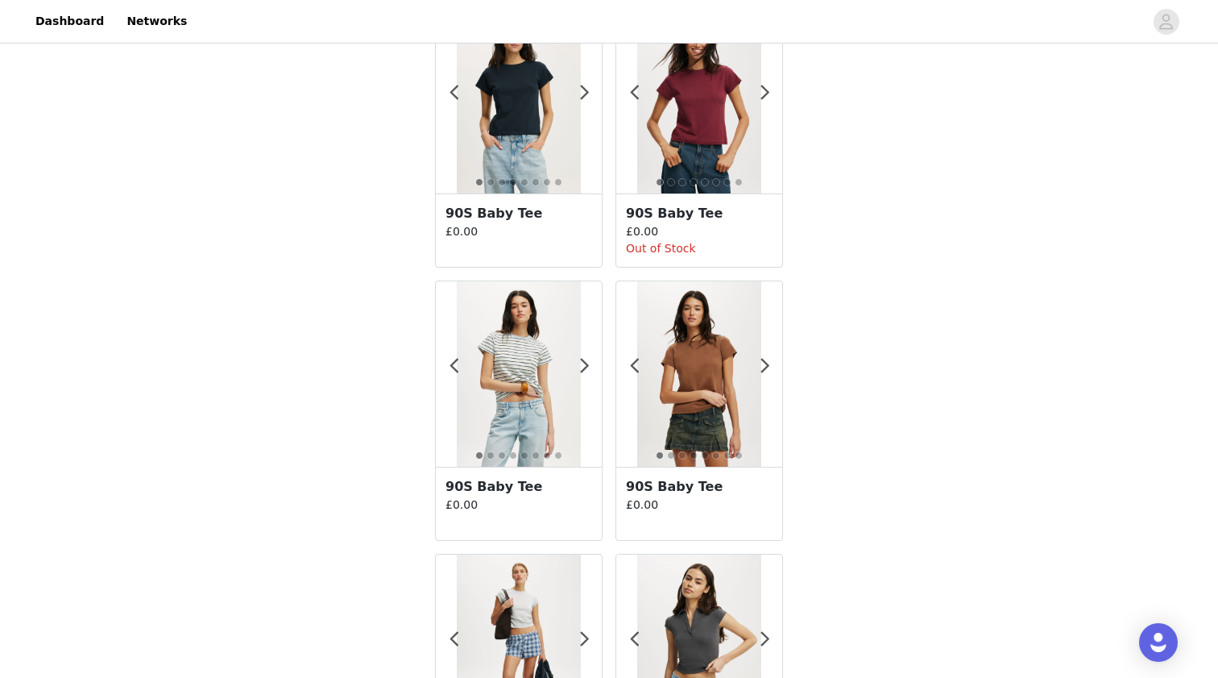
scroll to position [2757, 0]
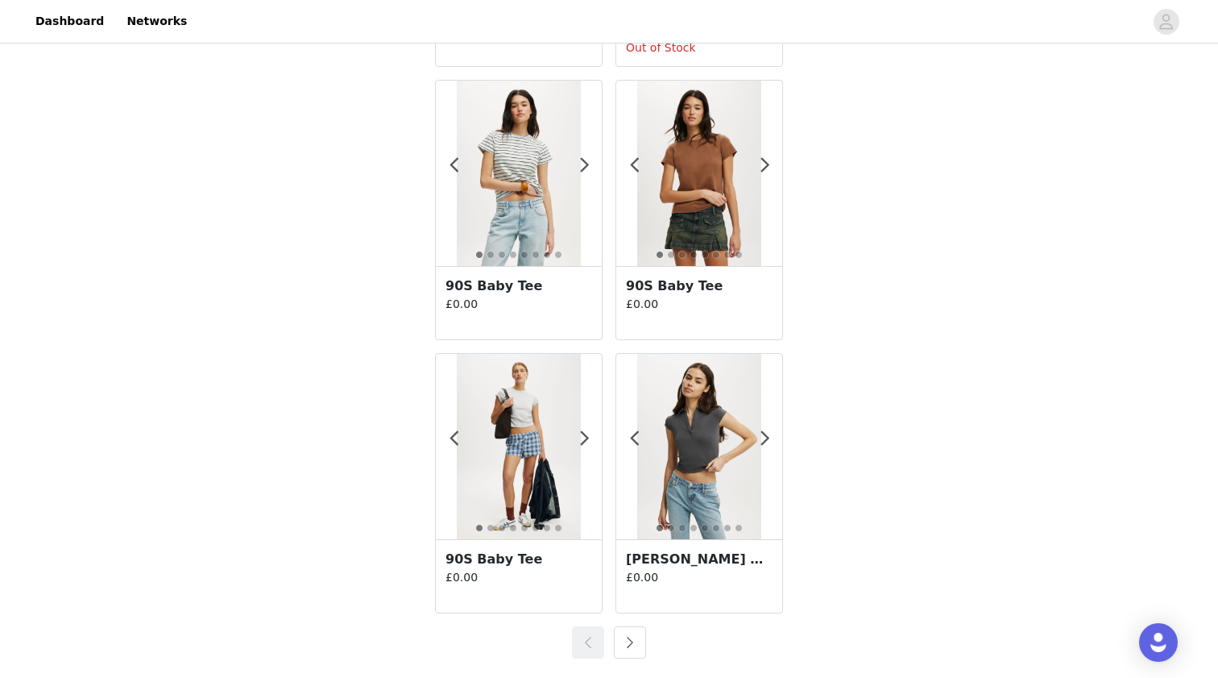
click at [625, 649] on button "button" at bounding box center [630, 642] width 32 height 32
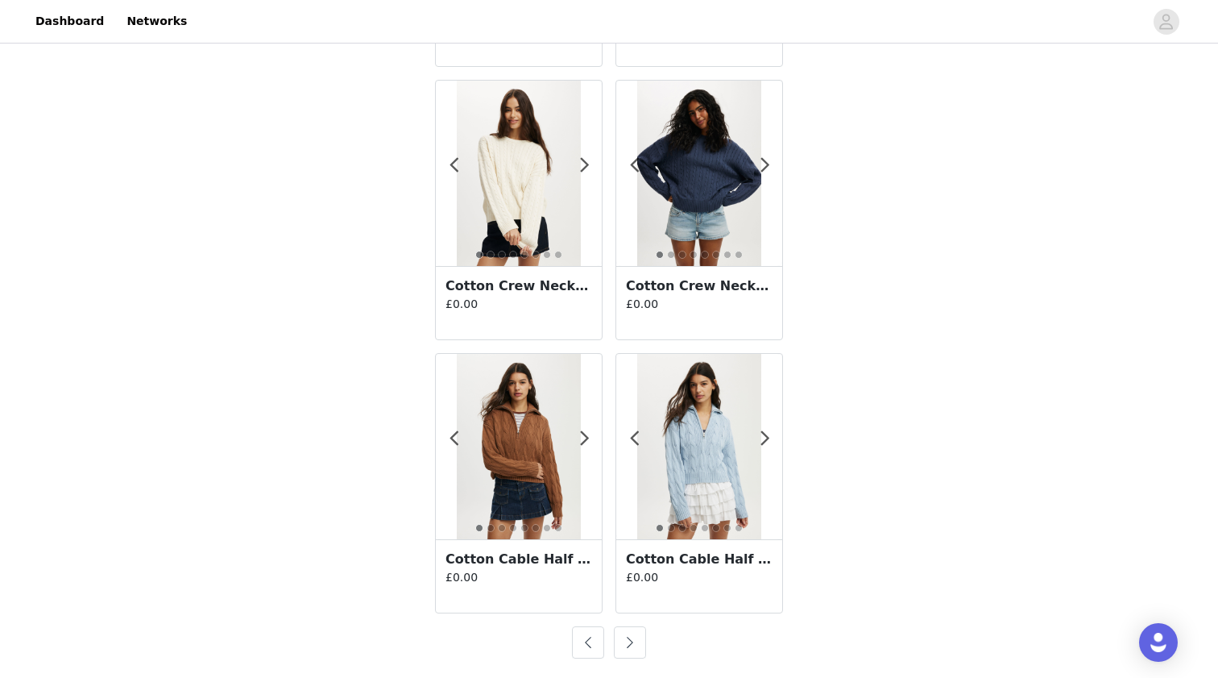
click at [630, 646] on button "button" at bounding box center [630, 642] width 32 height 32
click at [634, 648] on button "button" at bounding box center [630, 642] width 32 height 32
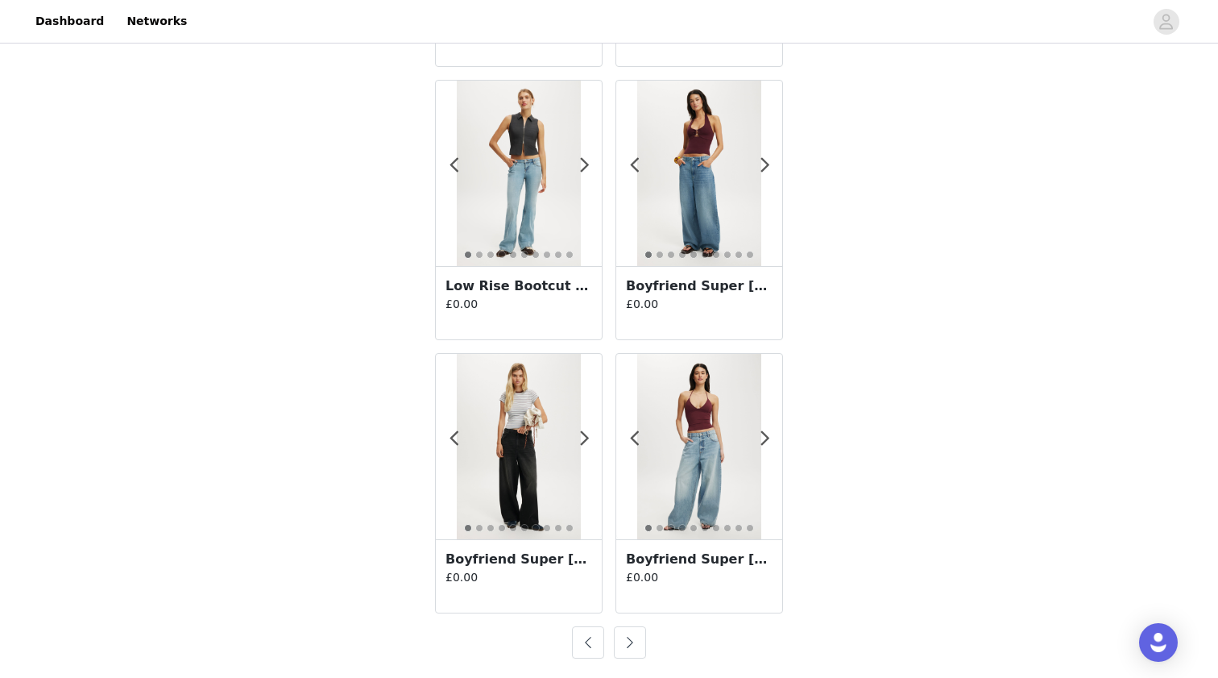
click at [633, 647] on button "button" at bounding box center [630, 642] width 32 height 32
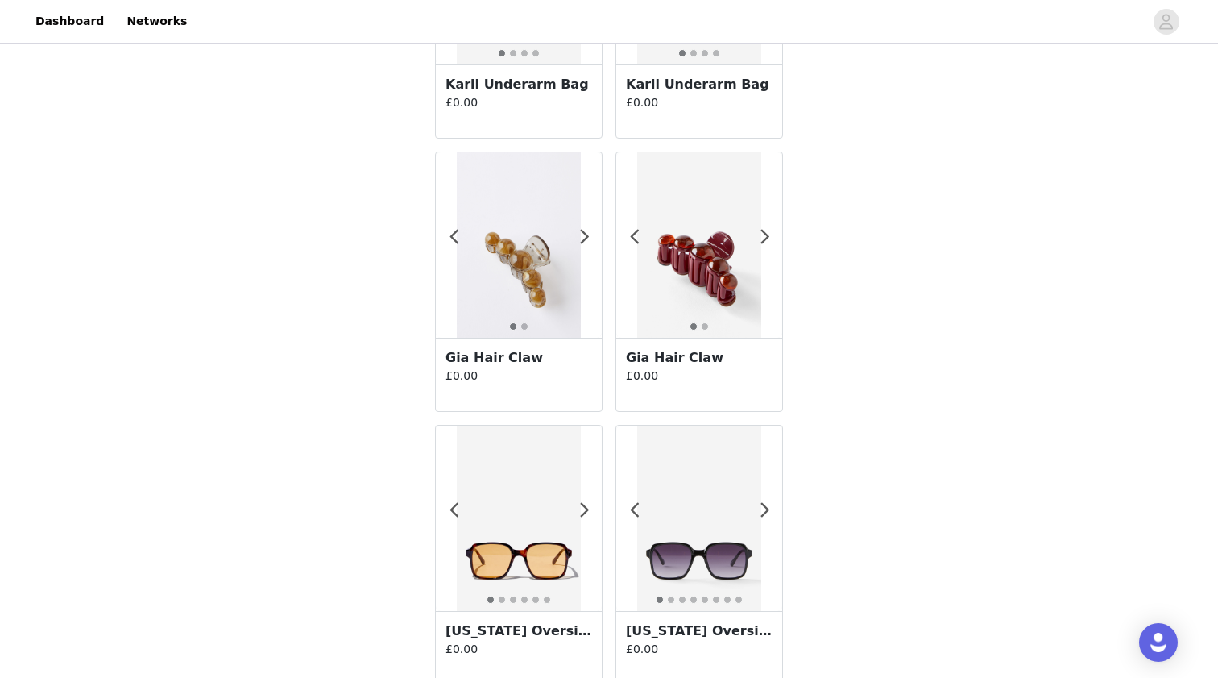
scroll to position [1396, 0]
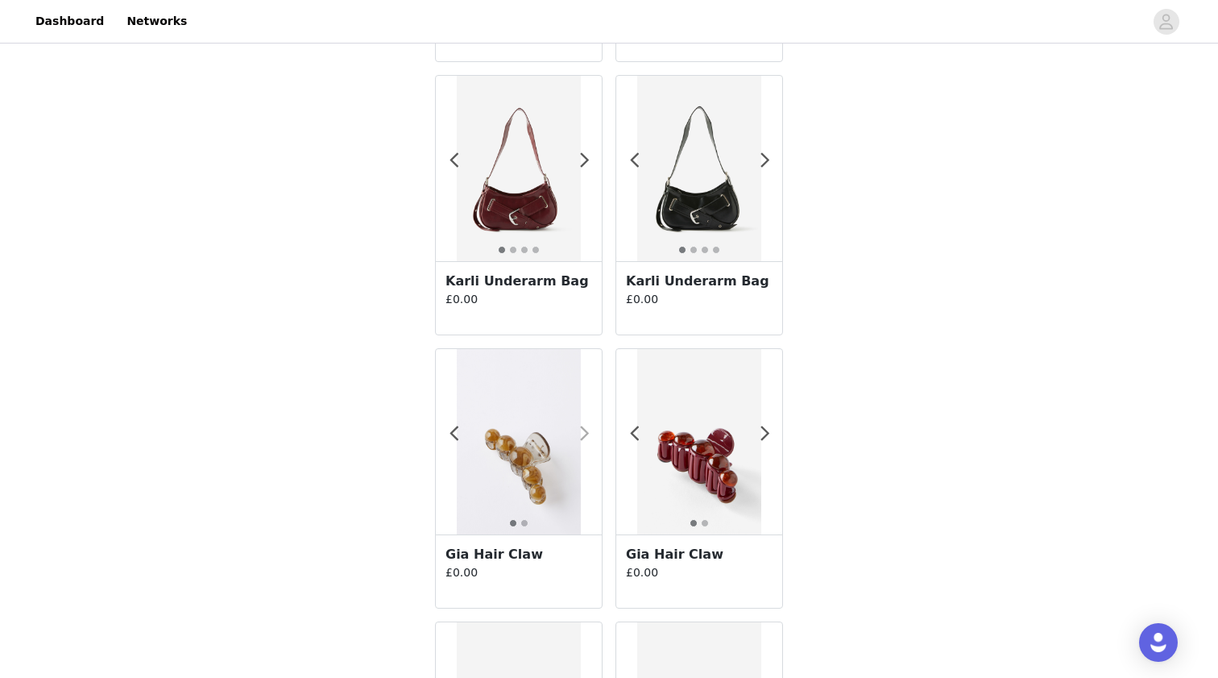
click at [582, 434] on span at bounding box center [584, 434] width 36 height 0
click at [583, 434] on span at bounding box center [584, 434] width 36 height 0
click at [581, 434] on span at bounding box center [584, 434] width 36 height 0
click at [521, 555] on h3 "Gia Hair Claw" at bounding box center [519, 554] width 147 height 19
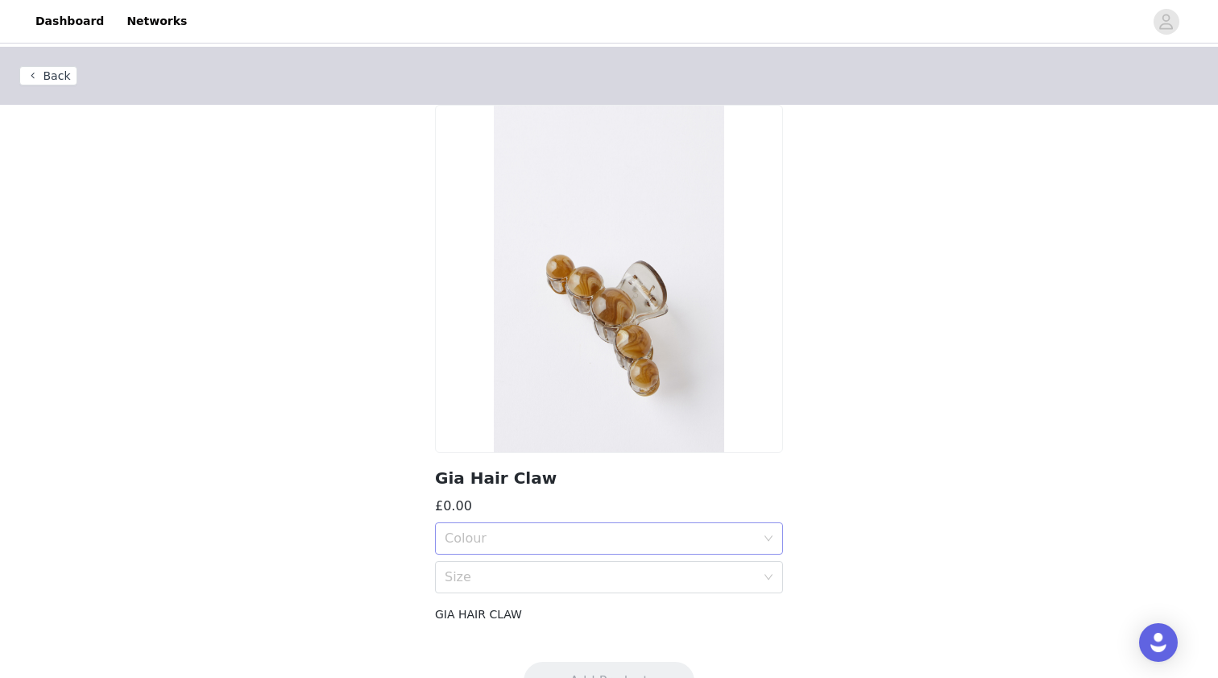
click at [546, 538] on div "Colour" at bounding box center [600, 538] width 311 height 16
click at [549, 572] on div "OLIVE BOBBLE" at bounding box center [609, 574] width 329 height 18
click at [560, 575] on div "Size" at bounding box center [600, 577] width 311 height 16
click at [562, 613] on div "OS" at bounding box center [609, 613] width 329 height 18
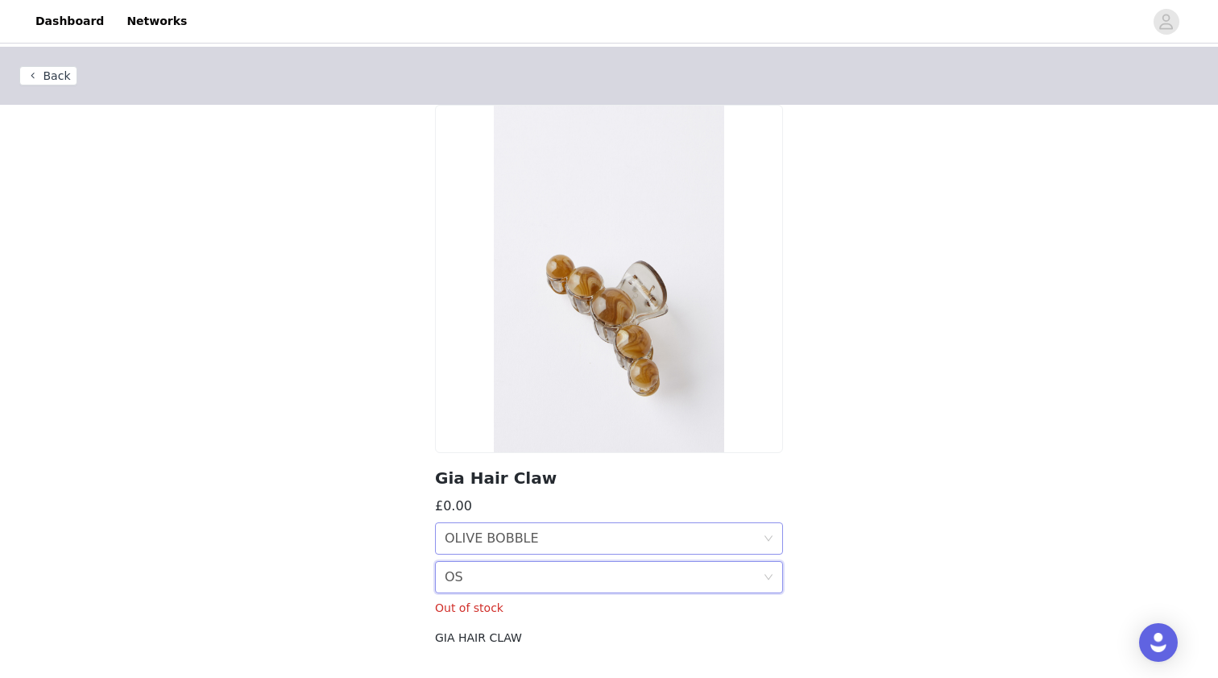
drag, startPoint x: 562, startPoint y: 530, endPoint x: 558, endPoint y: 546, distance: 15.8
click at [561, 532] on div "Colour OLIVE BOBBLE" at bounding box center [604, 538] width 318 height 31
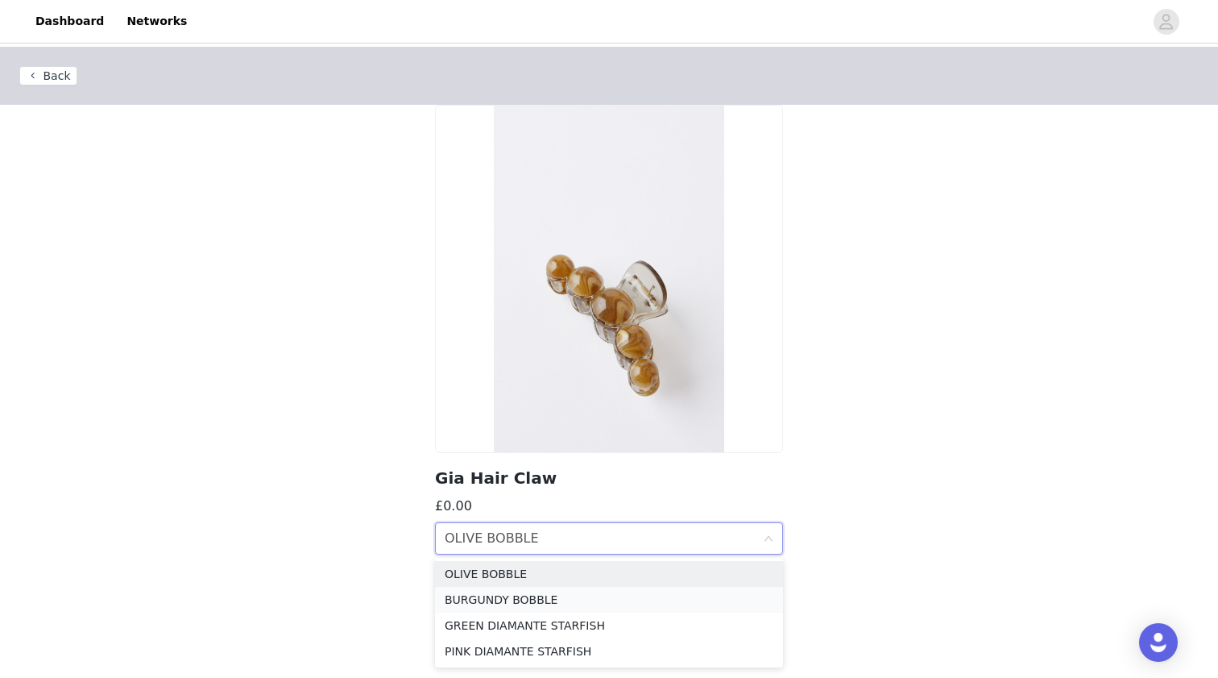
click at [554, 600] on div "BURGUNDY BOBBLE" at bounding box center [609, 600] width 329 height 18
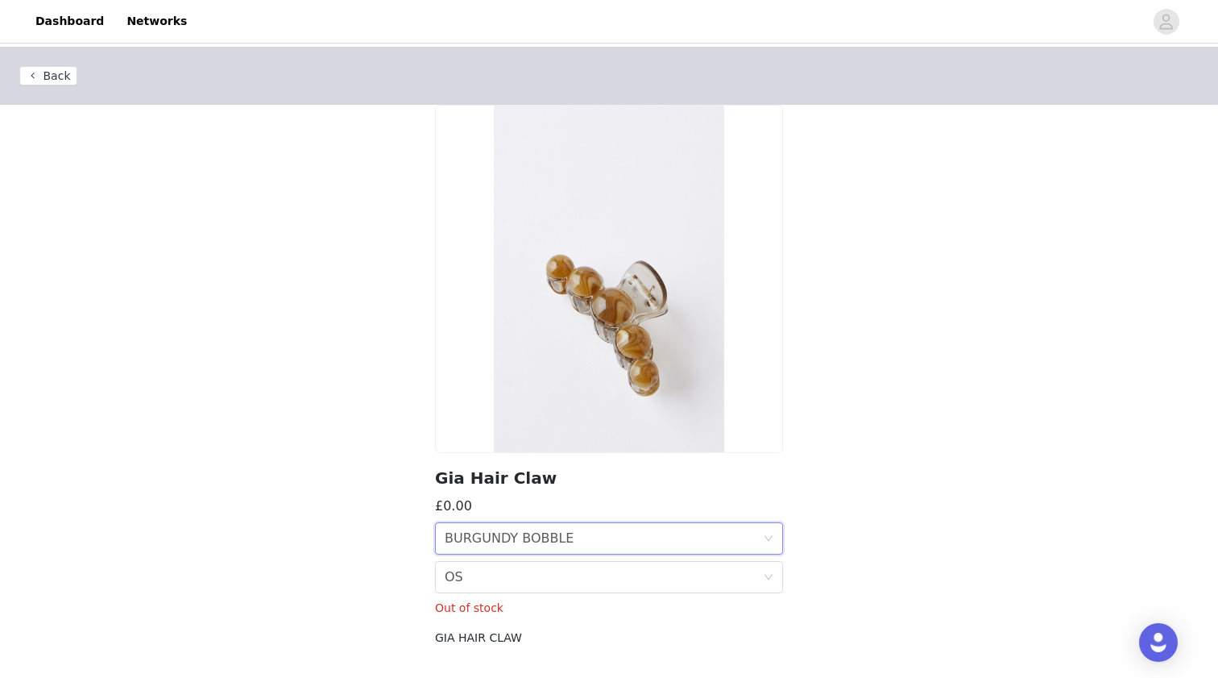
click at [562, 537] on div "BURGUNDY BOBBLE" at bounding box center [509, 538] width 129 height 31
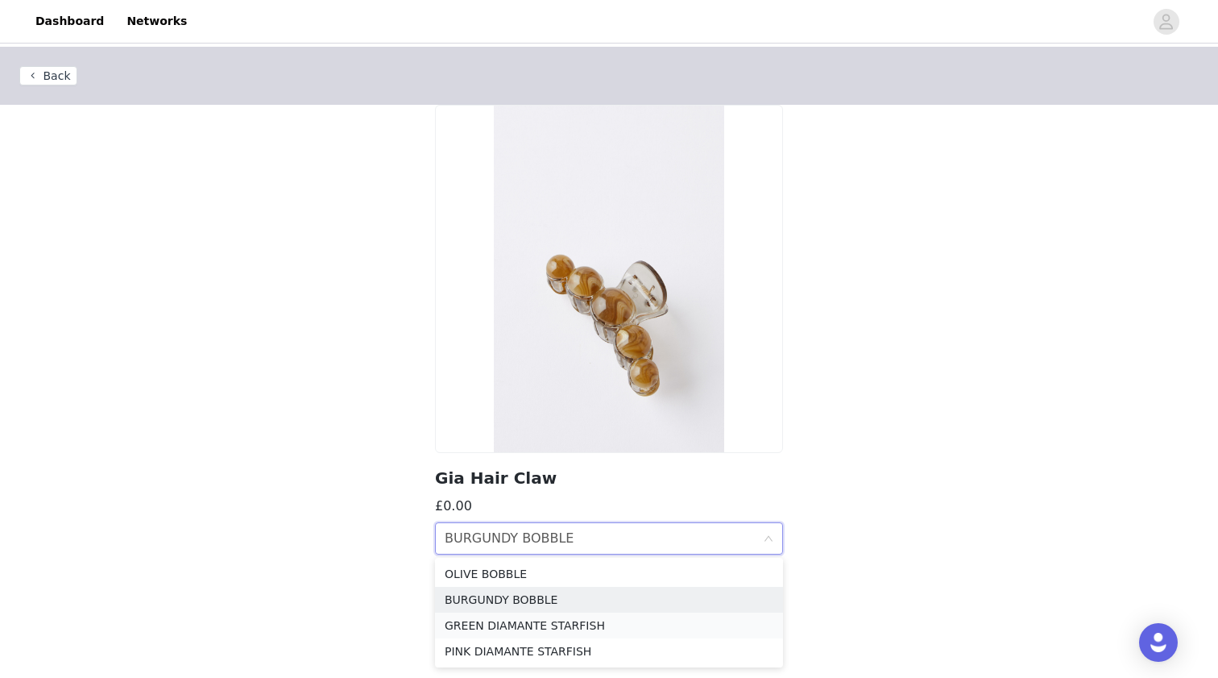
click at [565, 627] on div "GREEN DIAMANTE STARFISH" at bounding box center [609, 625] width 329 height 18
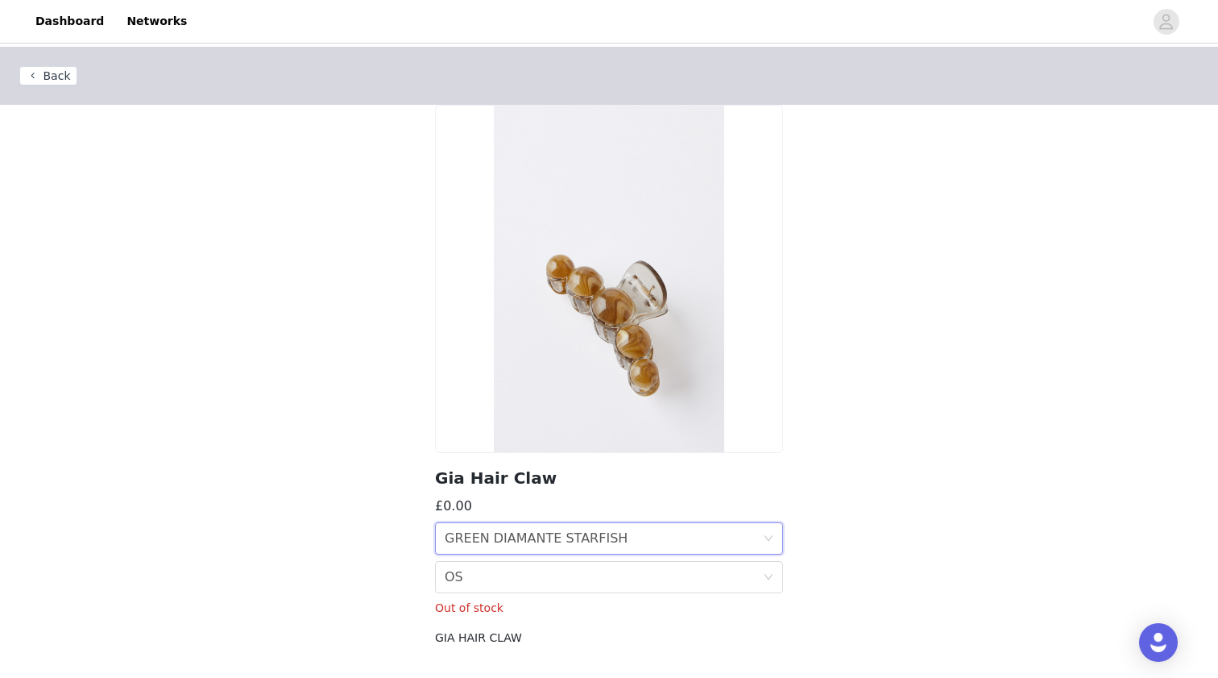
drag, startPoint x: 564, startPoint y: 542, endPoint x: 563, endPoint y: 550, distance: 8.1
click at [563, 544] on div "GREEN DIAMANTE STARFISH" at bounding box center [536, 538] width 183 height 31
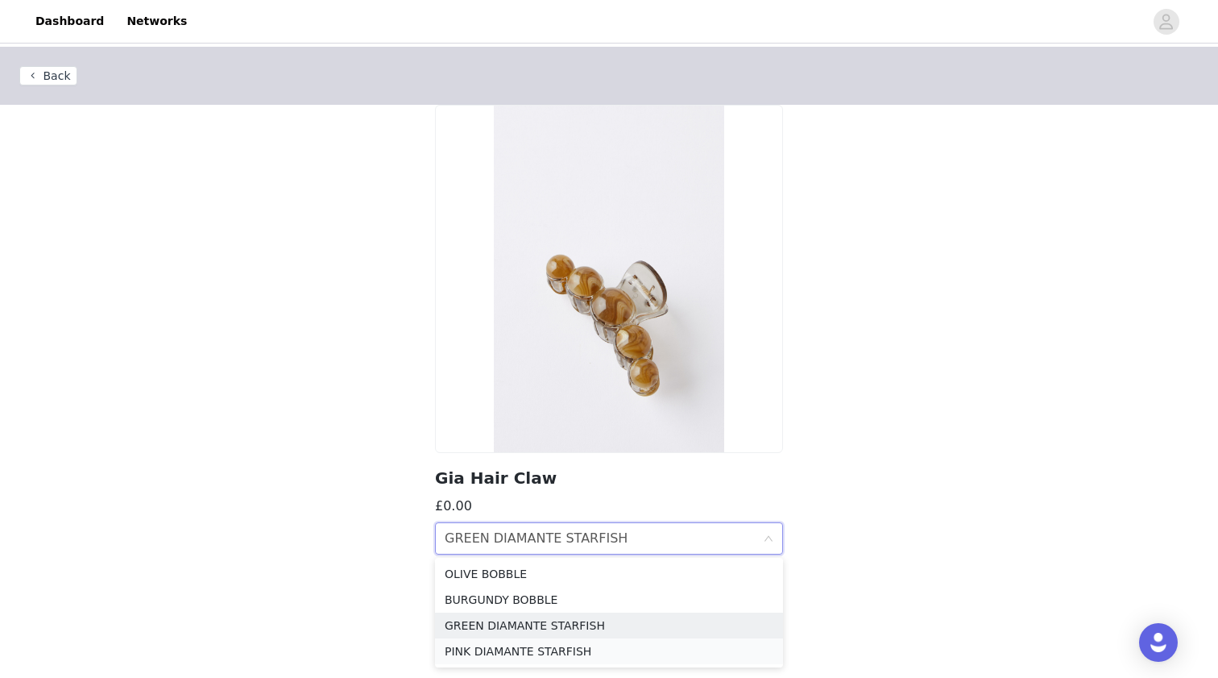
click at [582, 657] on div "PINK DIAMANTE STARFISH" at bounding box center [609, 651] width 329 height 18
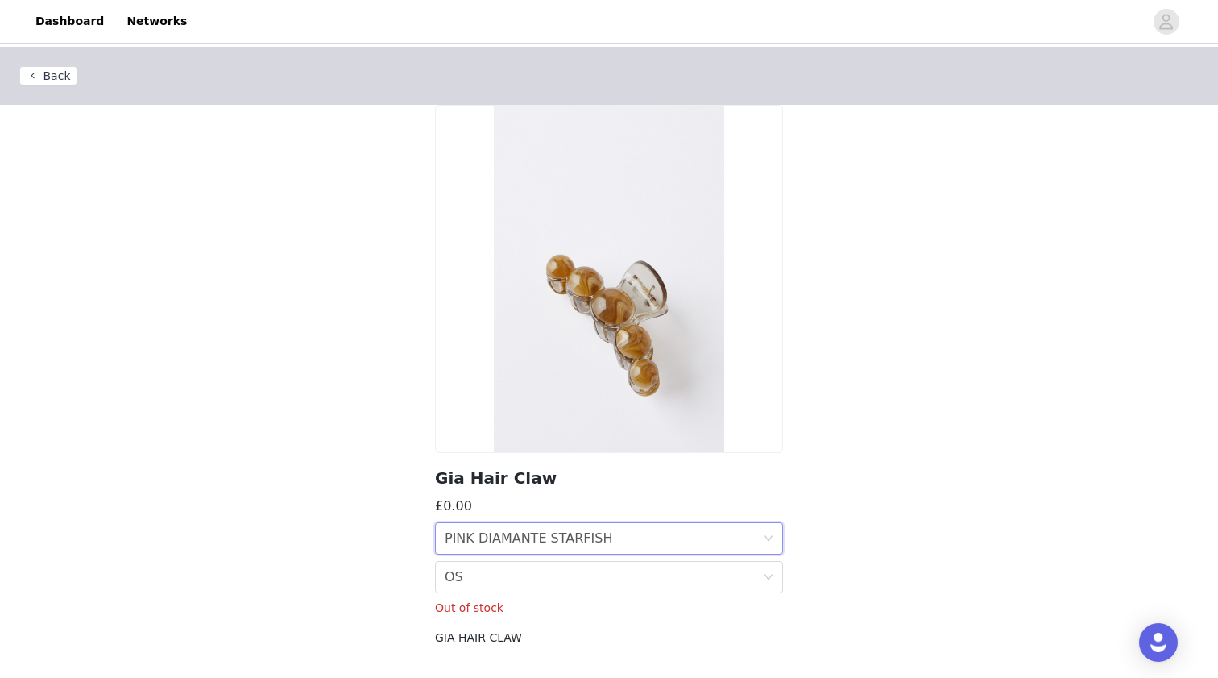
click at [52, 71] on button "Back" at bounding box center [48, 75] width 58 height 19
click at [54, 75] on button "Back" at bounding box center [48, 75] width 58 height 19
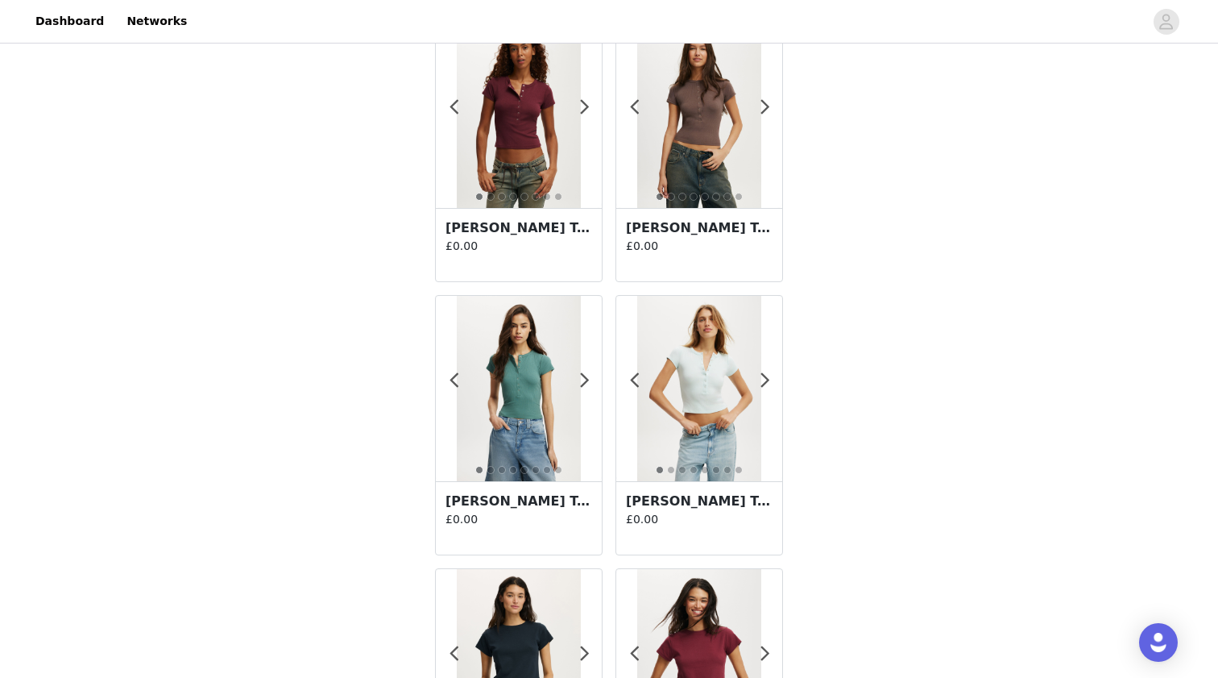
scroll to position [2757, 0]
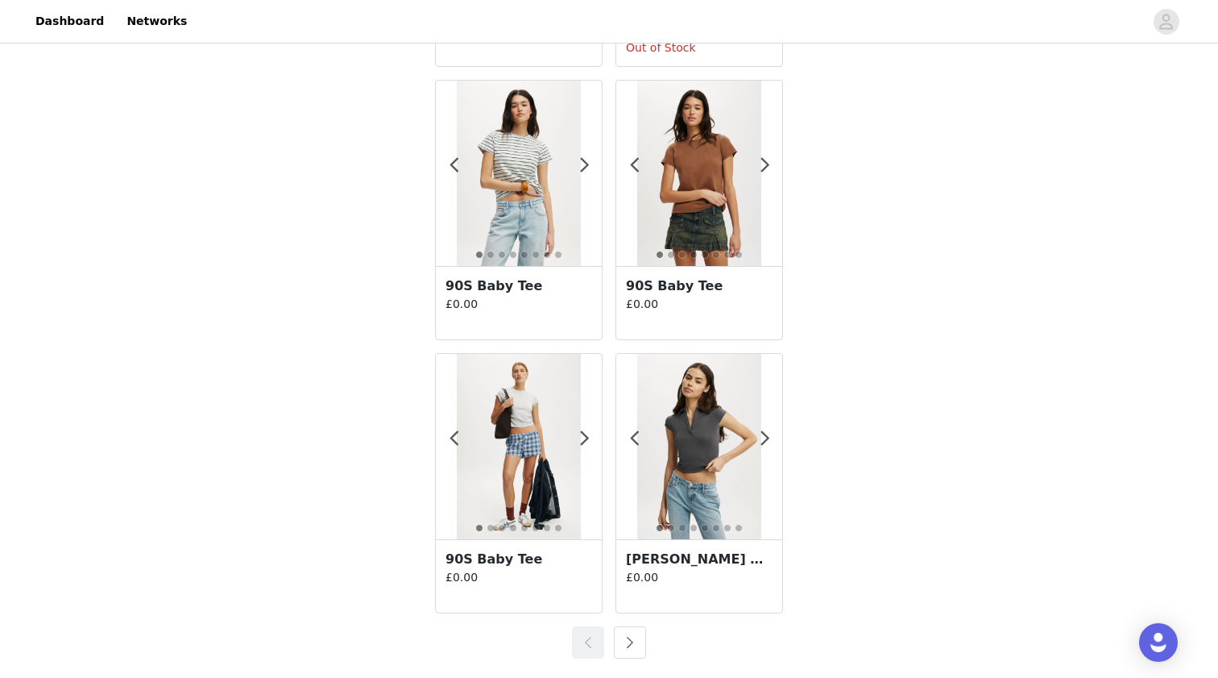
click at [629, 643] on button "button" at bounding box center [630, 642] width 32 height 32
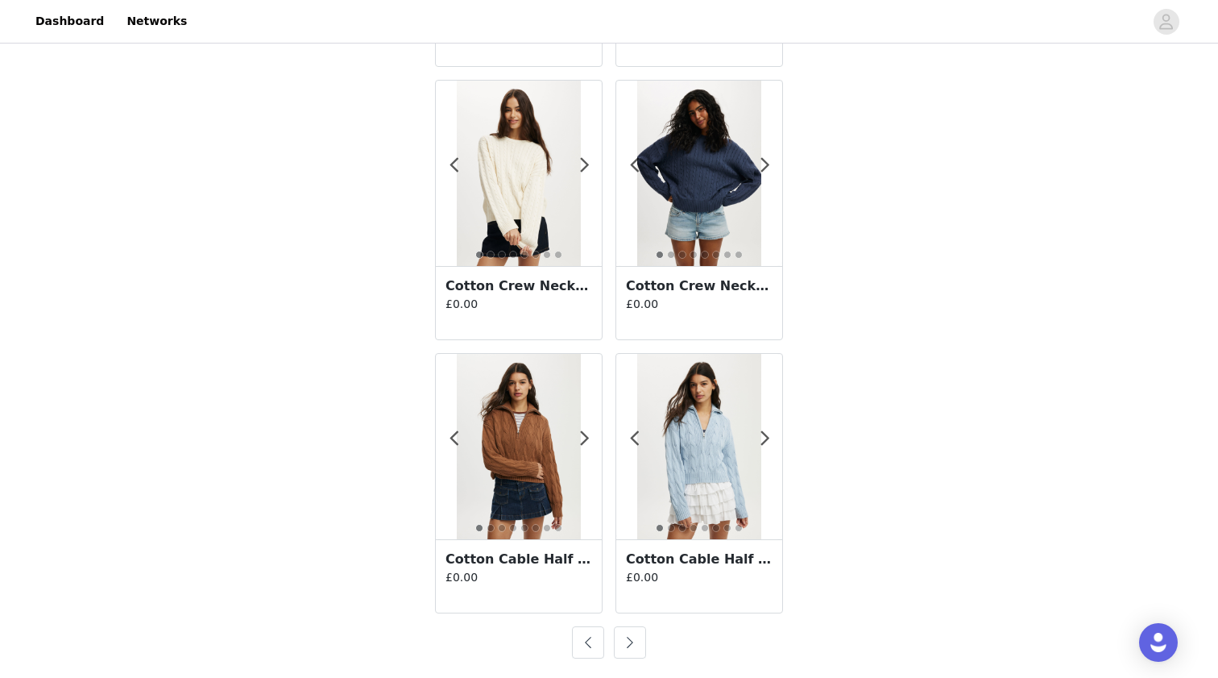
click at [632, 649] on button "button" at bounding box center [630, 642] width 32 height 32
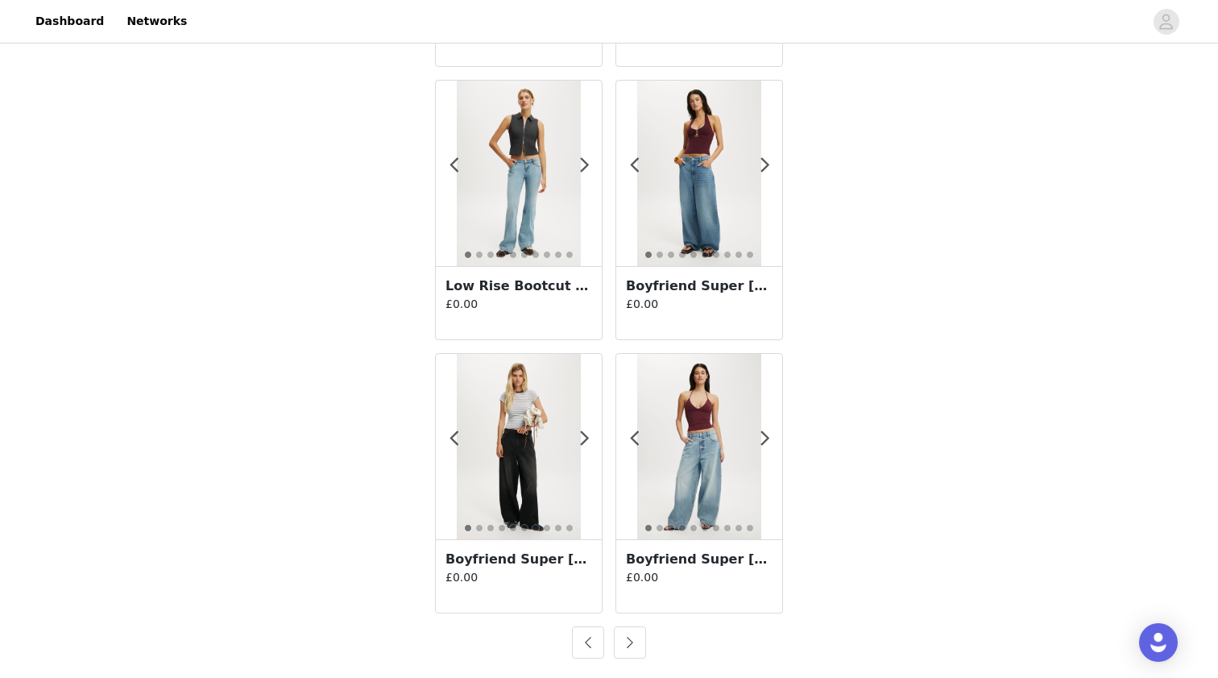
click at [631, 646] on button "button" at bounding box center [630, 642] width 32 height 32
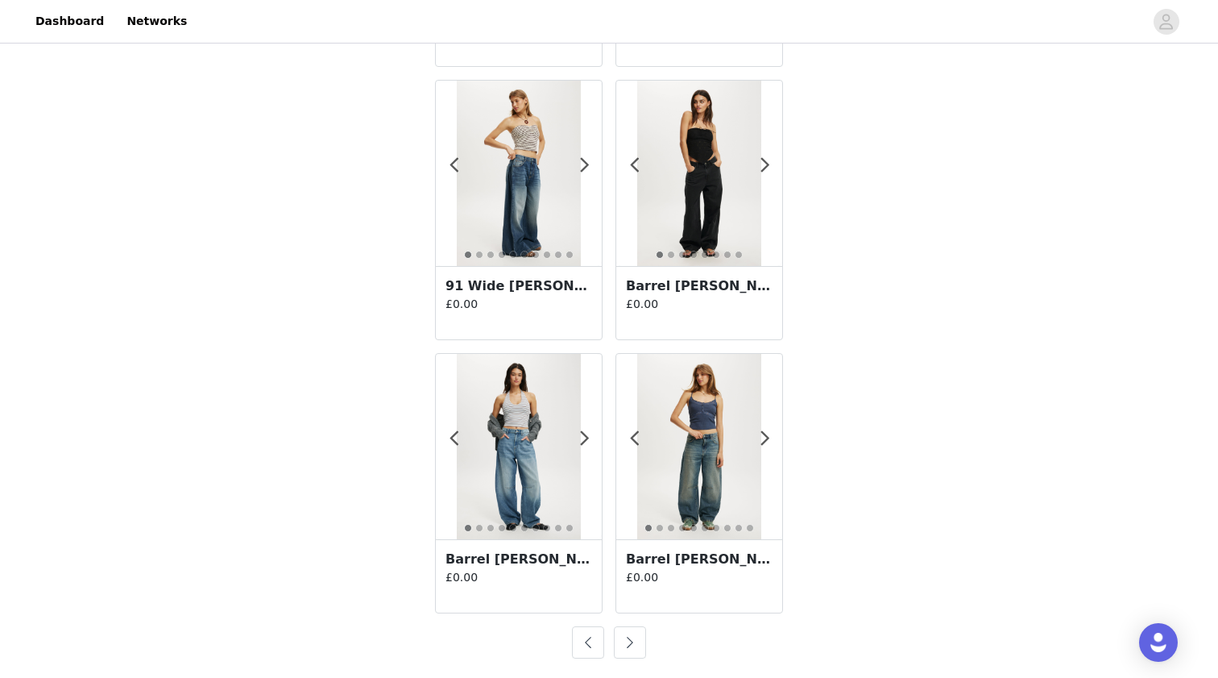
click at [629, 644] on button "button" at bounding box center [630, 642] width 32 height 32
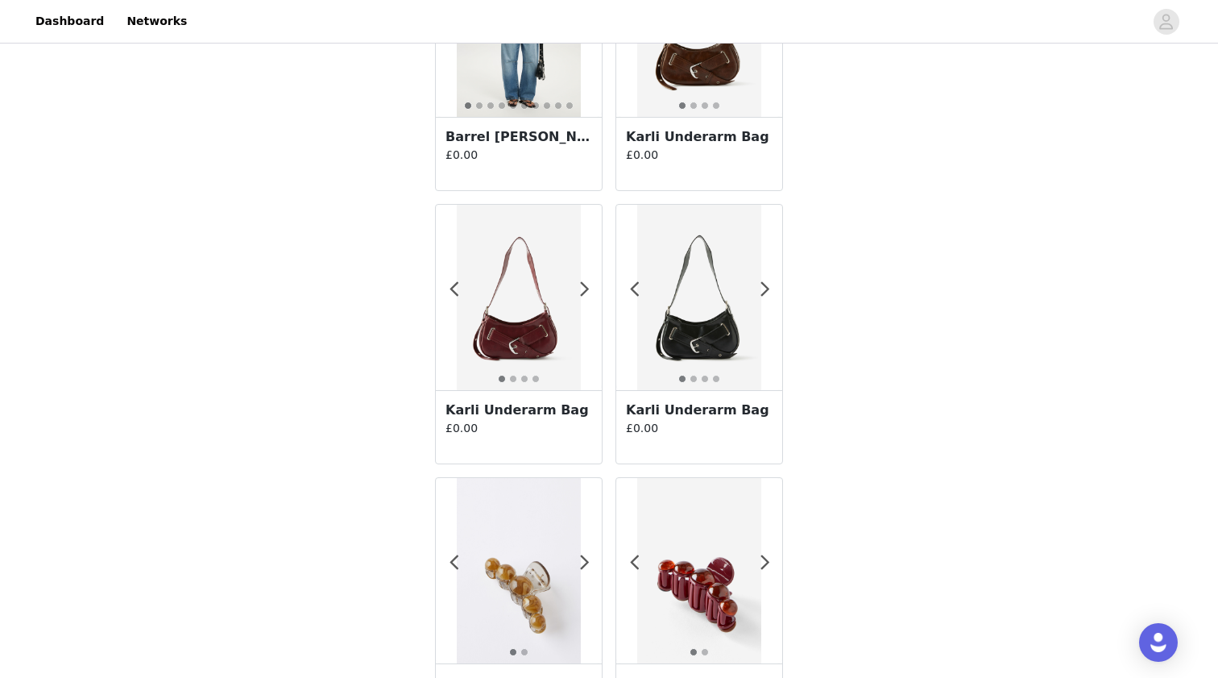
scroll to position [1218, 0]
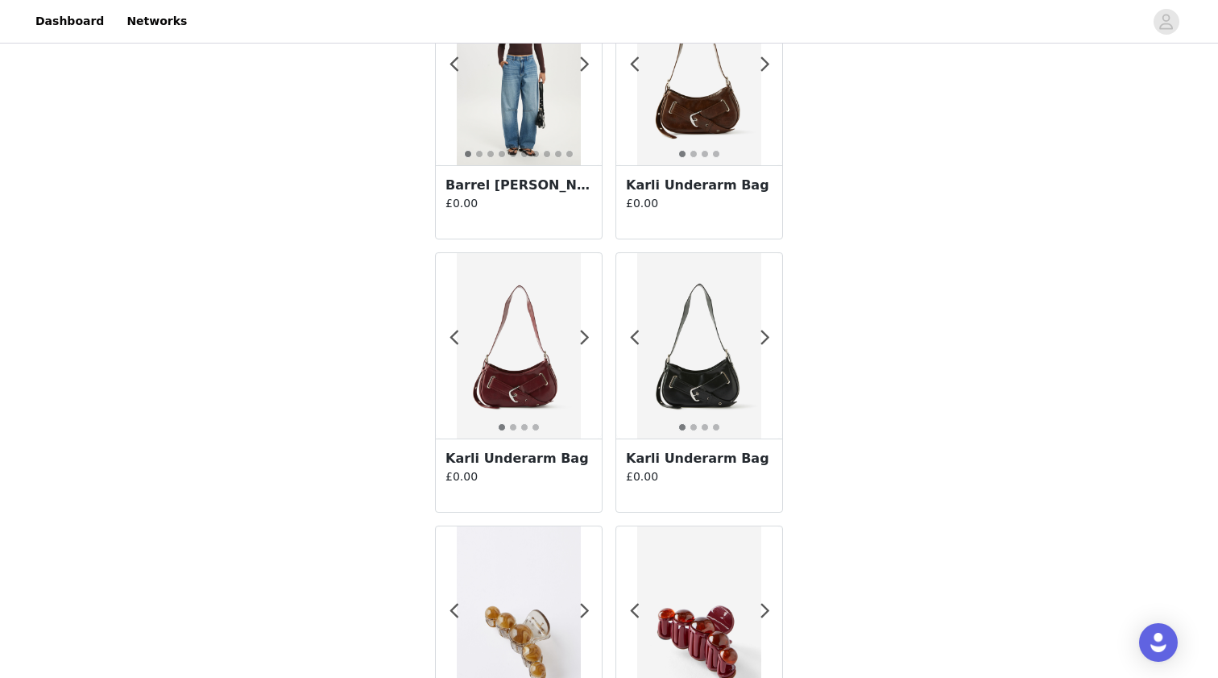
click at [716, 182] on h3 "Karli Underarm Bag" at bounding box center [699, 185] width 147 height 19
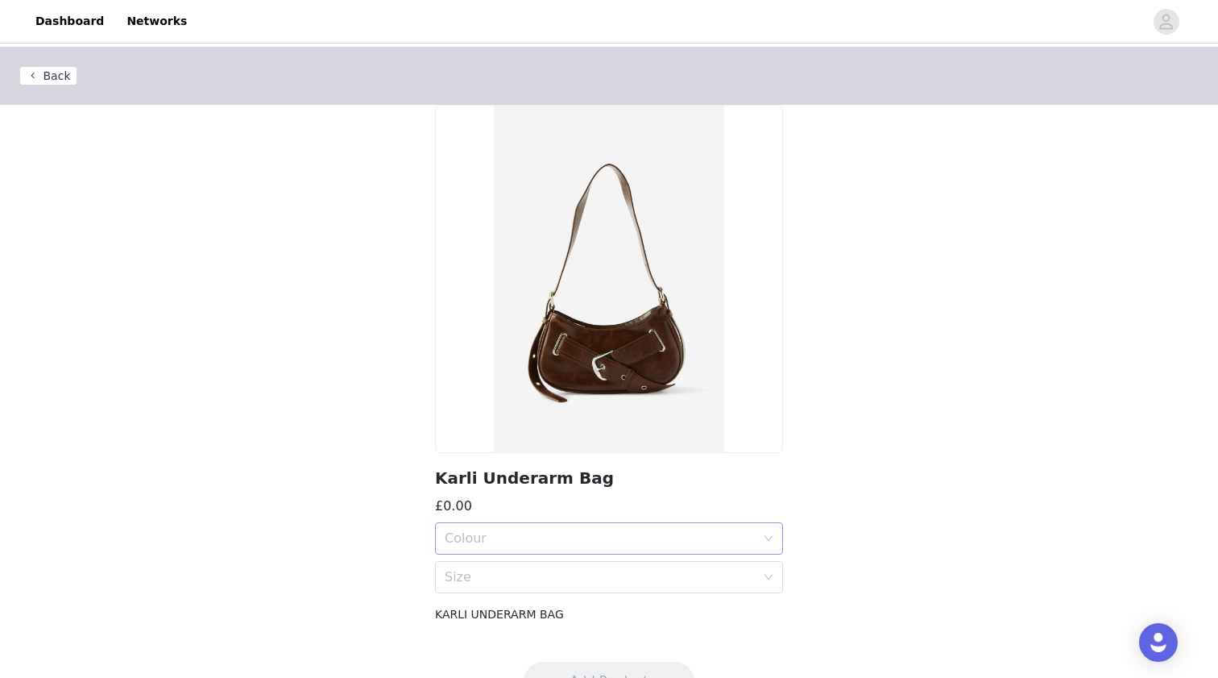
click at [609, 542] on div "Colour" at bounding box center [600, 538] width 311 height 16
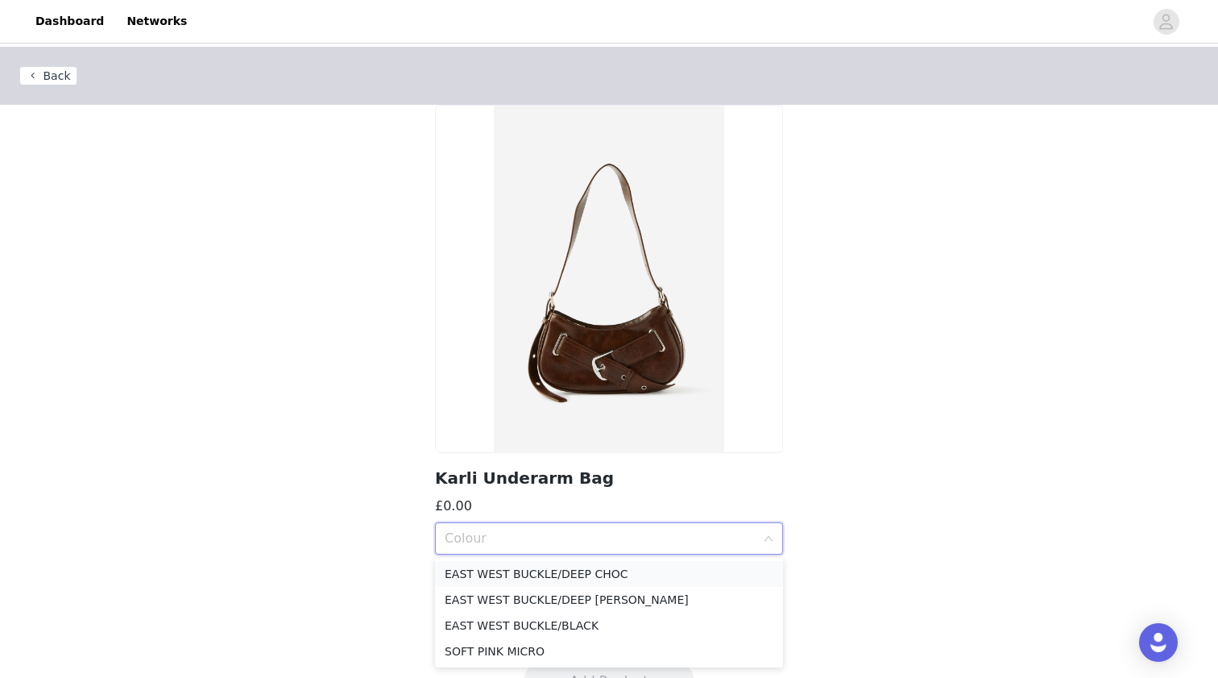
click at [597, 570] on div "EAST WEST BUCKLE/DEEP CHOC" at bounding box center [609, 574] width 329 height 18
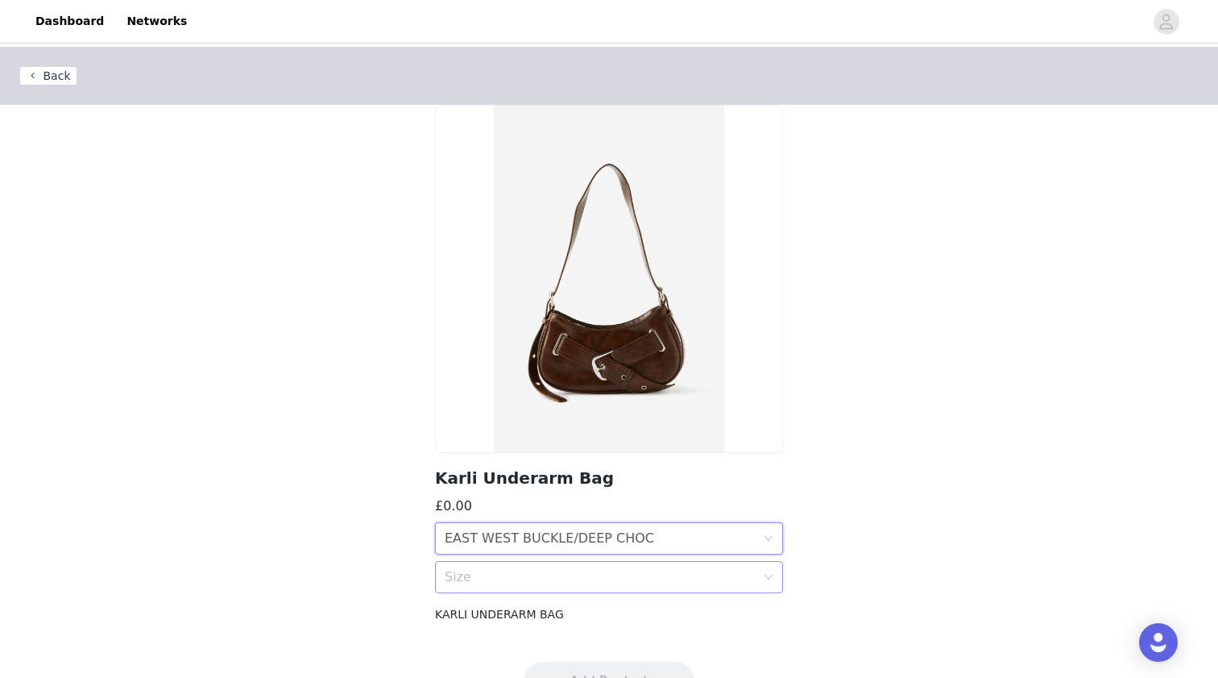
click at [600, 583] on div "Size" at bounding box center [600, 577] width 311 height 16
click at [600, 619] on div "OS" at bounding box center [609, 613] width 329 height 18
